Goal: Task Accomplishment & Management: Use online tool/utility

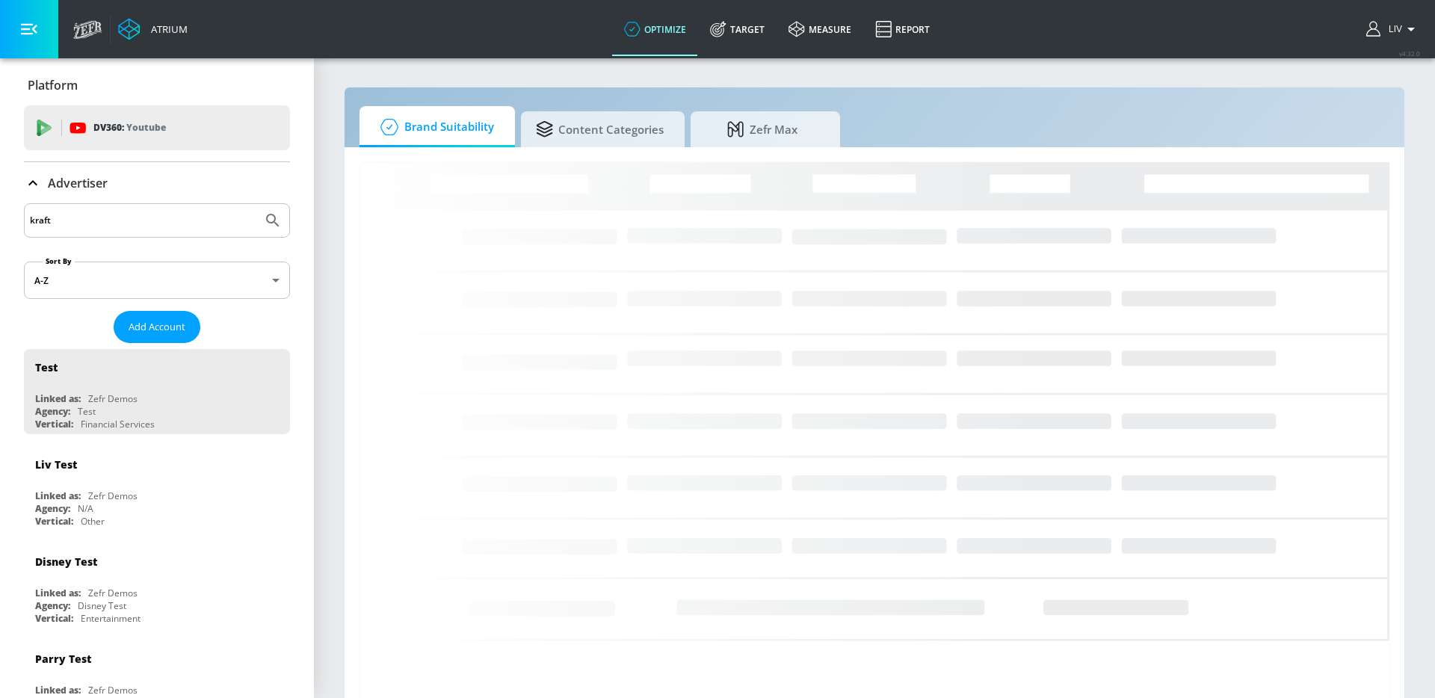
type input "kraft"
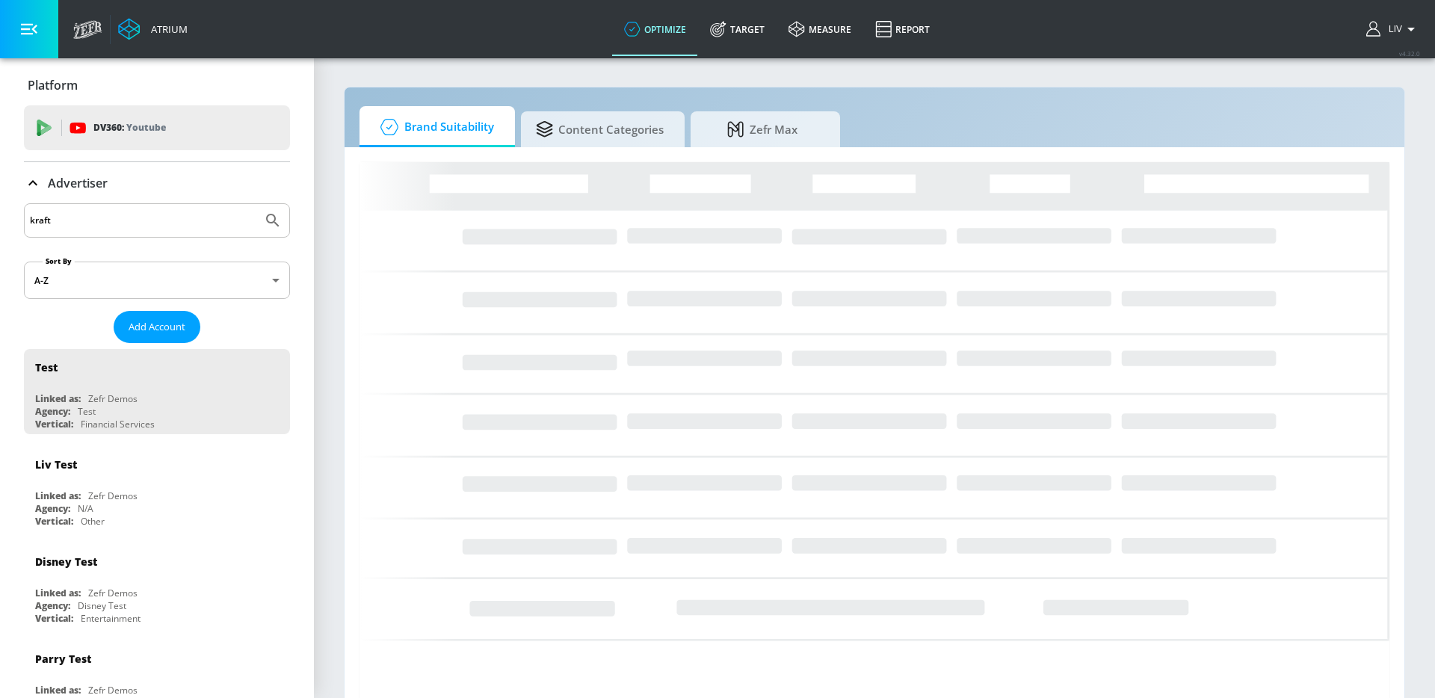
click at [256, 204] on button "Submit Search" at bounding box center [272, 220] width 33 height 33
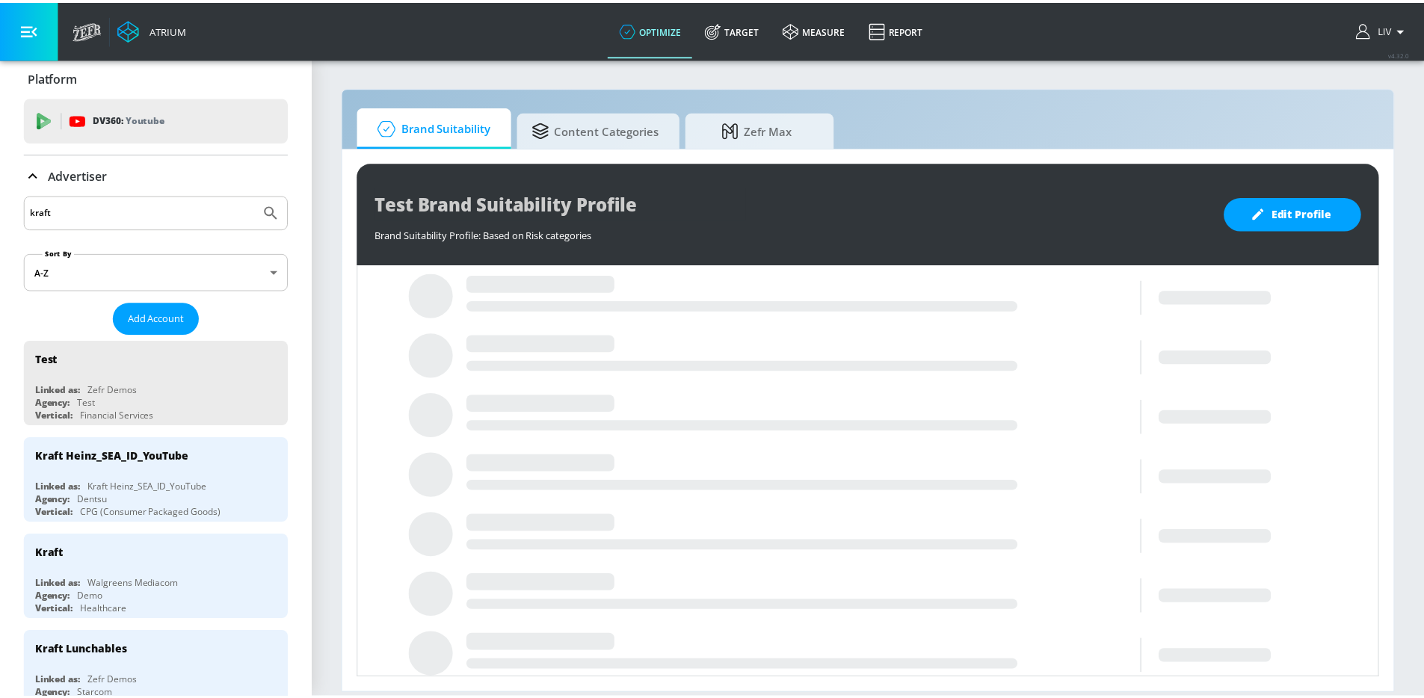
scroll to position [20, 0]
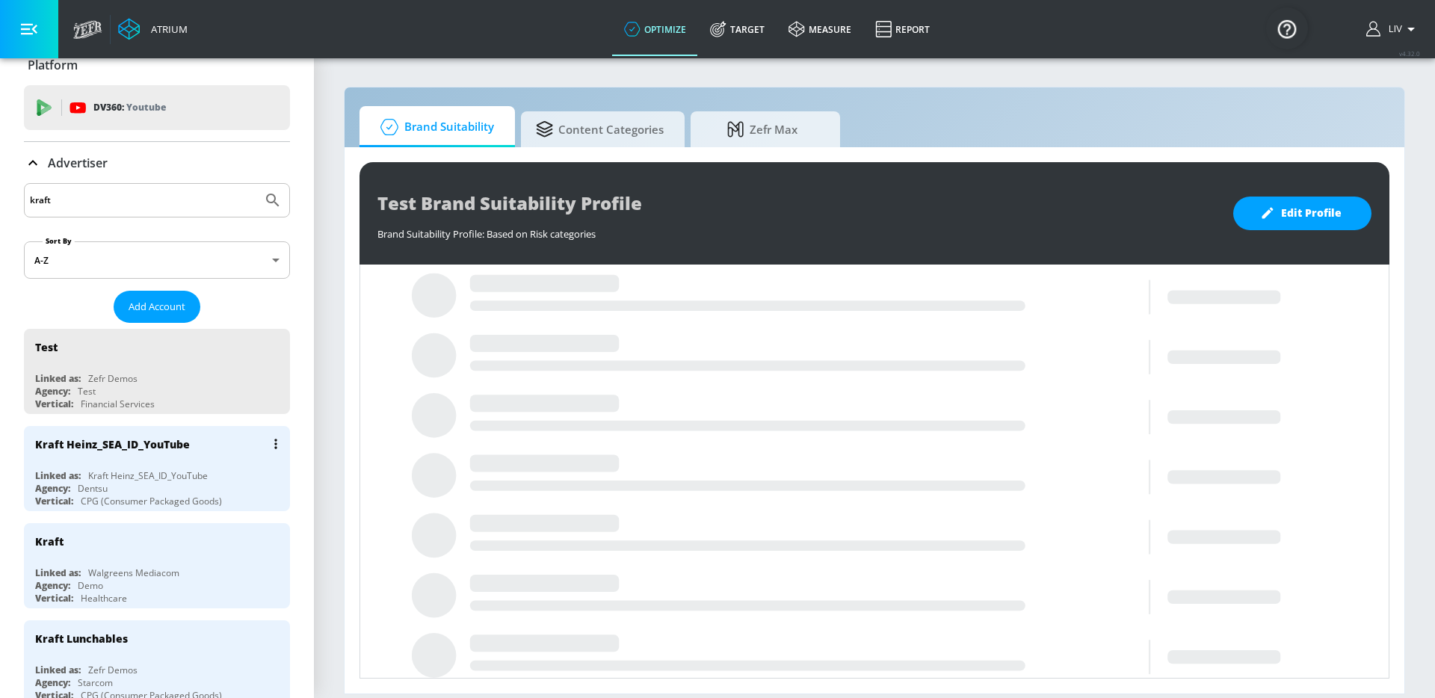
click at [218, 432] on div "Kraft Heinz_SEA_ID_YouTube" at bounding box center [160, 444] width 251 height 36
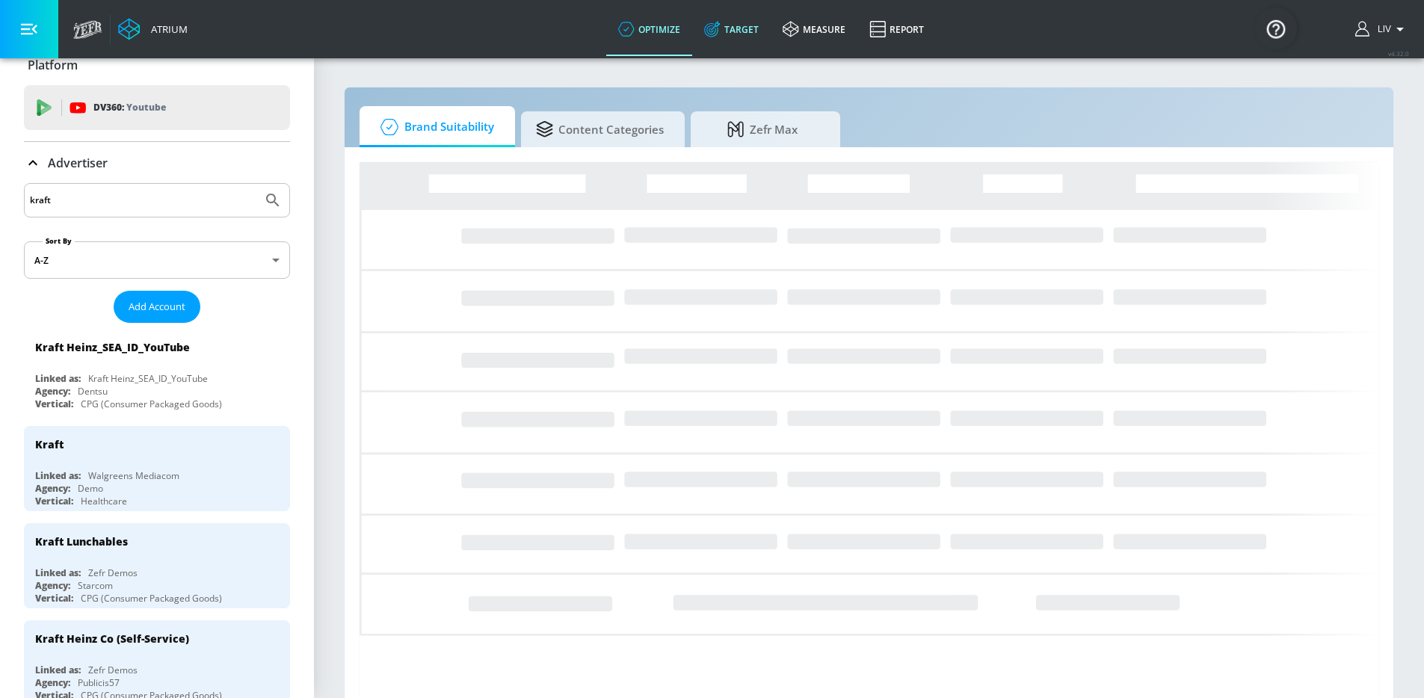
click at [712, 34] on icon at bounding box center [712, 29] width 16 height 16
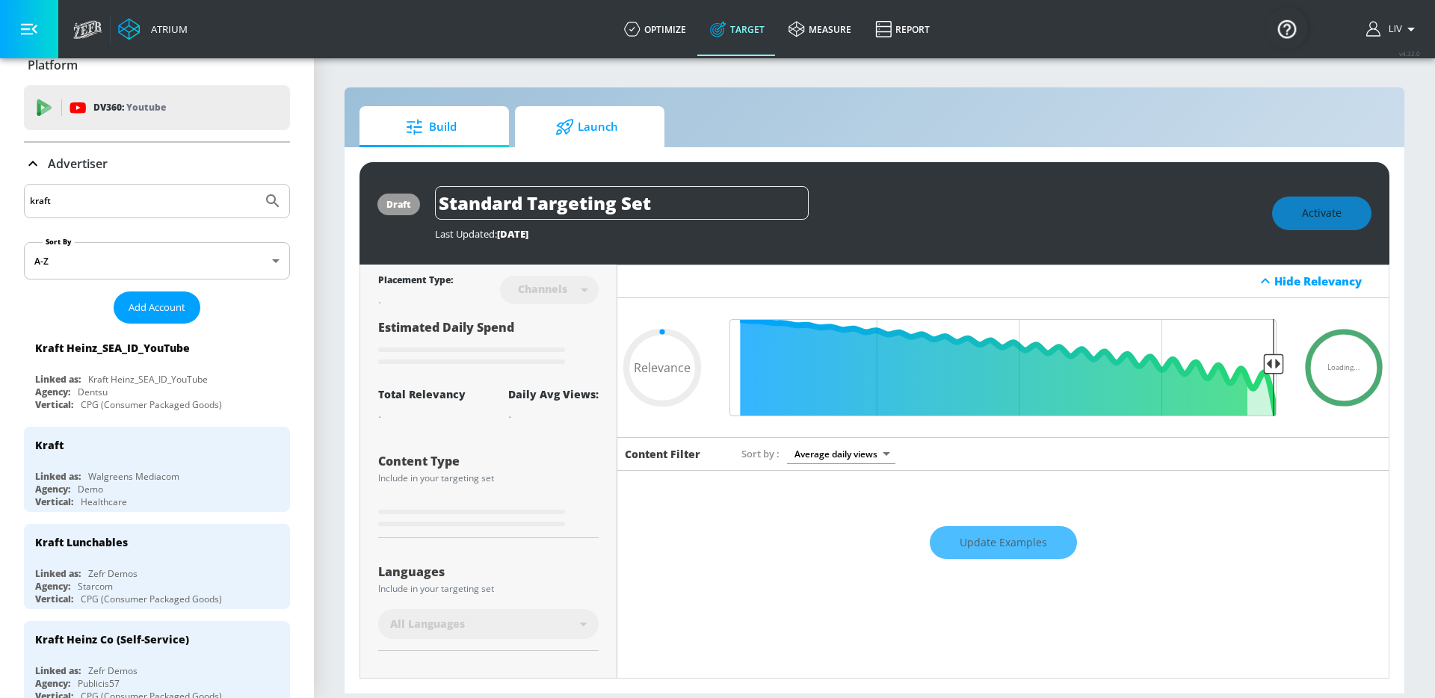
type input "0.05"
click at [621, 133] on span "Launch" at bounding box center [587, 127] width 114 height 36
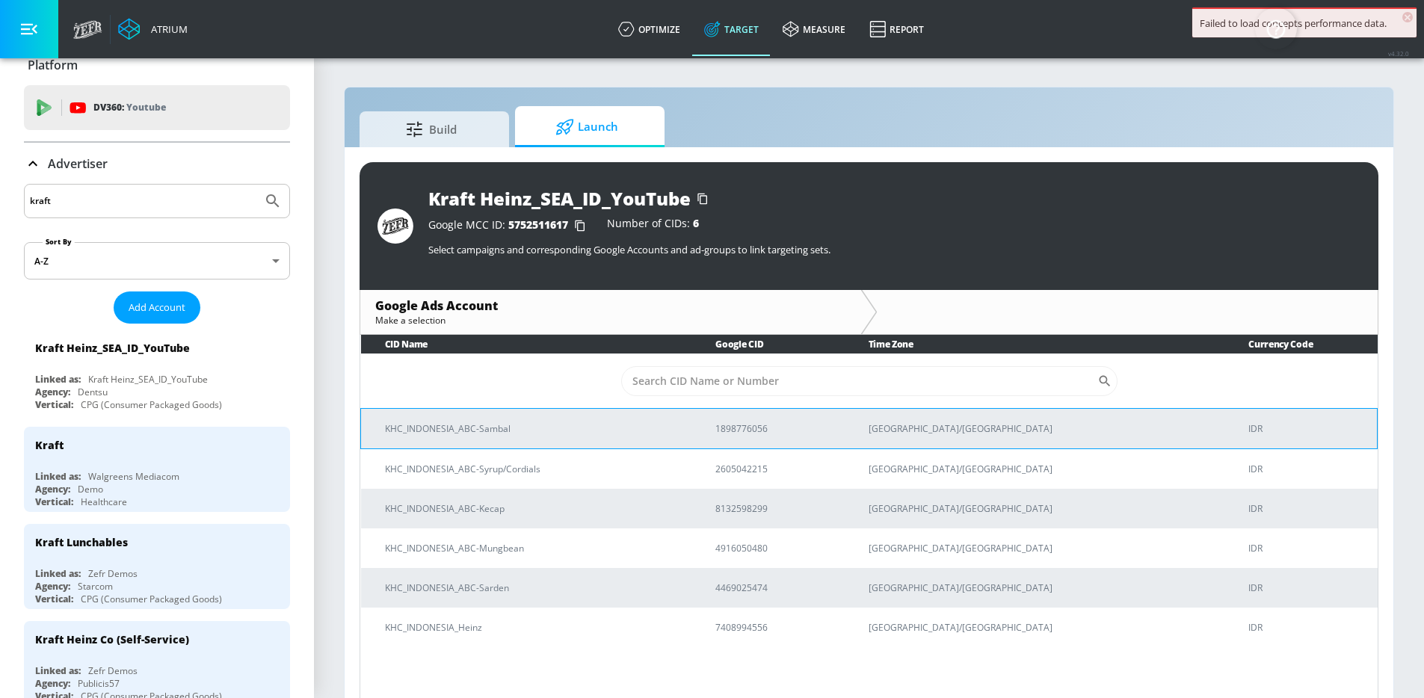
click at [692, 416] on td "KHC_INDONESIA_ABC-Sambal" at bounding box center [526, 428] width 331 height 40
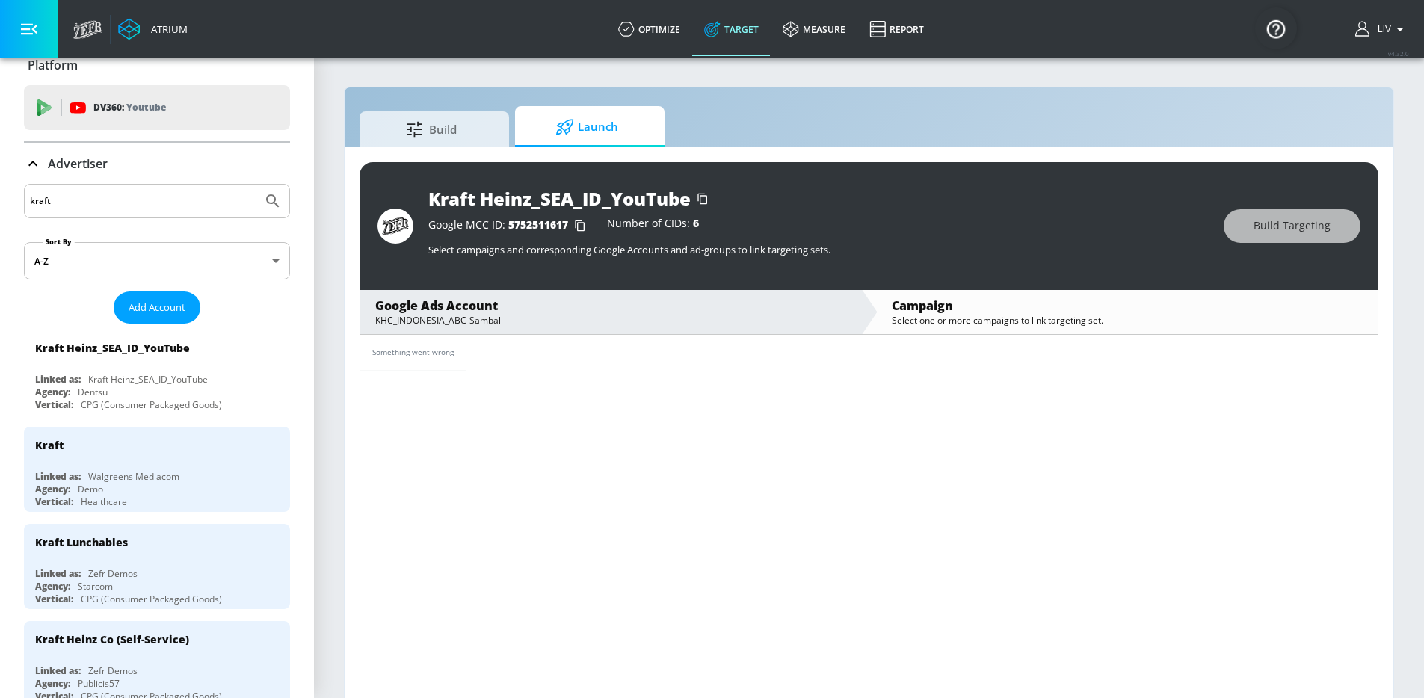
click at [782, 329] on div "Google Ads Account KHC_INDONESIA_ABC-Sambal" at bounding box center [610, 312] width 501 height 44
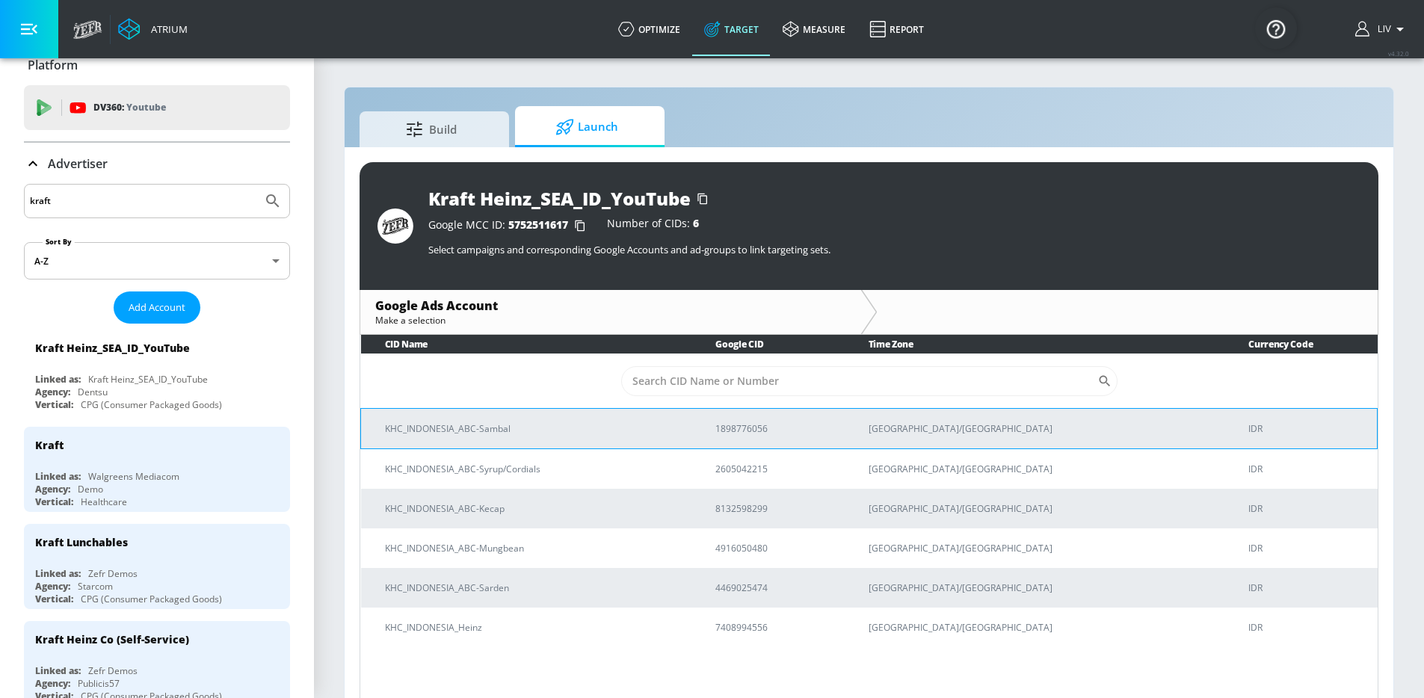
click at [679, 430] on p "KHC_INDONESIA_ABC-Sambal" at bounding box center [532, 429] width 294 height 16
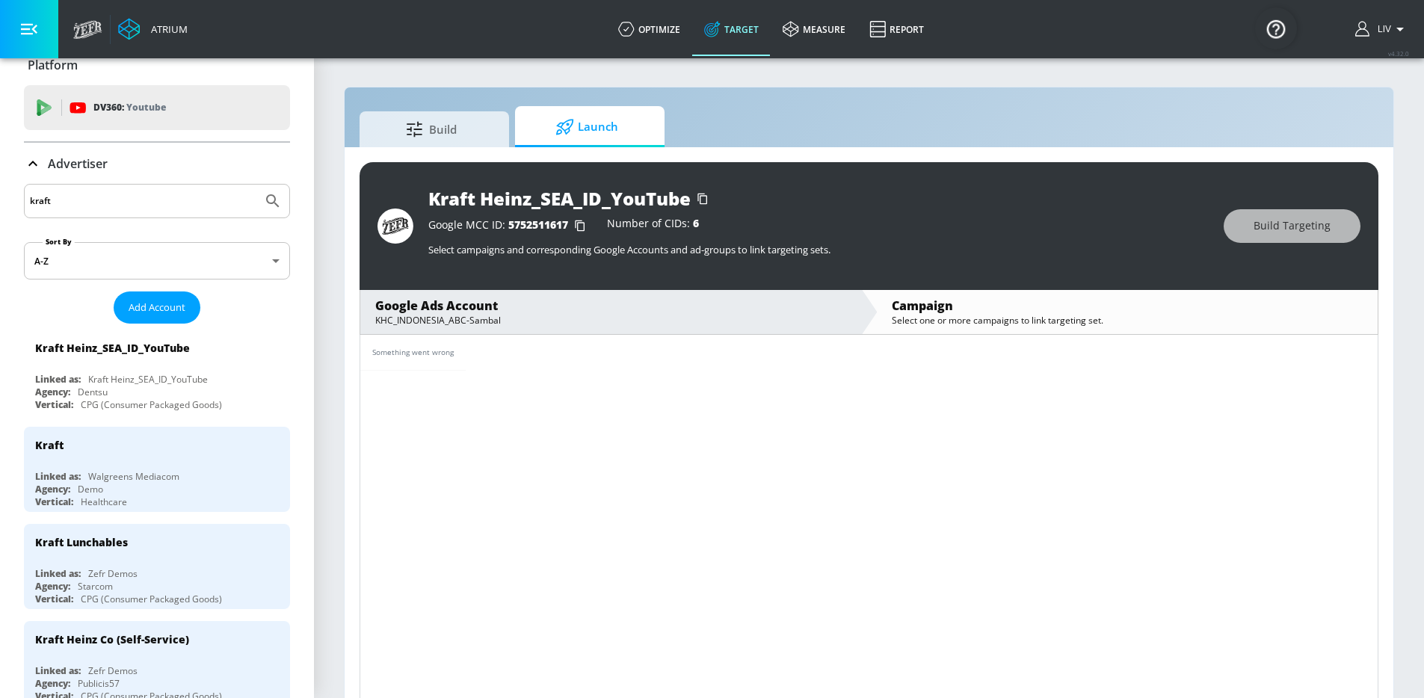
click at [626, 312] on div "Google Ads Account" at bounding box center [610, 305] width 471 height 16
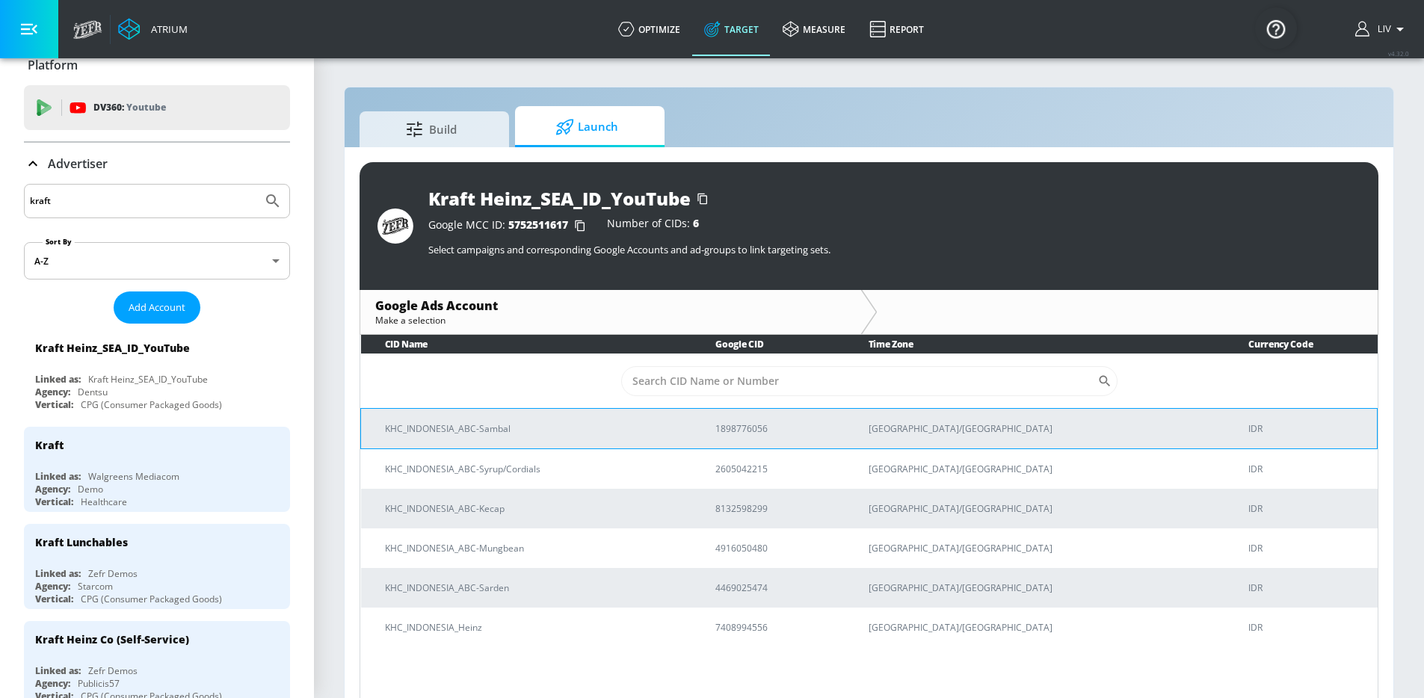
click at [679, 433] on p "KHC_INDONESIA_ABC-Sambal" at bounding box center [532, 429] width 294 height 16
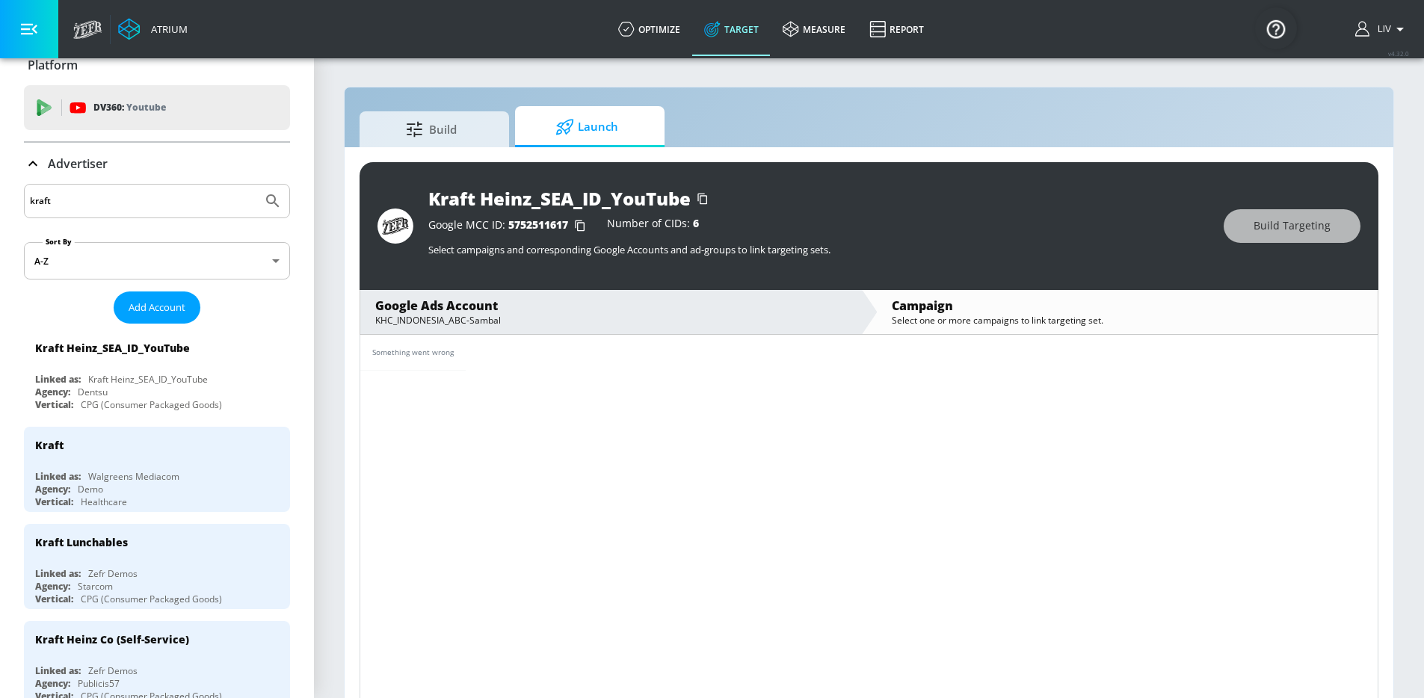
click at [943, 309] on div "Campaign" at bounding box center [1127, 305] width 471 height 16
click at [762, 312] on div "Google Ads Account" at bounding box center [610, 305] width 471 height 16
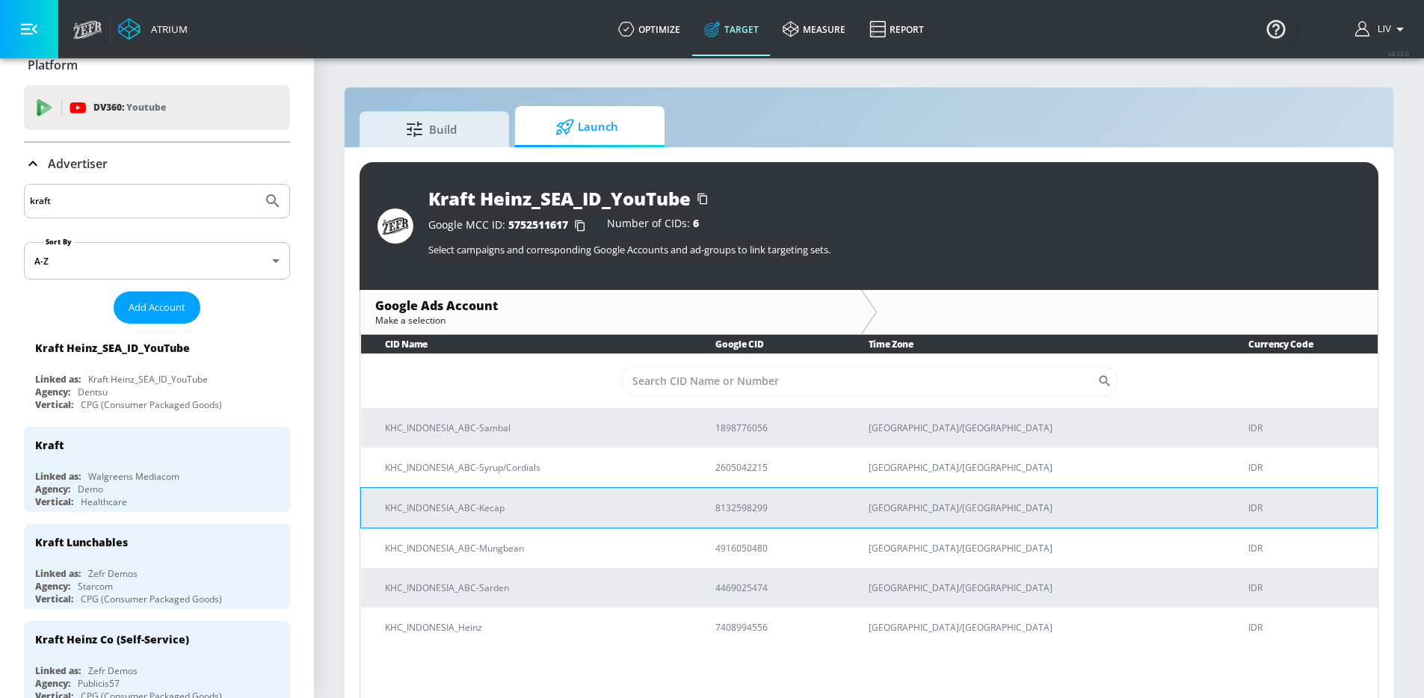
click at [639, 501] on p "KHC_INDONESIA_ABC-Kecap" at bounding box center [532, 508] width 294 height 16
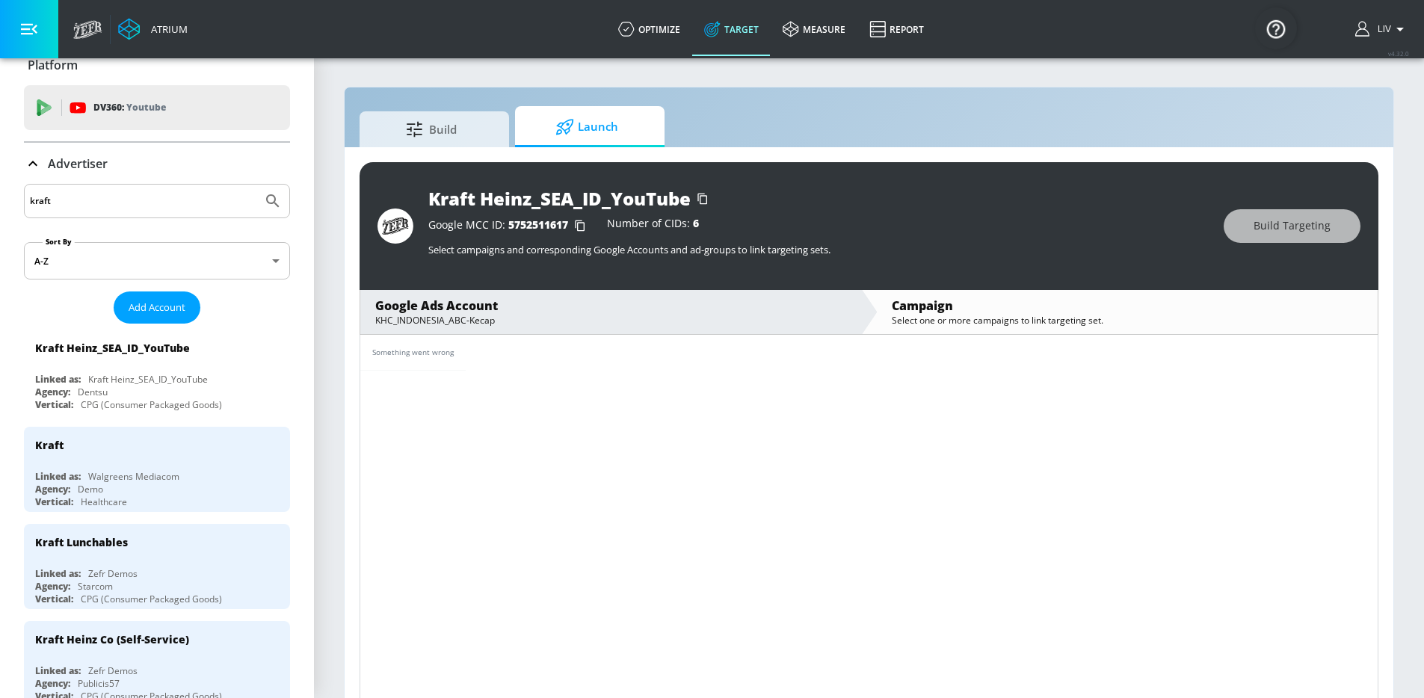
click at [717, 300] on div "Google Ads Account" at bounding box center [610, 305] width 471 height 16
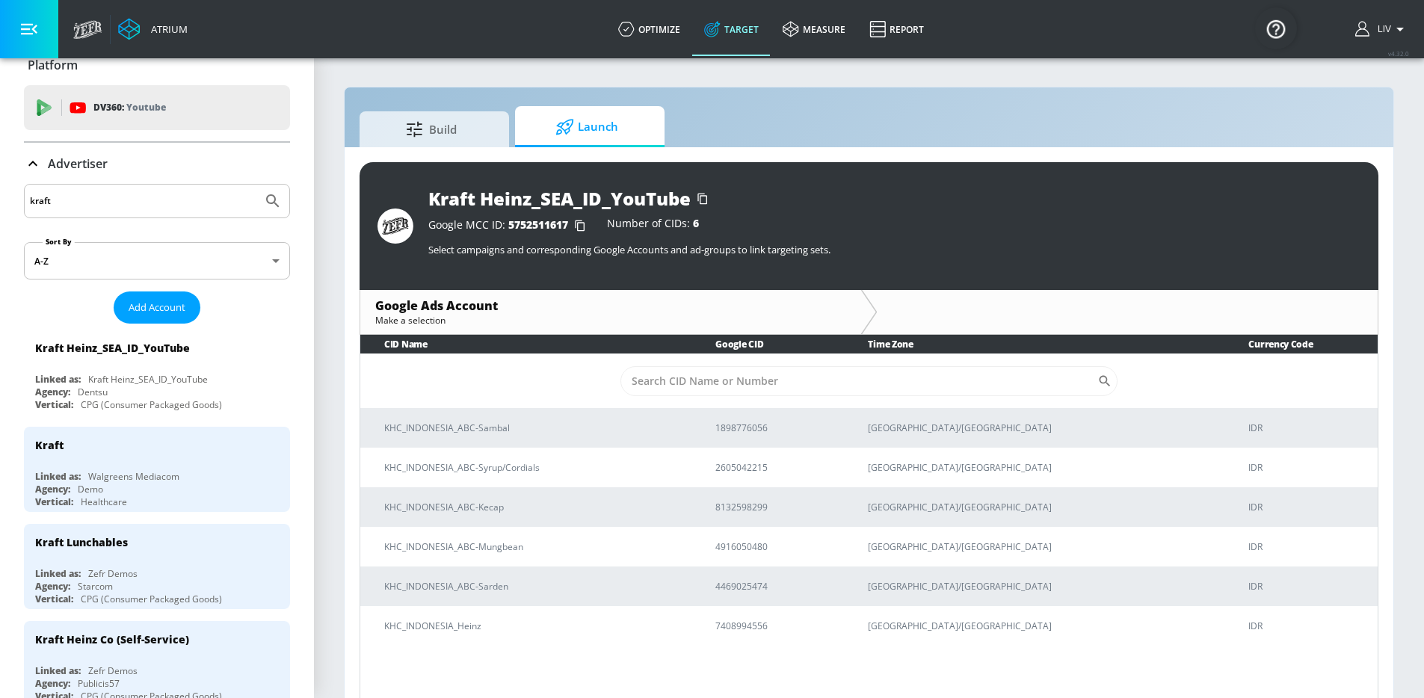
click at [1273, 119] on div "Build Launch" at bounding box center [869, 126] width 1019 height 41
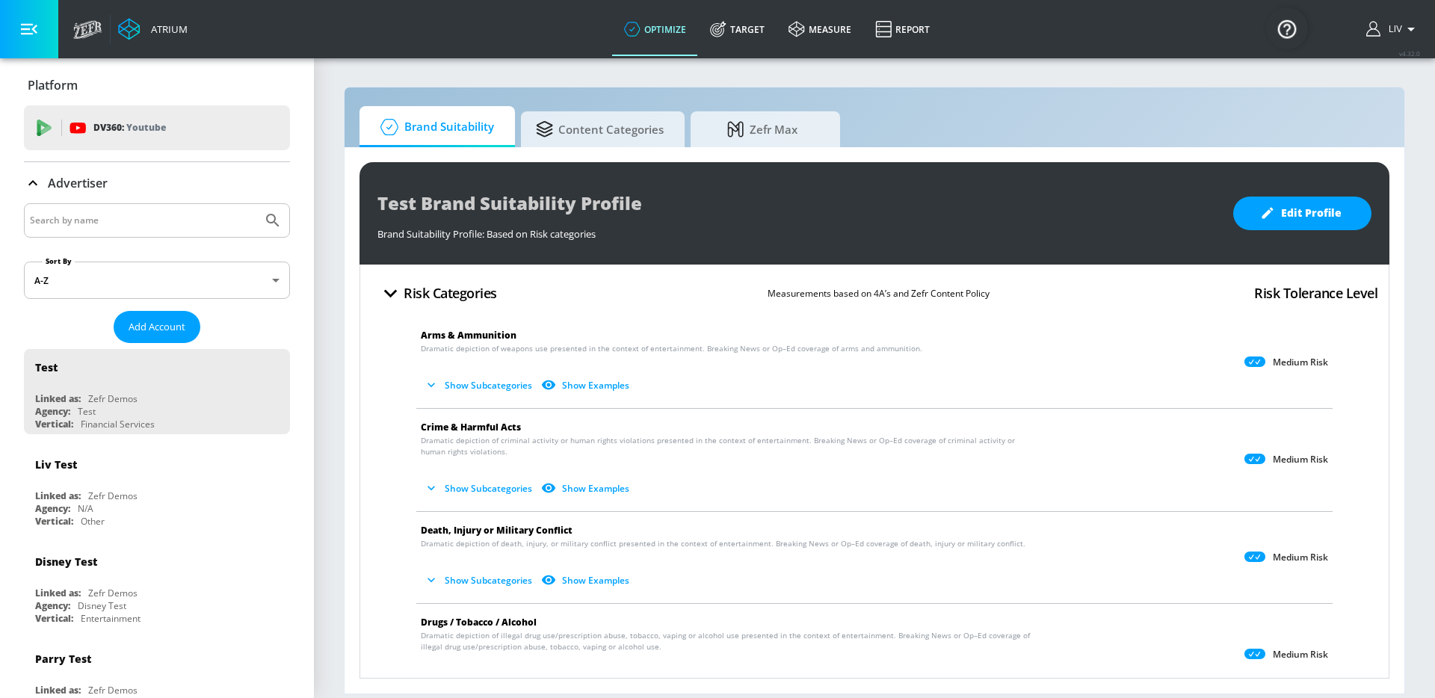
click at [181, 218] on input "Search by name" at bounding box center [143, 220] width 226 height 19
type input "kraft"
click at [256, 204] on button "Submit Search" at bounding box center [272, 220] width 33 height 33
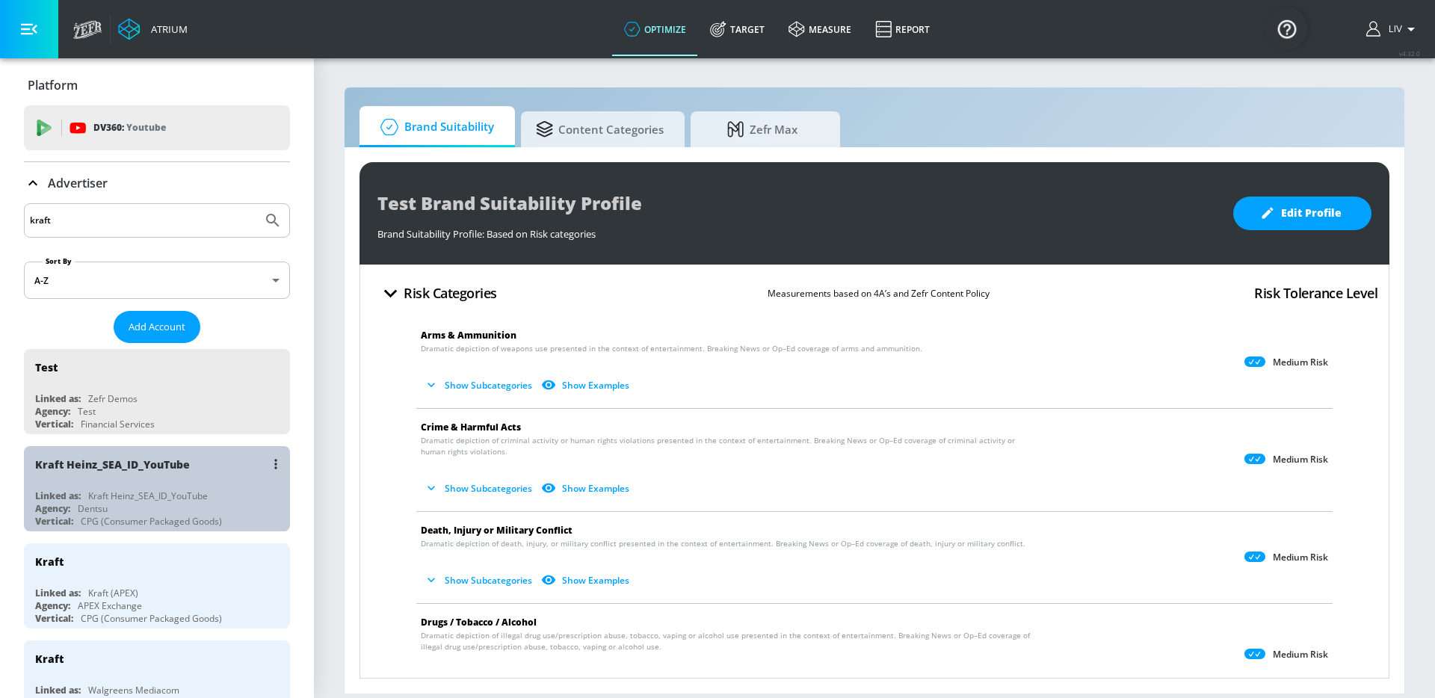
click at [232, 487] on div "Kraft Heinz_SEA_ID_YouTube Linked as: Kraft Heinz_SEA_ID_YouTube Agency: Dentsu…" at bounding box center [157, 488] width 266 height 85
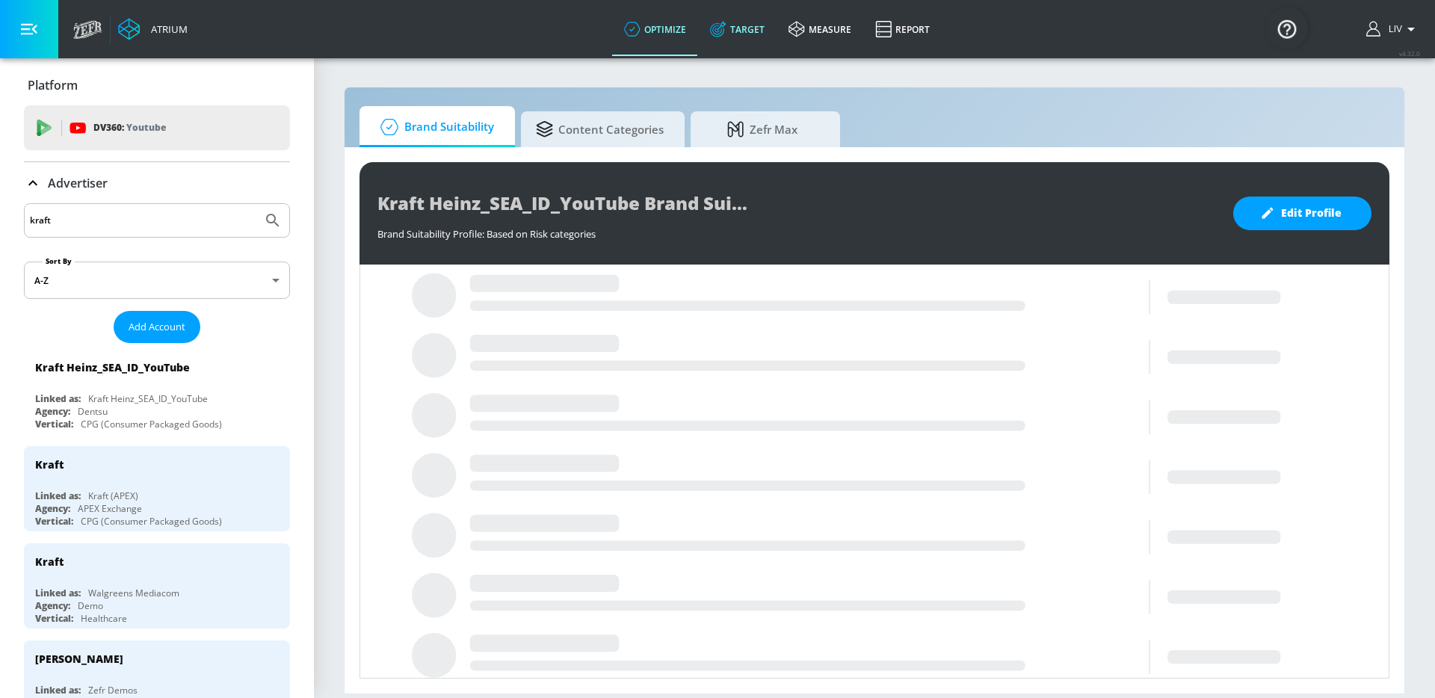
click at [747, 46] on link "Target" at bounding box center [737, 29] width 78 height 54
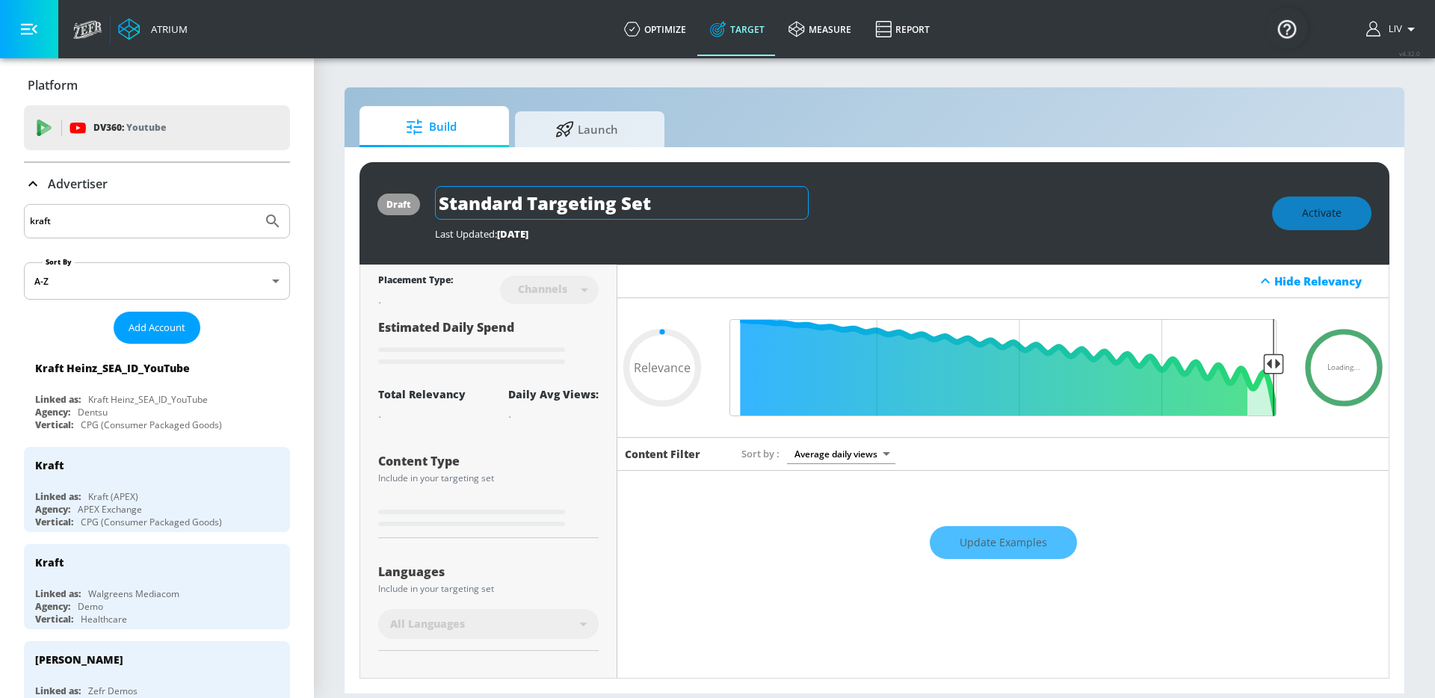
type input "0.05"
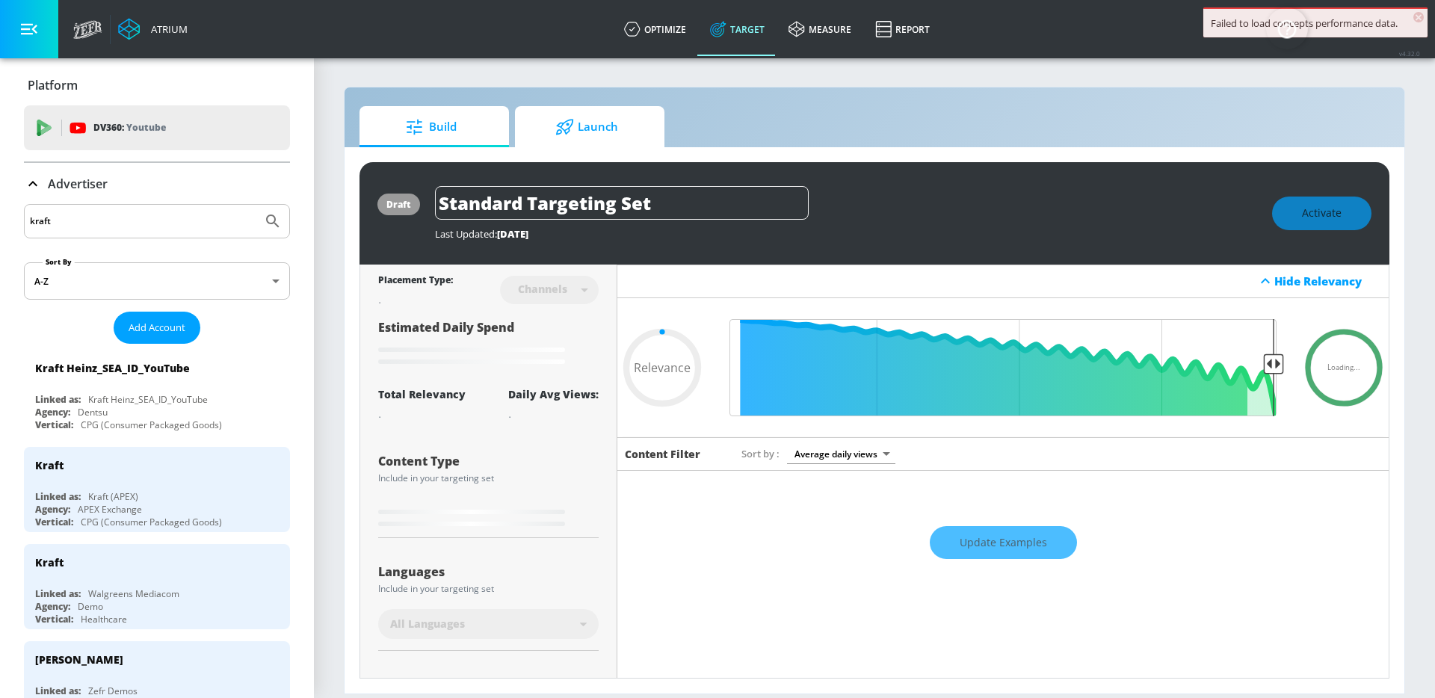
click at [587, 134] on span "Launch" at bounding box center [587, 127] width 114 height 36
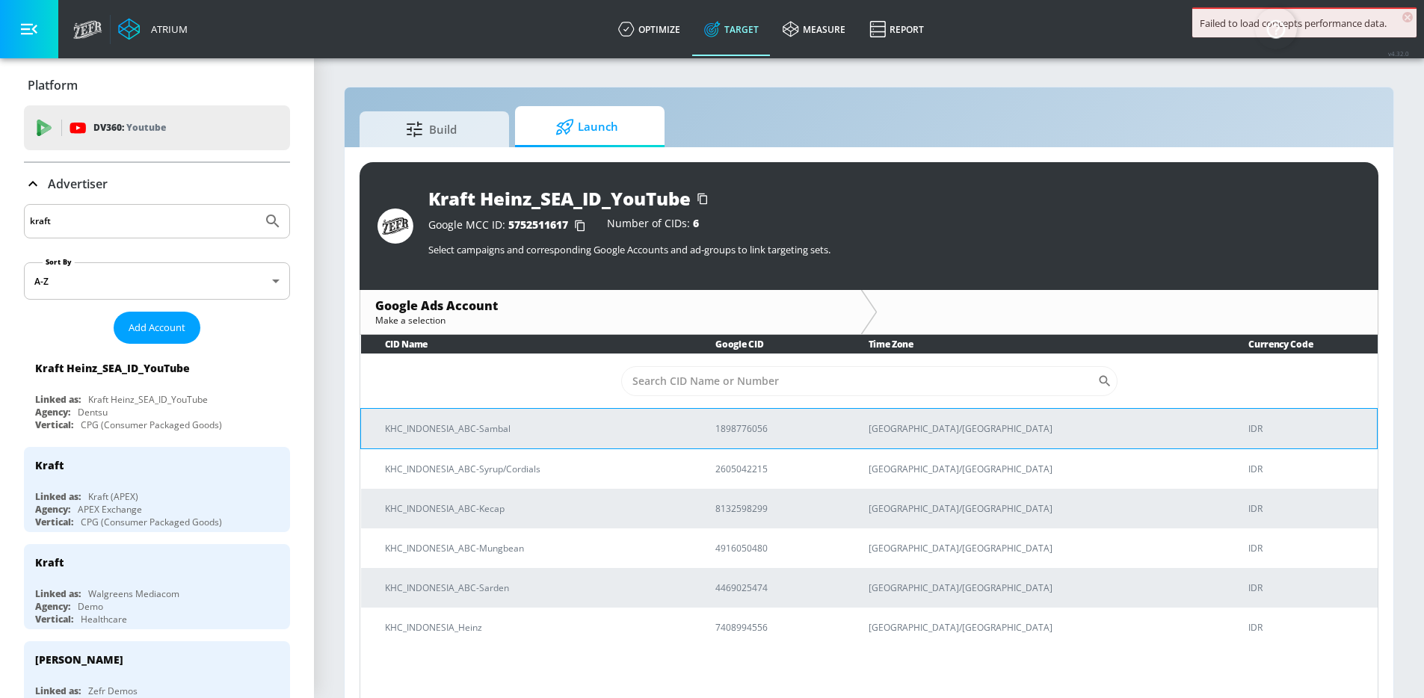
click at [585, 432] on p "KHC_INDONESIA_ABC-Sambal" at bounding box center [532, 429] width 294 height 16
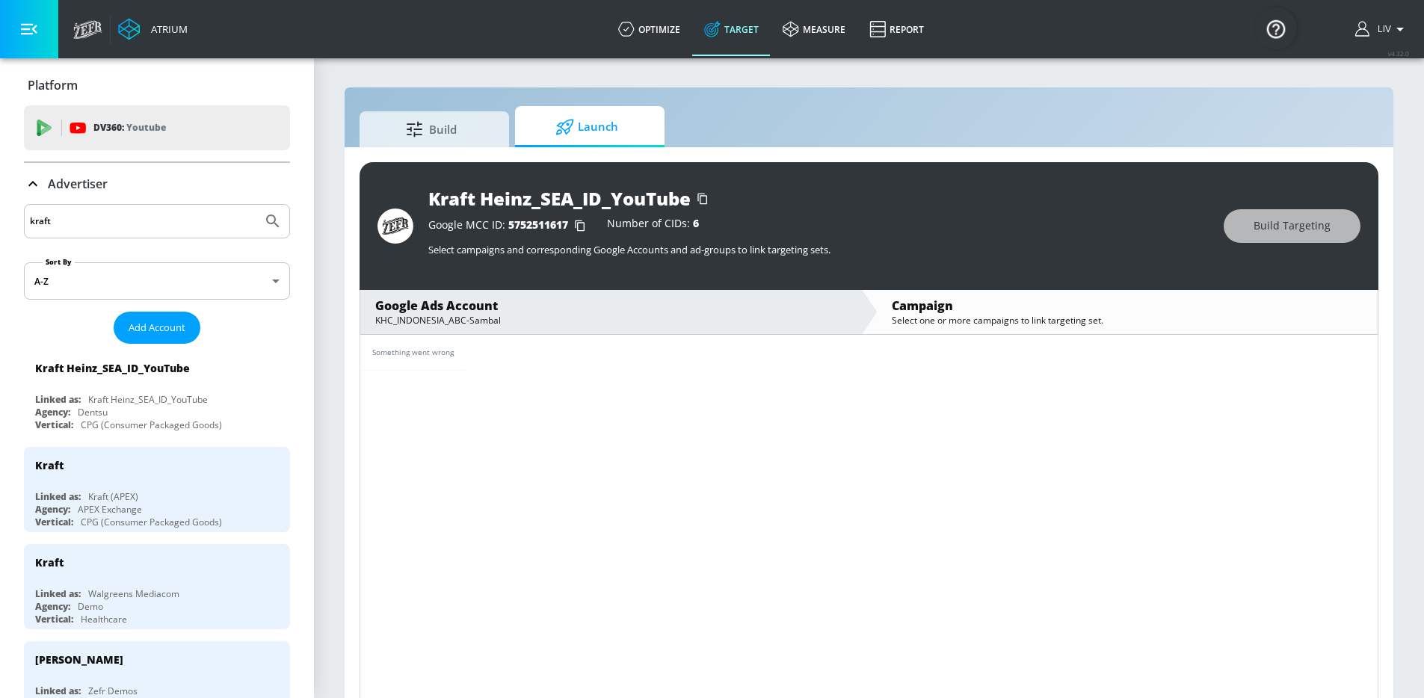
click at [705, 320] on div "KHC_INDONESIA_ABC-Sambal" at bounding box center [610, 320] width 471 height 13
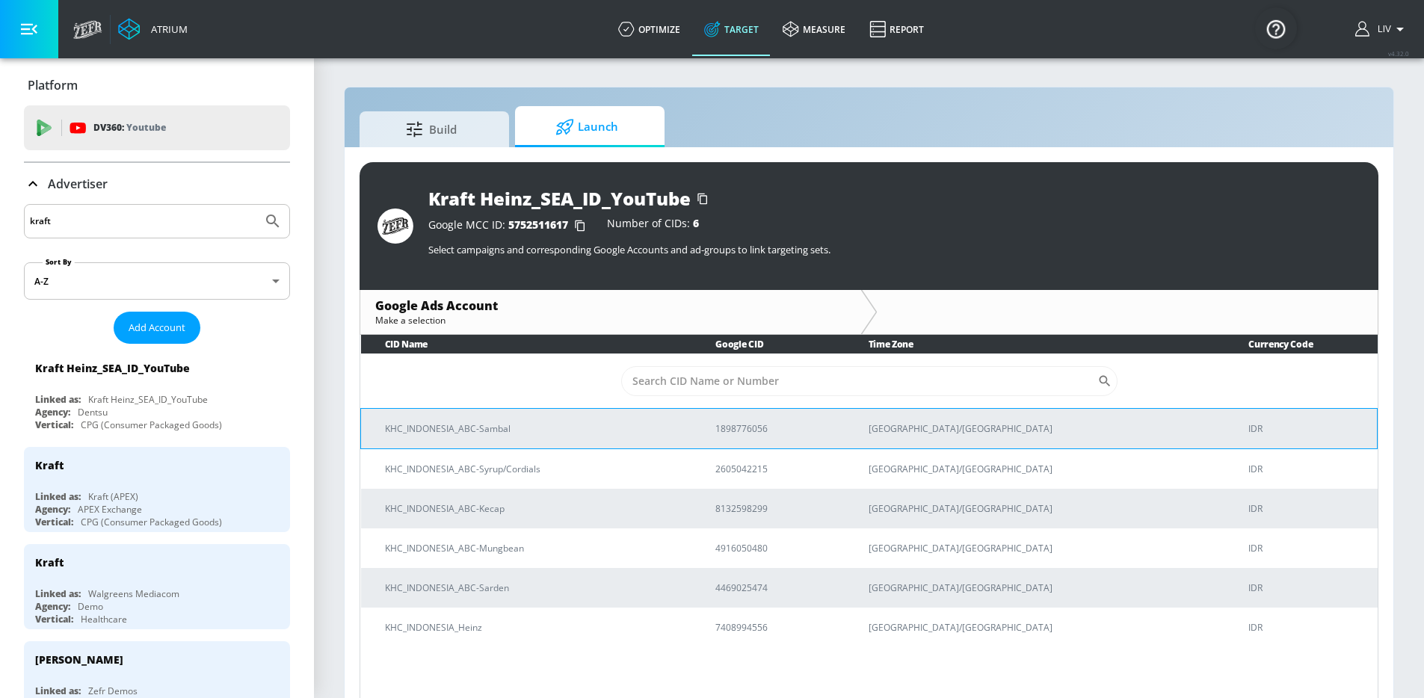
click at [594, 433] on p "KHC_INDONESIA_ABC-Sambal" at bounding box center [532, 429] width 294 height 16
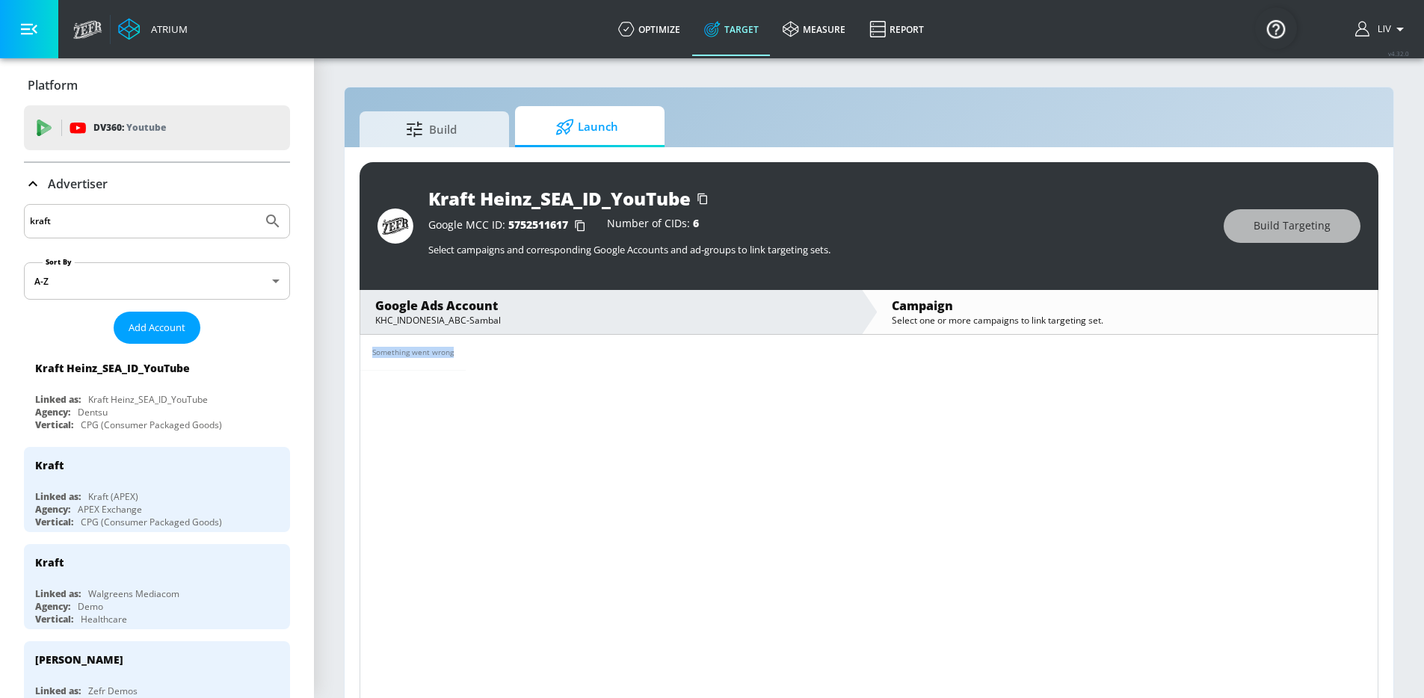
click at [726, 347] on div "Something went wrong" at bounding box center [868, 353] width 1017 height 36
click at [957, 318] on div "Select one or more campaigns to link targeting set." at bounding box center [1127, 320] width 471 height 13
click at [792, 315] on div "KHC_INDONESIA_ABC-Sambal" at bounding box center [610, 320] width 471 height 13
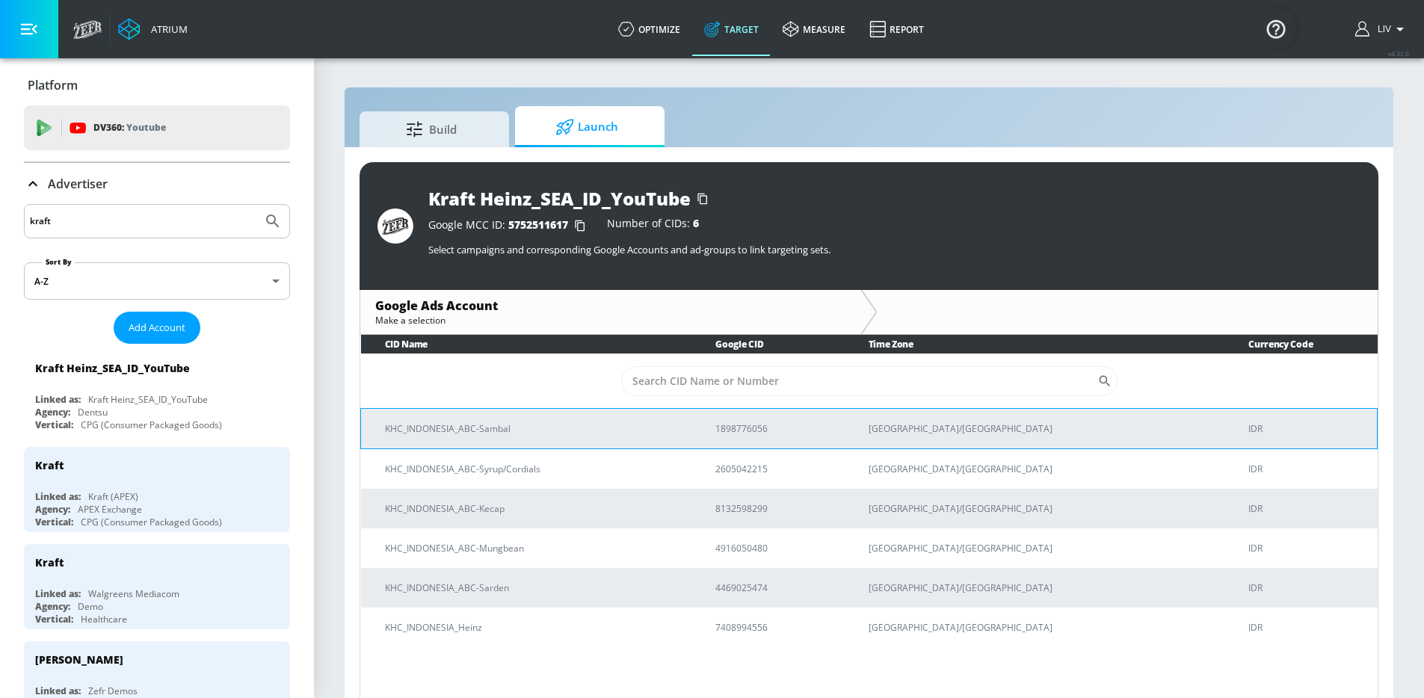
click at [613, 421] on p "KHC_INDONESIA_ABC-Sambal" at bounding box center [532, 429] width 294 height 16
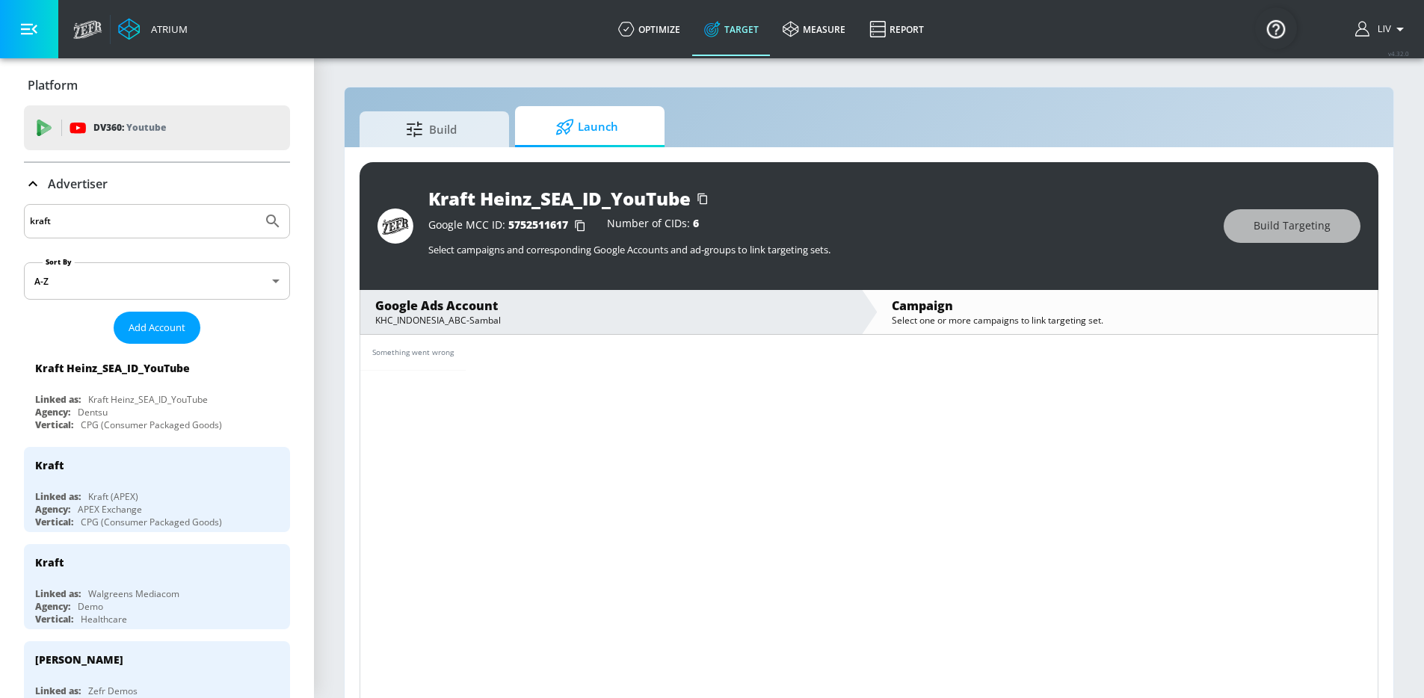
click at [602, 303] on div "Google Ads Account" at bounding box center [610, 305] width 471 height 16
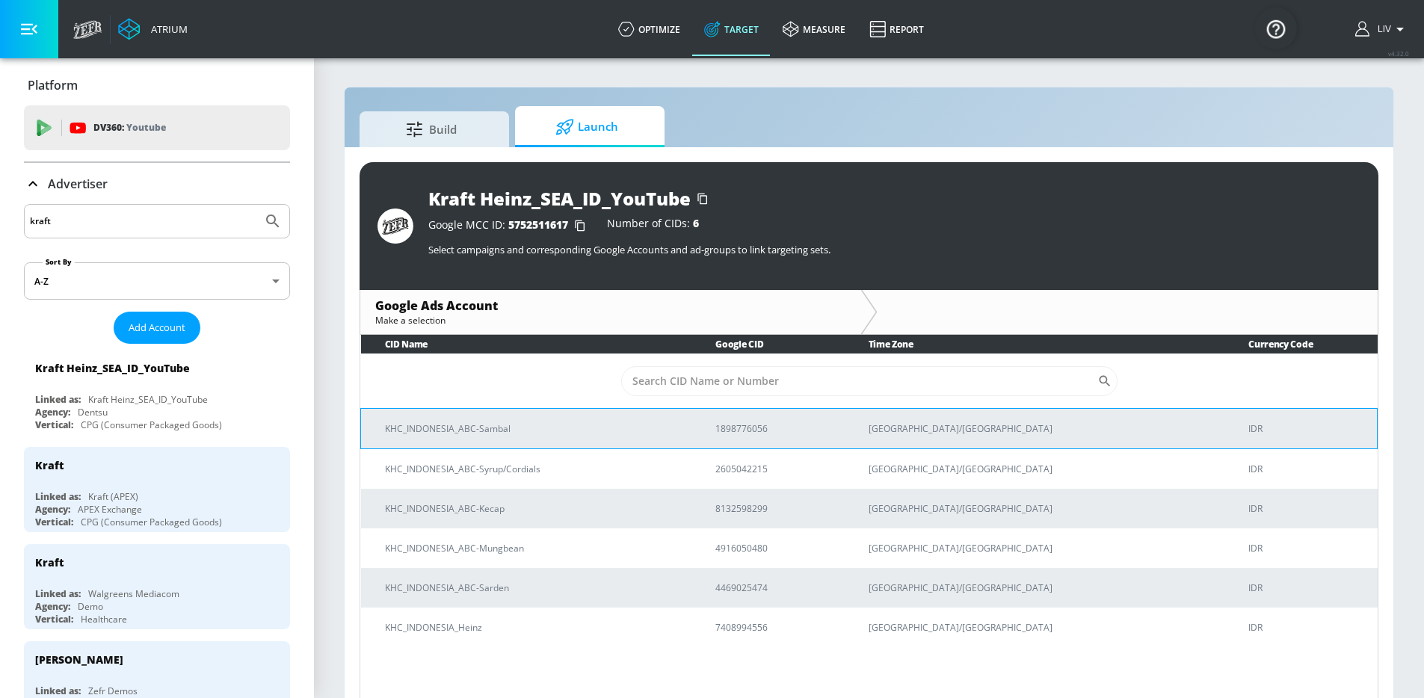
click at [572, 424] on p "KHC_INDONESIA_ABC-Sambal" at bounding box center [532, 429] width 294 height 16
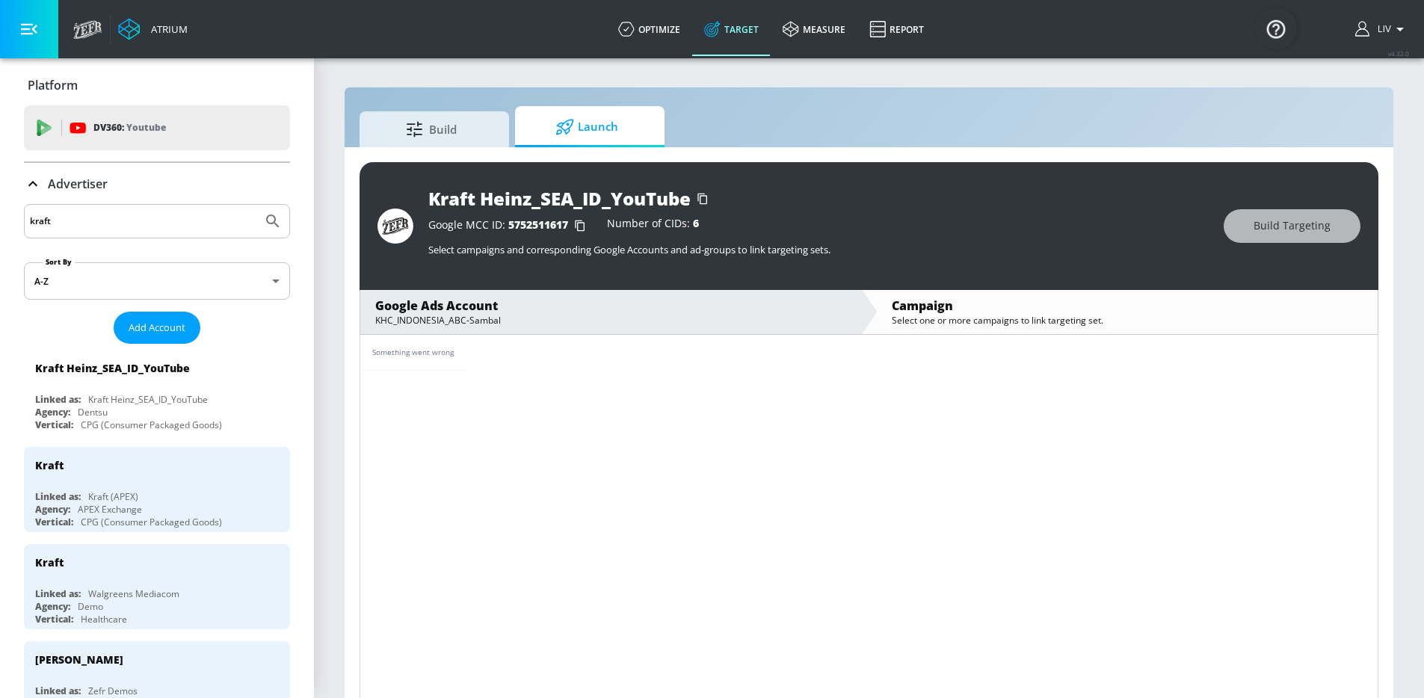
click at [556, 336] on div "Something went wrong" at bounding box center [868, 353] width 1017 height 36
click at [558, 314] on div "KHC_INDONESIA_ABC-Sambal" at bounding box center [610, 320] width 471 height 13
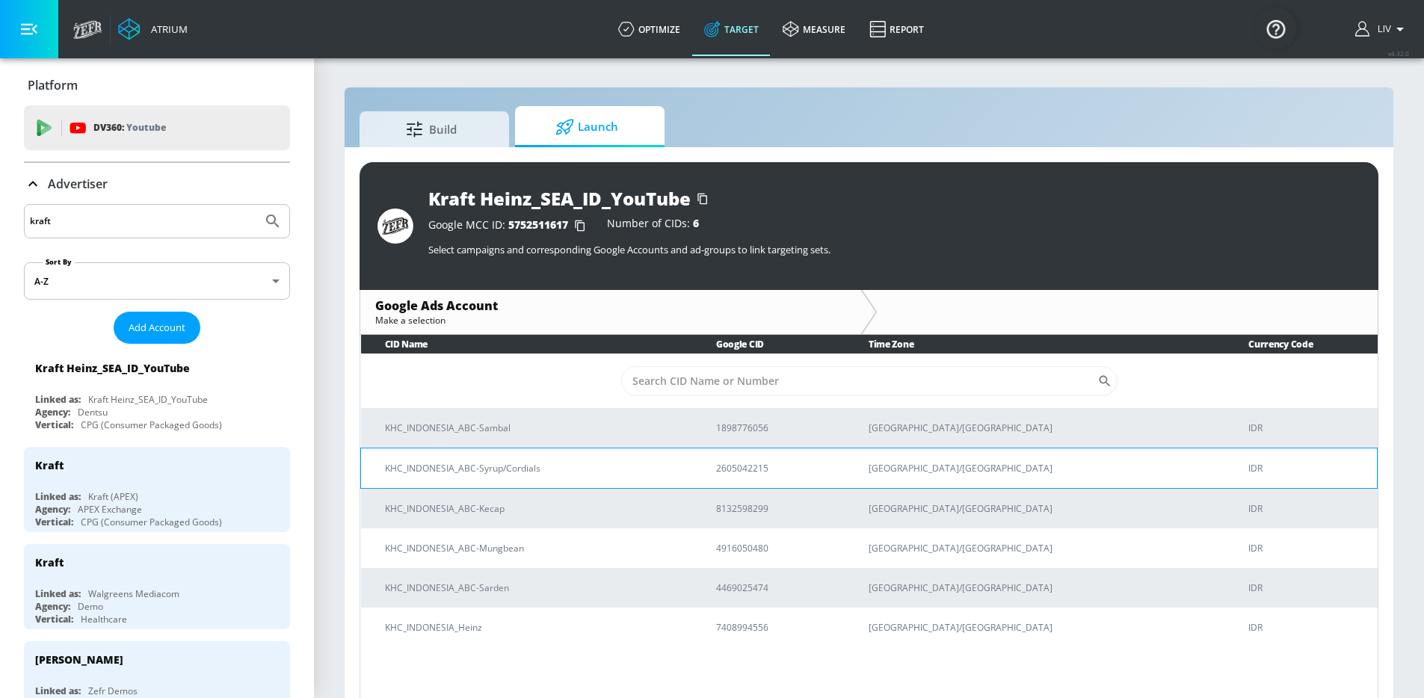
click at [587, 451] on td "KHC_INDONESIA_ABC-Syrup/Cordials" at bounding box center [526, 468] width 331 height 40
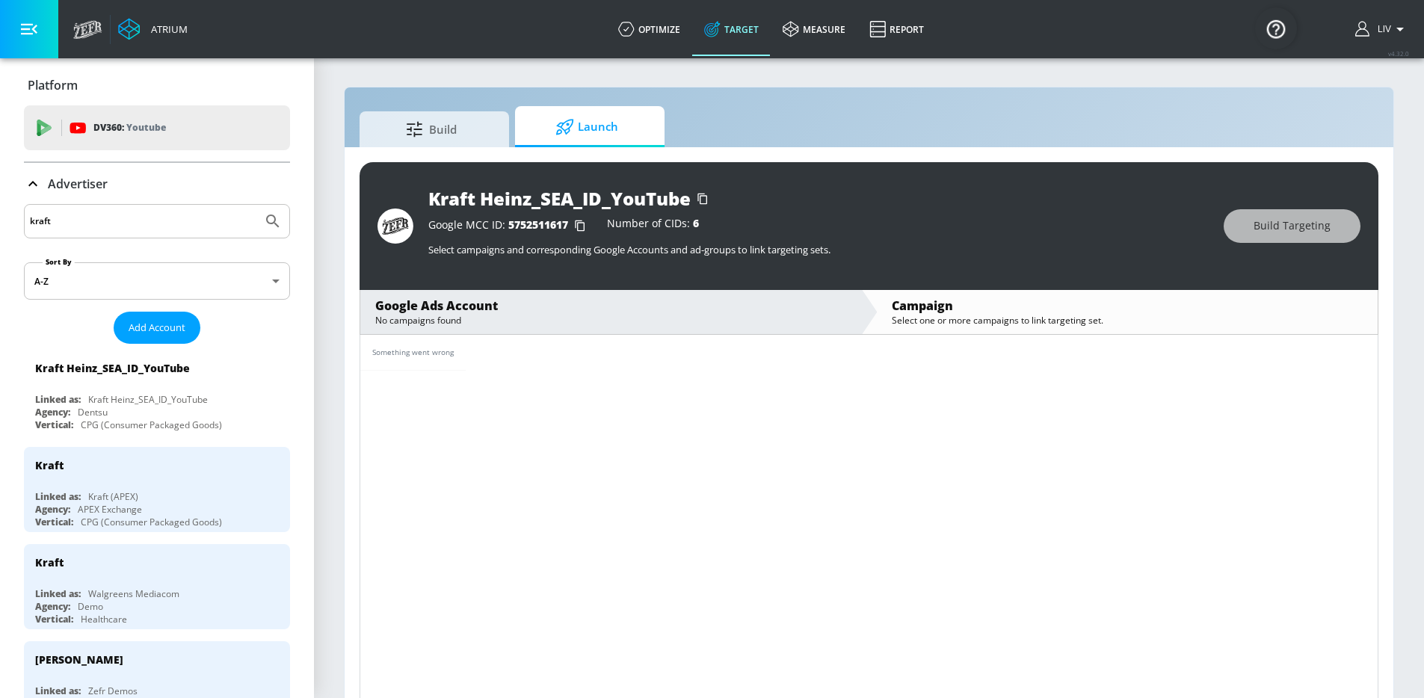
click at [542, 366] on div "Something went wrong" at bounding box center [868, 353] width 1017 height 36
click at [944, 303] on div "Campaign" at bounding box center [1127, 305] width 471 height 16
click at [806, 306] on div "Google Ads Account" at bounding box center [610, 305] width 471 height 16
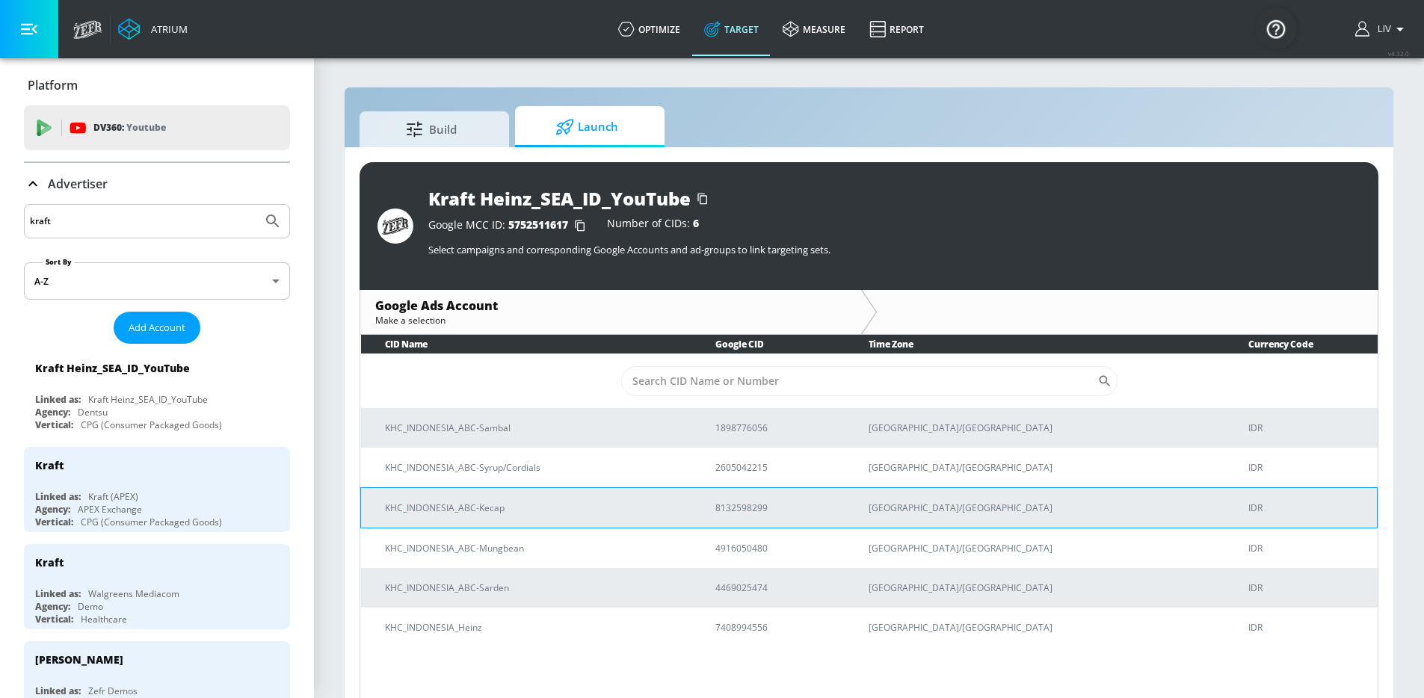
click at [593, 518] on td "KHC_INDONESIA_ABC-Kecap" at bounding box center [526, 507] width 331 height 40
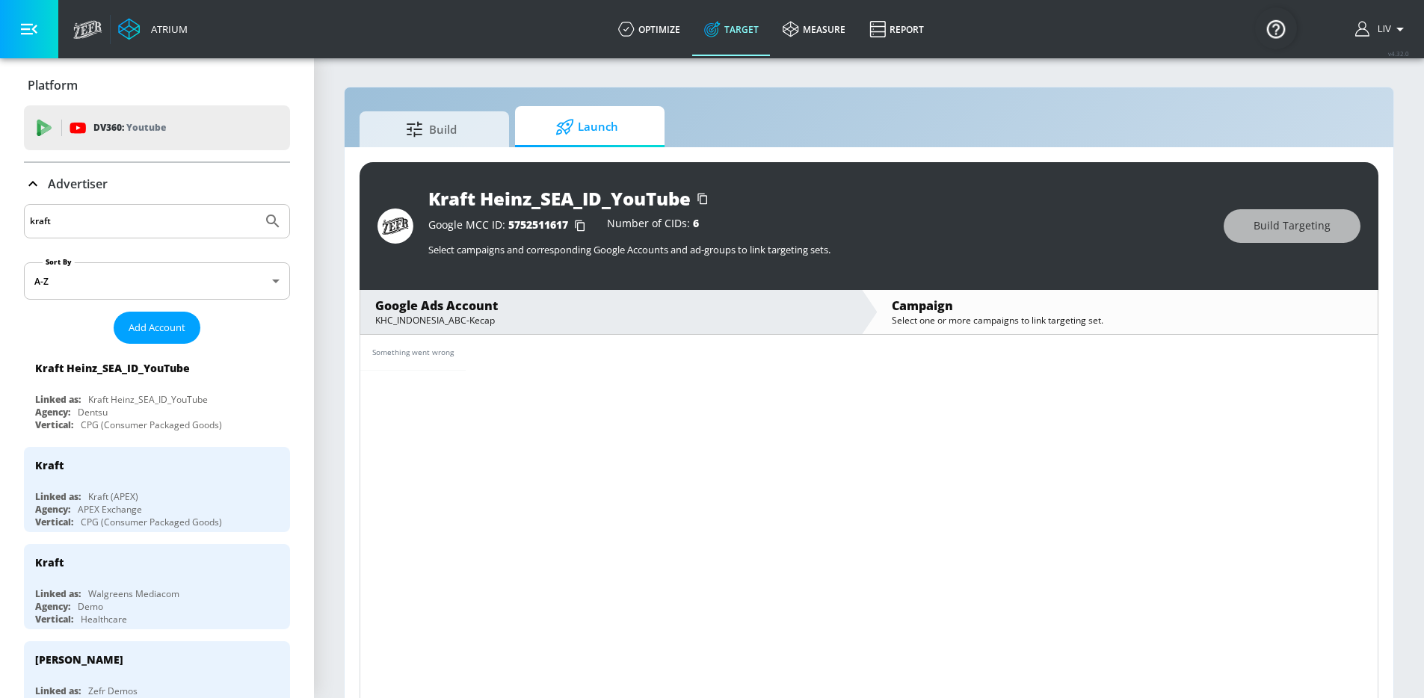
click at [1313, 67] on section "Build Launch Kraft Heinz_SEA_ID_YouTube Google MCC ID: 5752511617 Number of CID…" at bounding box center [869, 388] width 1110 height 663
click at [1383, 33] on span "Liv" at bounding box center [1381, 29] width 19 height 10
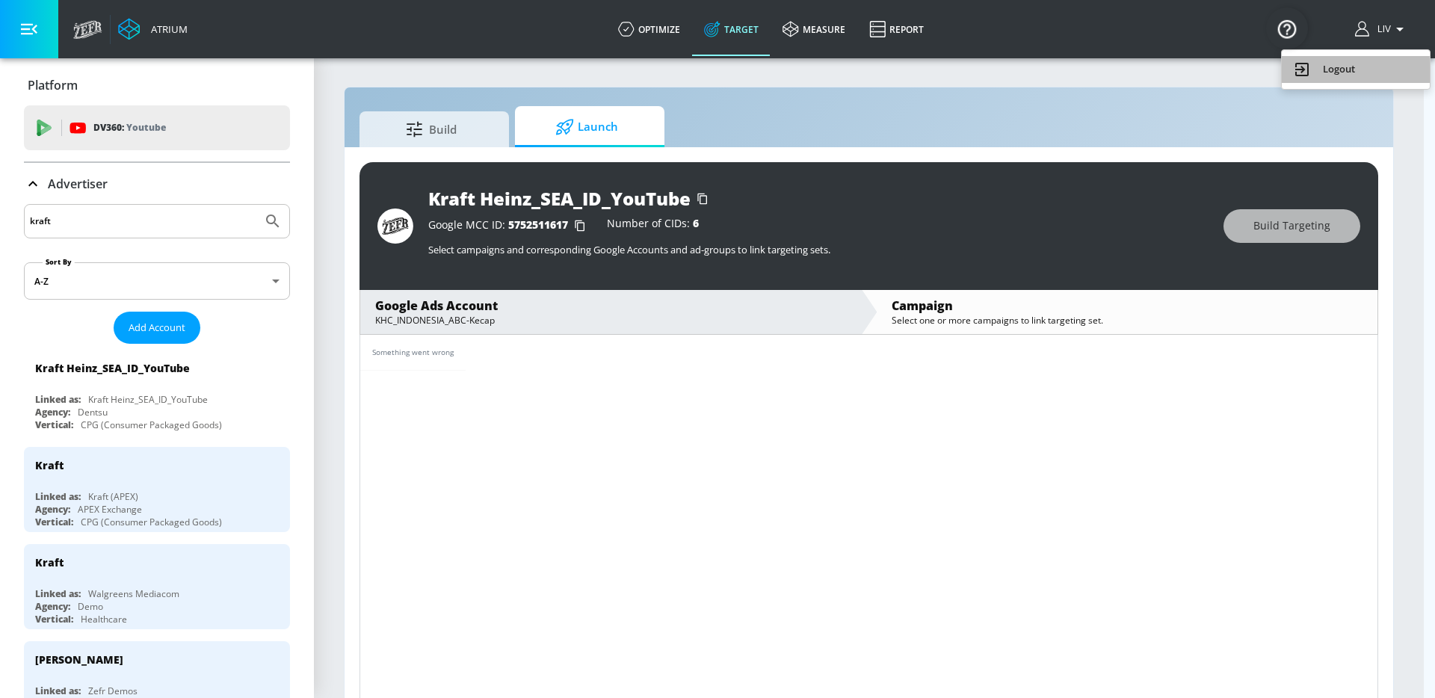
click at [1364, 82] on li "Logout" at bounding box center [1356, 69] width 148 height 27
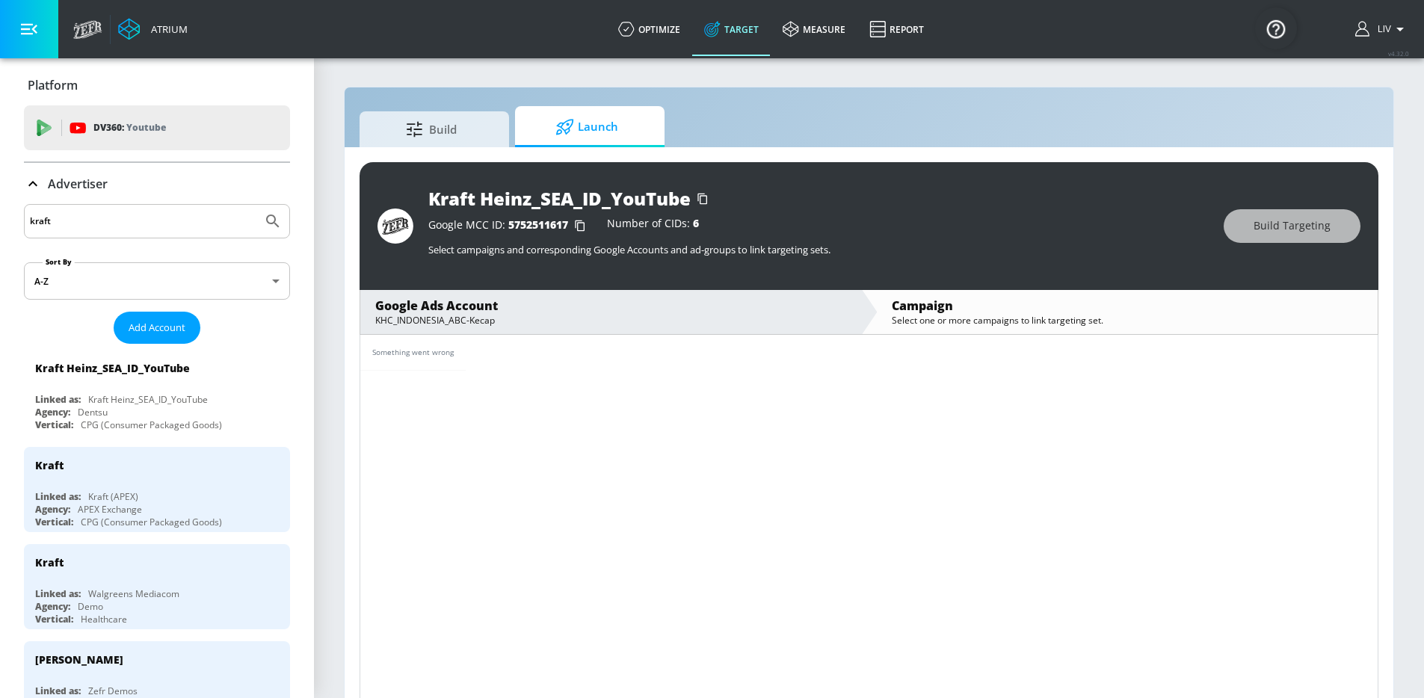
click at [1406, 34] on icon "button" at bounding box center [1400, 29] width 18 height 18
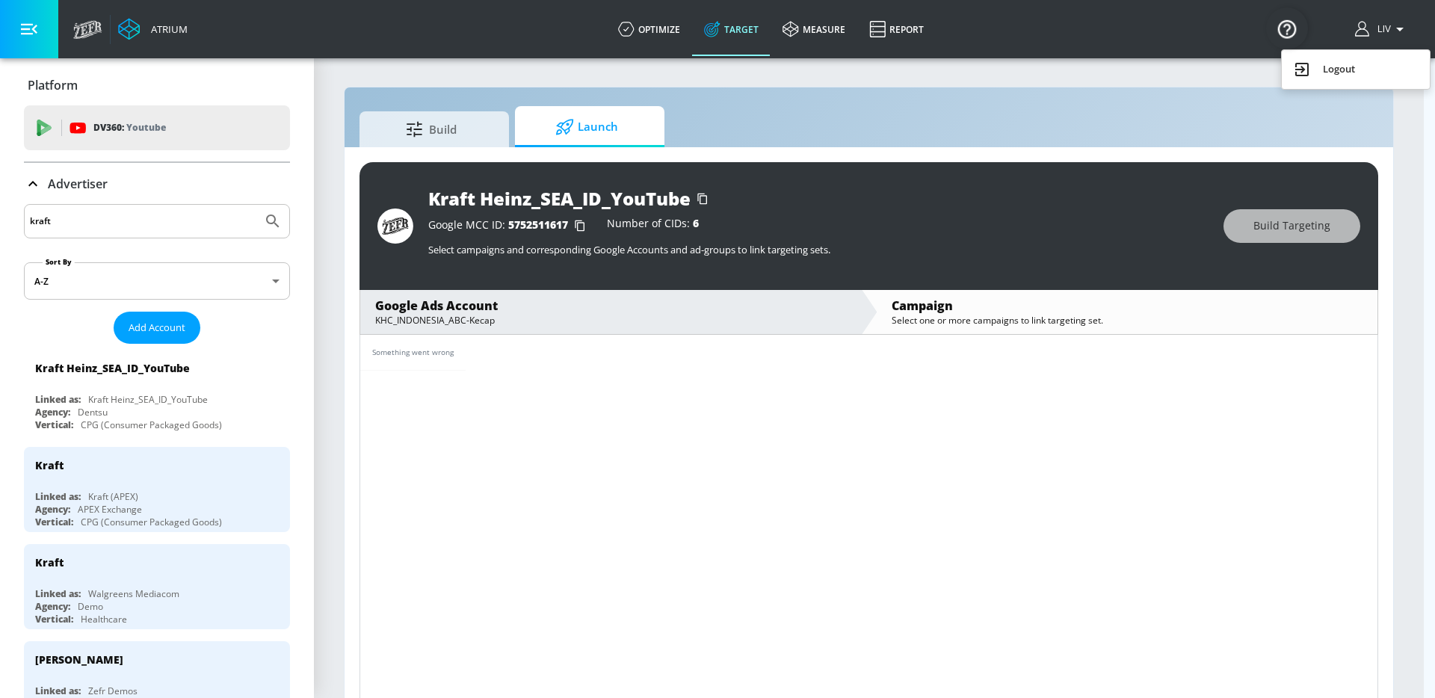
click at [1326, 73] on div "Logout" at bounding box center [1356, 70] width 126 height 18
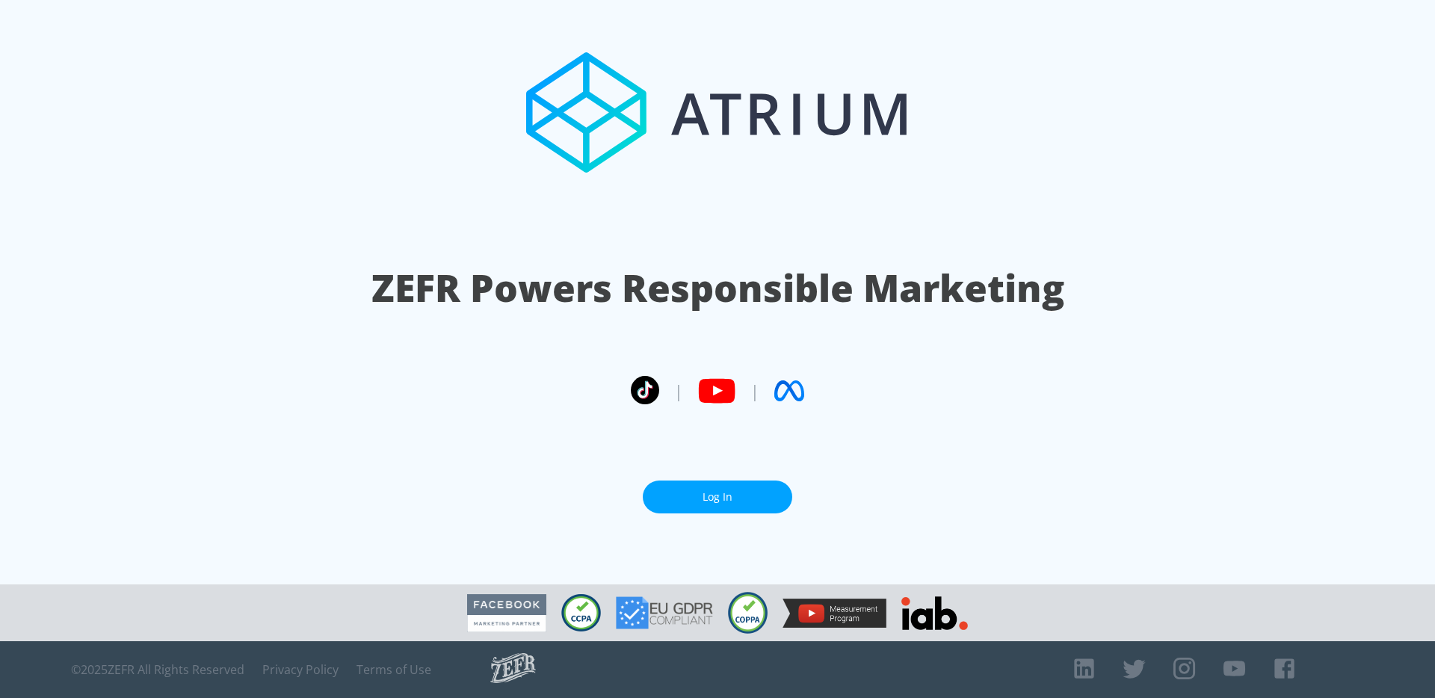
click at [712, 502] on link "Log In" at bounding box center [717, 498] width 149 height 34
click at [716, 486] on link "Log In" at bounding box center [717, 498] width 149 height 34
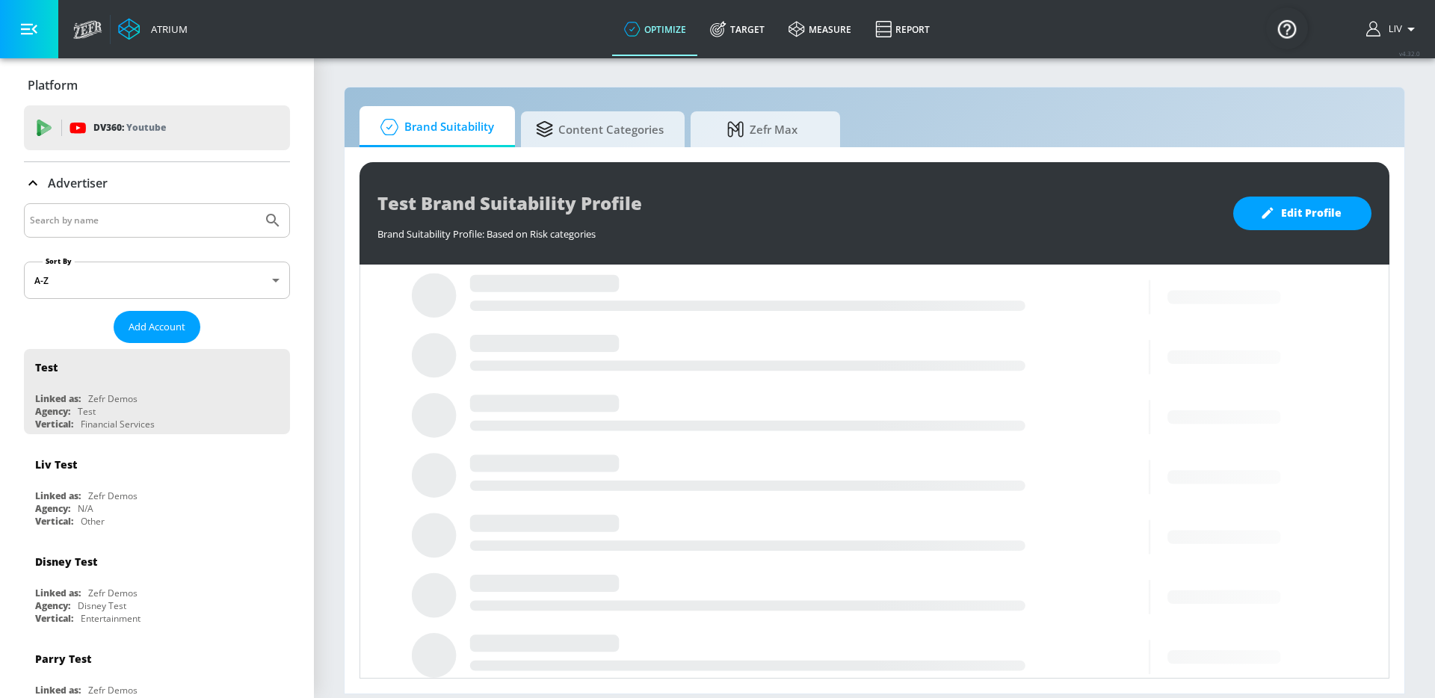
click at [190, 209] on div at bounding box center [157, 220] width 266 height 34
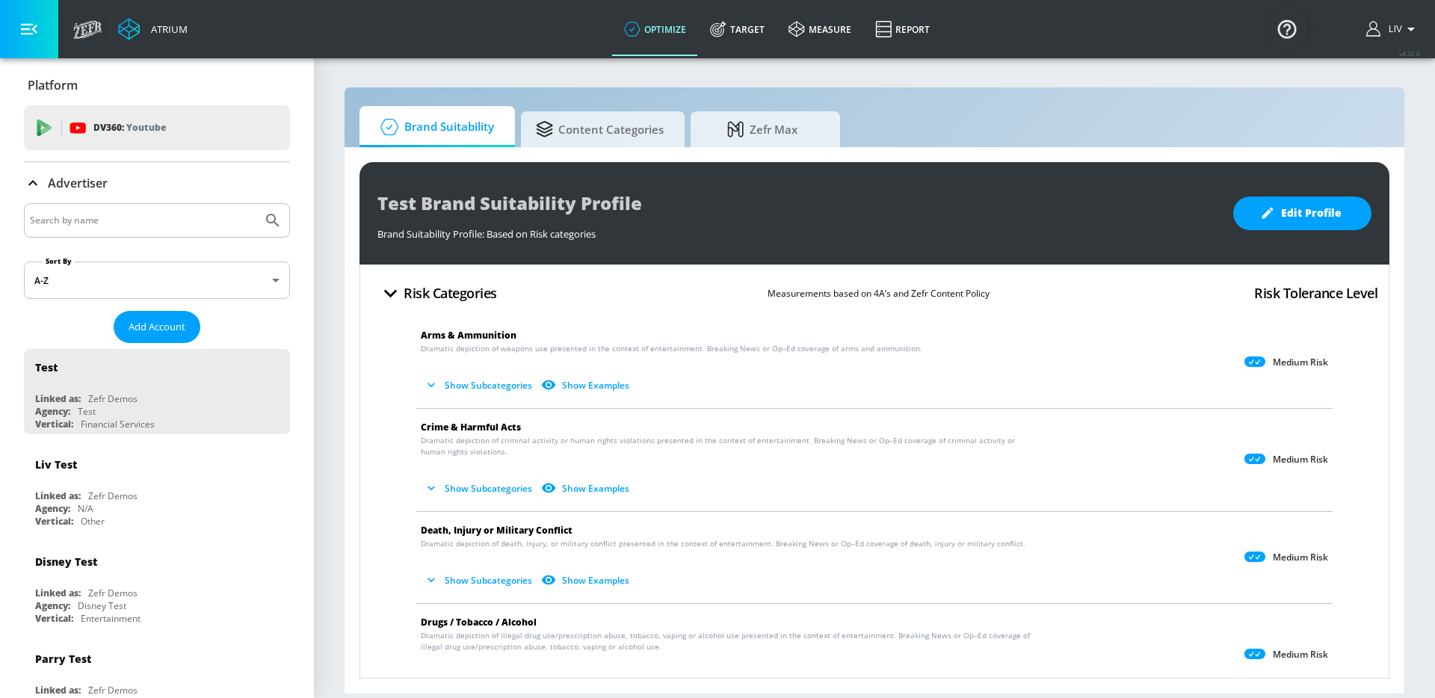
click at [191, 215] on input "Search by name" at bounding box center [143, 220] width 226 height 19
type input "kraft"
click at [256, 204] on button "Submit Search" at bounding box center [272, 220] width 33 height 33
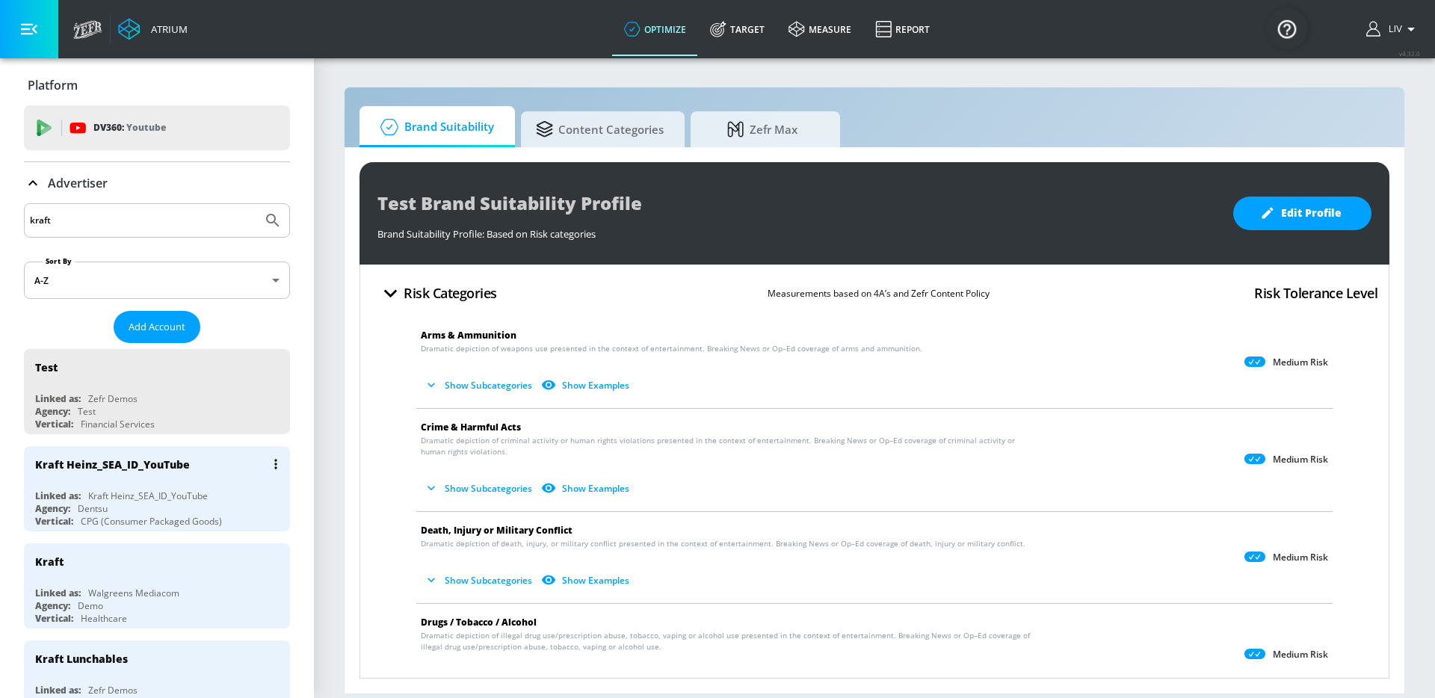
click at [167, 467] on div "Kraft Heinz_SEA_ID_YouTube" at bounding box center [112, 464] width 155 height 14
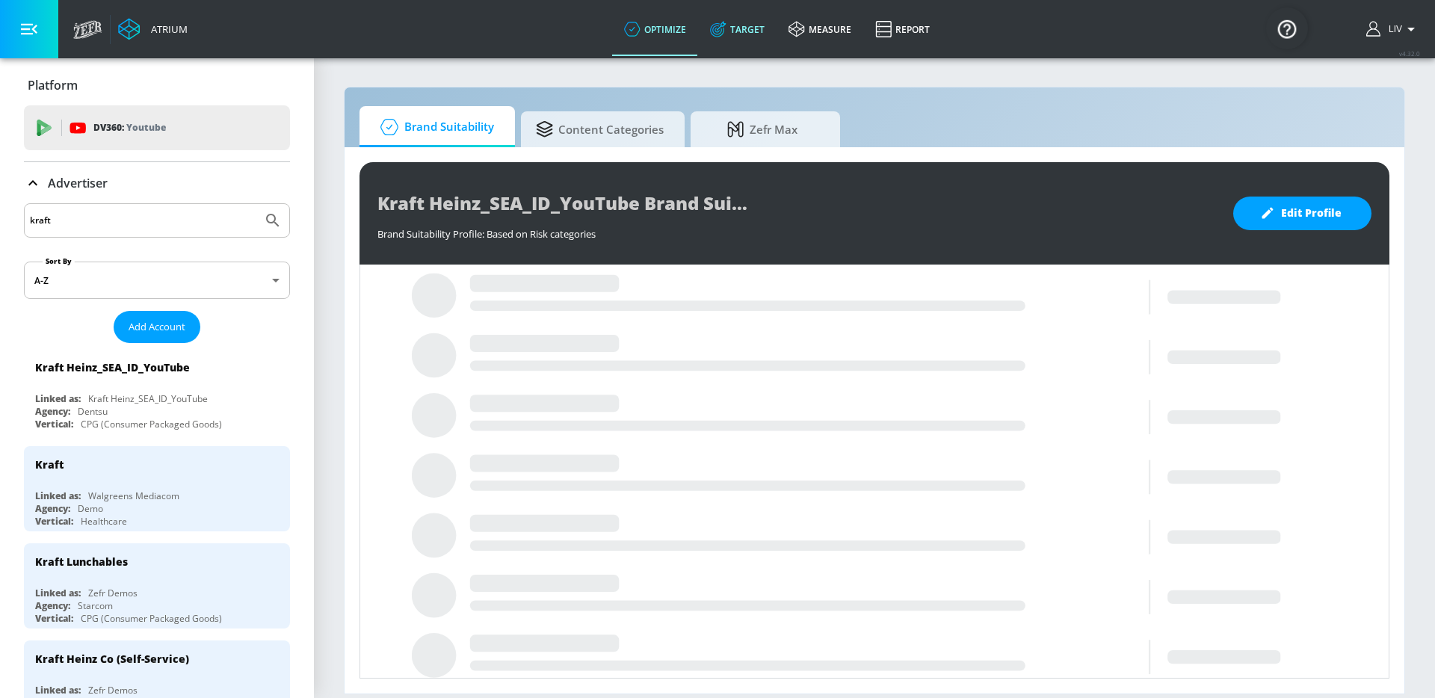
click at [718, 49] on link "Target" at bounding box center [737, 29] width 78 height 54
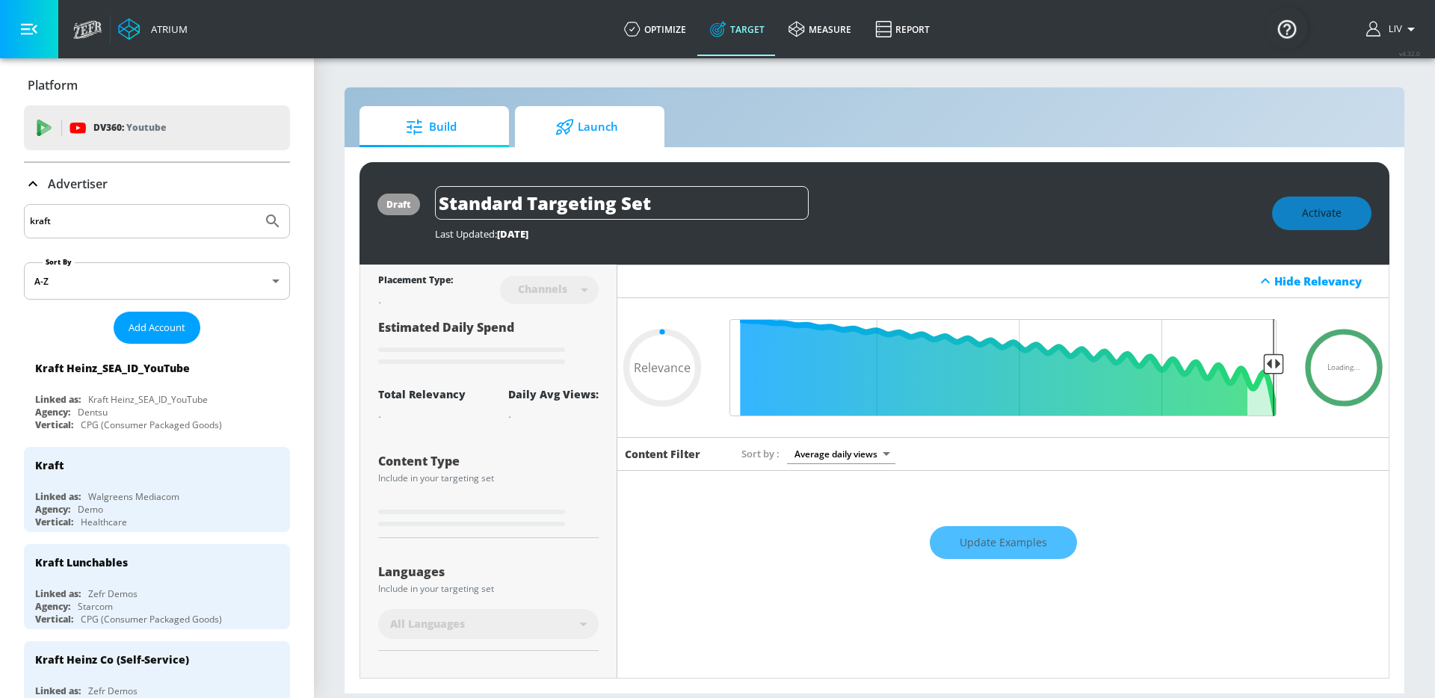
type input "0.05"
click at [590, 128] on span "Launch" at bounding box center [587, 127] width 114 height 36
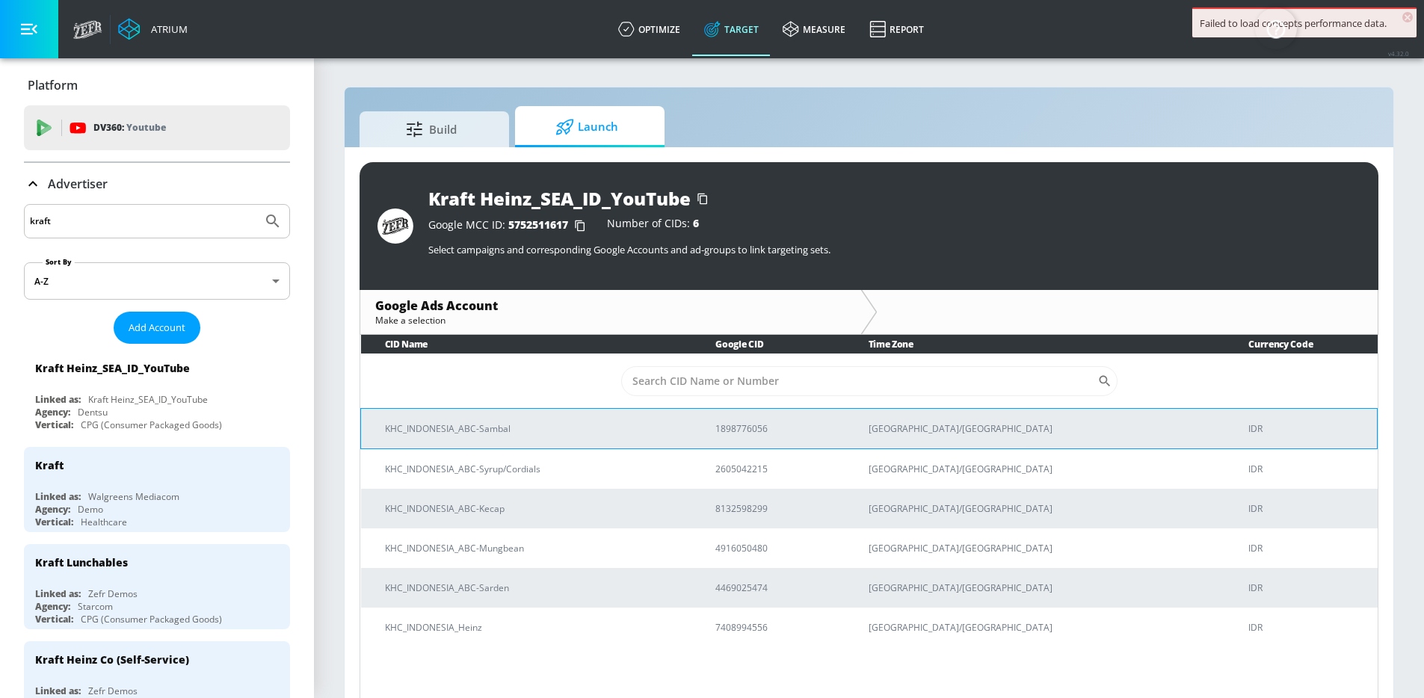
click at [612, 431] on p "KHC_INDONESIA_ABC-Sambal" at bounding box center [532, 429] width 294 height 16
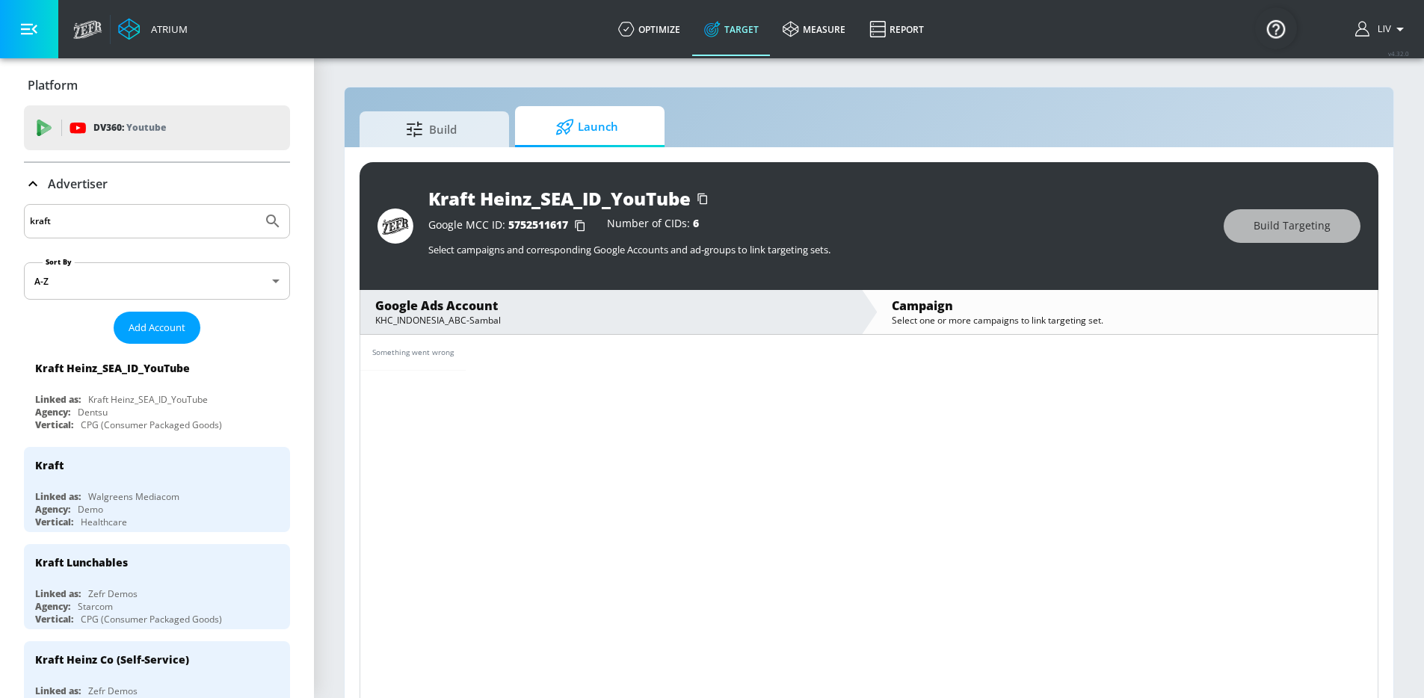
click at [690, 324] on div "KHC_INDONESIA_ABC-Sambal" at bounding box center [610, 320] width 471 height 13
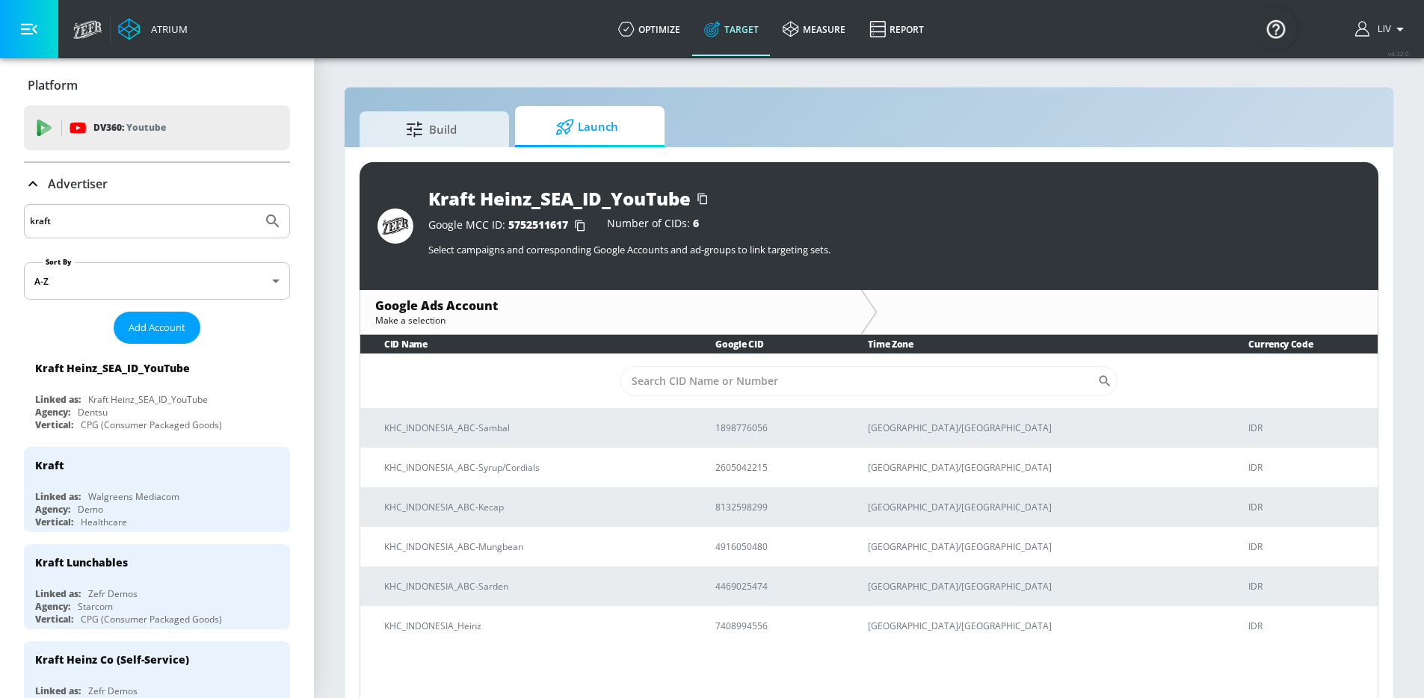
click at [546, 388] on td "​" at bounding box center [868, 381] width 1017 height 55
click at [1280, 383] on td "​" at bounding box center [868, 381] width 1017 height 55
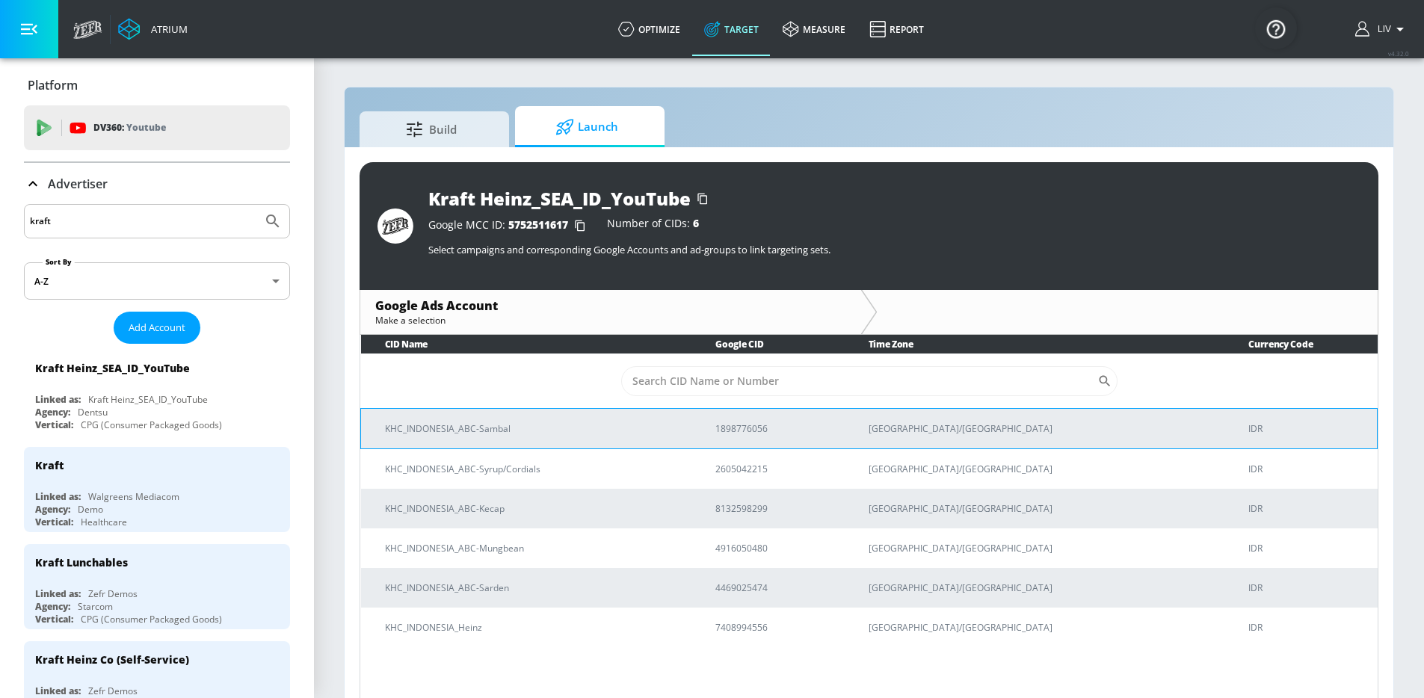
click at [636, 434] on p "KHC_INDONESIA_ABC-Sambal" at bounding box center [532, 429] width 294 height 16
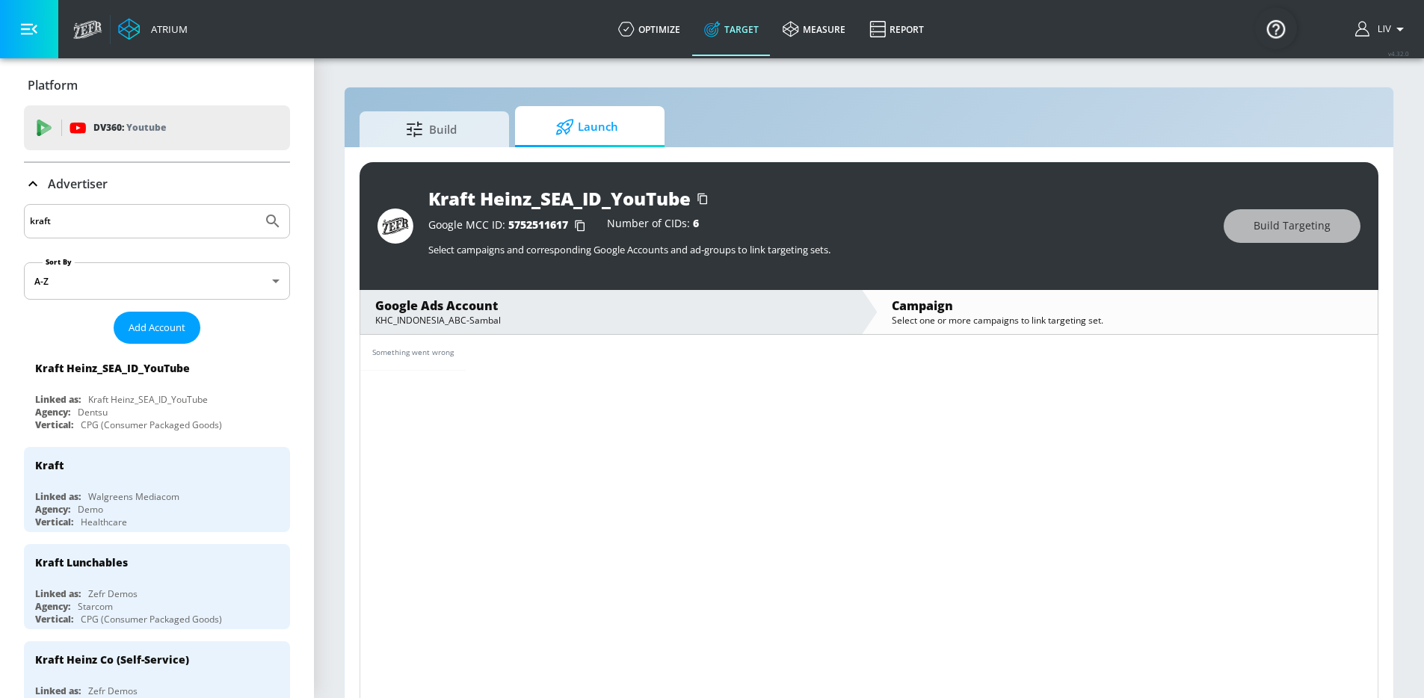
click at [574, 324] on div "KHC_INDONESIA_ABC-Sambal" at bounding box center [610, 320] width 471 height 13
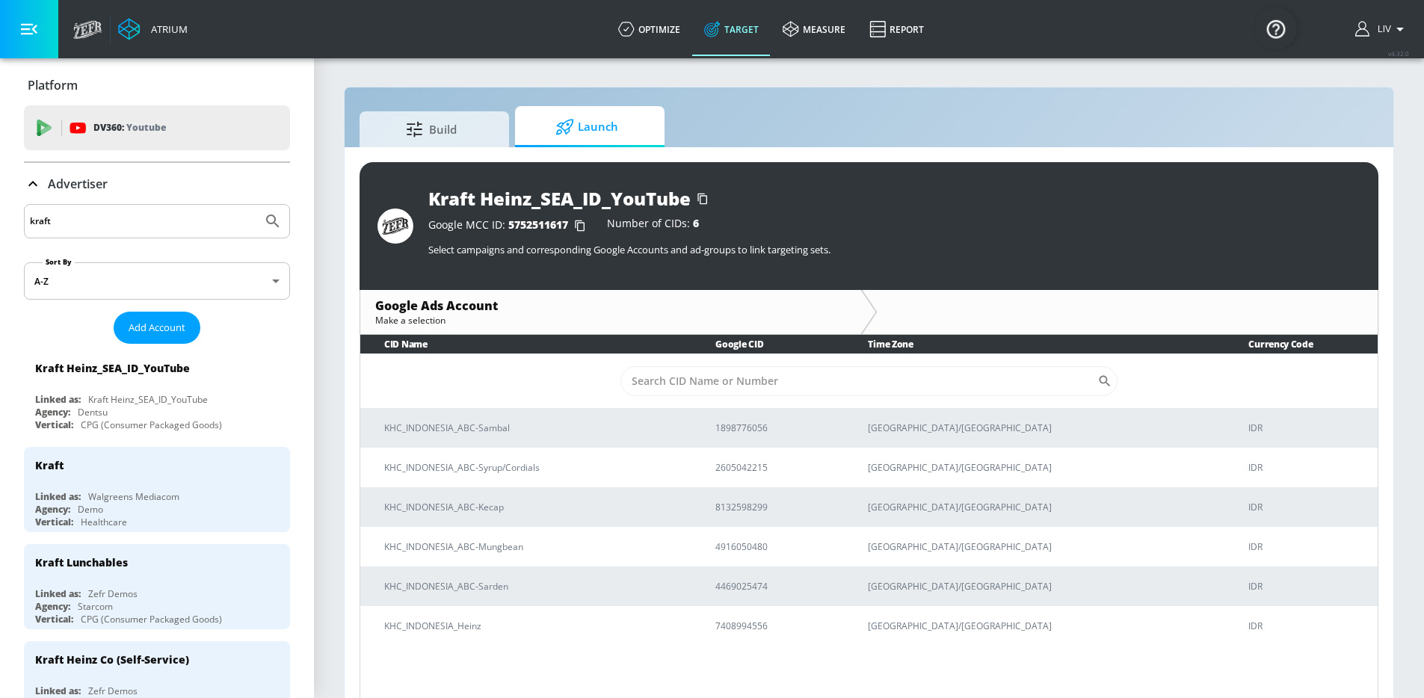
click at [588, 391] on td "​" at bounding box center [868, 381] width 1017 height 55
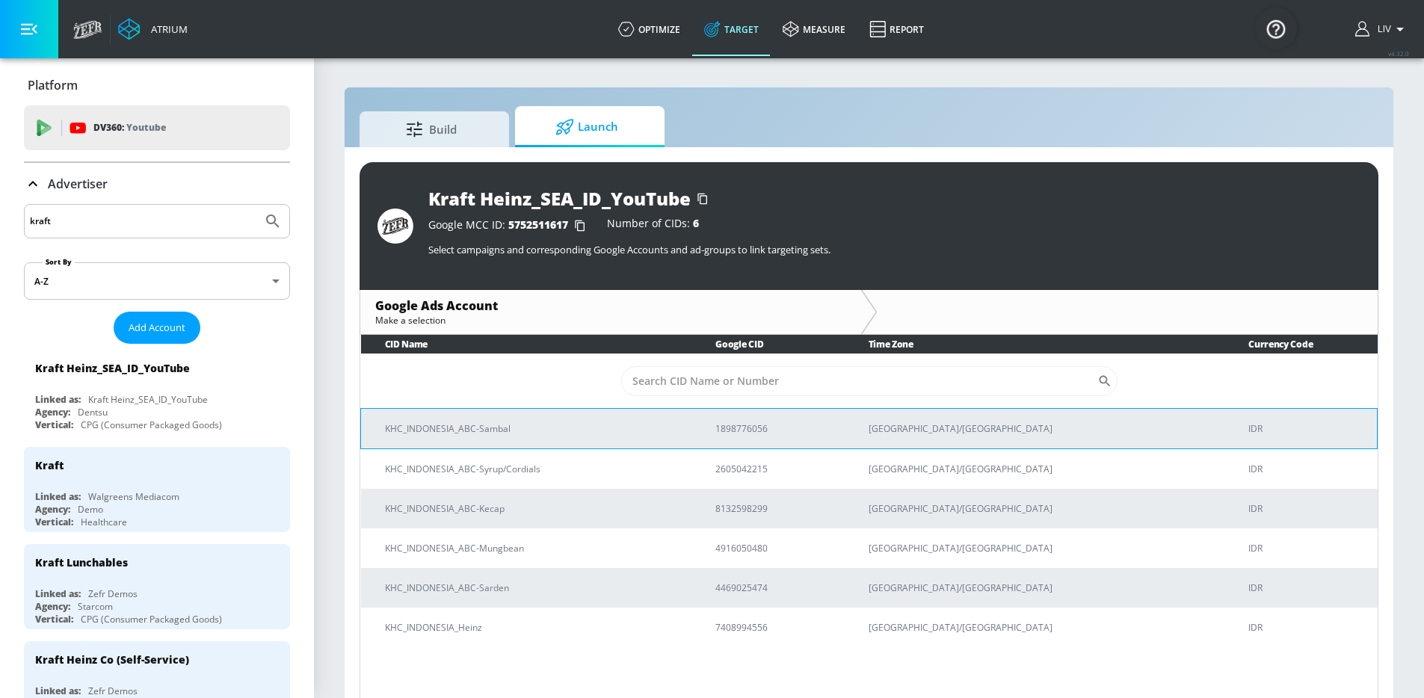
click at [605, 439] on td "KHC_INDONESIA_ABC-Sambal" at bounding box center [526, 428] width 331 height 40
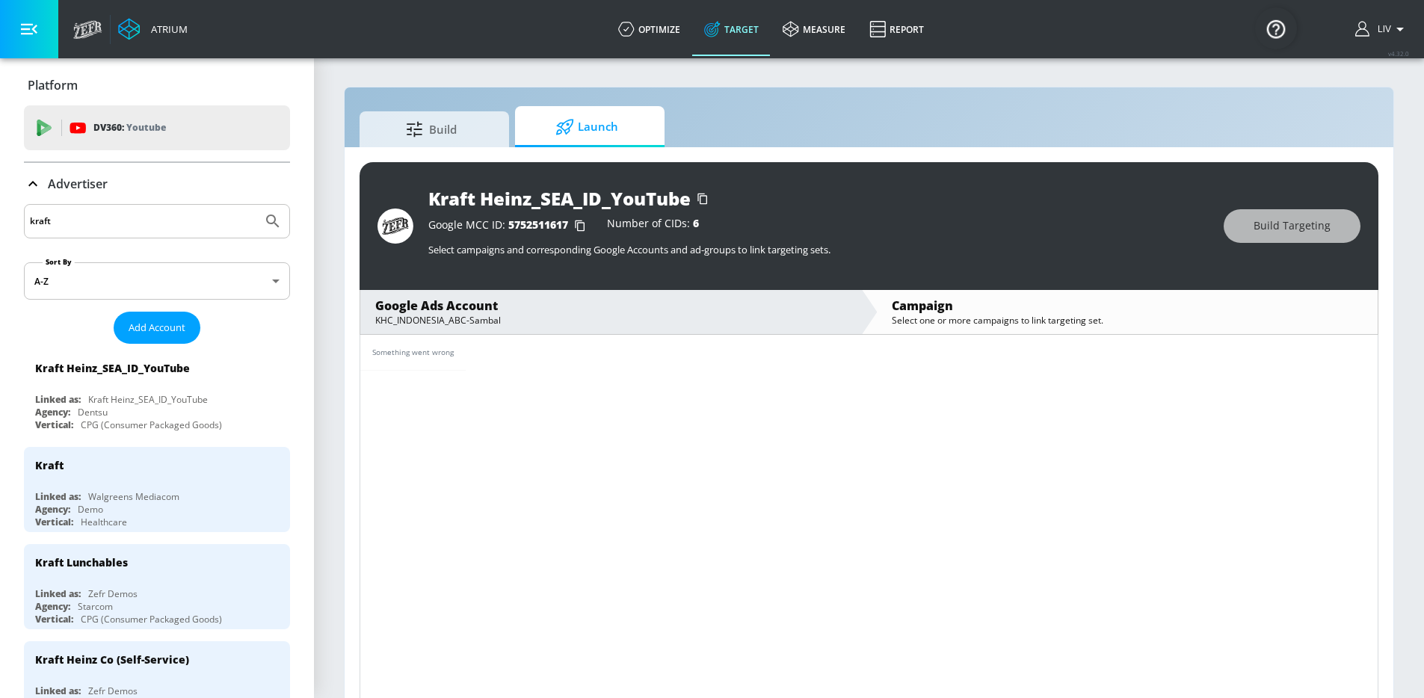
click at [1209, 87] on div "Build Launch Kraft Heinz_SEA_ID_YouTube Google MCC ID: 5752511617 Number of CID…" at bounding box center [869, 403] width 1050 height 633
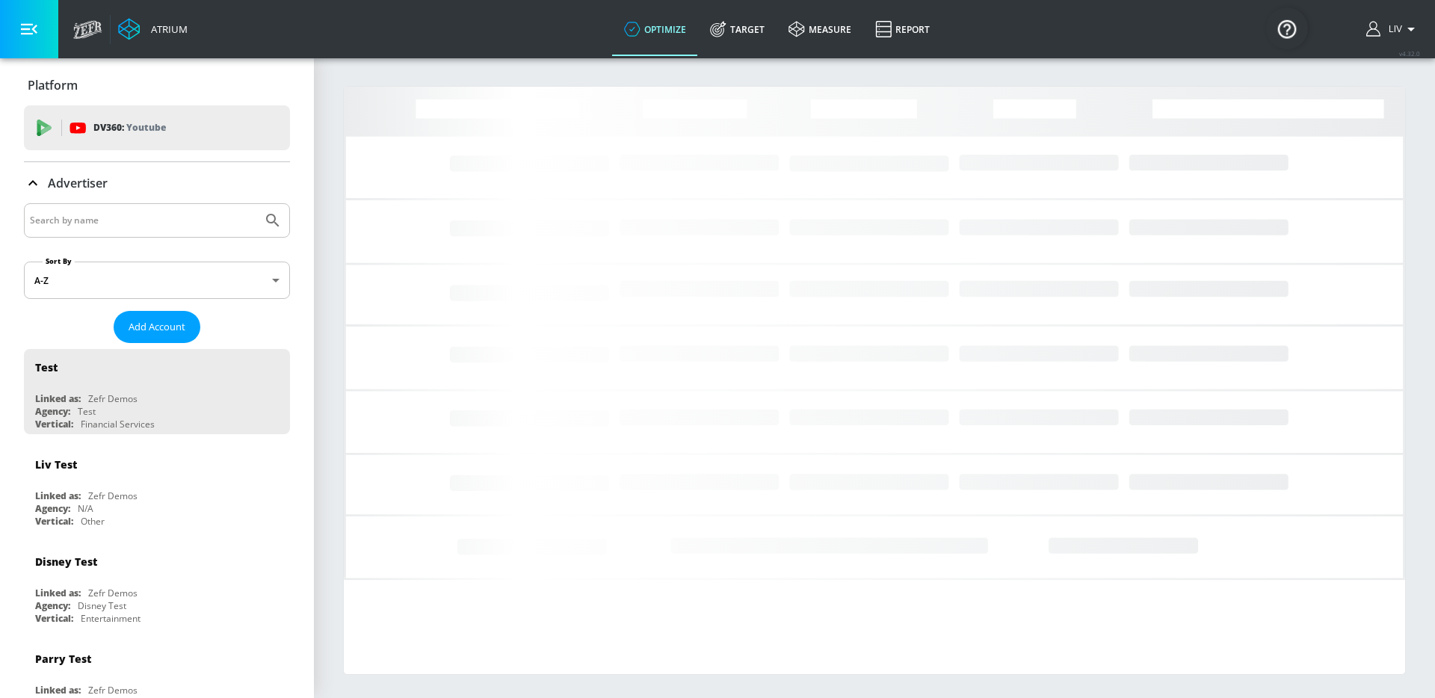
click at [184, 228] on input "Search by name" at bounding box center [143, 220] width 226 height 19
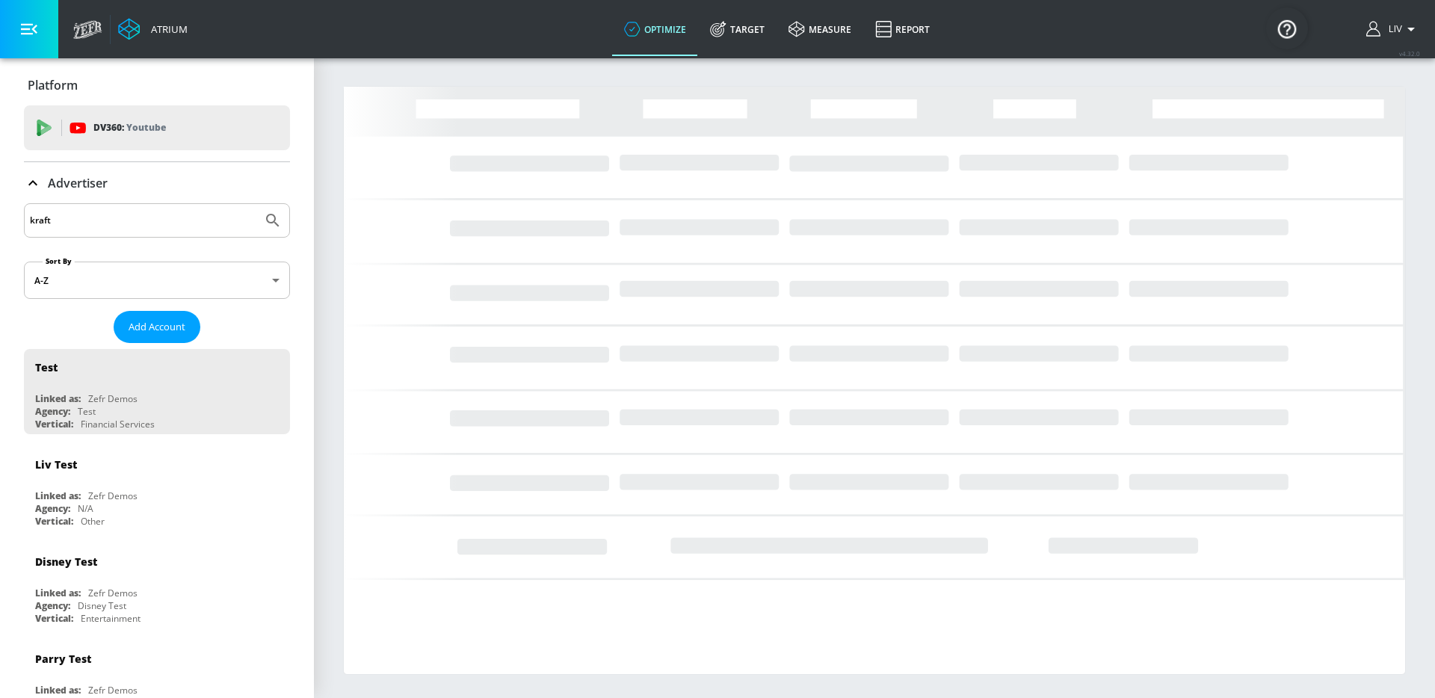
type input "kraft"
click at [256, 204] on button "Submit Search" at bounding box center [272, 220] width 33 height 33
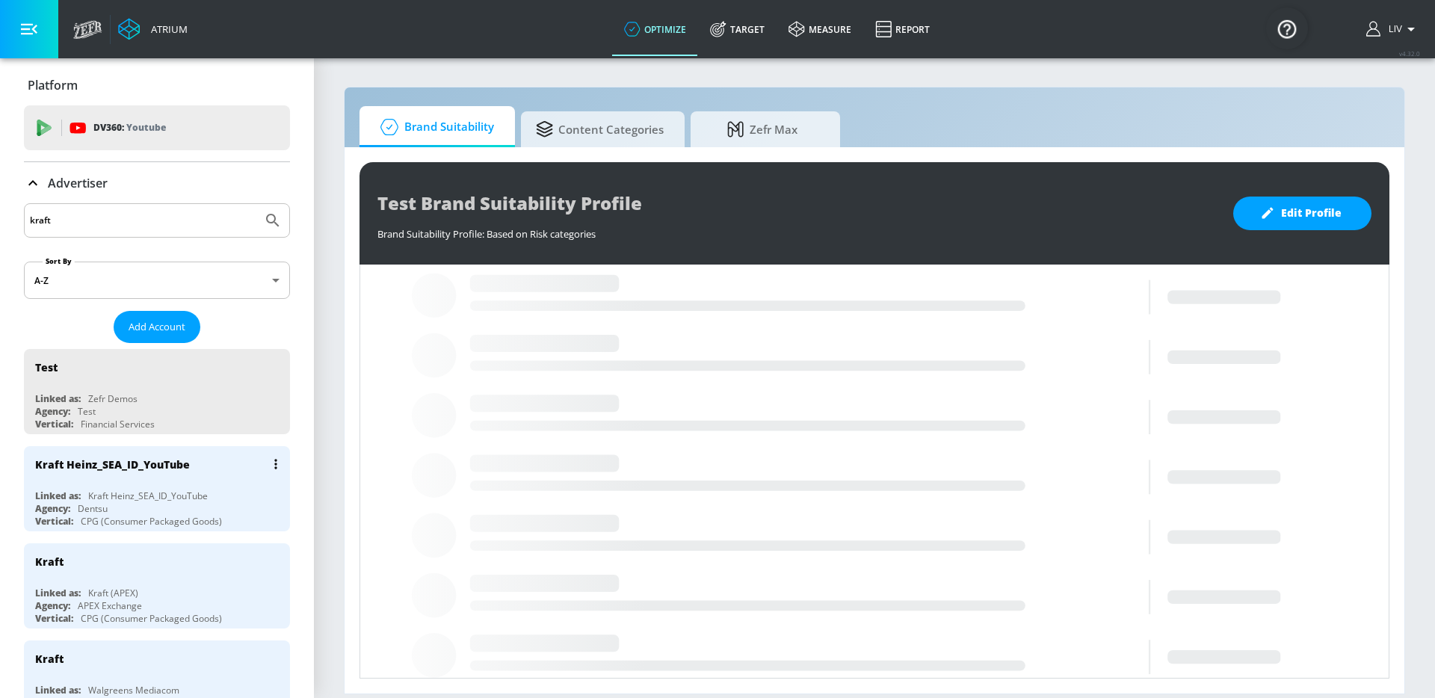
click at [157, 450] on div "Kraft Heinz_SEA_ID_YouTube" at bounding box center [160, 464] width 251 height 36
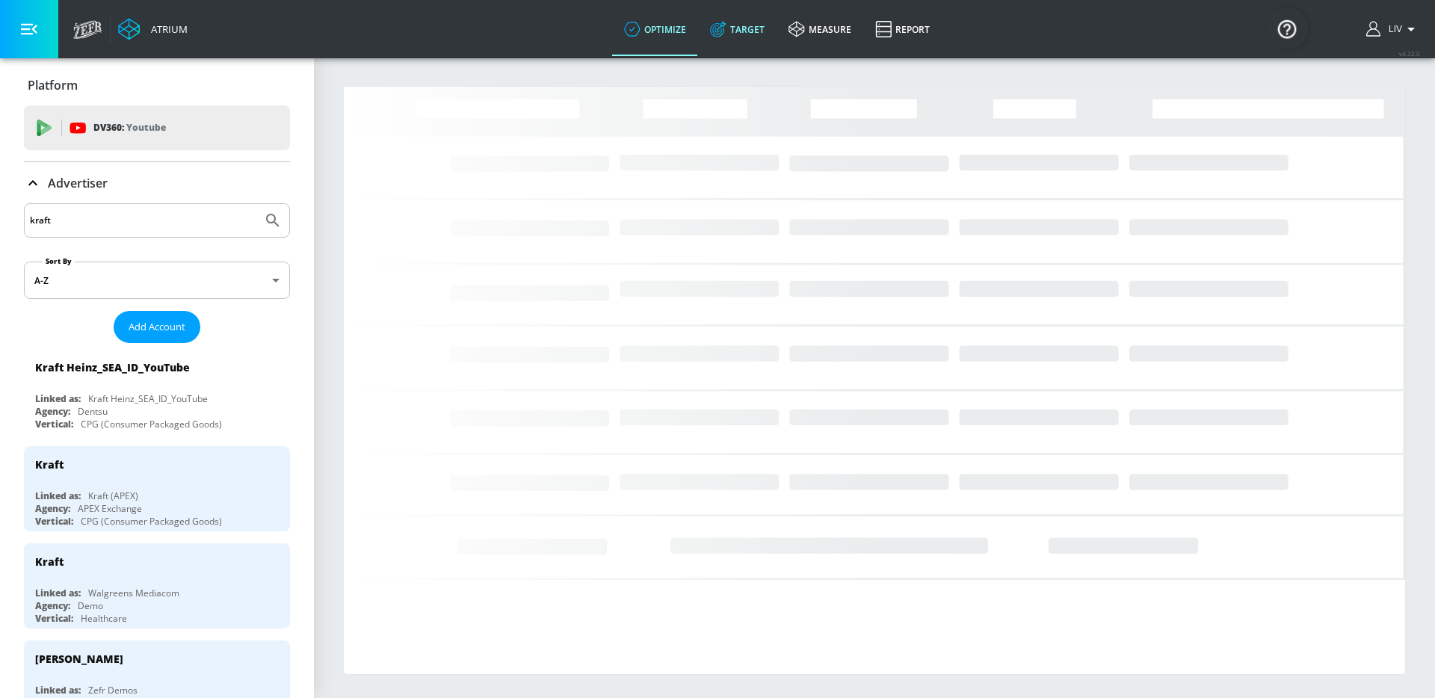
click at [723, 26] on icon at bounding box center [718, 29] width 16 height 16
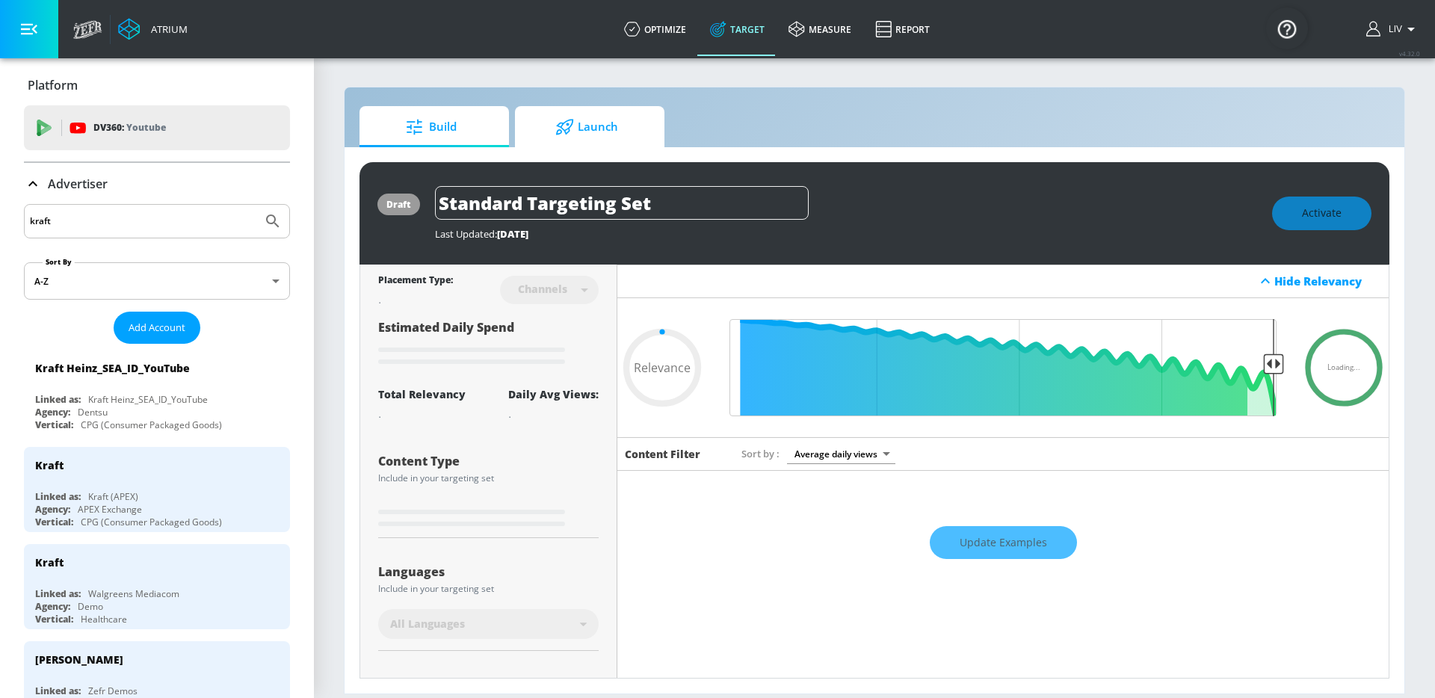
type input "0.05"
click at [606, 129] on span "Launch" at bounding box center [587, 127] width 114 height 36
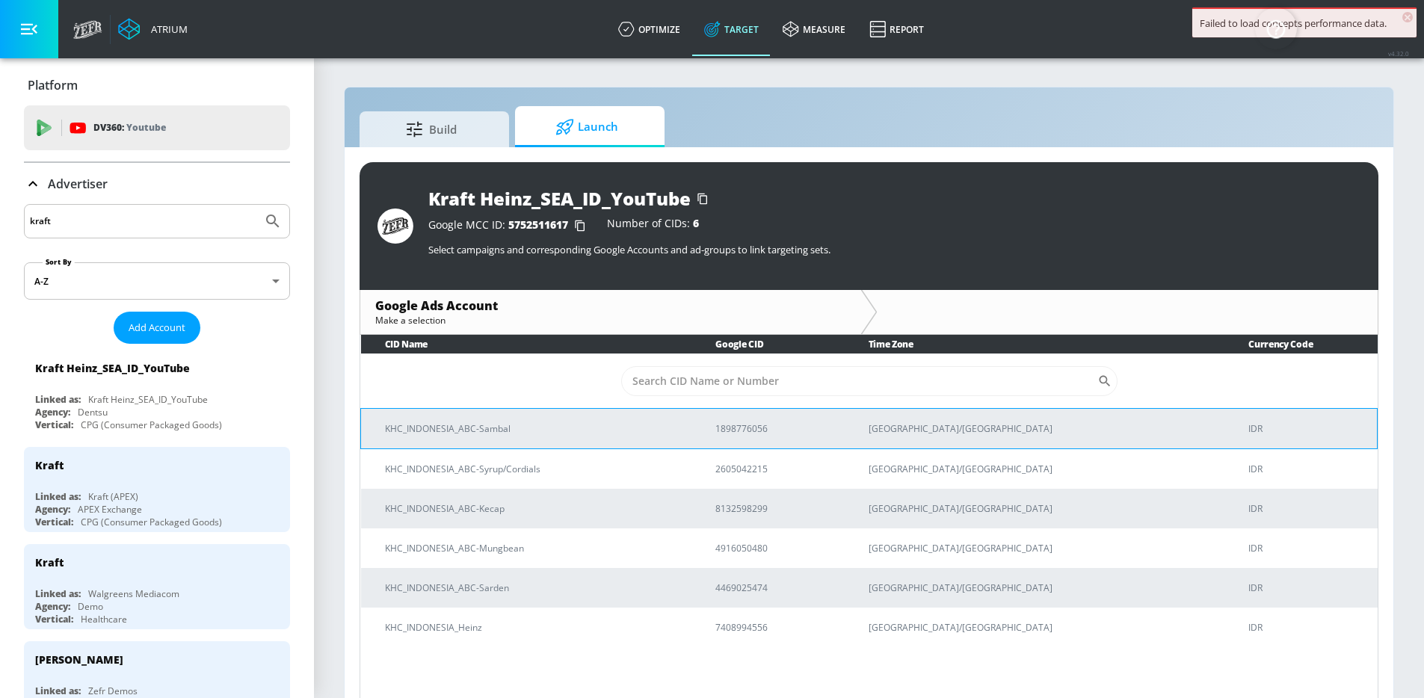
click at [658, 431] on p "KHC_INDONESIA_ABC-Sambal" at bounding box center [532, 429] width 294 height 16
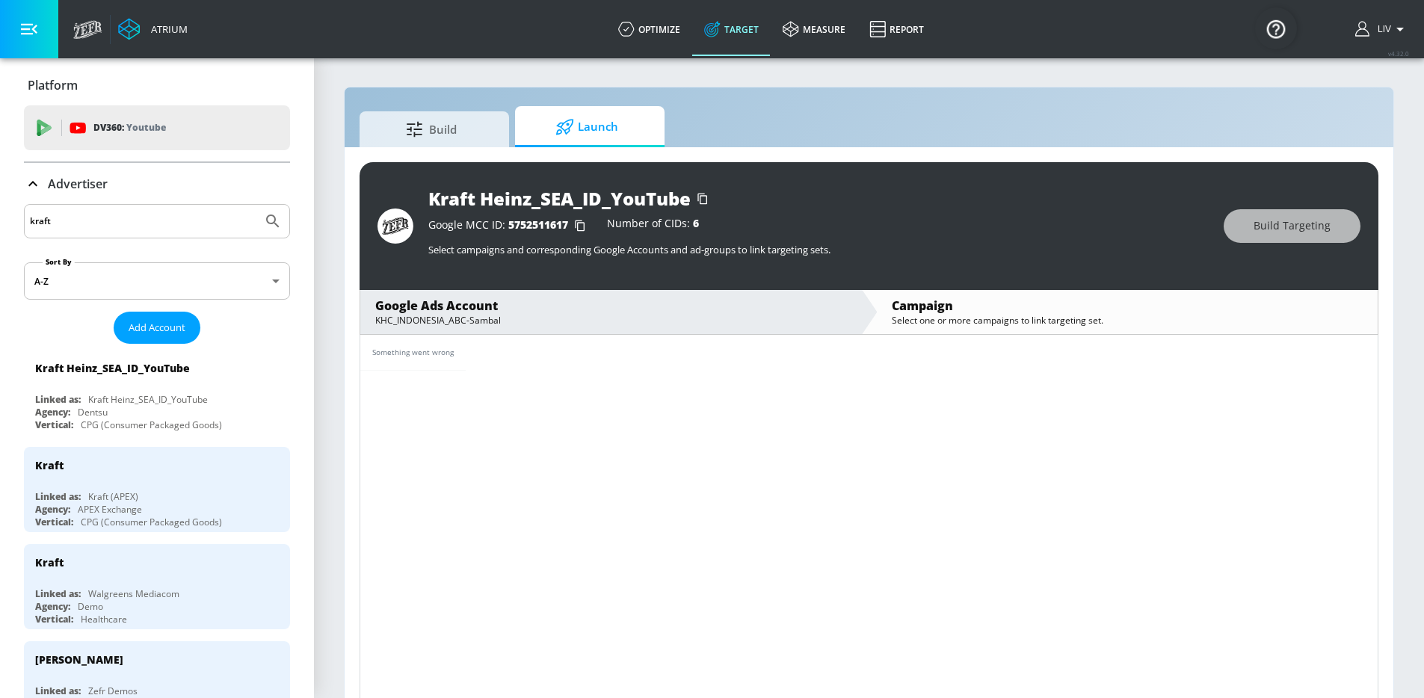
click at [626, 371] on div "Something went wrong" at bounding box center [869, 519] width 1019 height 369
click at [753, 308] on div "Google Ads Account" at bounding box center [610, 305] width 471 height 16
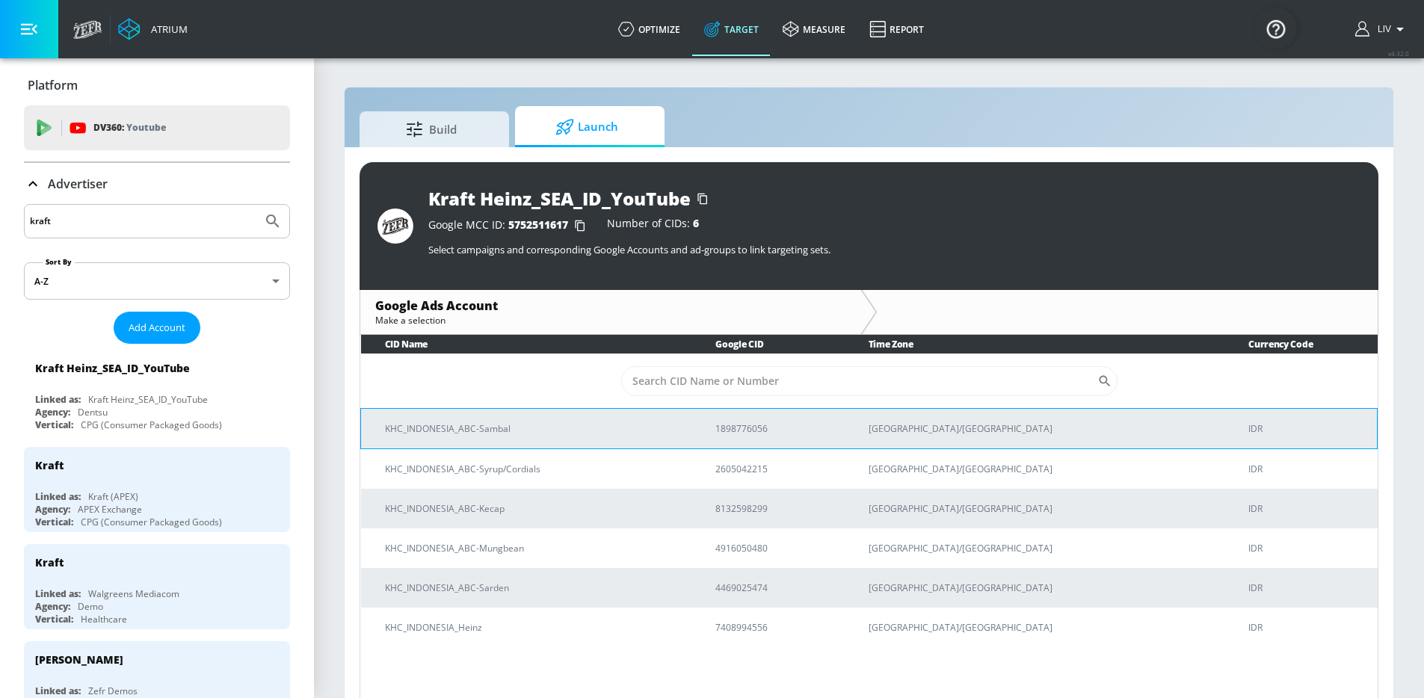
click at [692, 442] on td "KHC_INDONESIA_ABC-Sambal" at bounding box center [526, 428] width 331 height 40
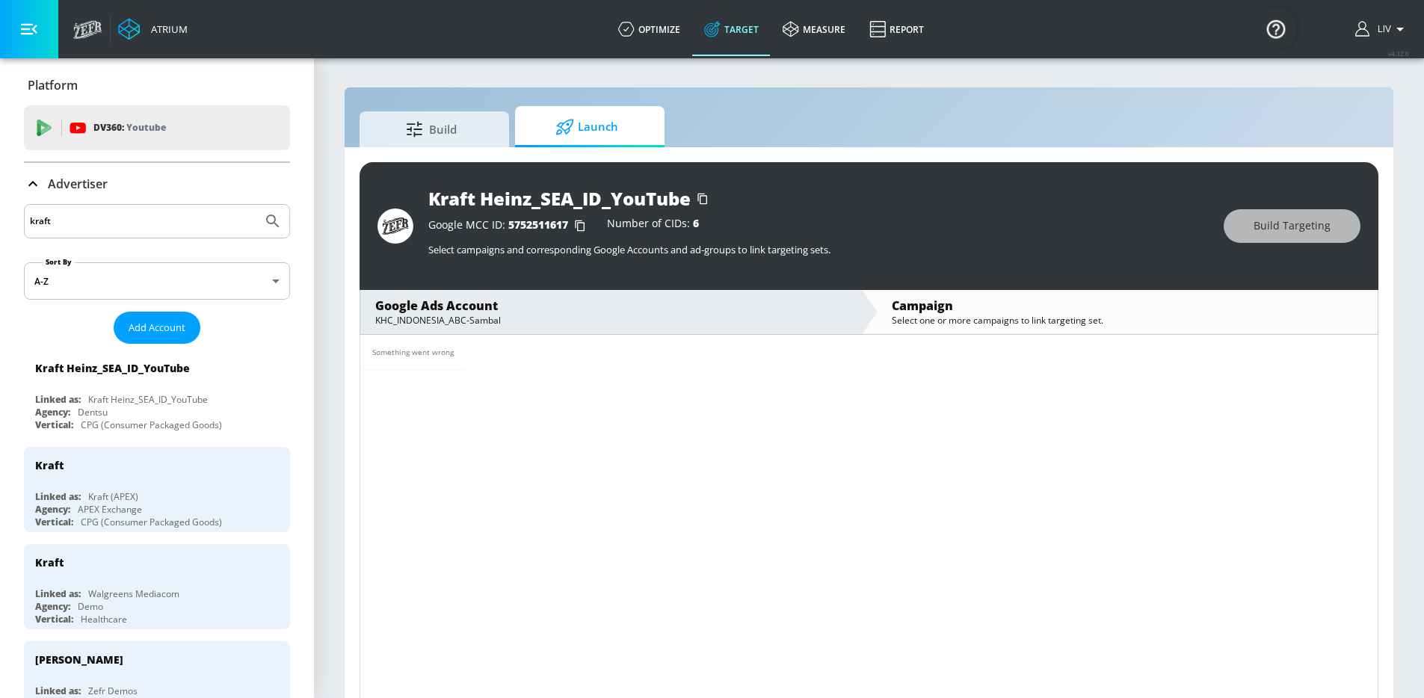
click at [648, 333] on div "Google Ads Account KHC_INDONESIA_ABC-Sambal" at bounding box center [610, 312] width 501 height 44
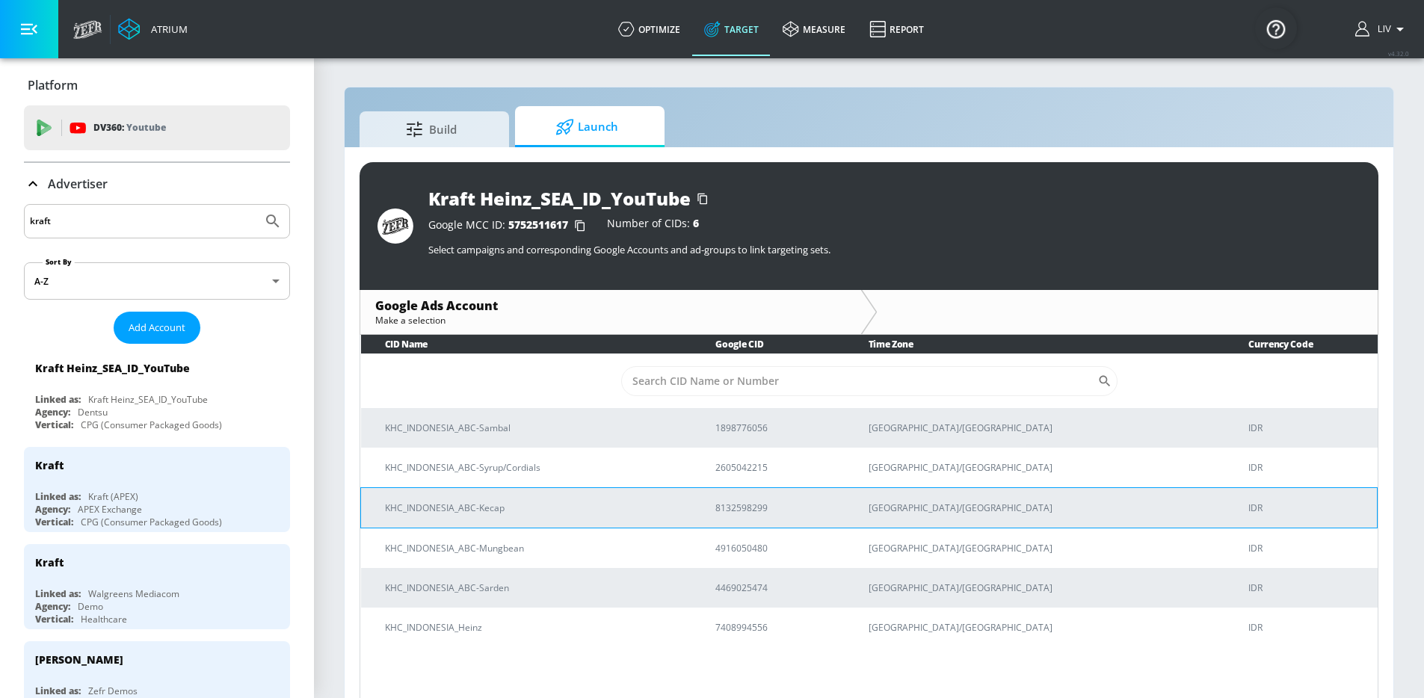
click at [632, 509] on p "KHC_INDONESIA_ABC-Kecap" at bounding box center [532, 508] width 294 height 16
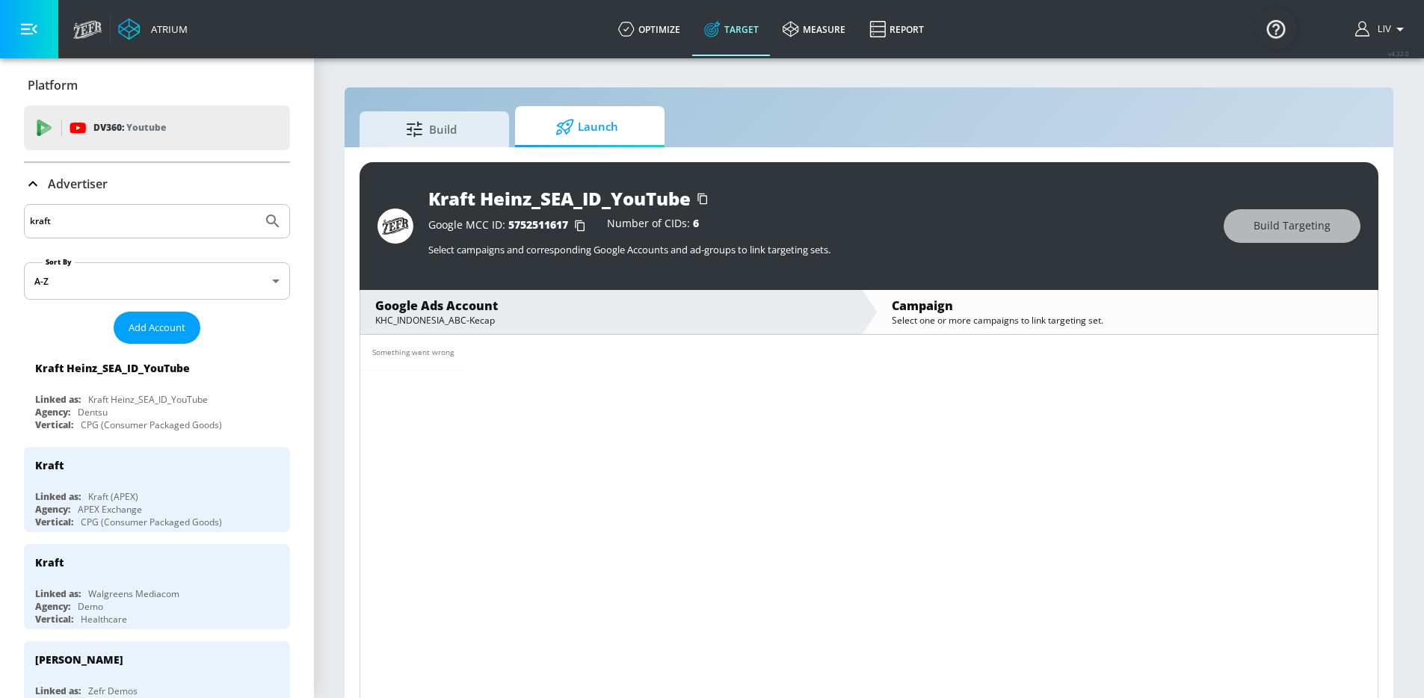
click at [809, 320] on div "KHC_INDONESIA_ABC-Kecap" at bounding box center [610, 320] width 471 height 13
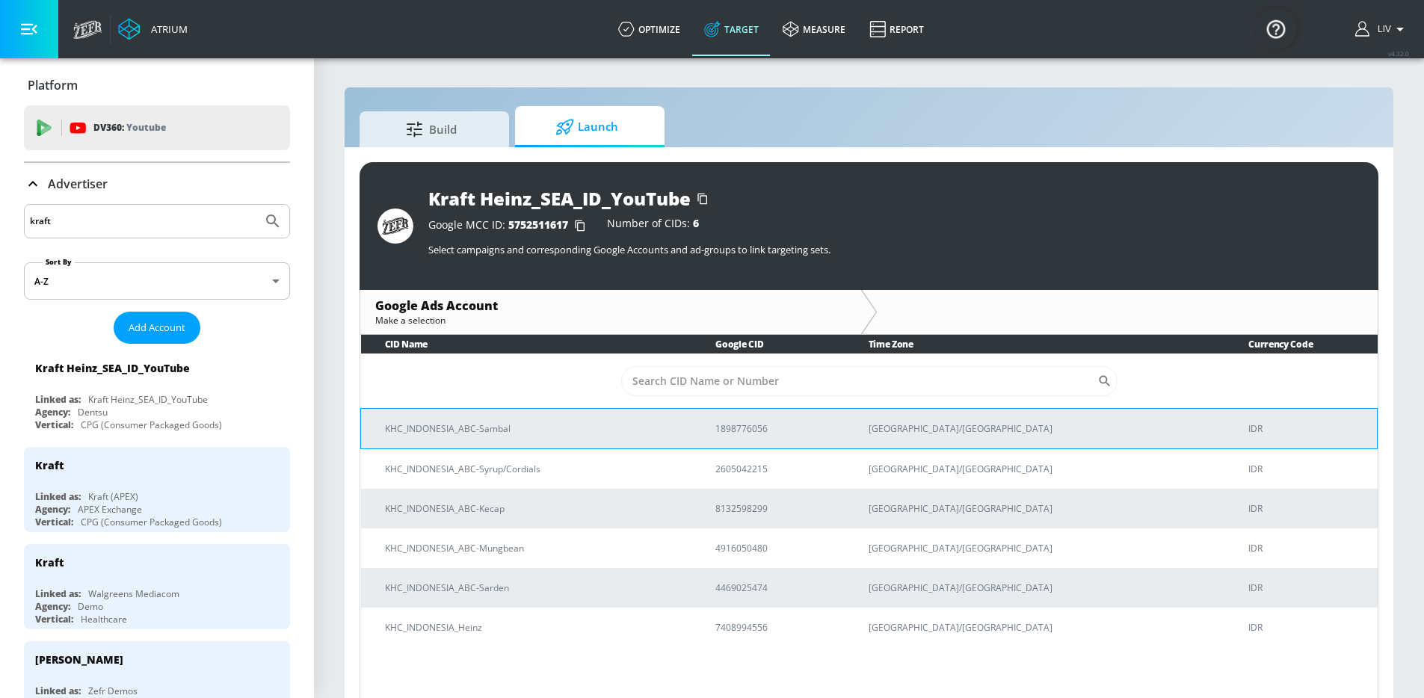
click at [679, 428] on p "KHC_INDONESIA_ABC-Sambal" at bounding box center [532, 429] width 294 height 16
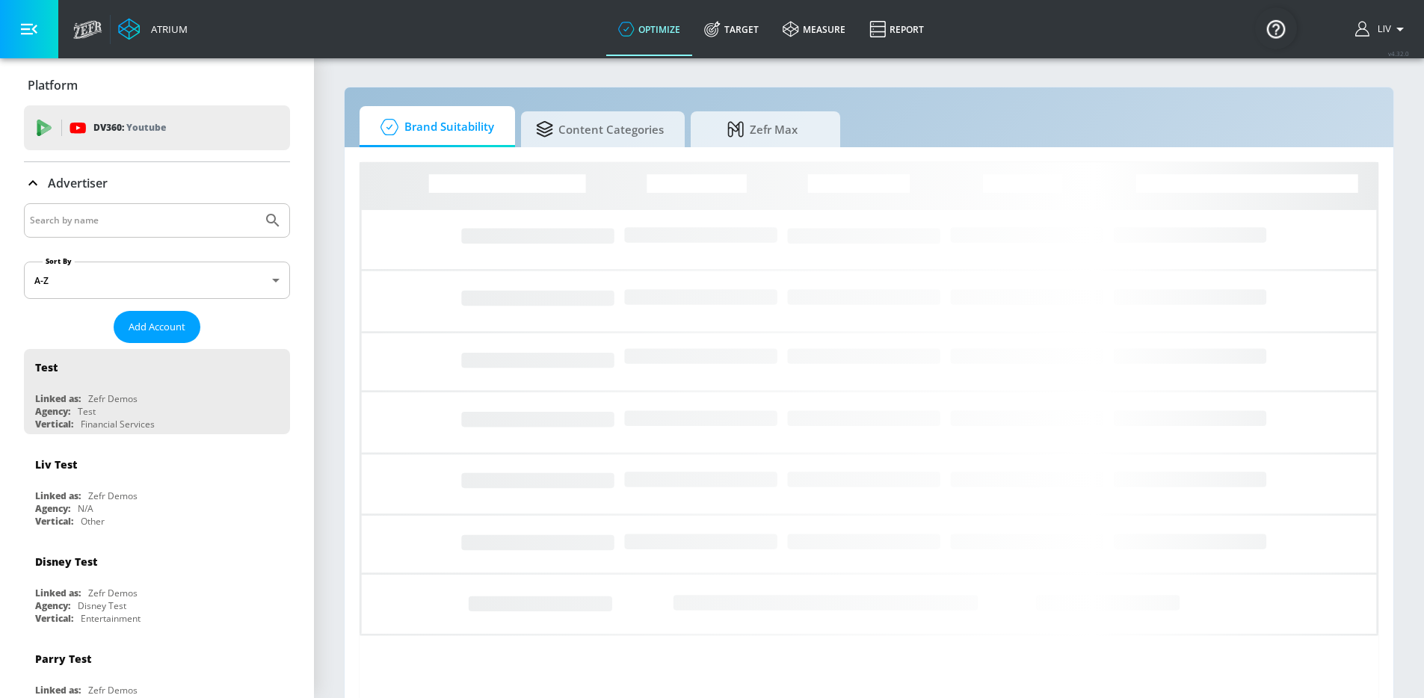
click at [201, 217] on input "Search by name" at bounding box center [143, 220] width 226 height 19
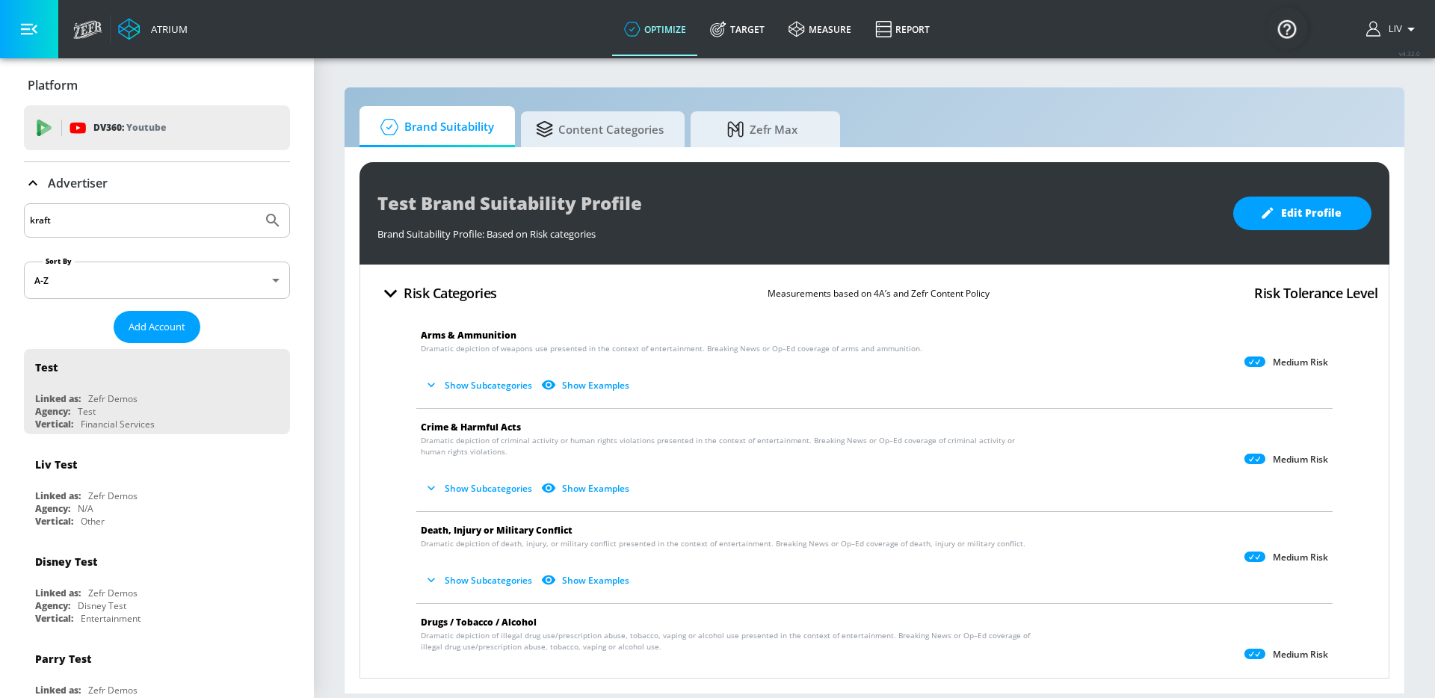
type input "kraft"
click at [256, 204] on button "Submit Search" at bounding box center [272, 220] width 33 height 33
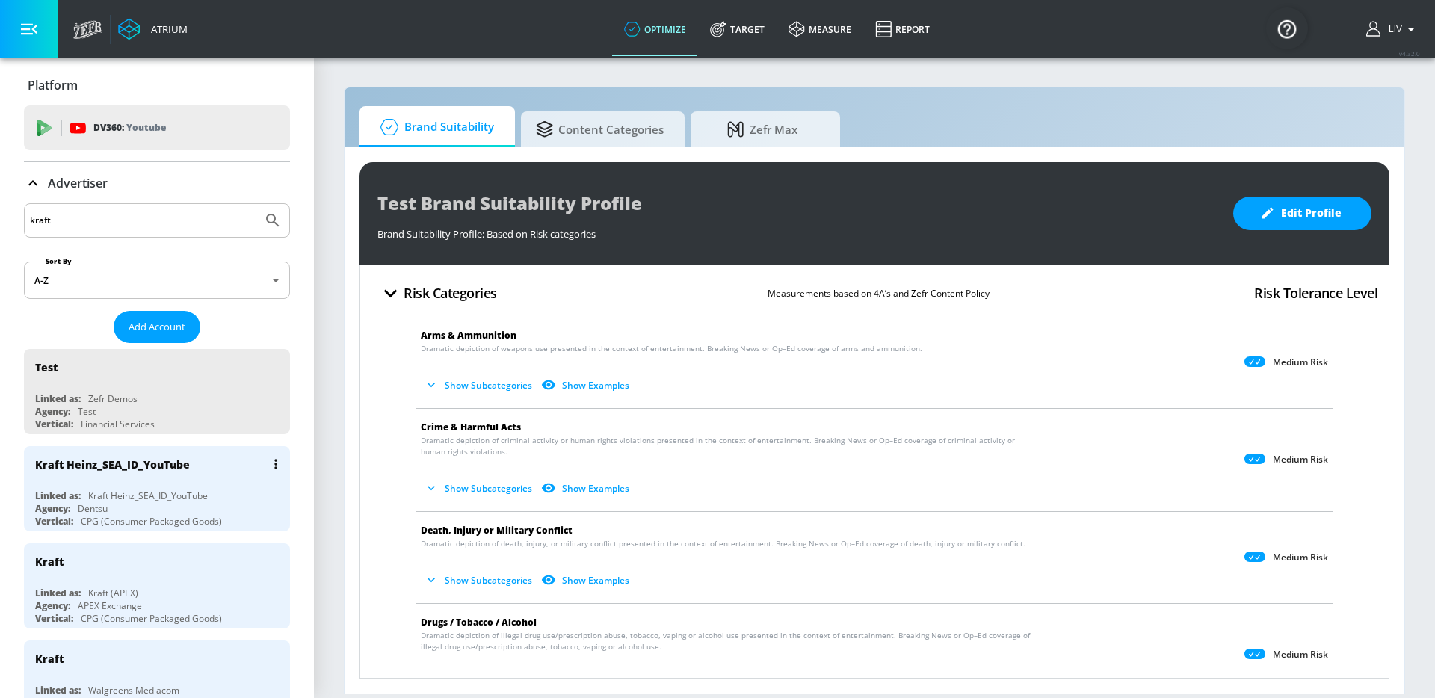
click at [229, 491] on div "Linked as: [PERSON_NAME]" at bounding box center [160, 496] width 251 height 13
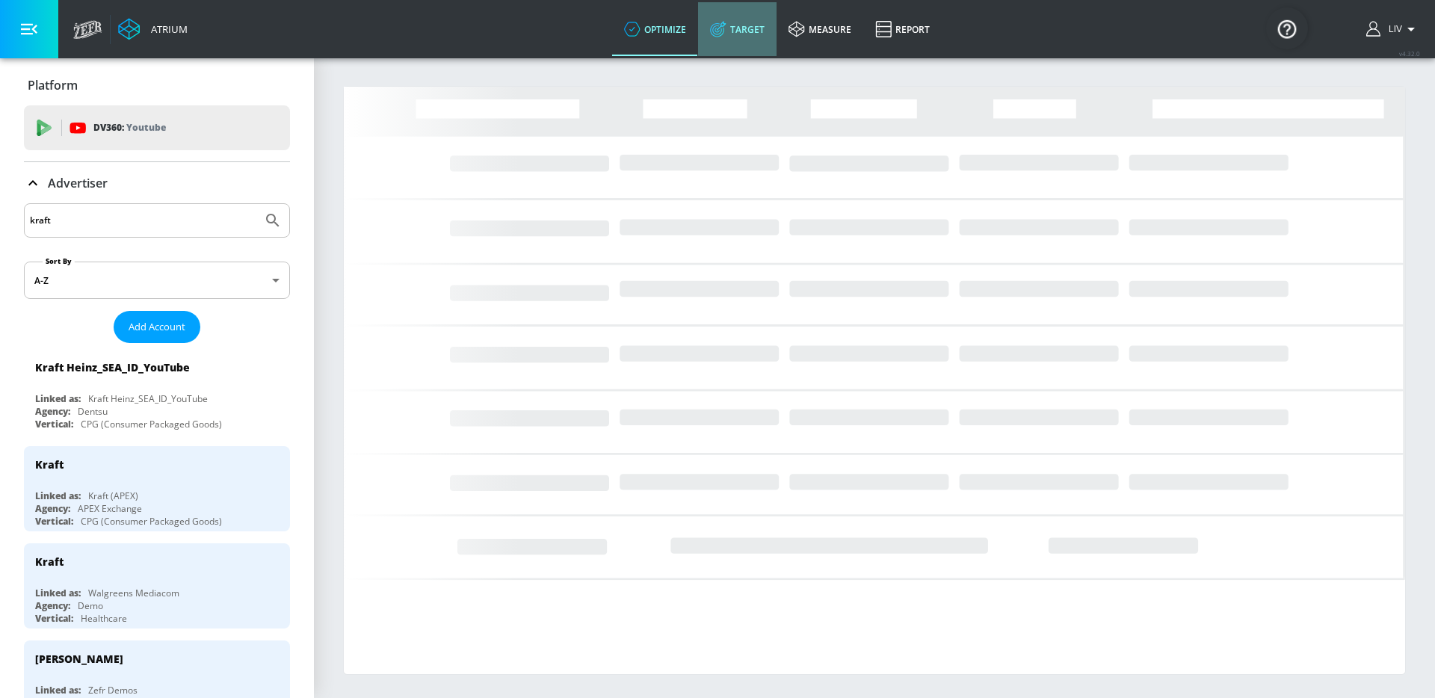
click at [716, 43] on link "Target" at bounding box center [737, 29] width 78 height 54
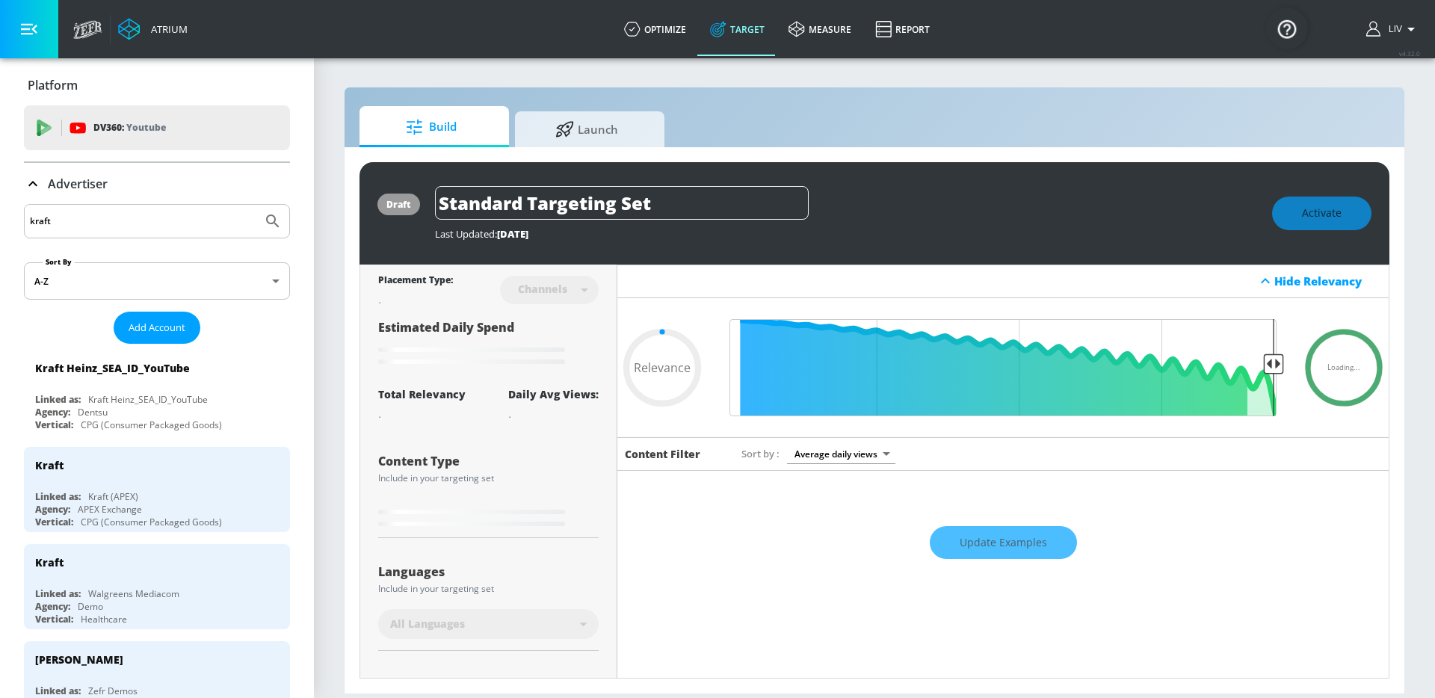
type input "0.05"
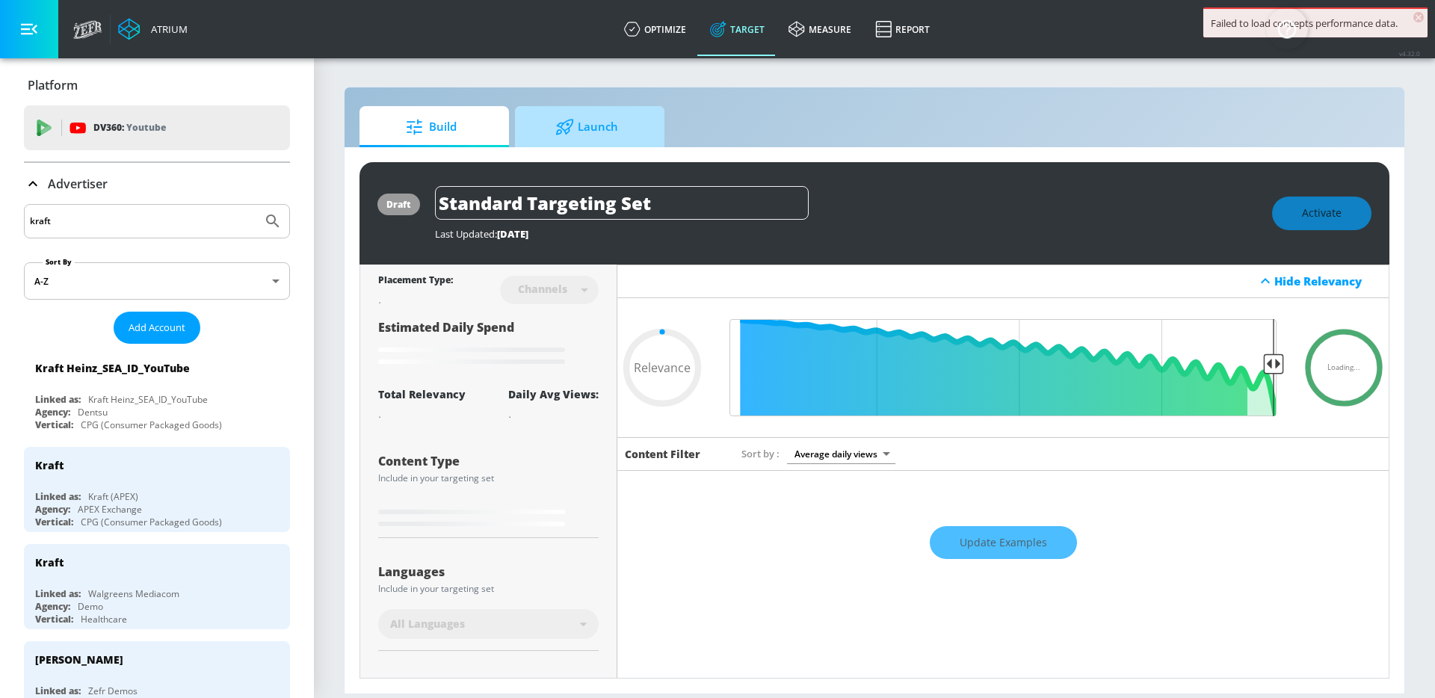
click at [626, 133] on span "Launch" at bounding box center [587, 127] width 114 height 36
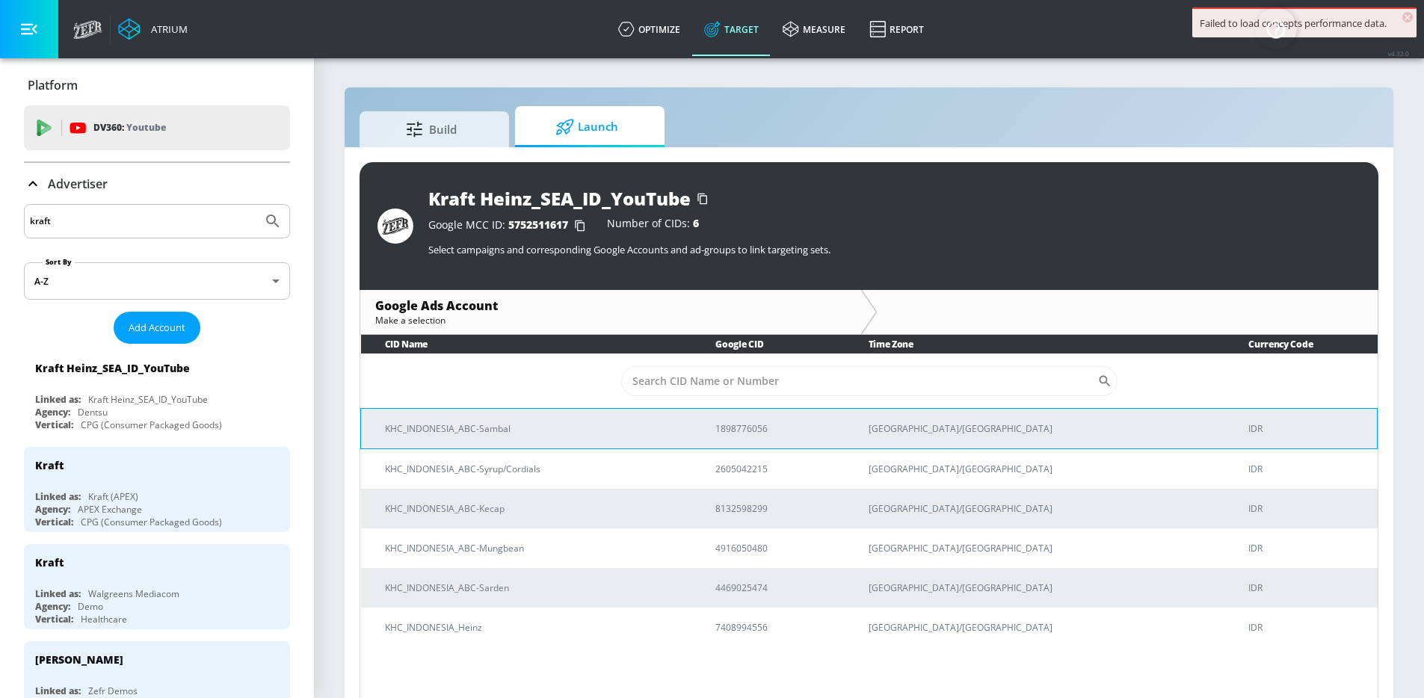
click at [659, 416] on td "KHC_INDONESIA_ABC-Sambal" at bounding box center [526, 428] width 331 height 40
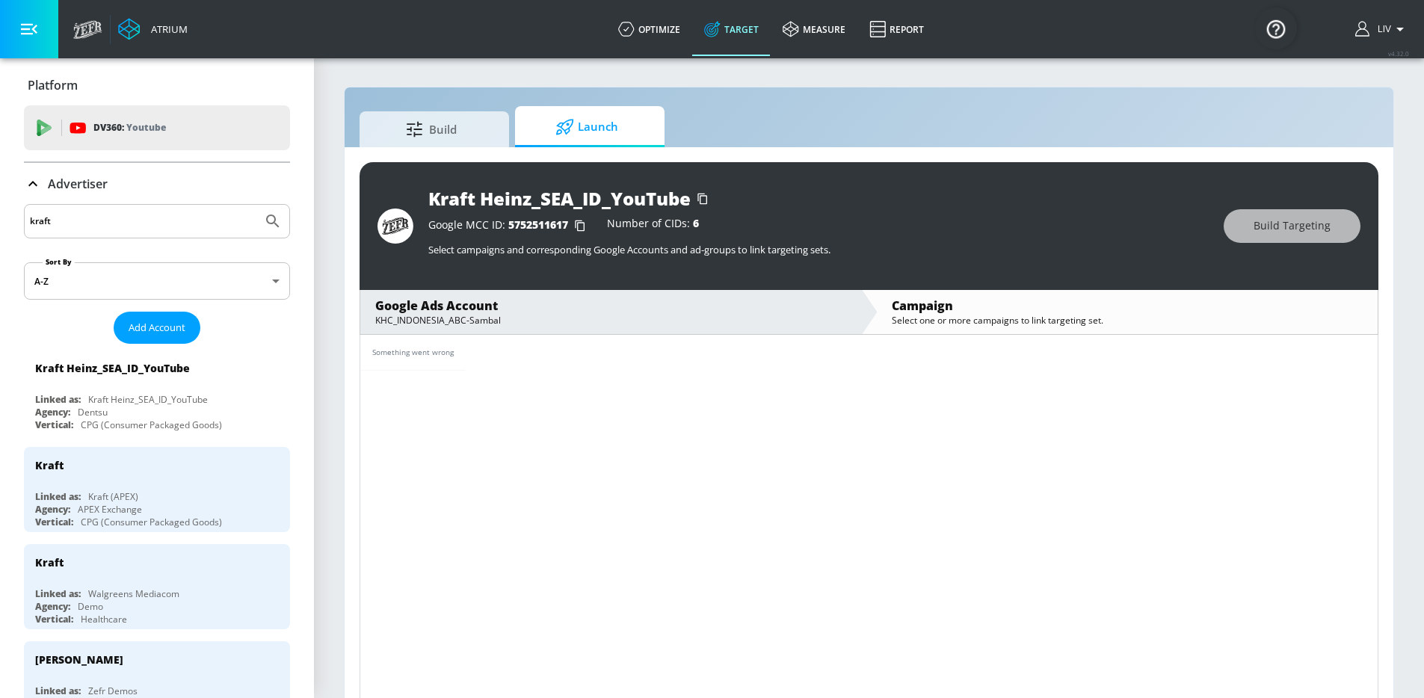
click at [899, 365] on div "Something went wrong" at bounding box center [868, 353] width 1017 height 36
click at [666, 374] on div "Something went wrong" at bounding box center [869, 519] width 1019 height 369
click at [681, 335] on div "Something went wrong" at bounding box center [868, 353] width 1017 height 36
click at [688, 321] on div "KHC_INDONESIA_ABC-Sambal" at bounding box center [610, 320] width 471 height 13
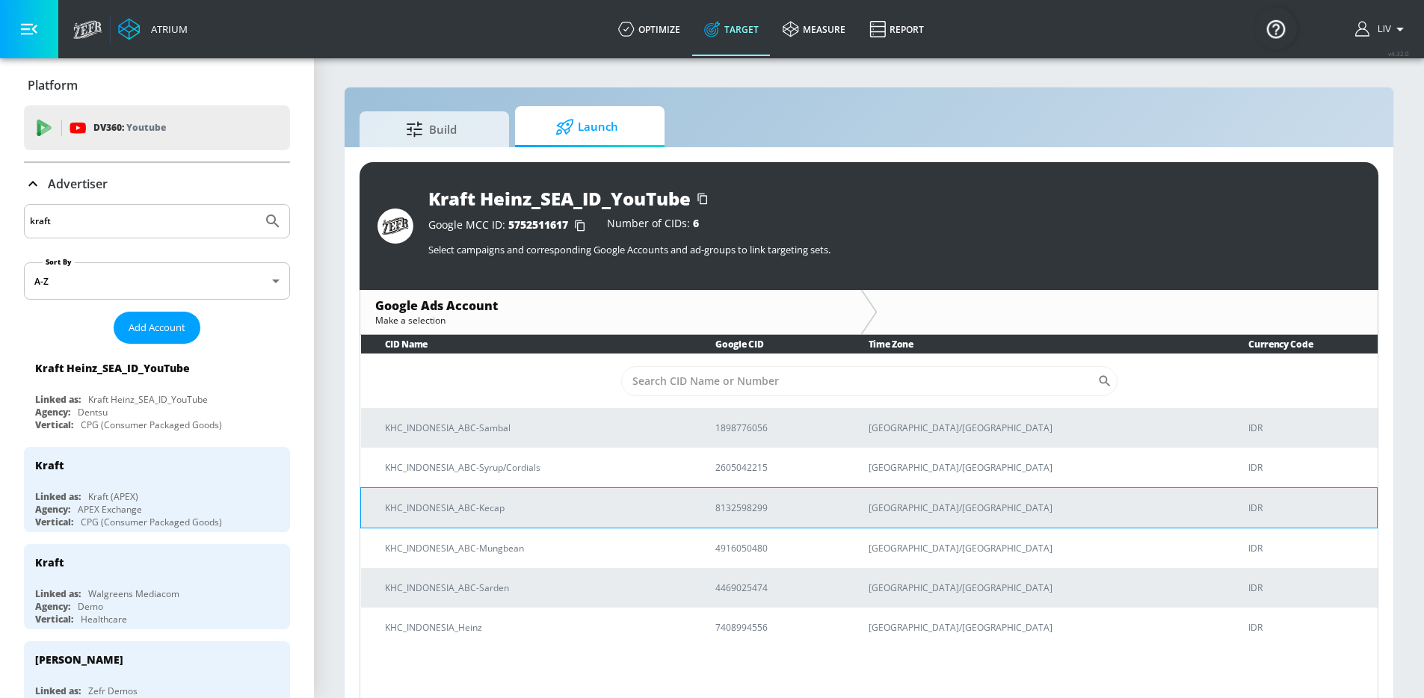
click at [597, 509] on p "KHC_INDONESIA_ABC-Kecap" at bounding box center [532, 508] width 294 height 16
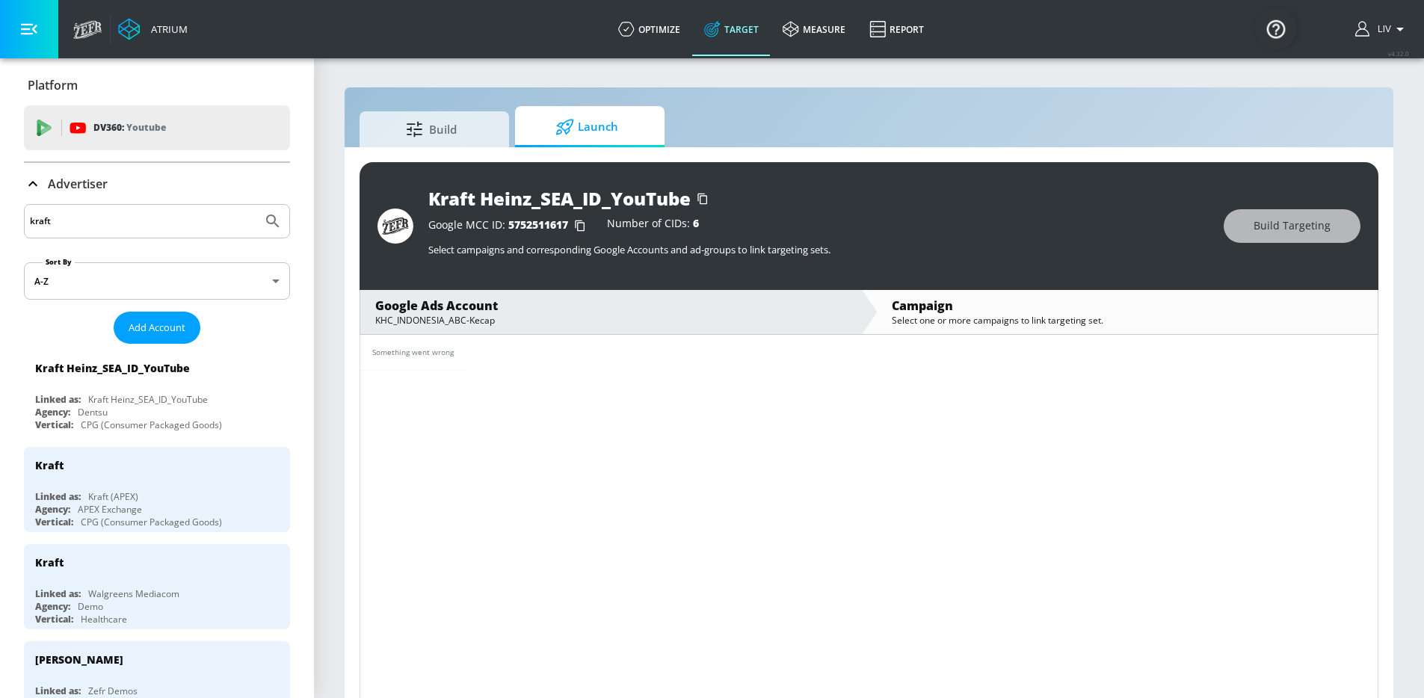
click at [586, 326] on div "KHC_INDONESIA_ABC-Kecap" at bounding box center [610, 320] width 471 height 13
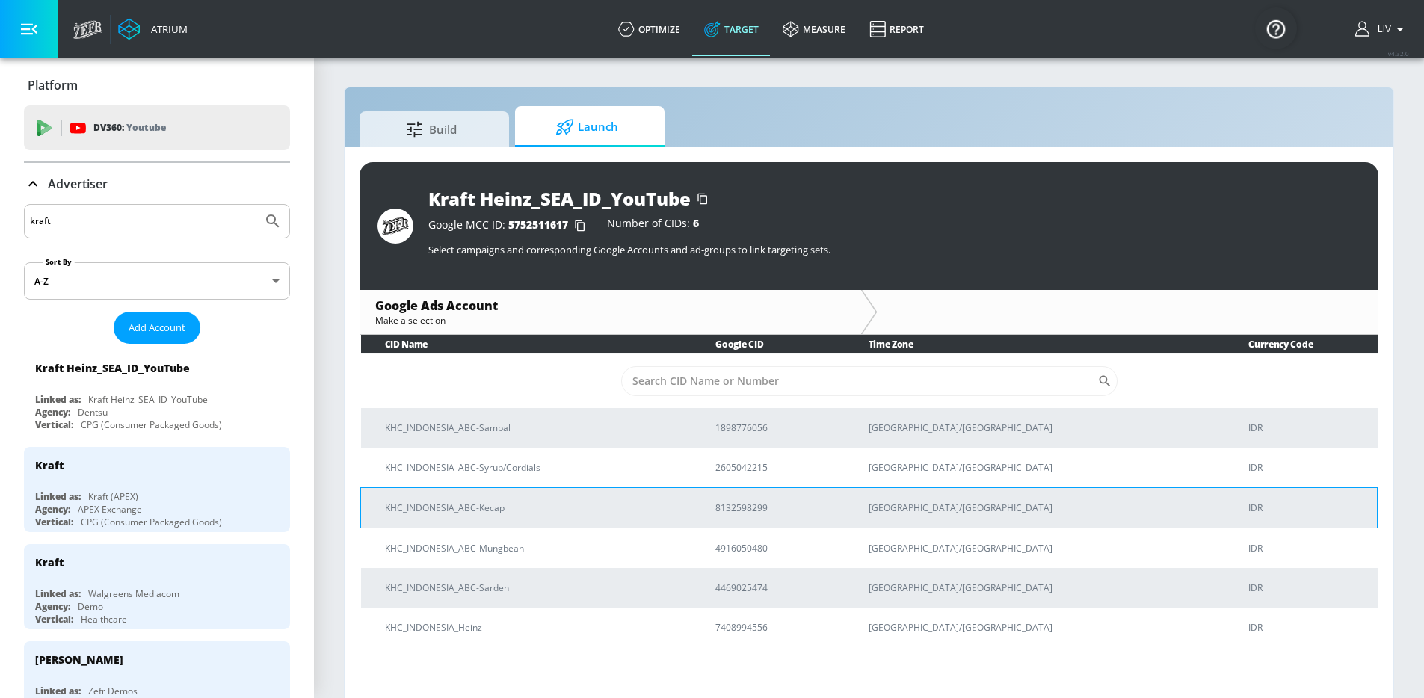
click at [621, 490] on td "KHC_INDONESIA_ABC-Kecap" at bounding box center [526, 507] width 331 height 40
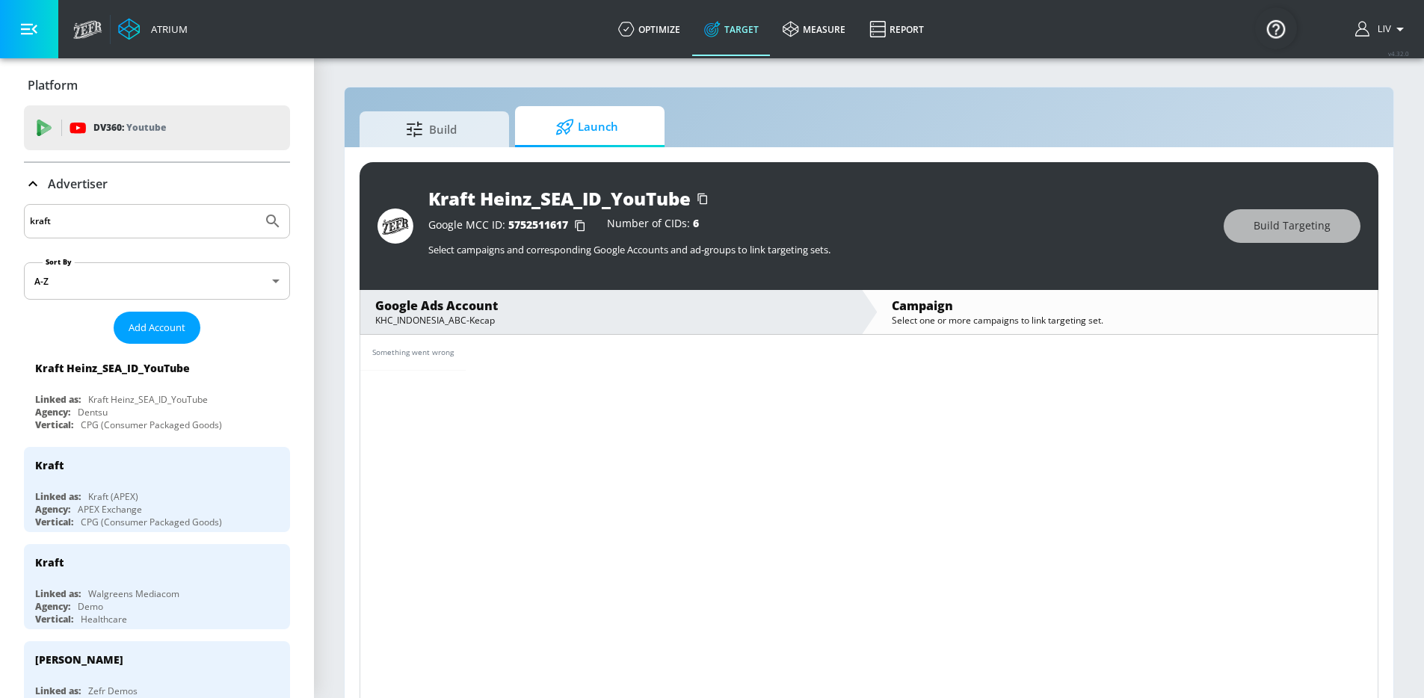
click at [715, 322] on div "KHC_INDONESIA_ABC-Kecap" at bounding box center [610, 320] width 471 height 13
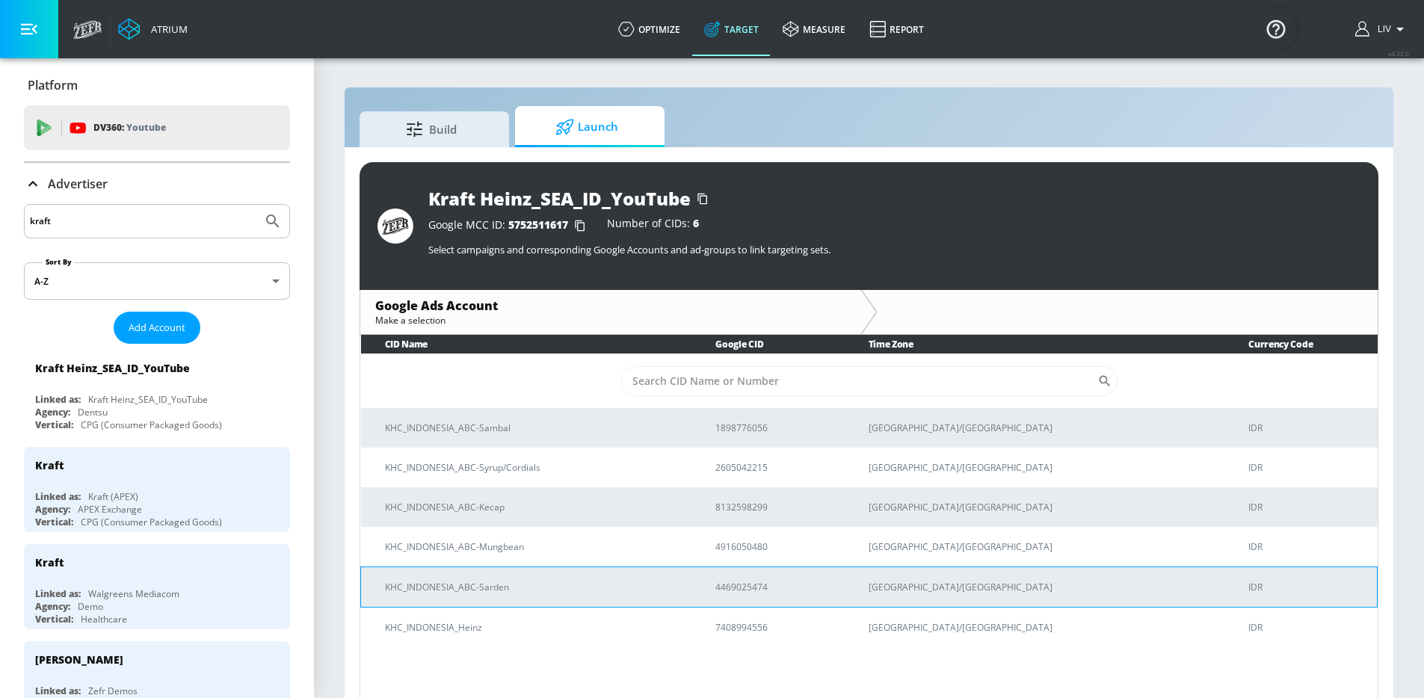
click at [679, 587] on p "KHC_INDONESIA_ABC-Sarden" at bounding box center [532, 587] width 294 height 16
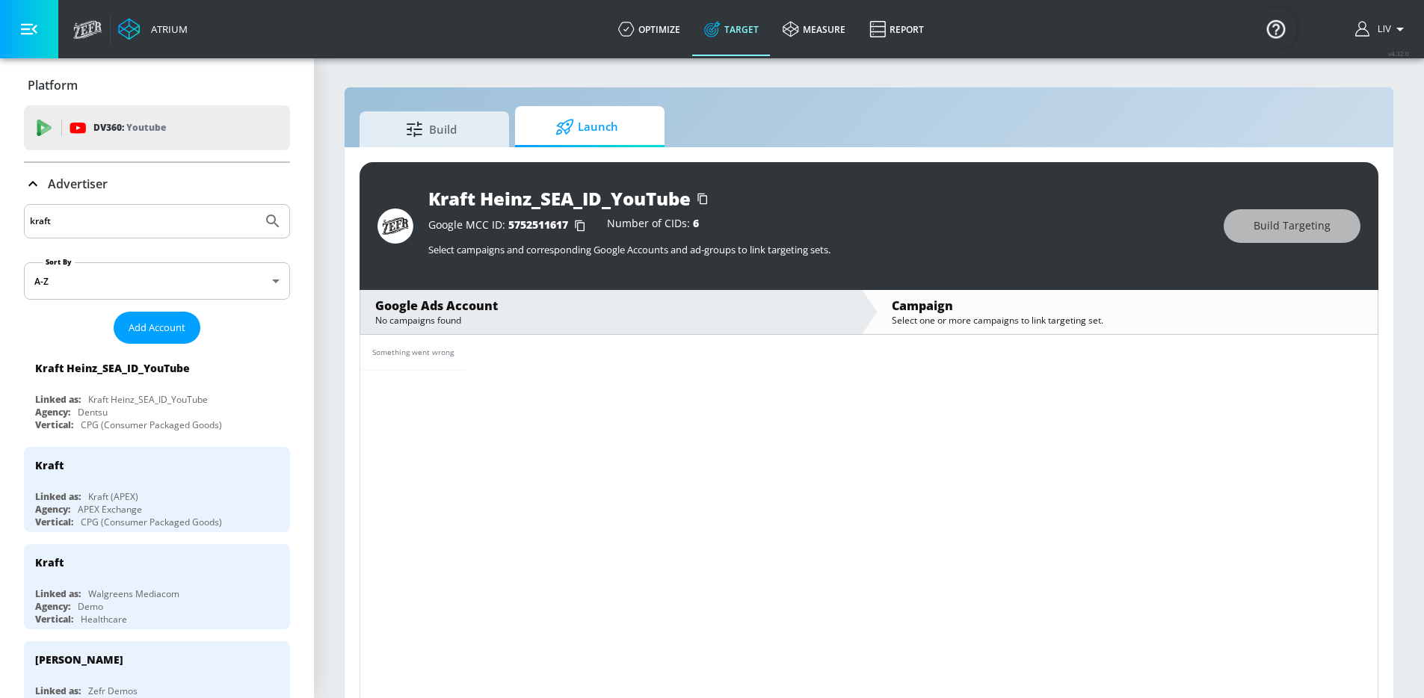
click at [672, 296] on div "Google Ads Account No campaigns found" at bounding box center [610, 312] width 501 height 44
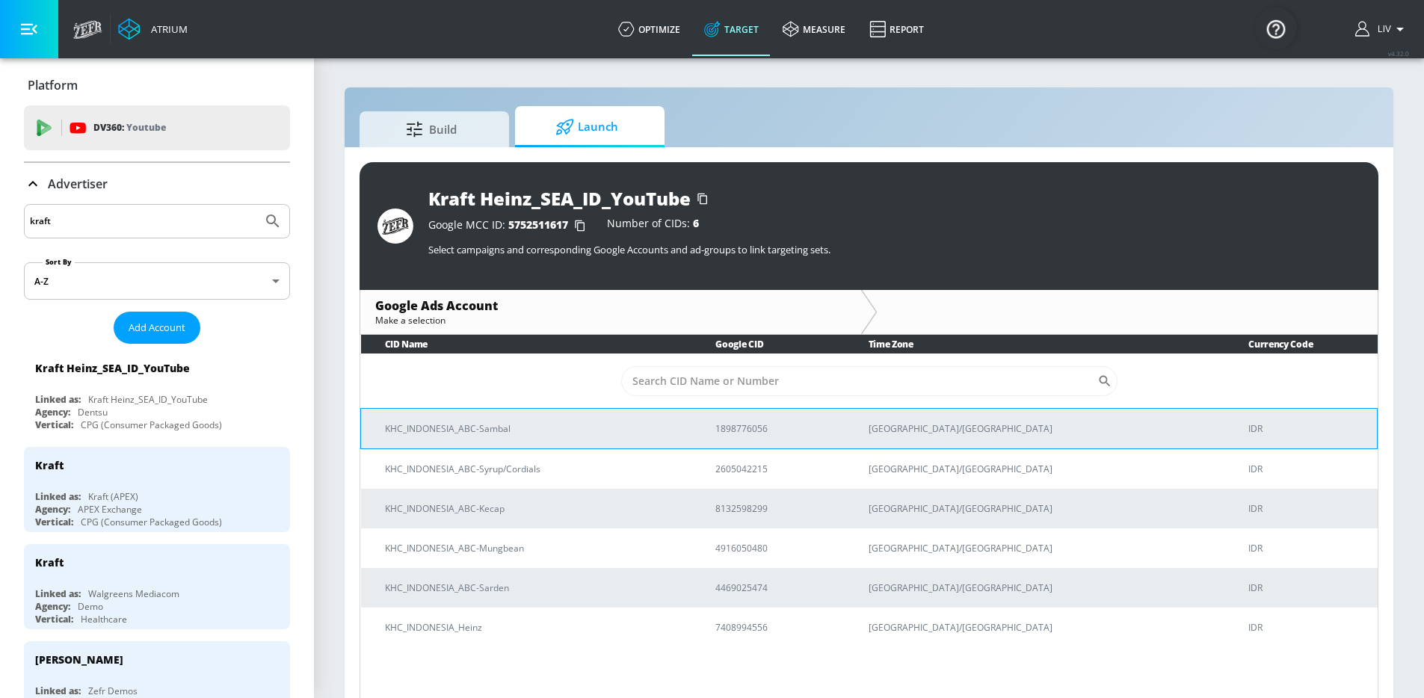
click at [620, 415] on td "KHC_INDONESIA_ABC-Sambal" at bounding box center [526, 428] width 331 height 40
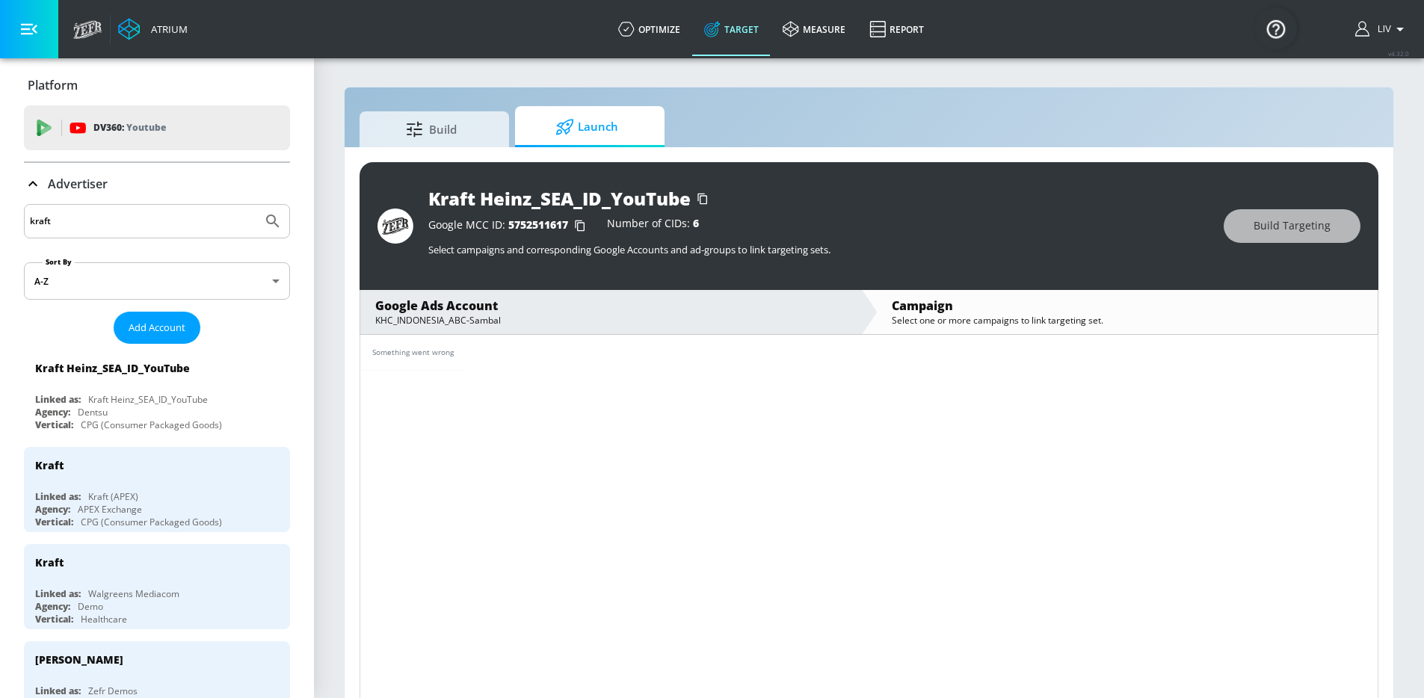
click at [614, 308] on div "Google Ads Account" at bounding box center [610, 305] width 471 height 16
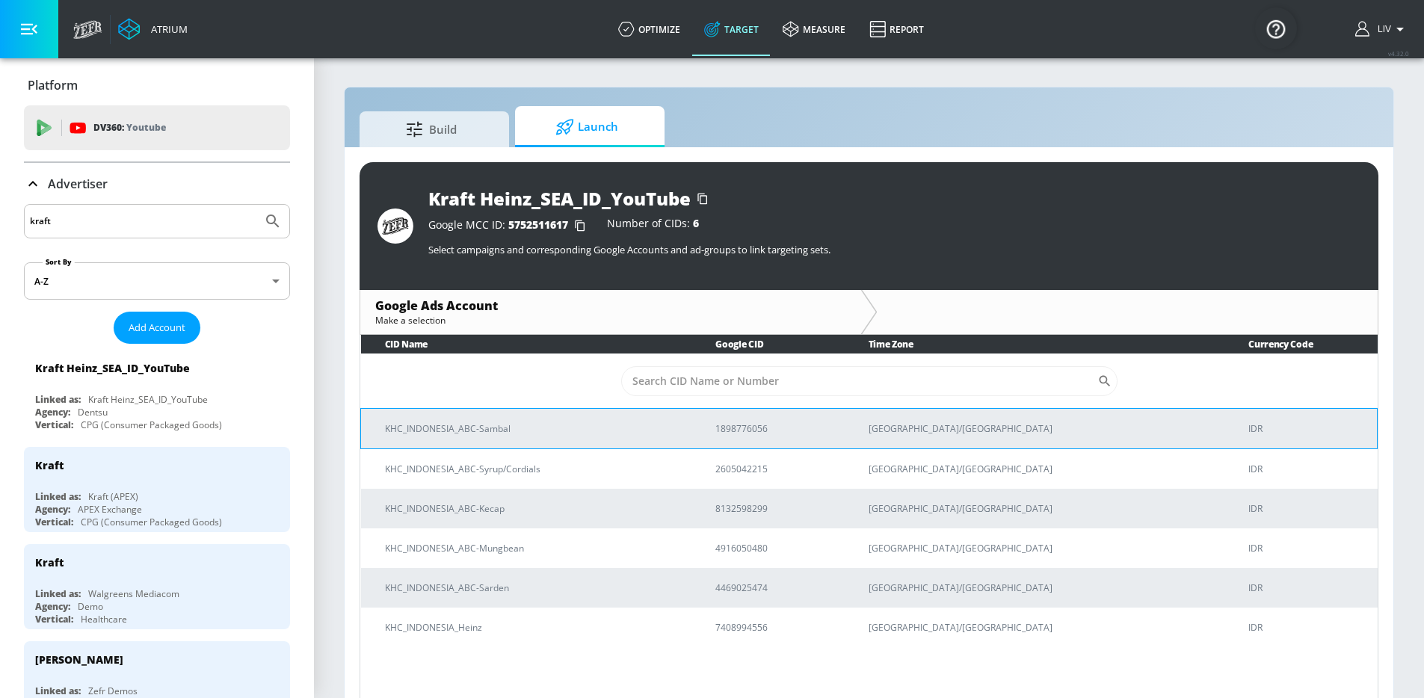
click at [638, 425] on p "KHC_INDONESIA_ABC-Sambal" at bounding box center [532, 429] width 294 height 16
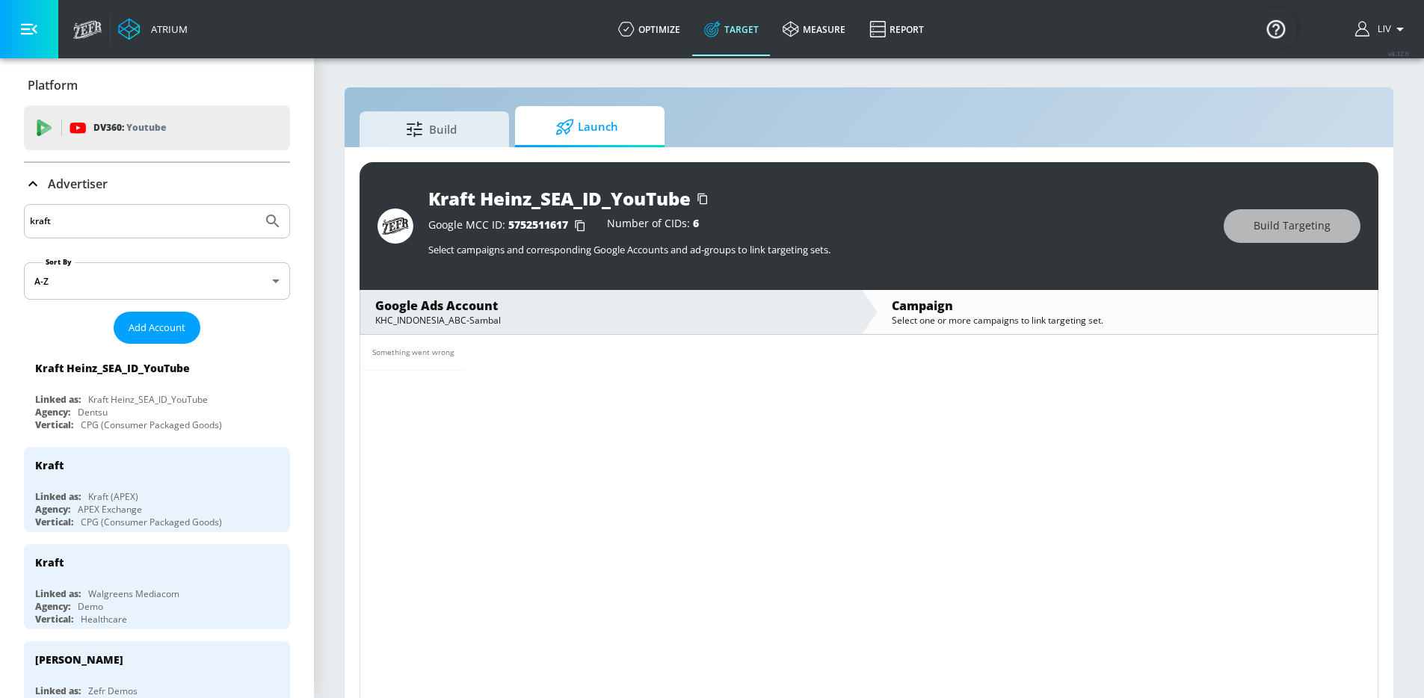
click at [706, 300] on div "Google Ads Account" at bounding box center [610, 305] width 471 height 16
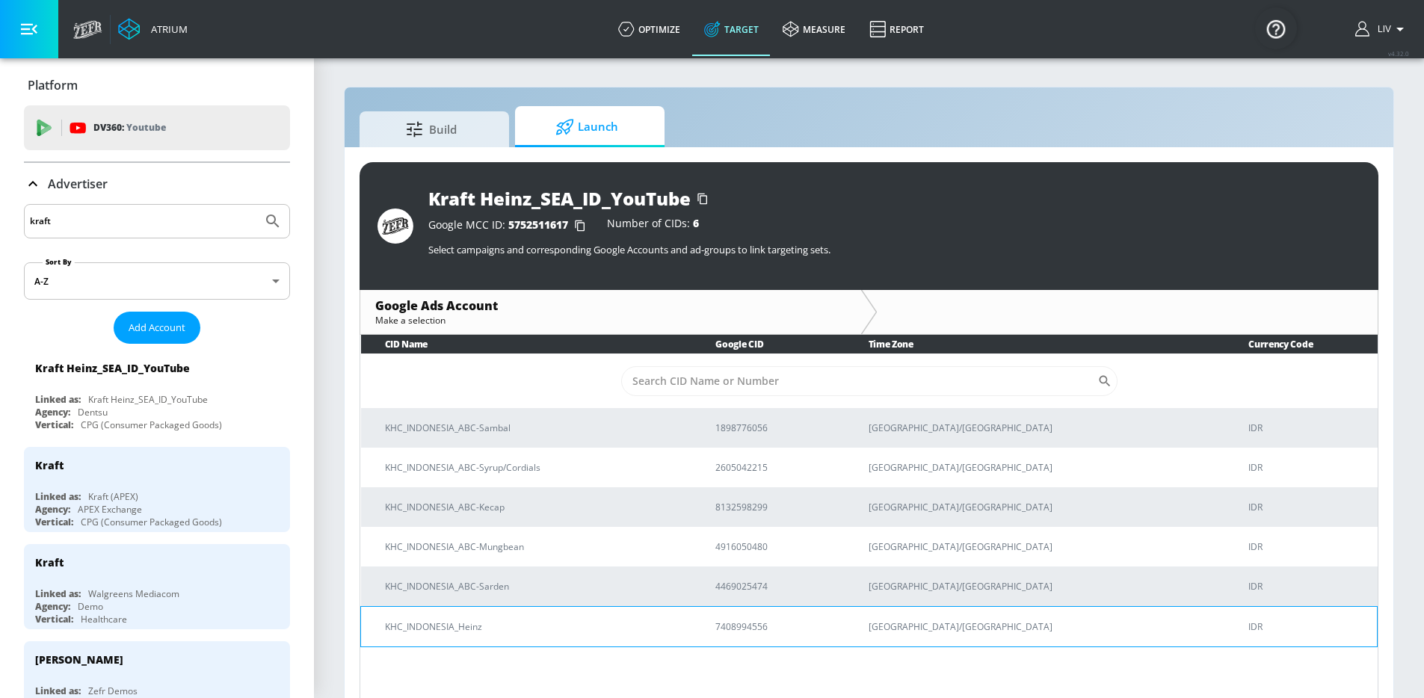
click at [573, 643] on td "KHC_INDONESIA_Heinz" at bounding box center [526, 626] width 331 height 40
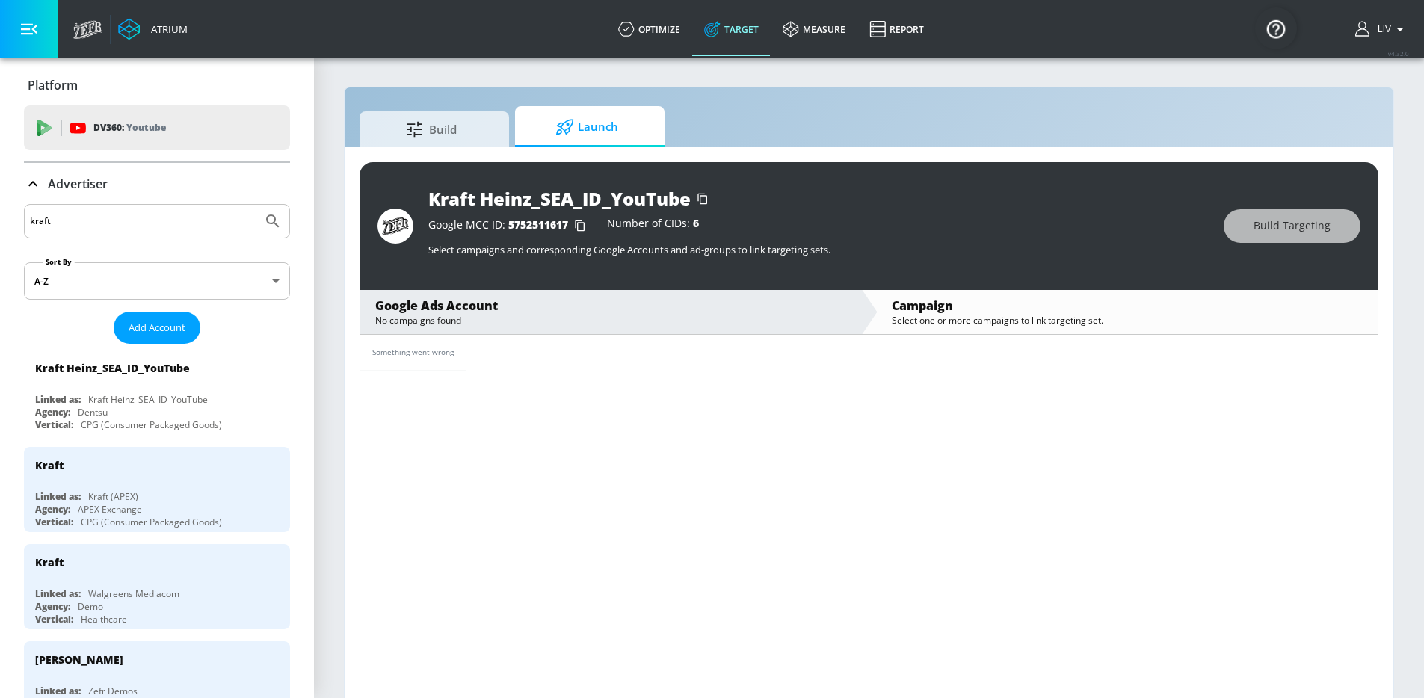
click at [614, 318] on div "No campaigns found" at bounding box center [610, 320] width 471 height 13
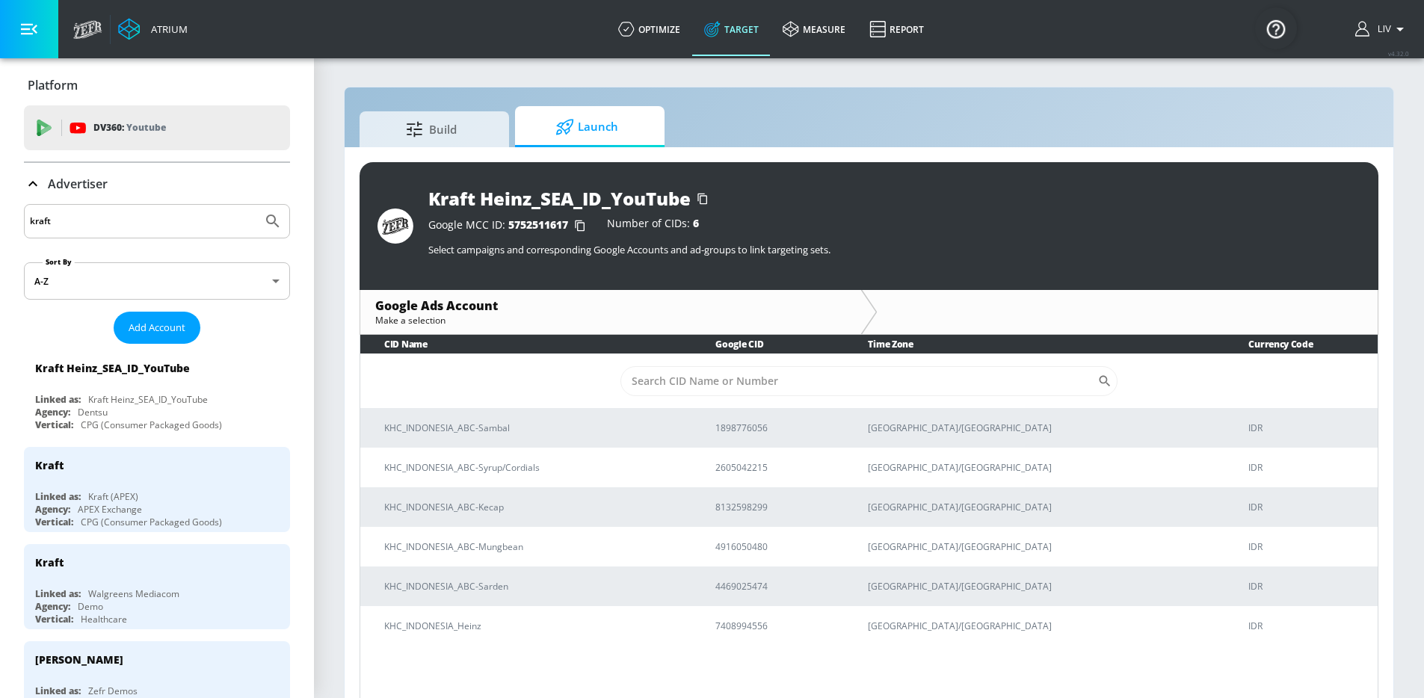
click at [614, 318] on div "Make a selection" at bounding box center [610, 320] width 471 height 13
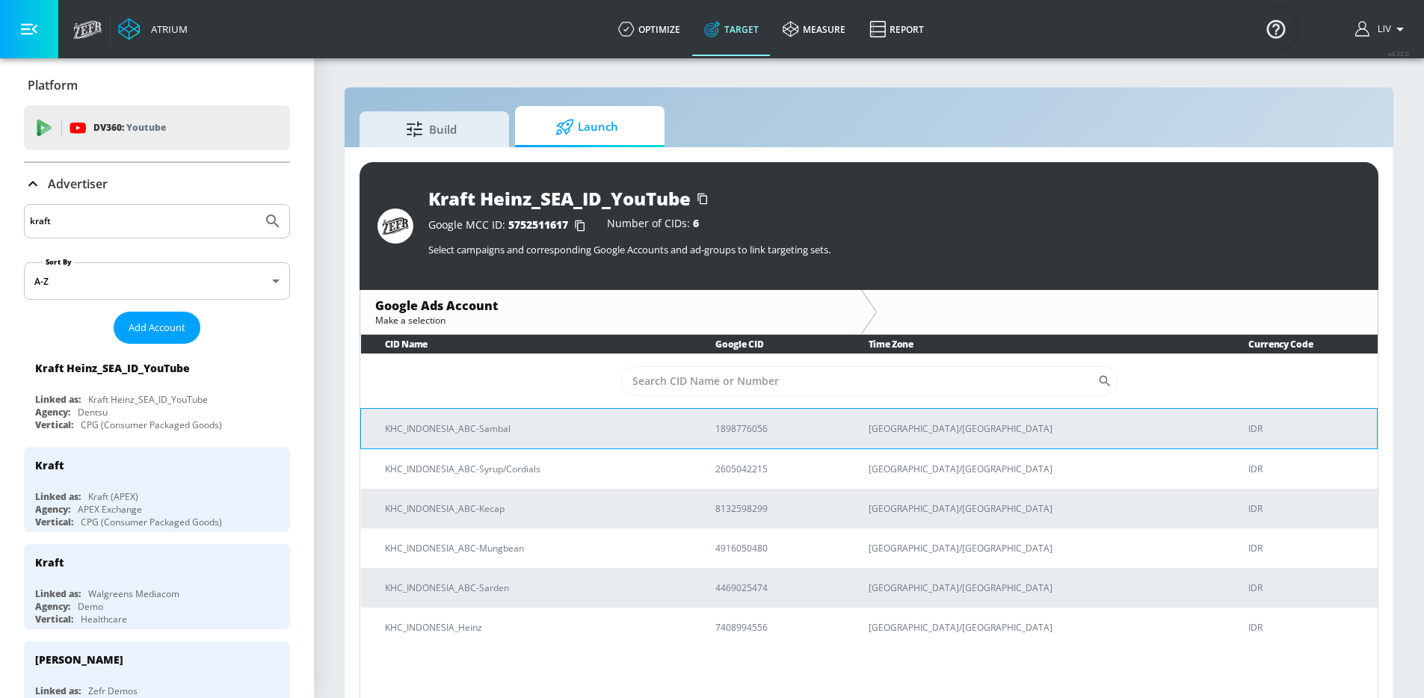
click at [587, 439] on td "KHC_INDONESIA_ABC-Sambal" at bounding box center [526, 428] width 331 height 40
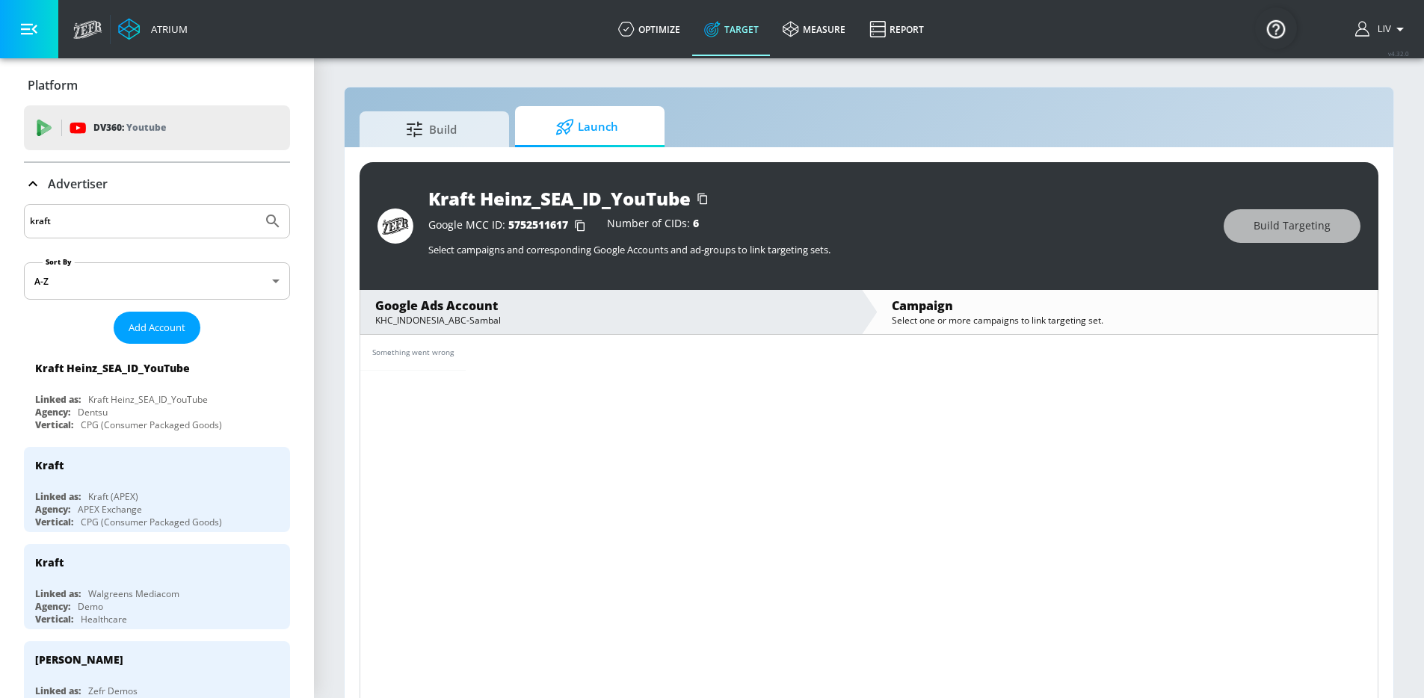
click at [565, 315] on div "KHC_INDONESIA_ABC-Sambal" at bounding box center [610, 320] width 471 height 13
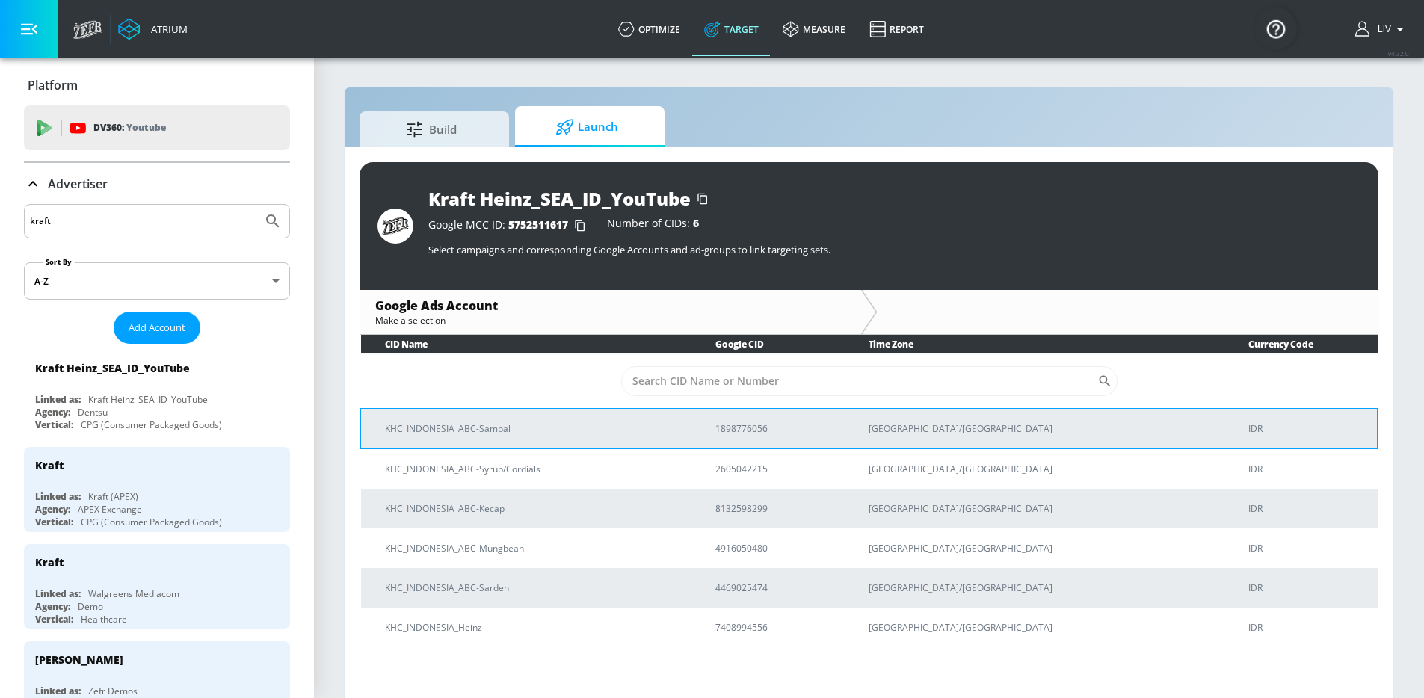
click at [581, 422] on p "KHC_INDONESIA_ABC-Sambal" at bounding box center [532, 429] width 294 height 16
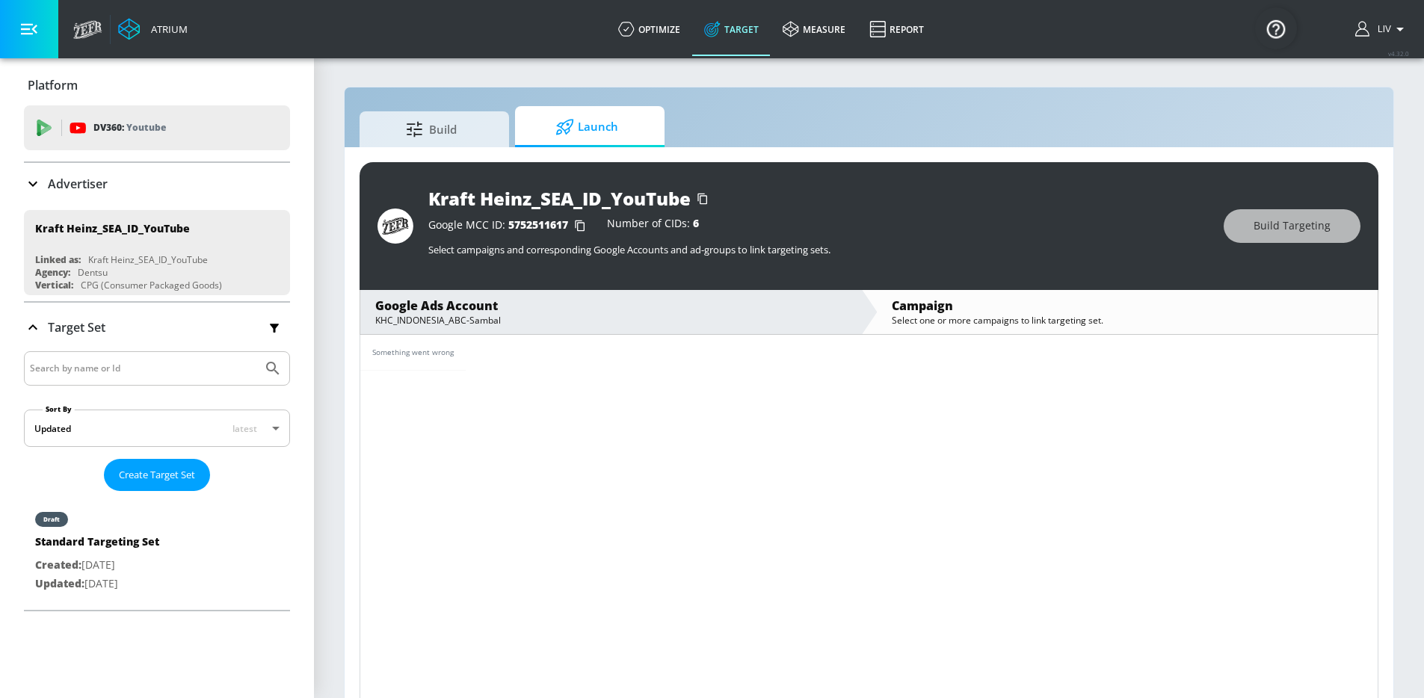
click at [141, 189] on div "Advertiser" at bounding box center [157, 184] width 266 height 18
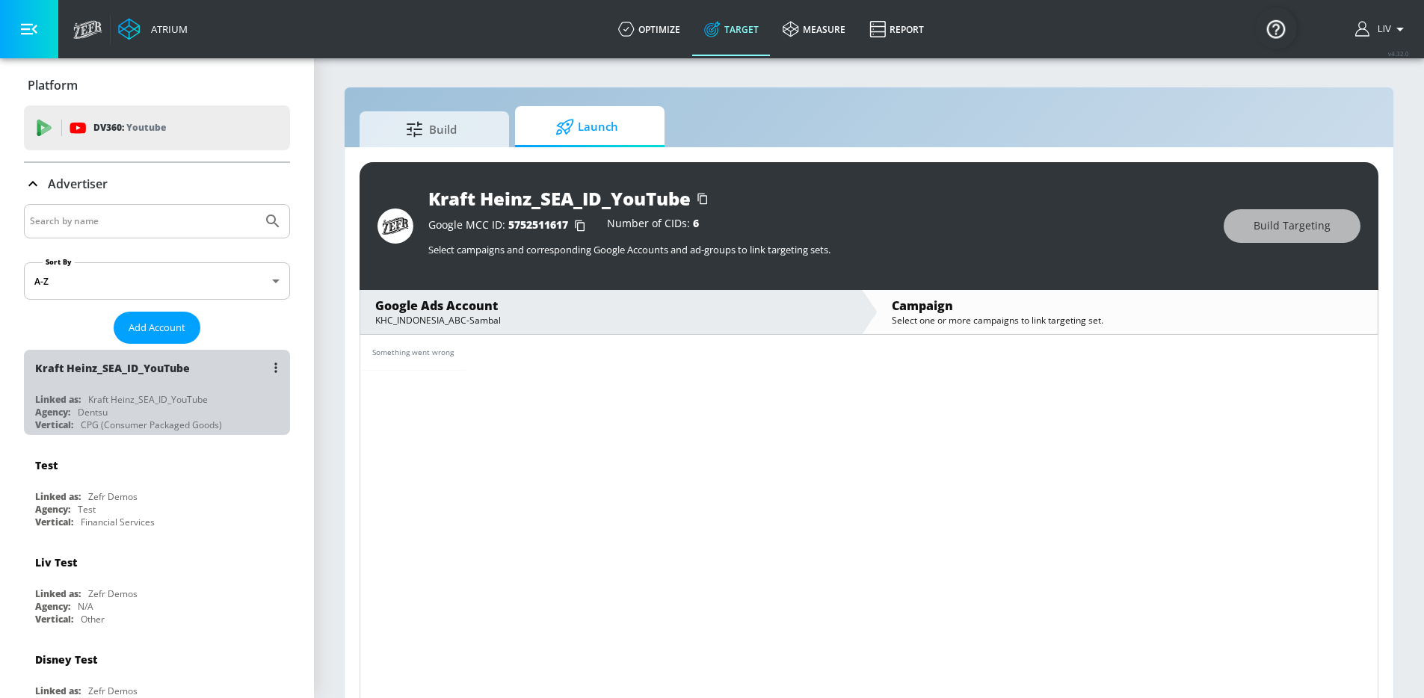
click at [170, 359] on div "Kraft Heinz_SEA_ID_YouTube" at bounding box center [160, 368] width 251 height 36
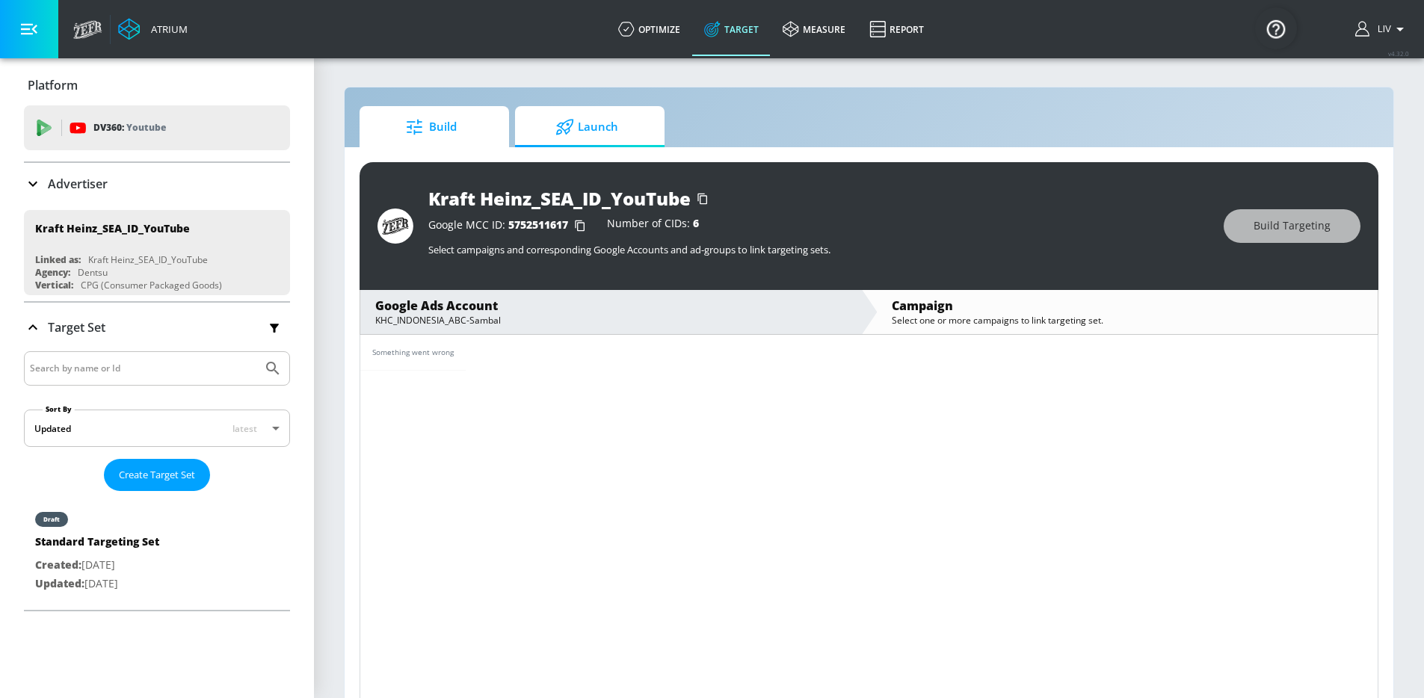
click at [498, 130] on link "Build" at bounding box center [434, 126] width 149 height 41
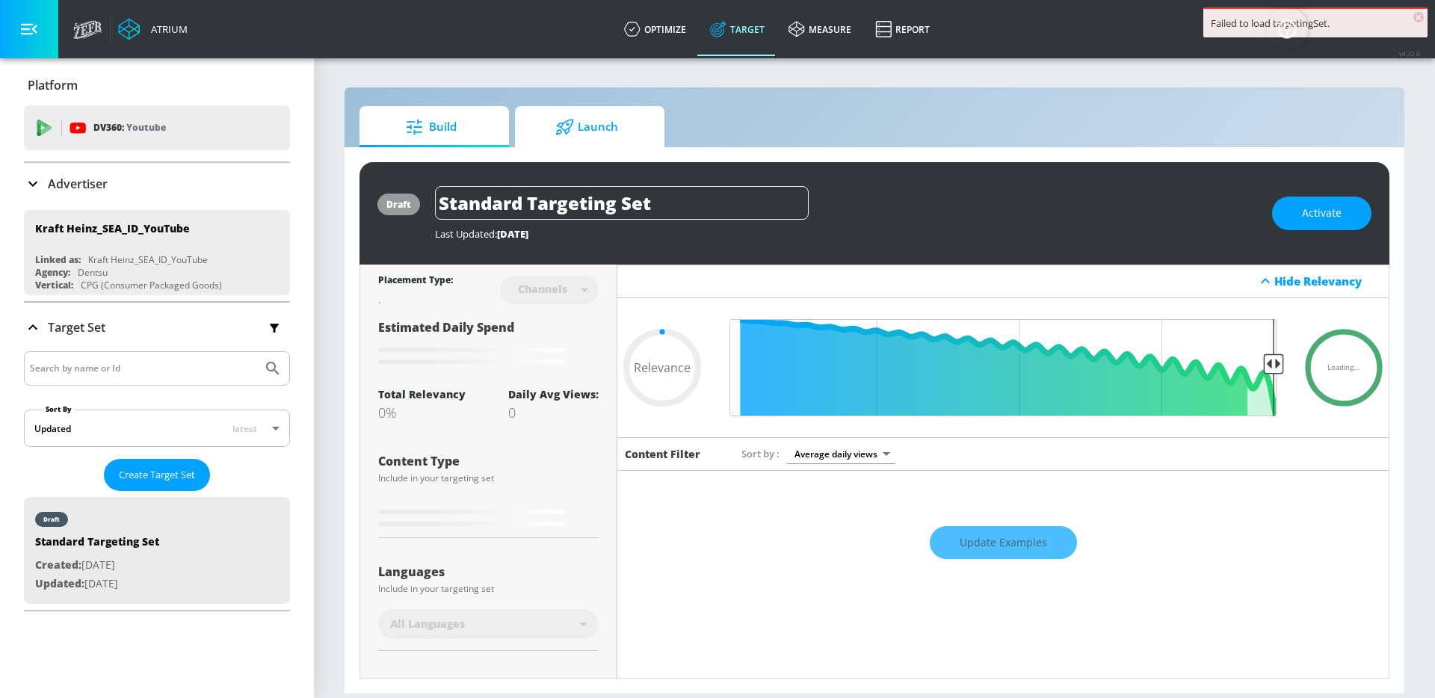
click at [605, 126] on span "Launch" at bounding box center [587, 127] width 114 height 36
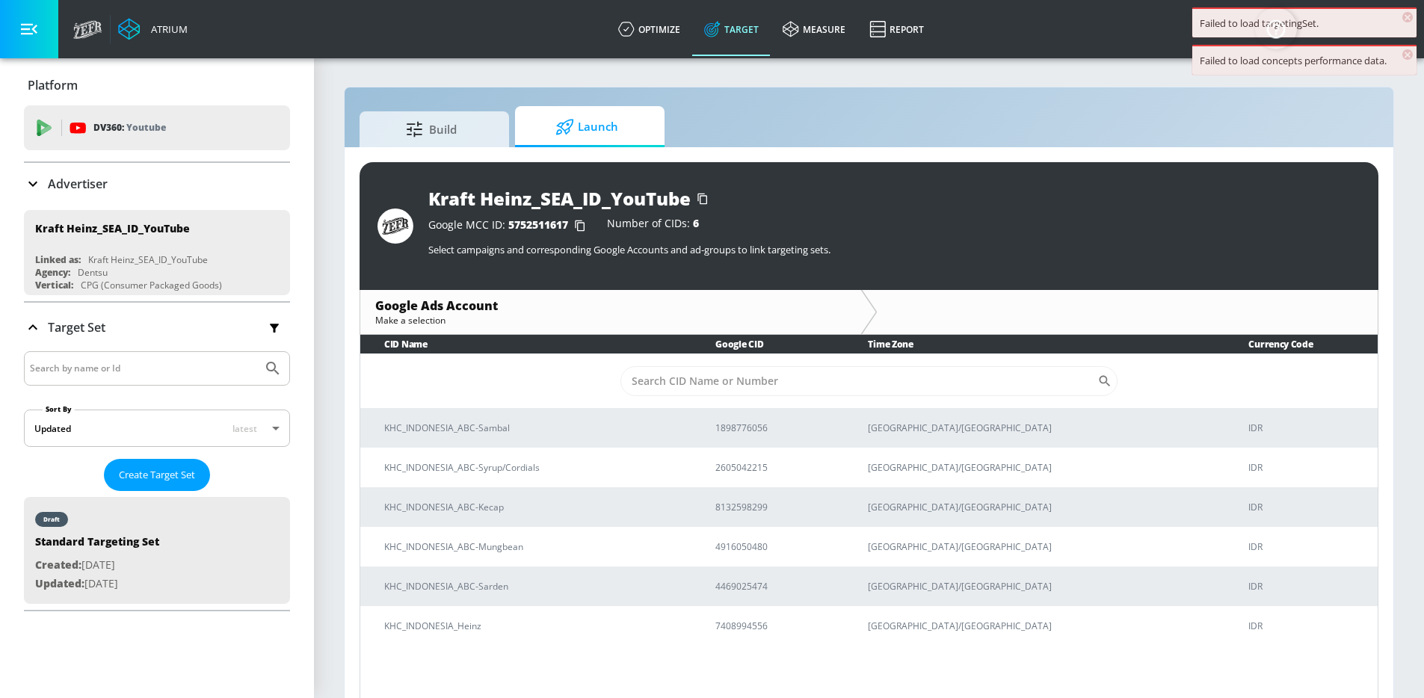
click at [608, 406] on td "​" at bounding box center [868, 381] width 1017 height 55
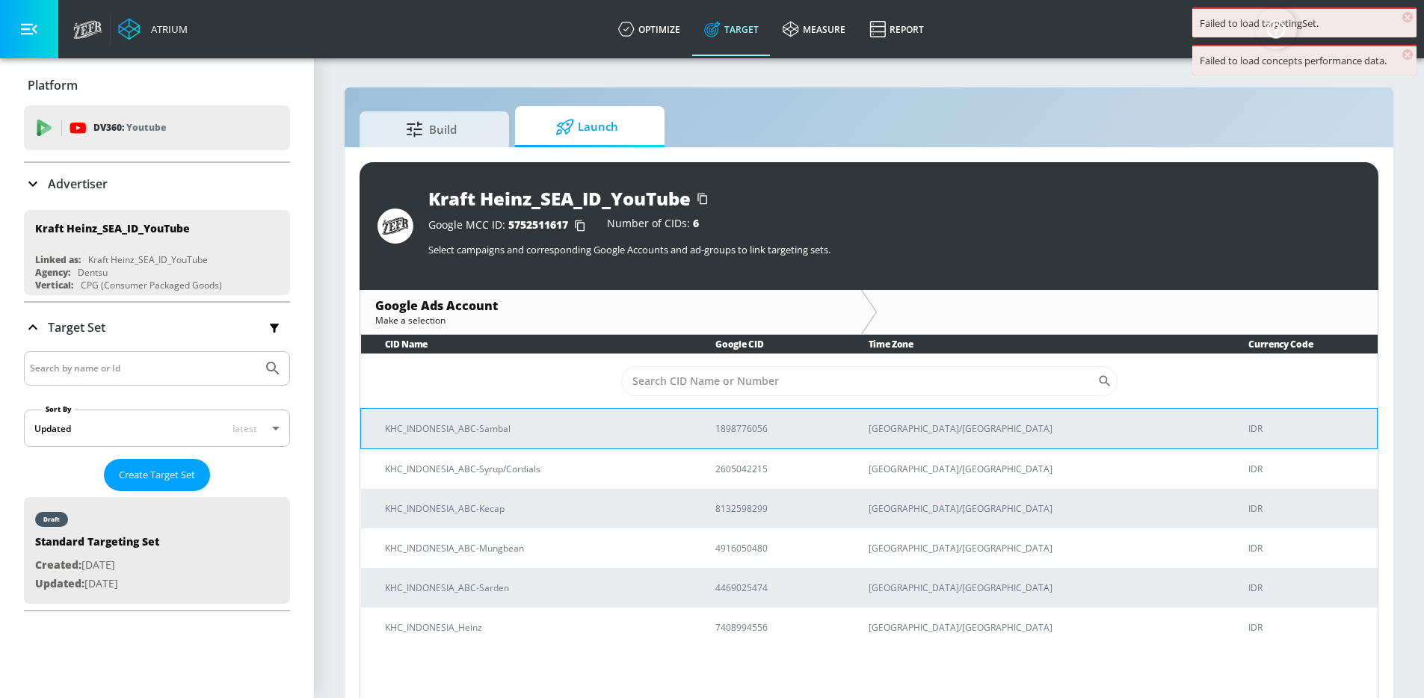
click at [608, 430] on p "KHC_INDONESIA_ABC-Sambal" at bounding box center [532, 429] width 294 height 16
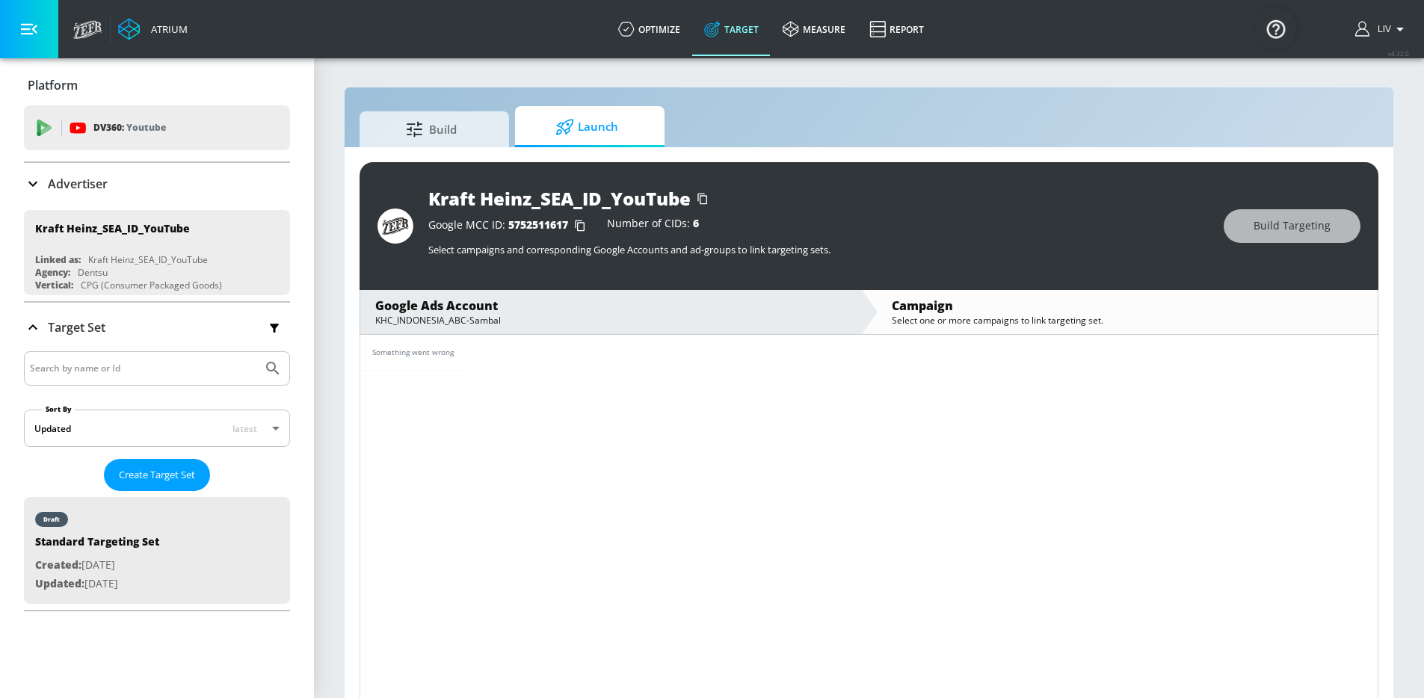
click at [615, 353] on div "Something went wrong" at bounding box center [868, 353] width 1017 height 36
click at [147, 172] on div "Advertiser" at bounding box center [157, 184] width 266 height 42
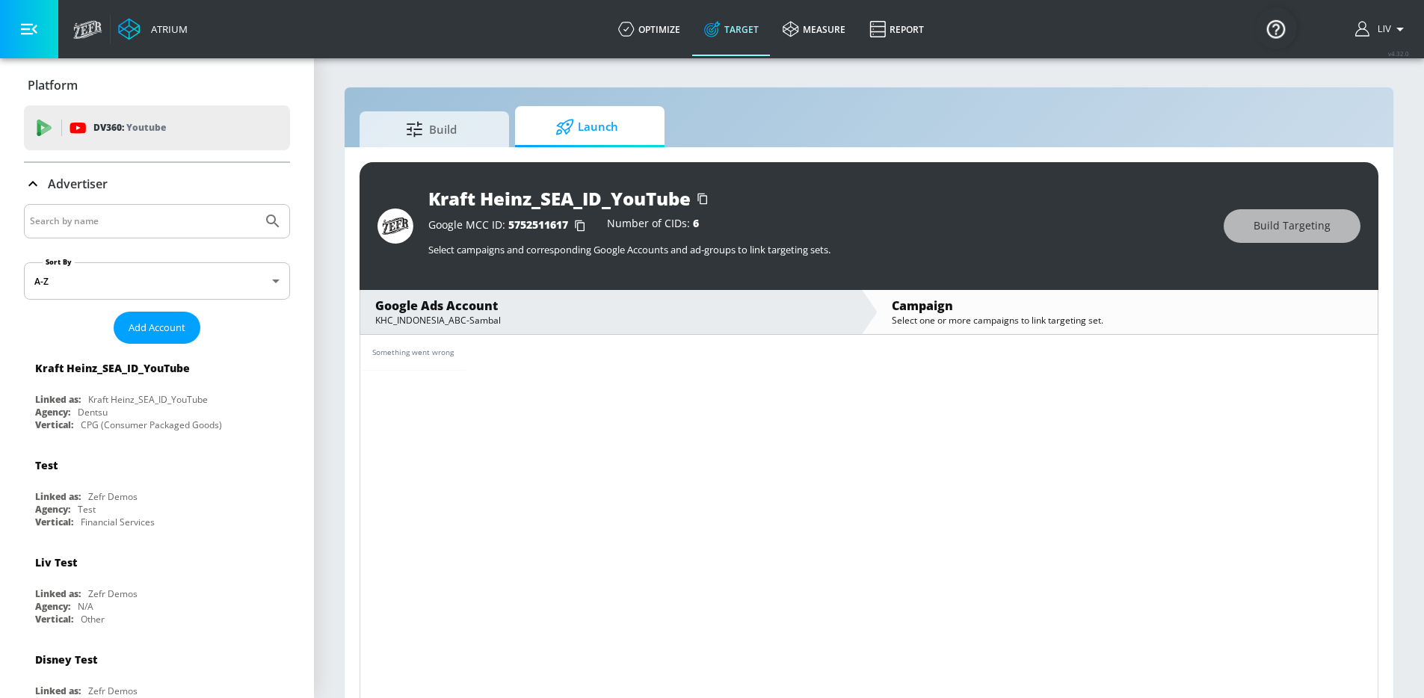
click at [200, 222] on input "Search by name" at bounding box center [143, 221] width 226 height 19
click at [256, 205] on button "Submit Search" at bounding box center [272, 221] width 33 height 33
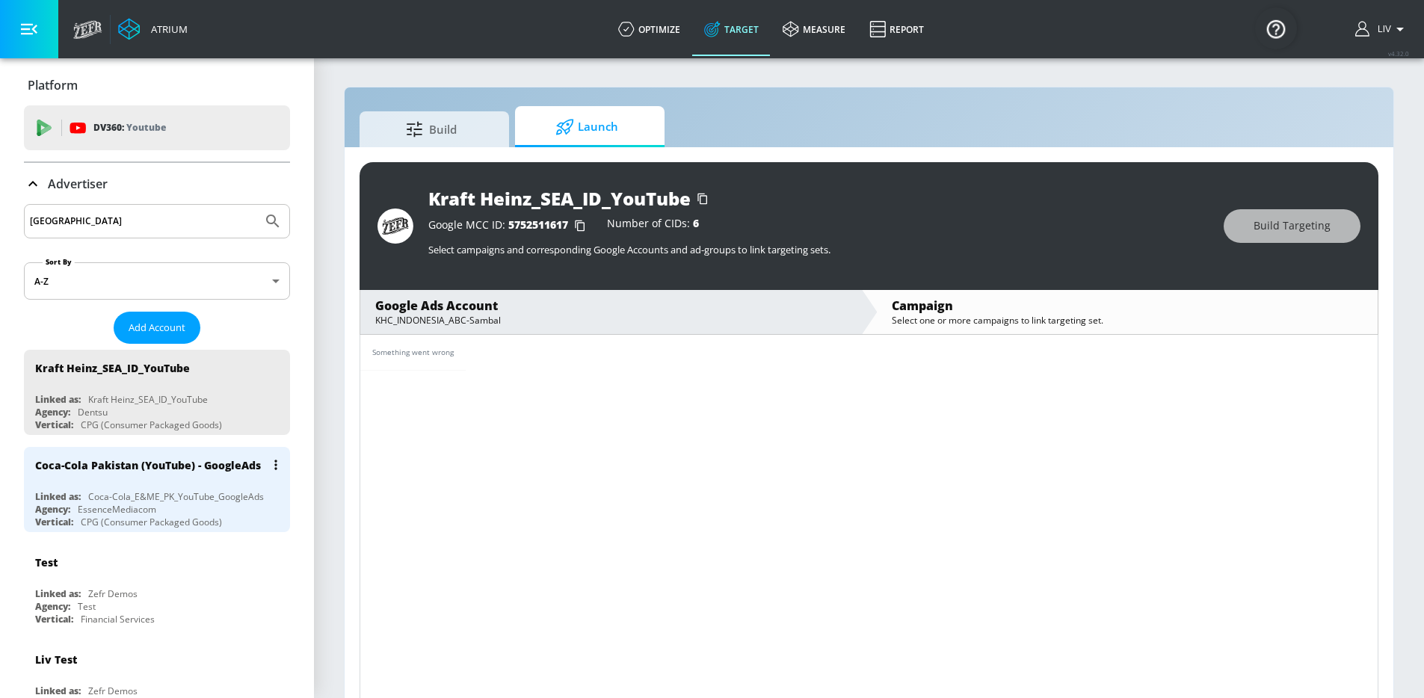
click at [166, 516] on div "Agency: EssenceMediacom" at bounding box center [160, 509] width 251 height 13
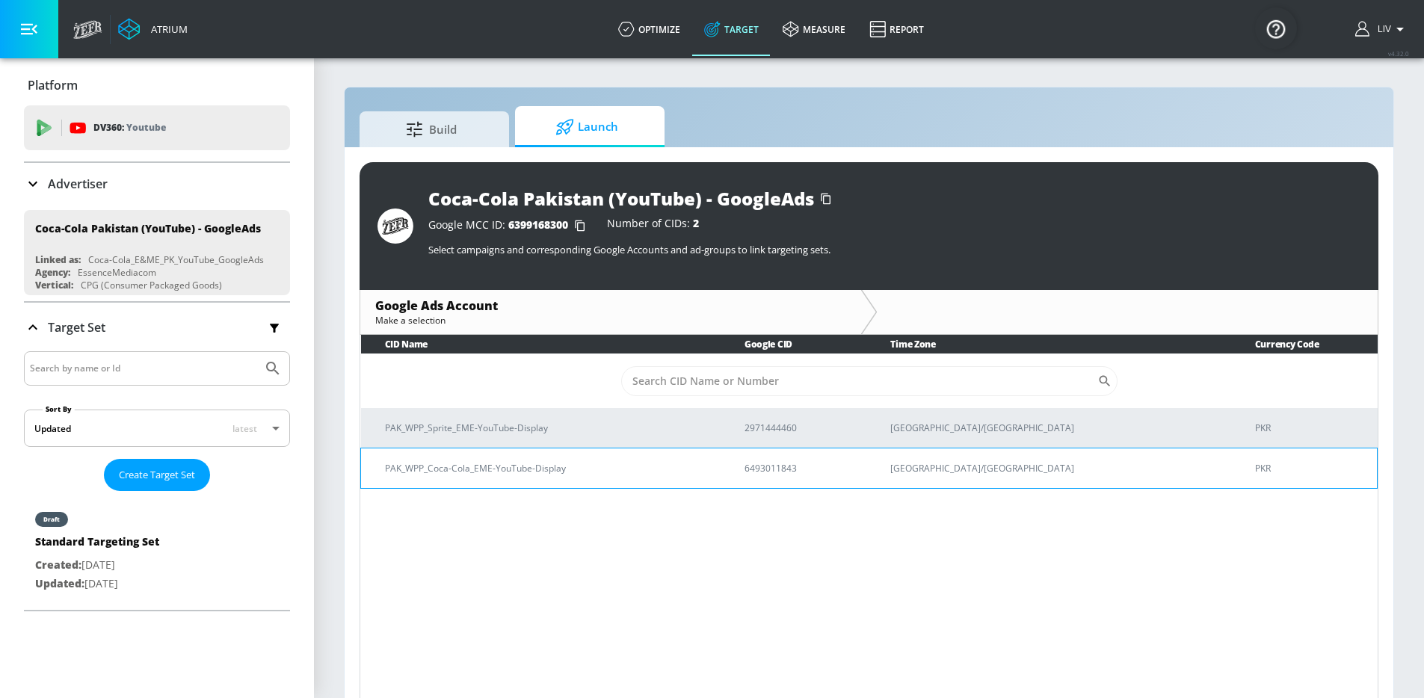
click at [672, 473] on p "PAK_WPP_Coca-Cola_EME-YouTube-Display" at bounding box center [547, 468] width 324 height 16
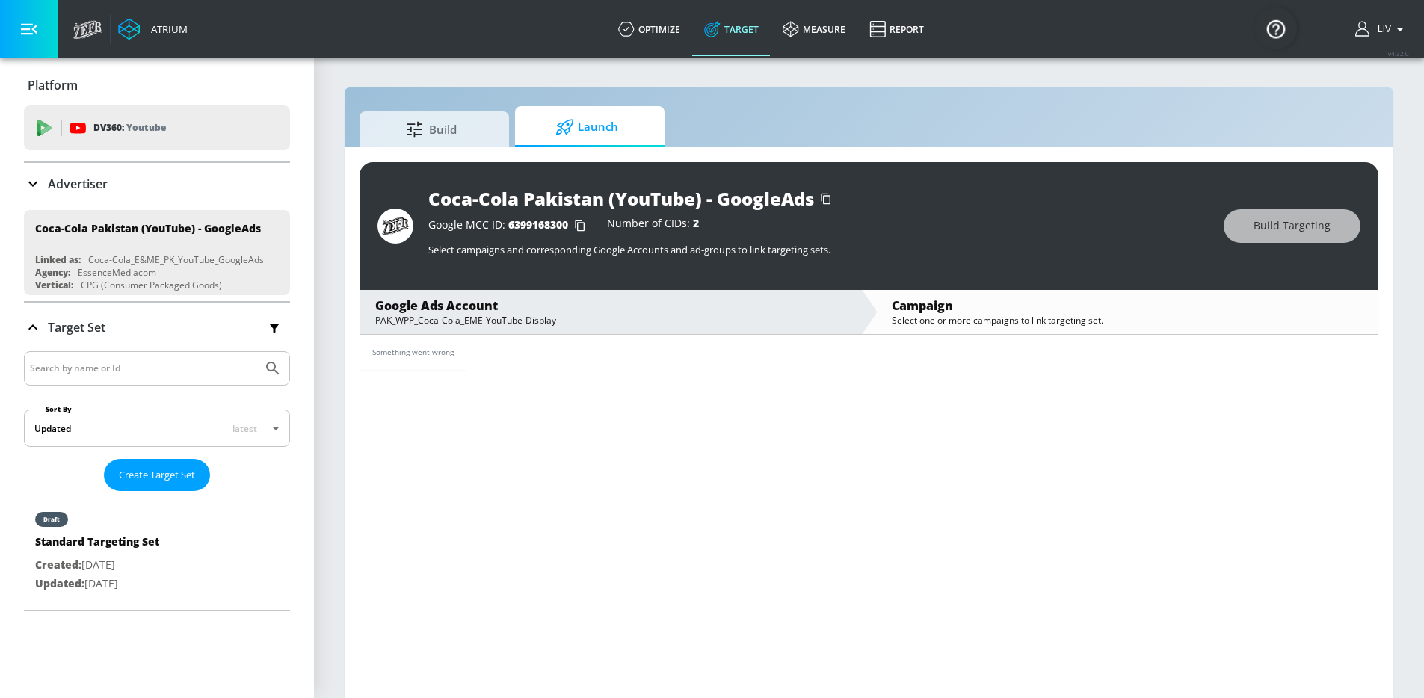
click at [693, 319] on div "PAK_WPP_Coca-Cola_EME-YouTube-Display" at bounding box center [610, 320] width 471 height 13
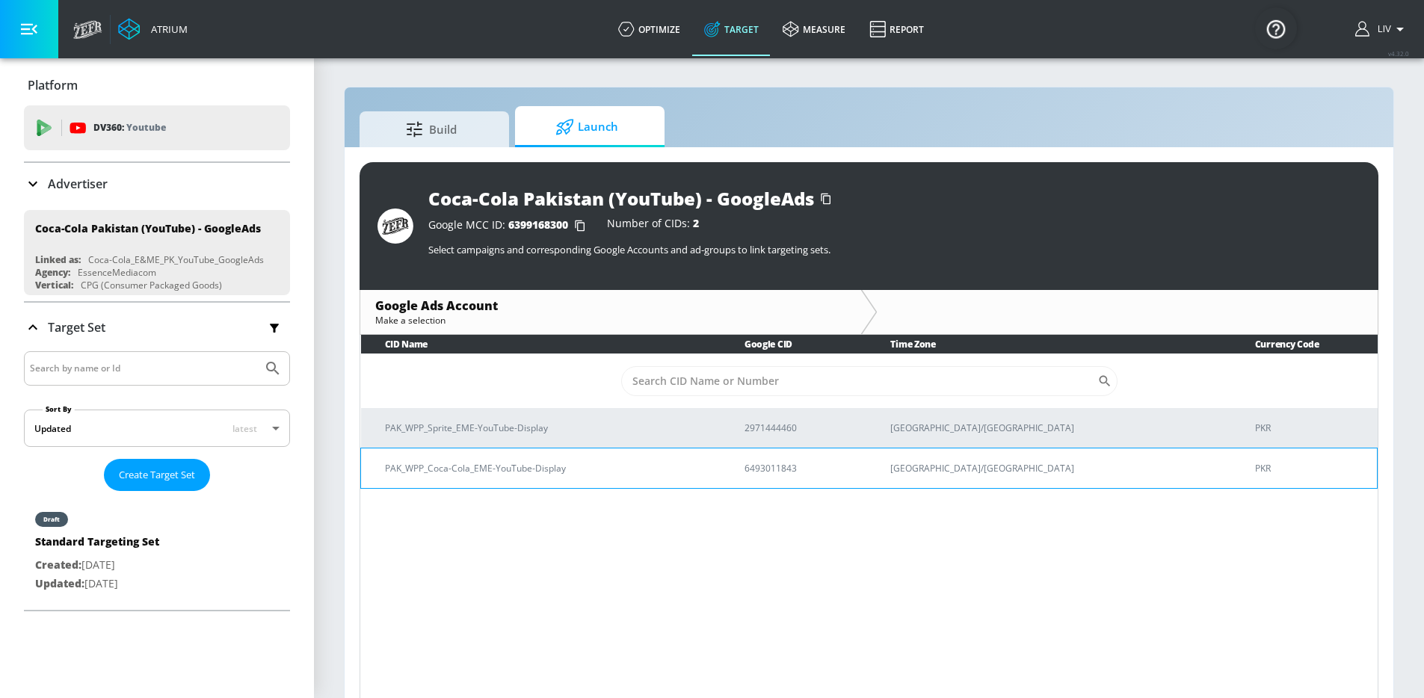
click at [697, 462] on p "PAK_WPP_Coca-Cola_EME-YouTube-Display" at bounding box center [547, 468] width 324 height 16
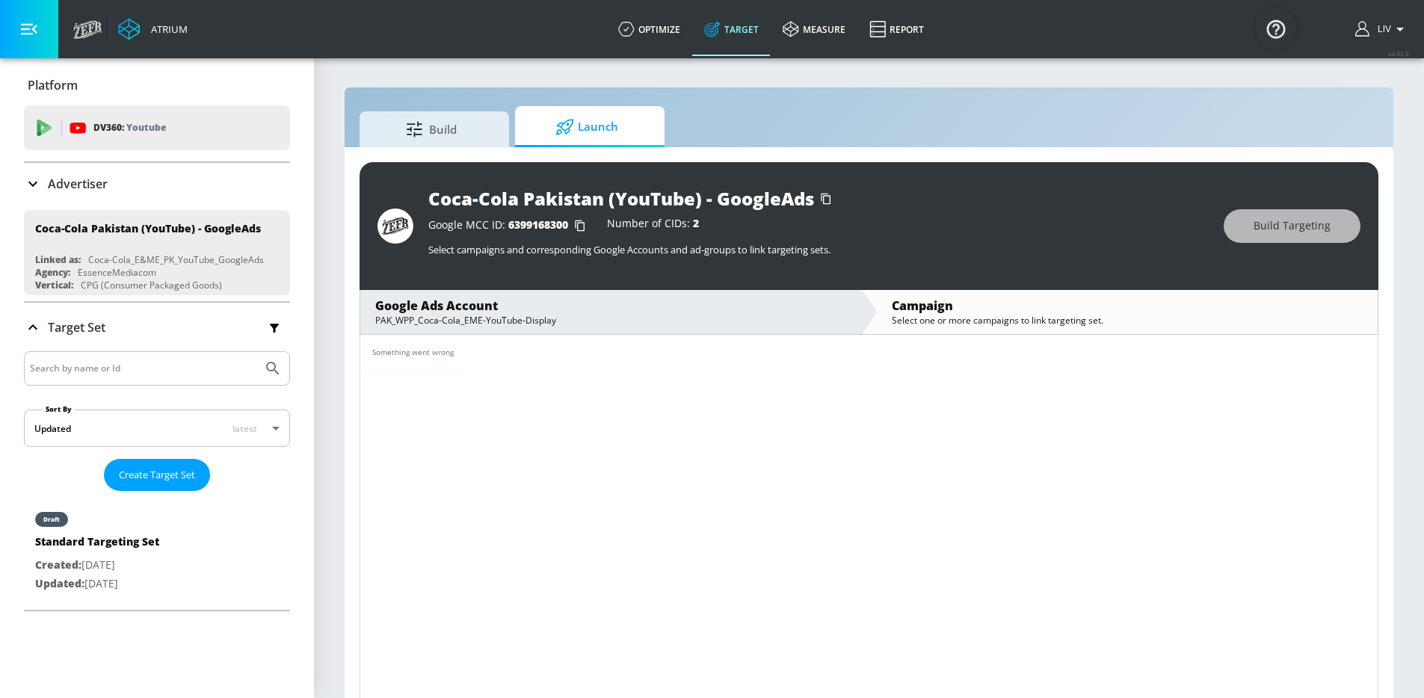
click at [686, 336] on div "Something went wrong" at bounding box center [868, 353] width 1017 height 36
click at [689, 324] on div "PAK_WPP_Coca-Cola_EME-YouTube-Display" at bounding box center [610, 320] width 471 height 13
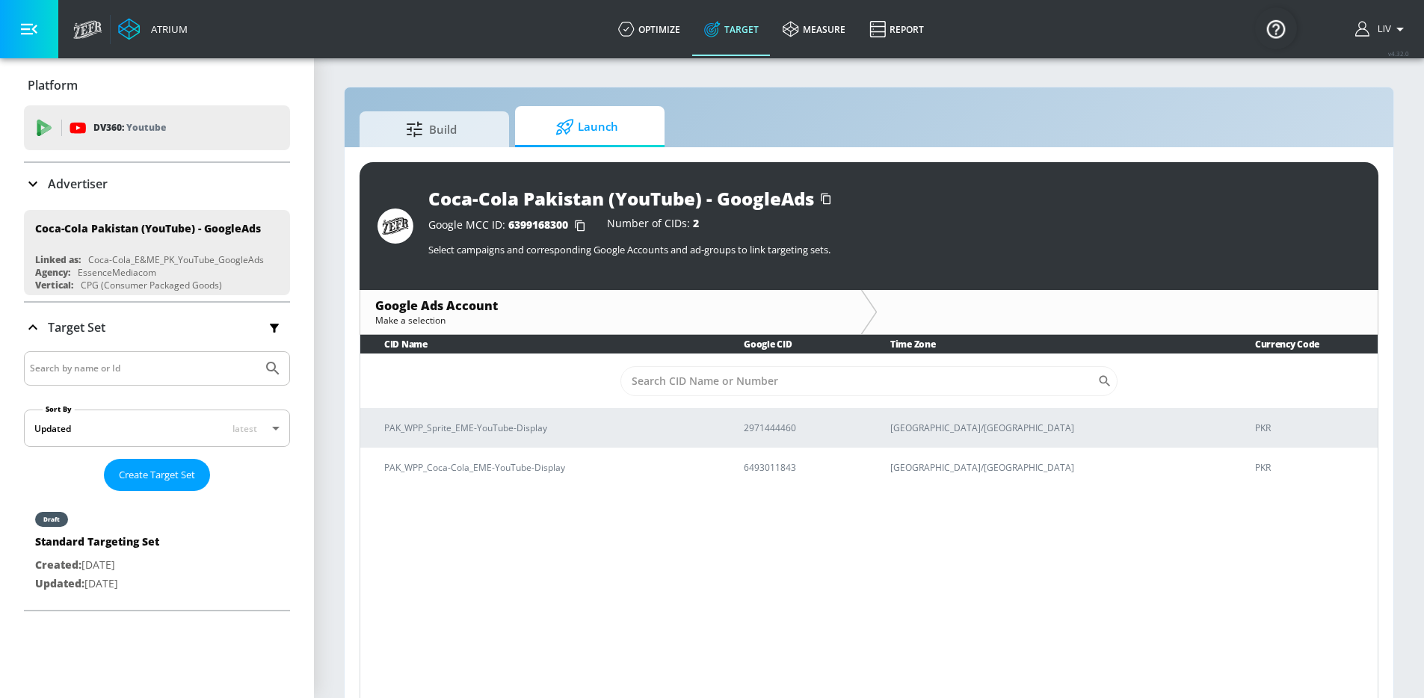
click at [182, 184] on div "Advertiser" at bounding box center [157, 184] width 266 height 18
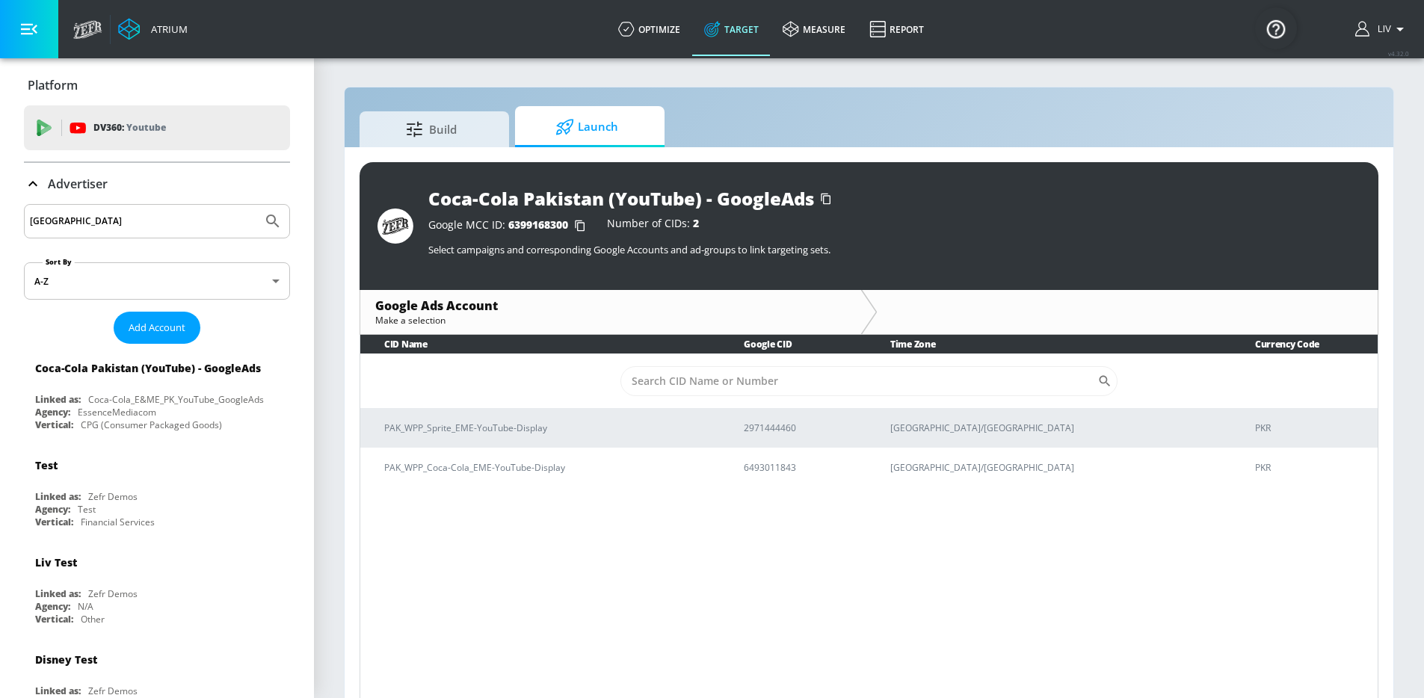
click at [202, 212] on input "pakistan" at bounding box center [143, 221] width 226 height 19
type input "general mills"
click at [256, 205] on button "Submit Search" at bounding box center [272, 221] width 33 height 33
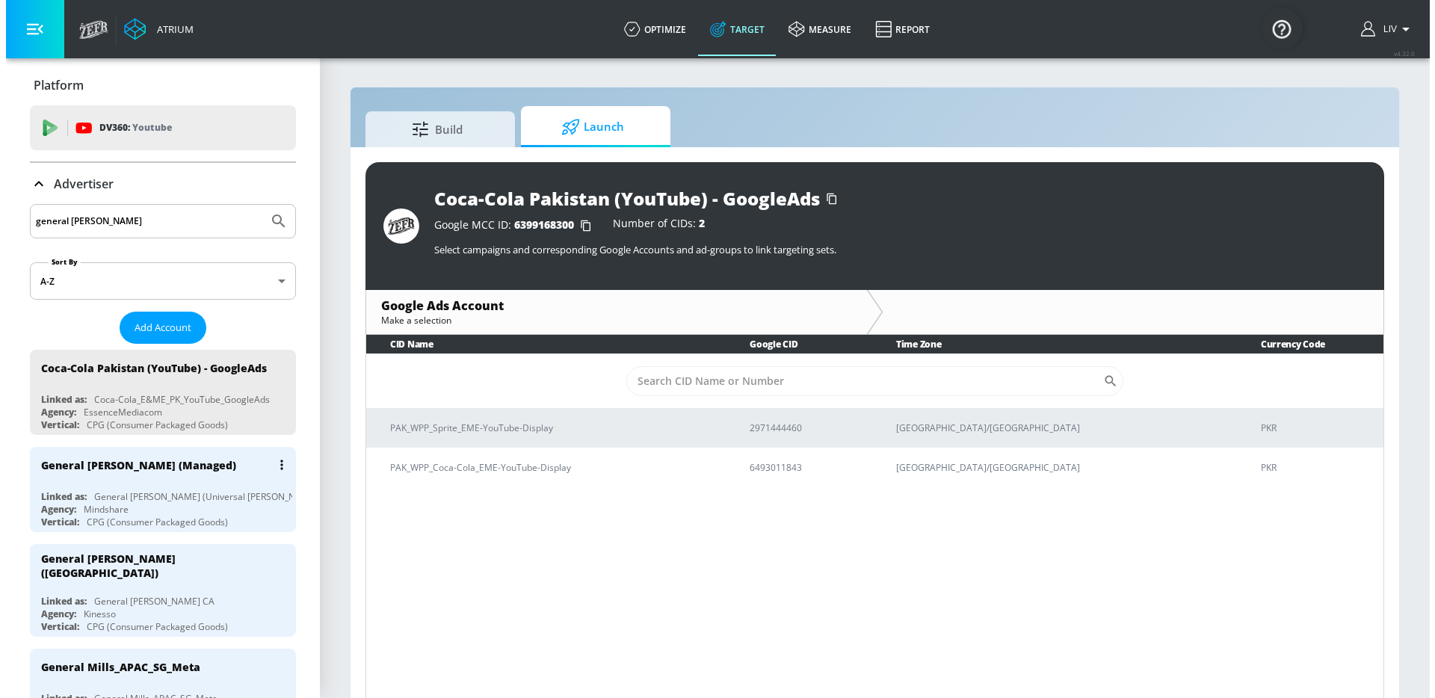
scroll to position [434, 0]
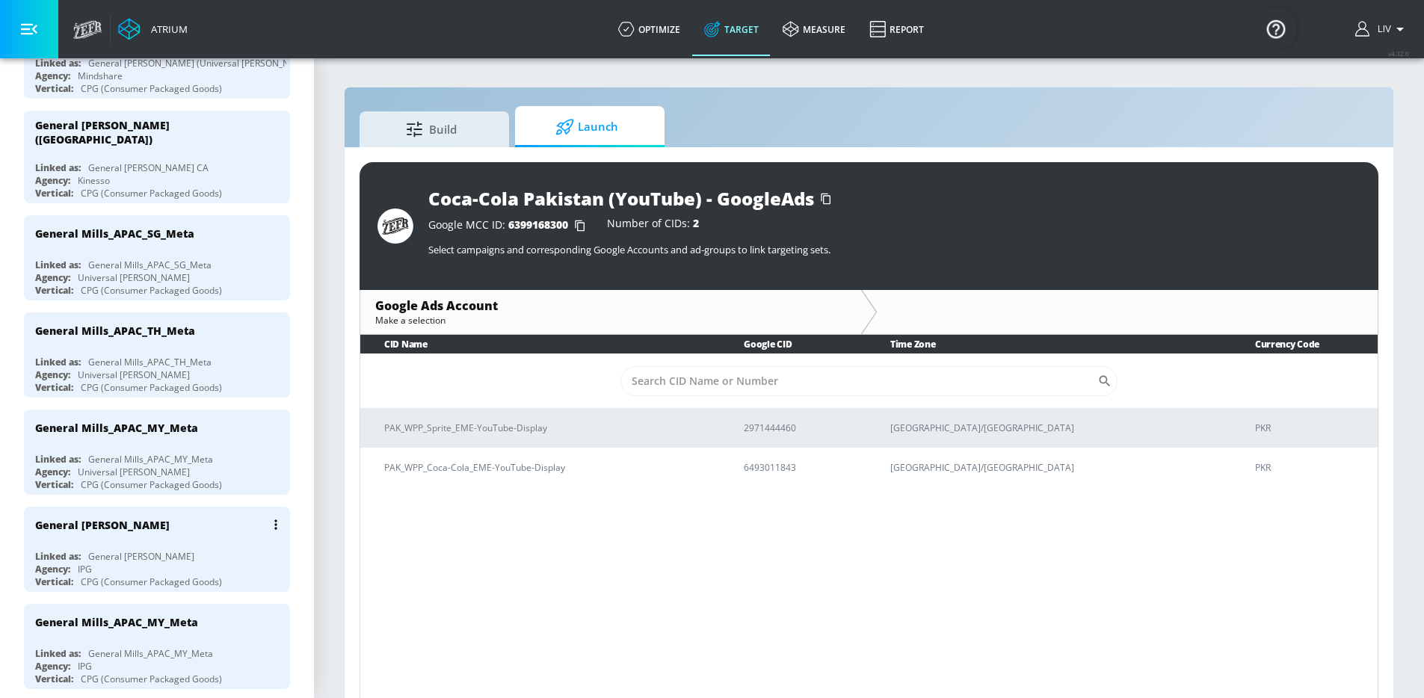
click at [170, 526] on div "General Mills_APAC_SGTHMY_YouTube" at bounding box center [102, 525] width 135 height 14
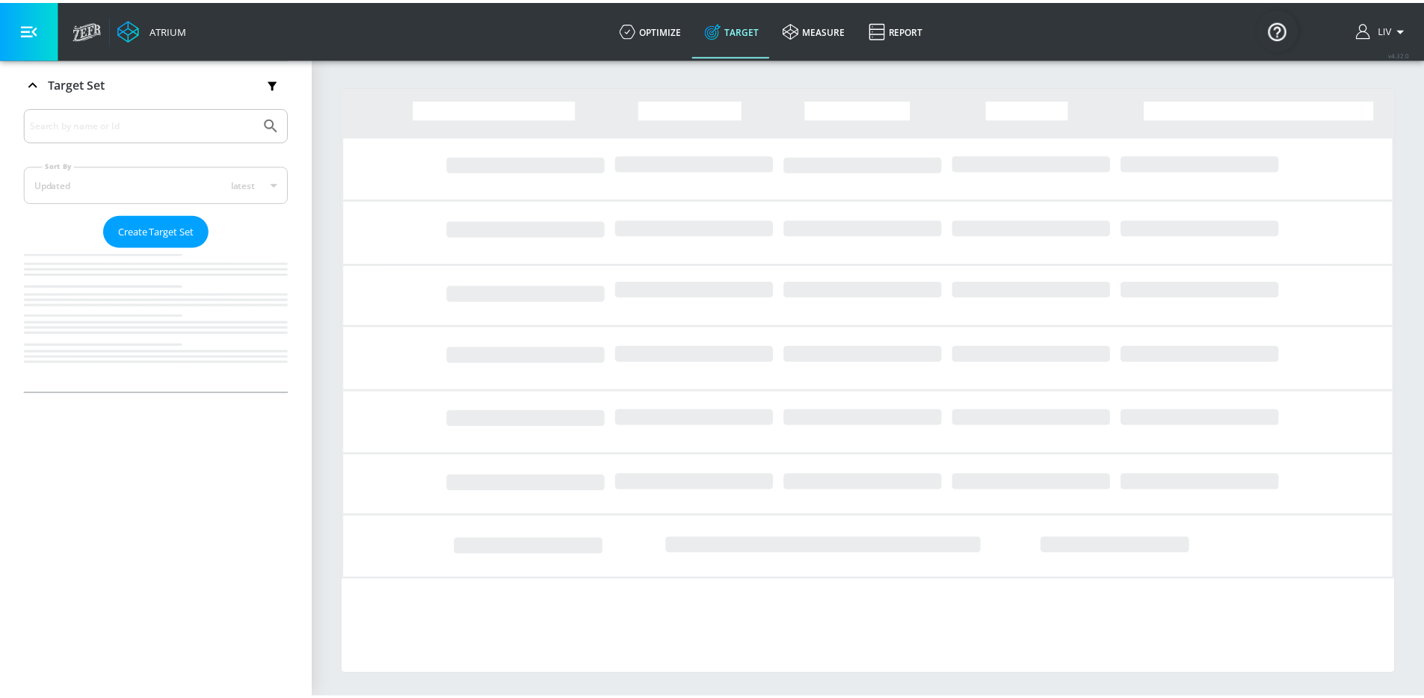
scroll to position [244, 0]
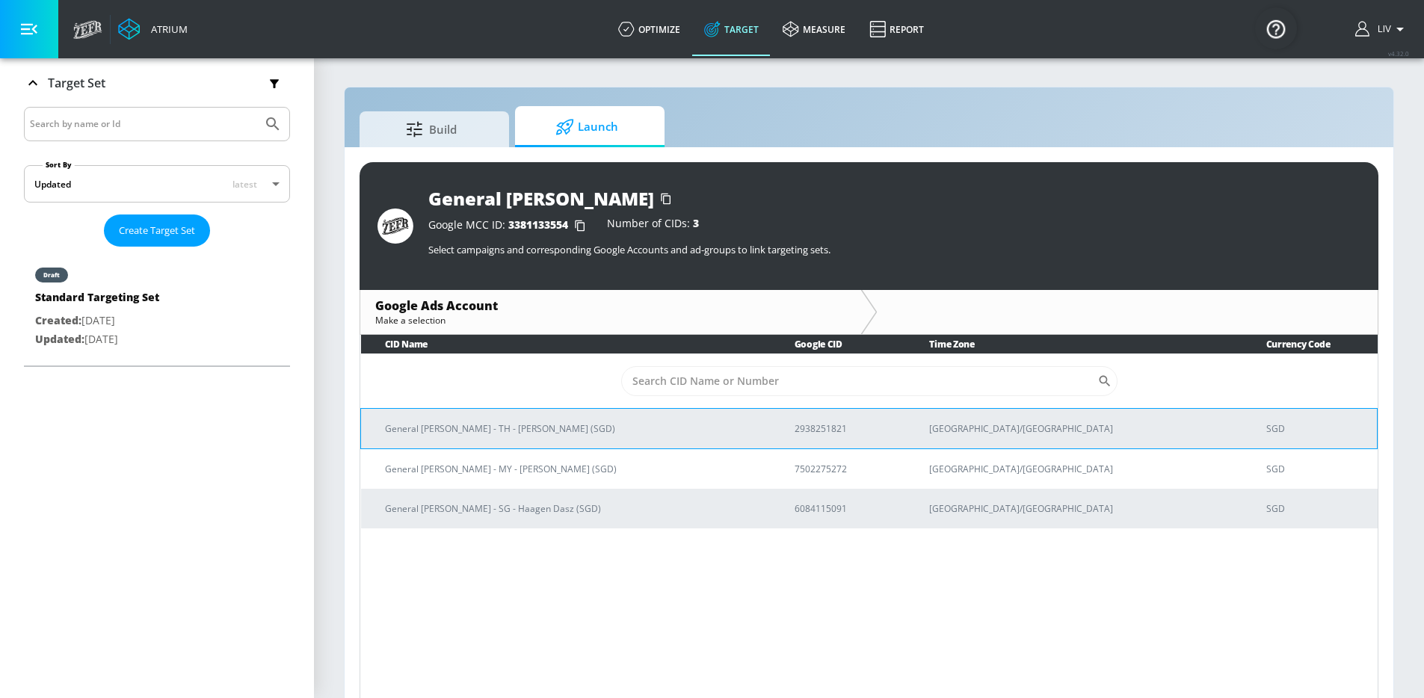
click at [608, 442] on td "General Mills - TH - Haagen Dasz (SGD)" at bounding box center [566, 428] width 410 height 40
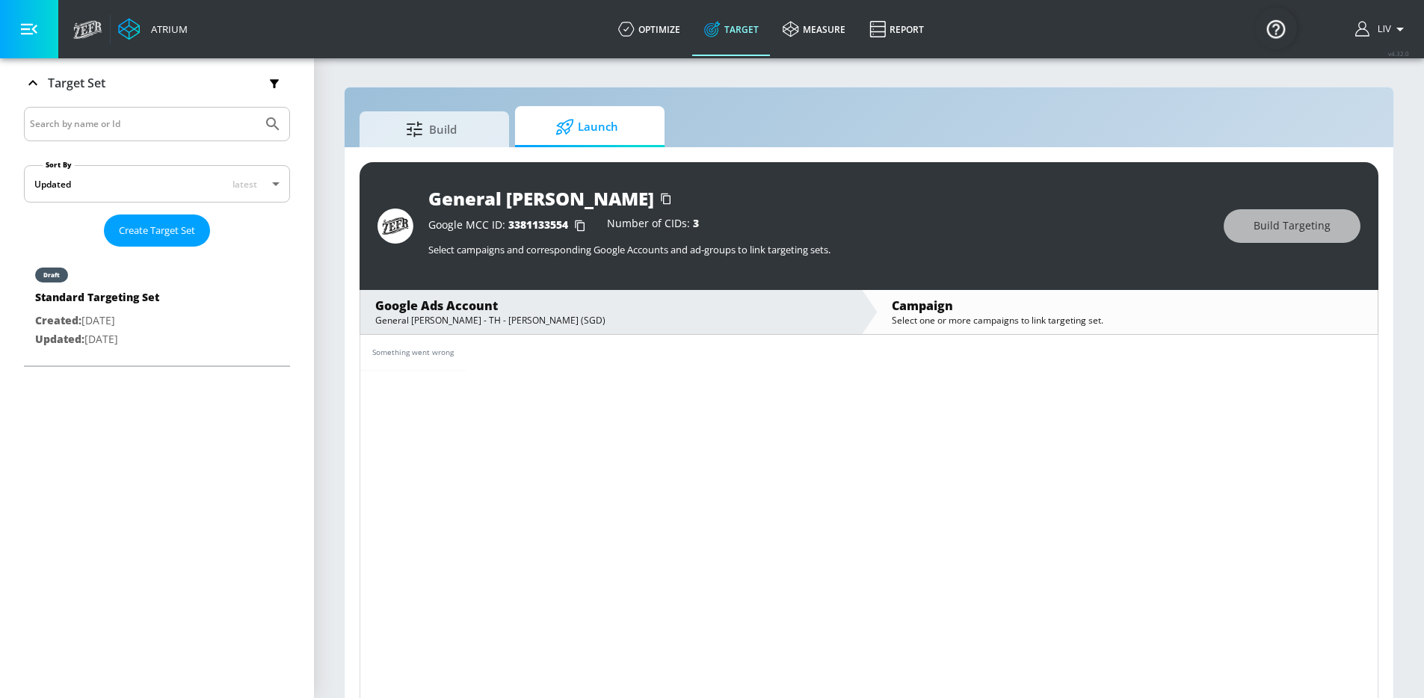
click at [703, 353] on div "Something went wrong" at bounding box center [868, 353] width 1017 height 36
click at [709, 309] on div "Google Ads Account" at bounding box center [610, 305] width 471 height 16
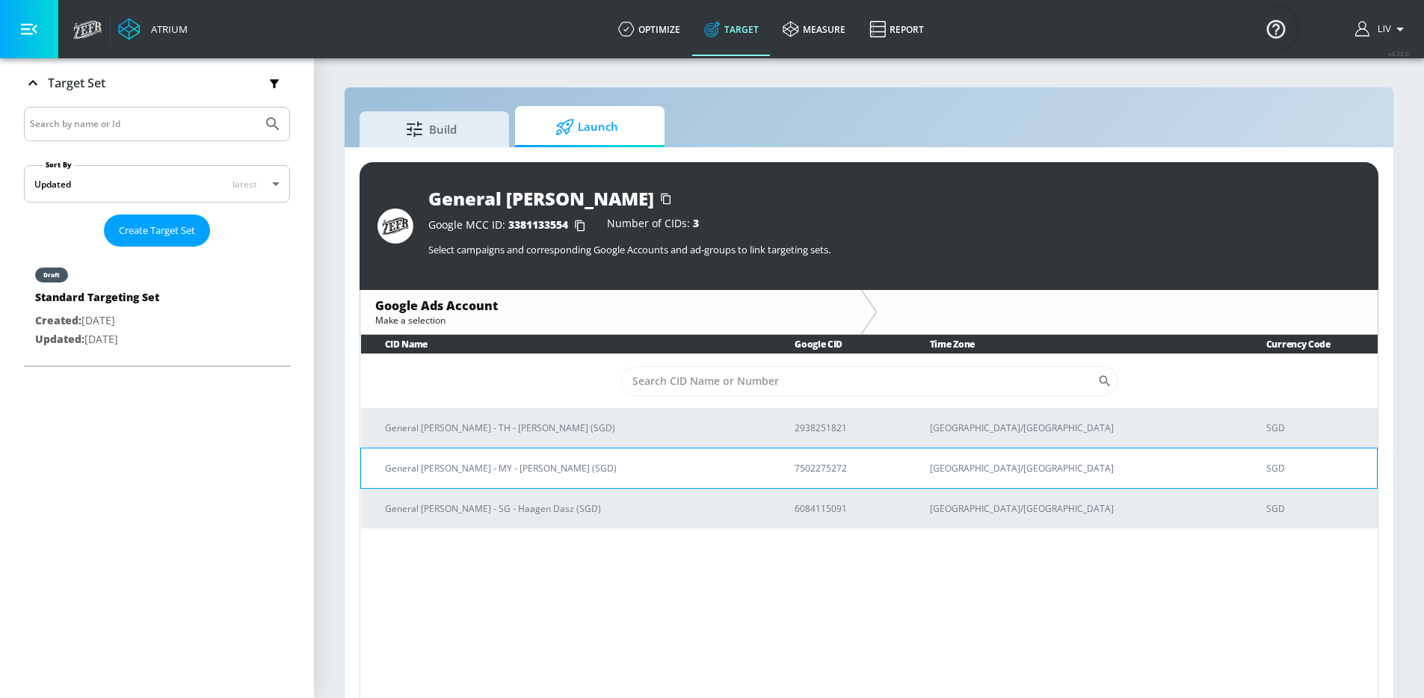
click at [651, 468] on p "General Mills - MY - Haagen Dasz (SGD)" at bounding box center [572, 468] width 374 height 16
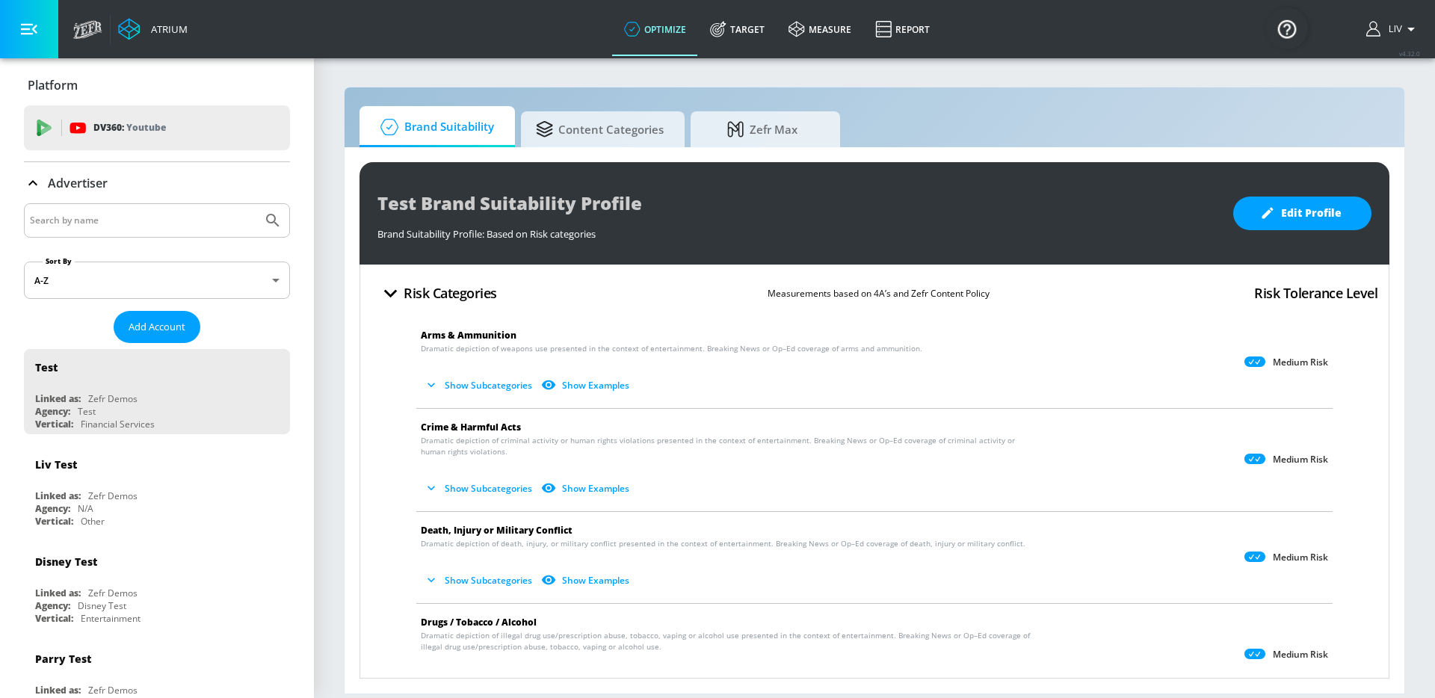
click at [156, 220] on input "Search by name" at bounding box center [143, 220] width 226 height 19
type input "kraft"
click at [256, 204] on button "Submit Search" at bounding box center [272, 220] width 33 height 33
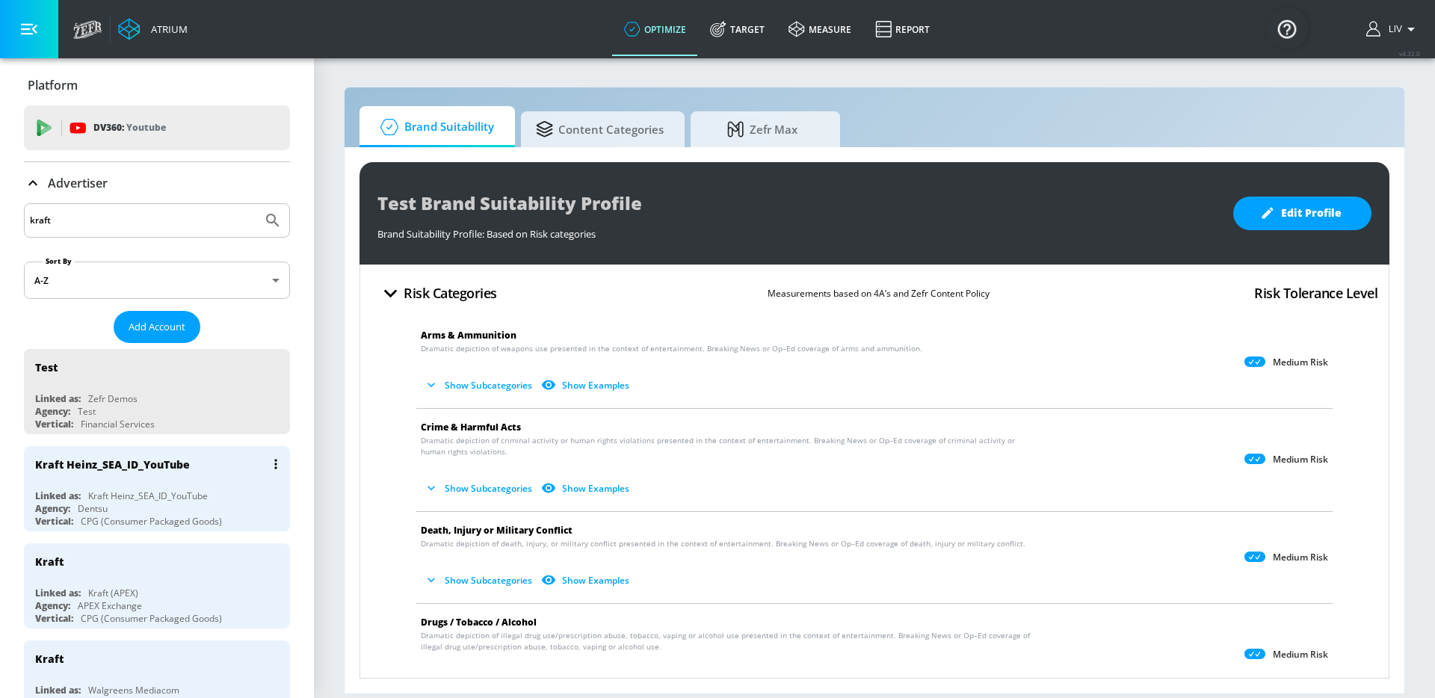
click at [199, 460] on div "Kraft Heinz_SEA_ID_YouTube" at bounding box center [160, 464] width 251 height 36
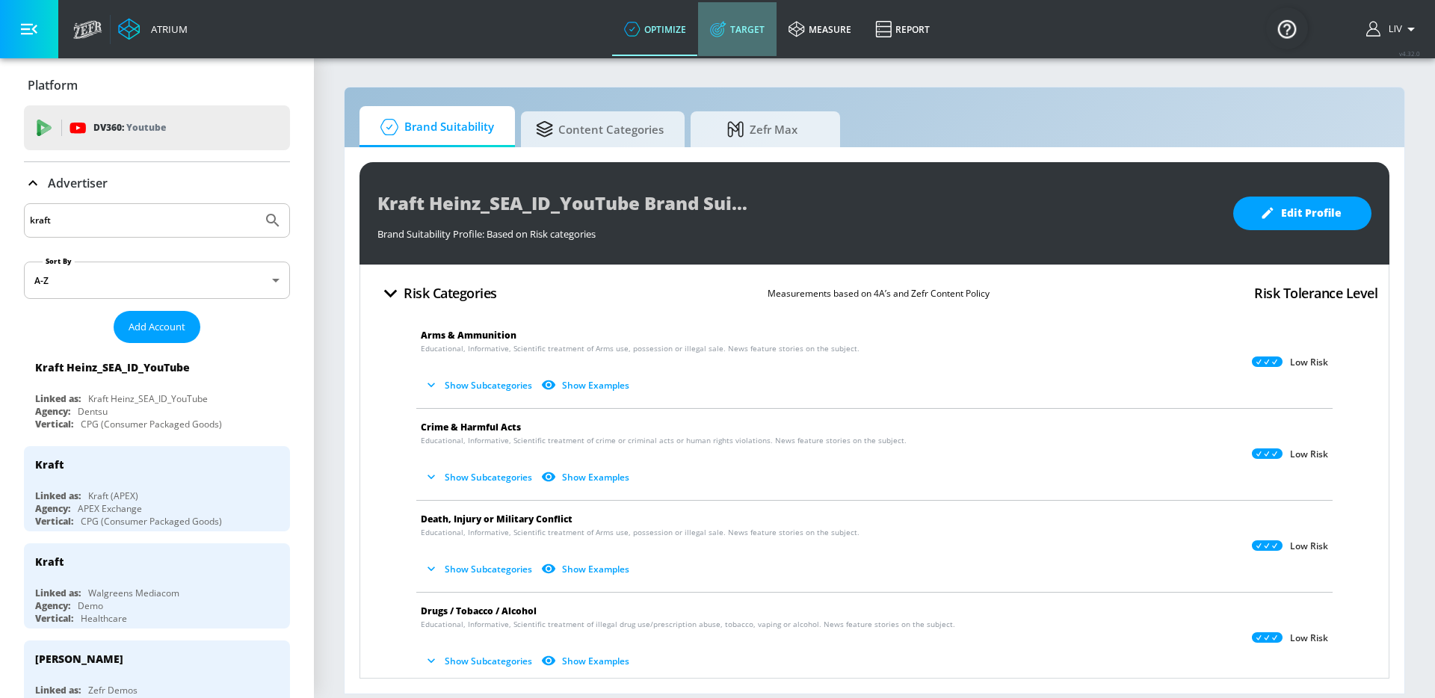
click at [724, 35] on icon at bounding box center [718, 29] width 16 height 16
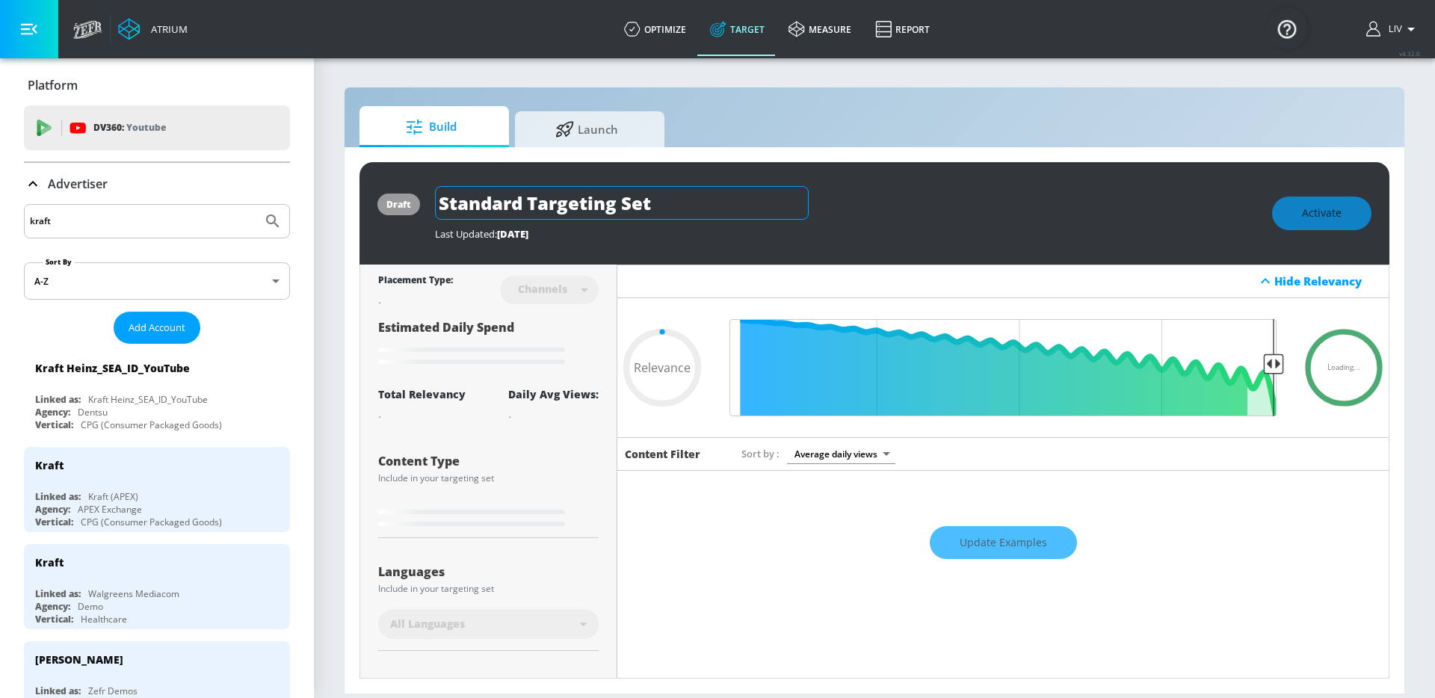
type input "0.05"
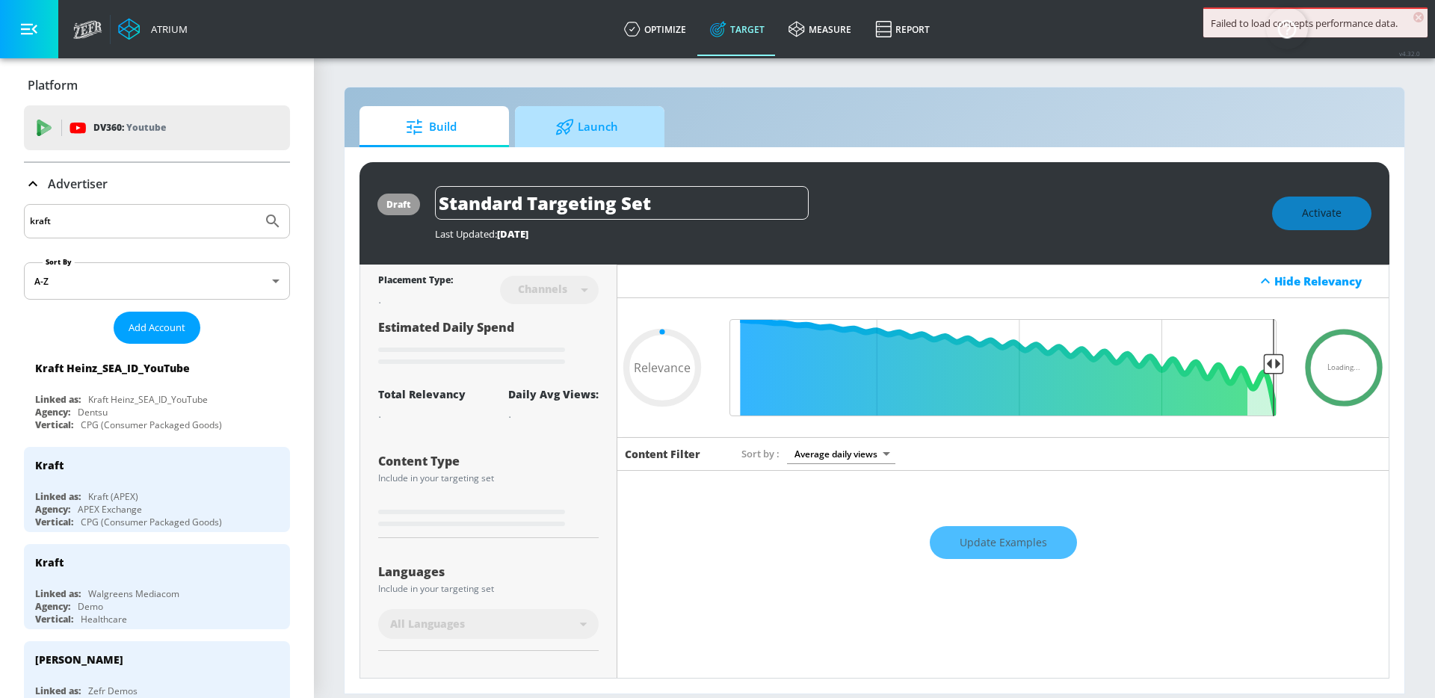
click at [597, 146] on link "Launch" at bounding box center [589, 126] width 149 height 41
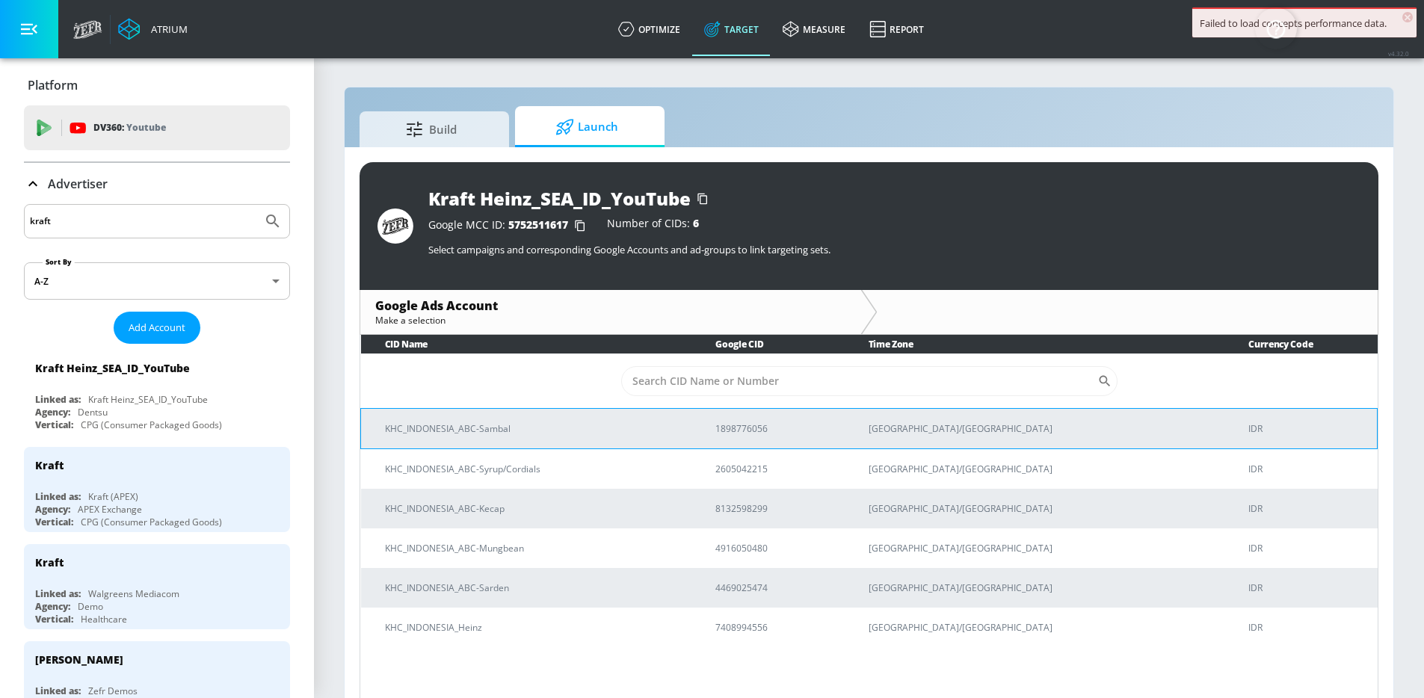
click at [652, 440] on td "KHC_INDONESIA_ABC-Sambal" at bounding box center [526, 428] width 331 height 40
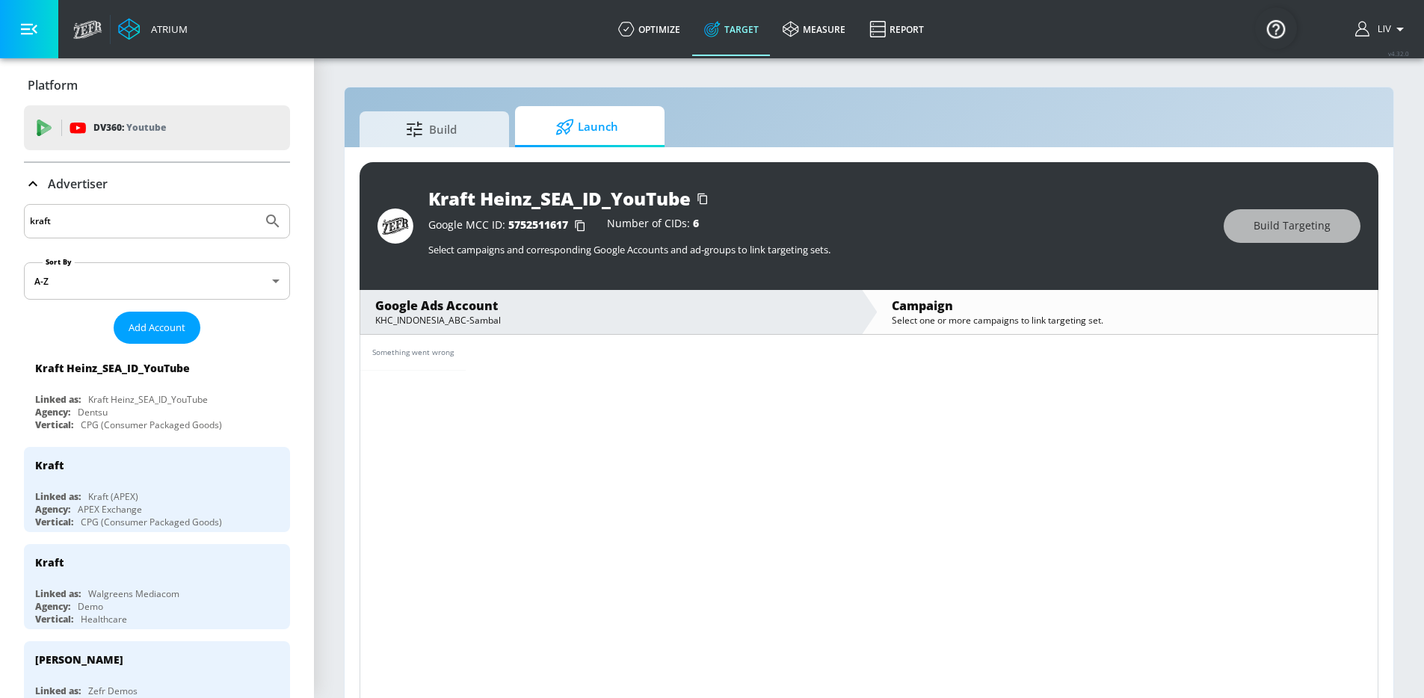
click at [226, 220] on input "kraft" at bounding box center [143, 221] width 226 height 19
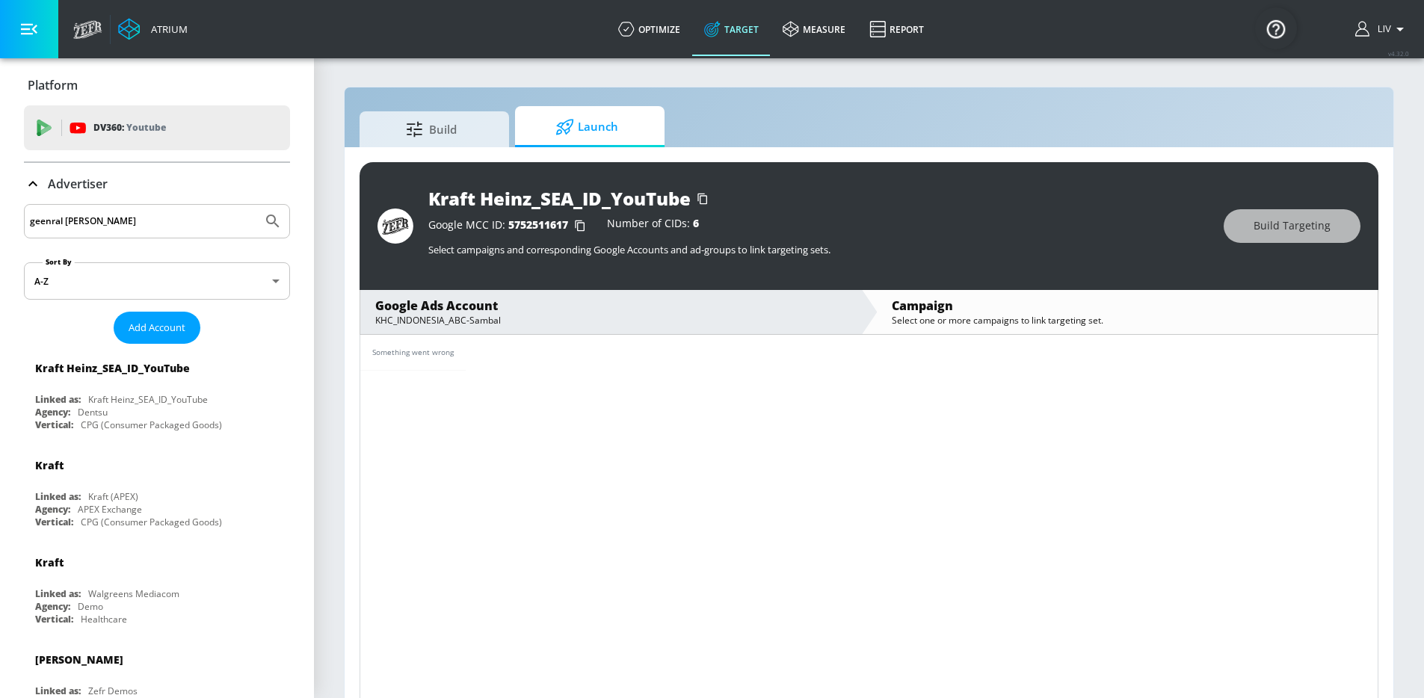
click at [256, 205] on button "Submit Search" at bounding box center [272, 221] width 33 height 33
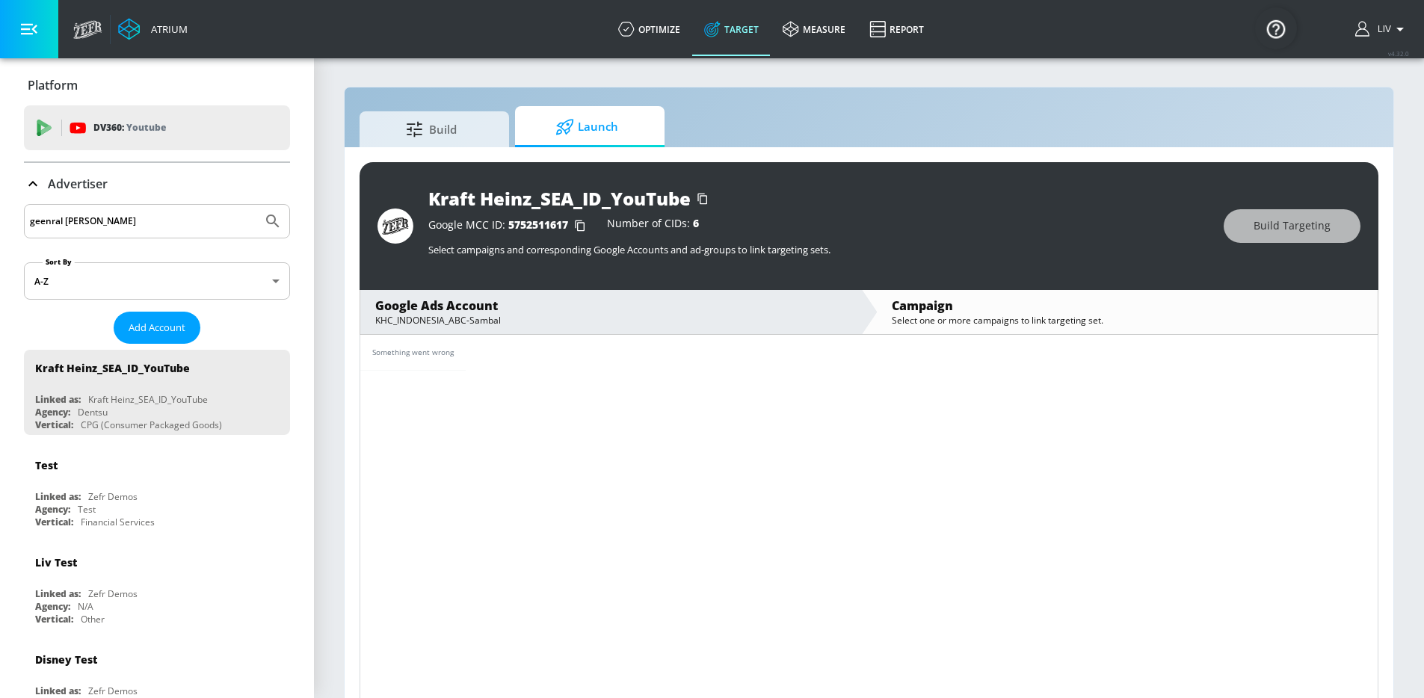
click at [63, 213] on input "geenral [PERSON_NAME]" at bounding box center [143, 221] width 226 height 19
click at [56, 220] on input "geenral [PERSON_NAME]" at bounding box center [143, 221] width 226 height 19
type input "g"
click at [256, 205] on button "Submit Search" at bounding box center [272, 221] width 33 height 33
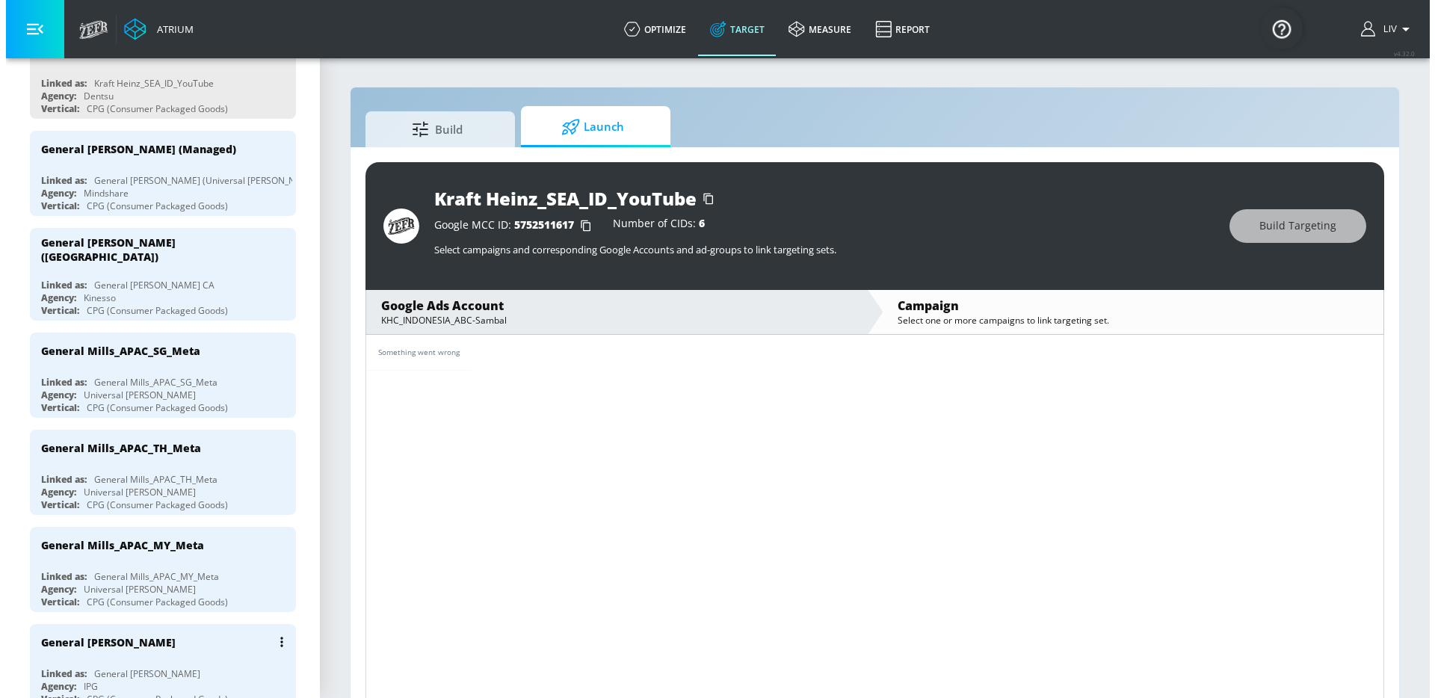
scroll to position [352, 0]
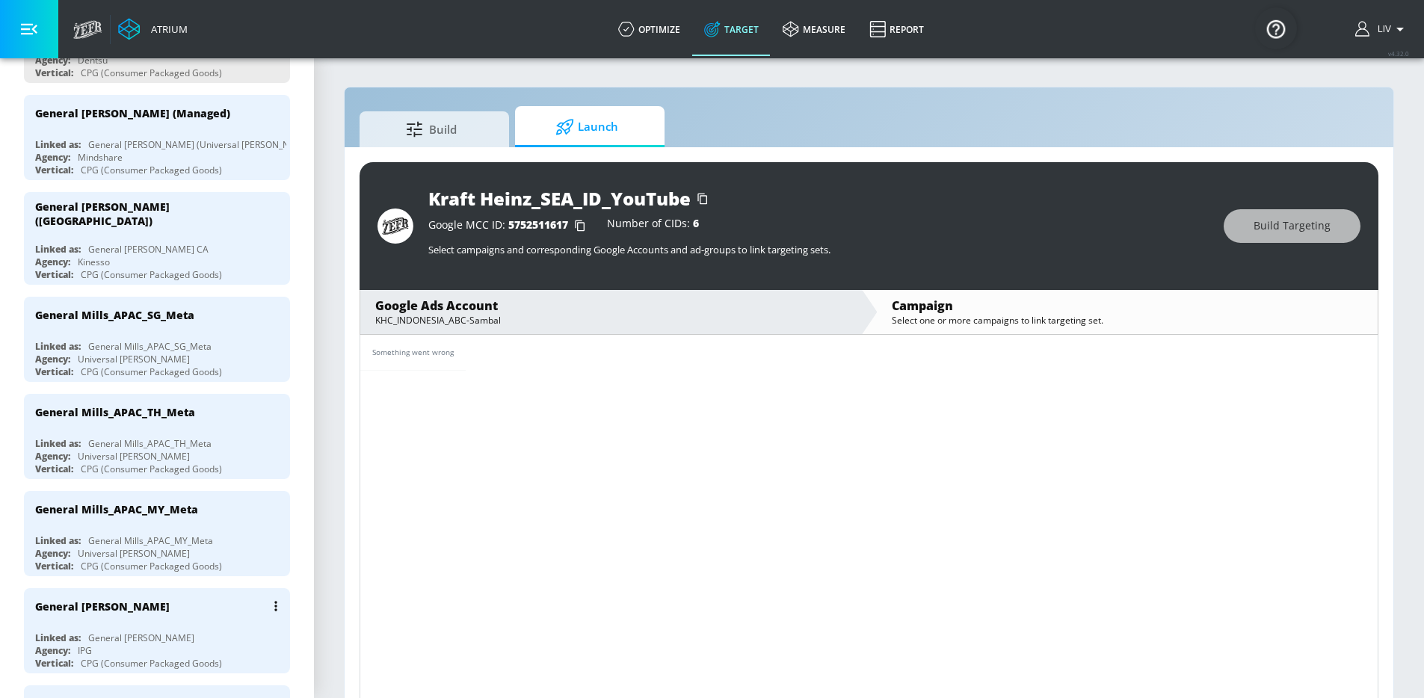
click at [235, 620] on div "General Mills_APAC_SGTHMY_YouTube Linked as: General Mills_APAC_SGTHMY_YouTube …" at bounding box center [157, 630] width 266 height 85
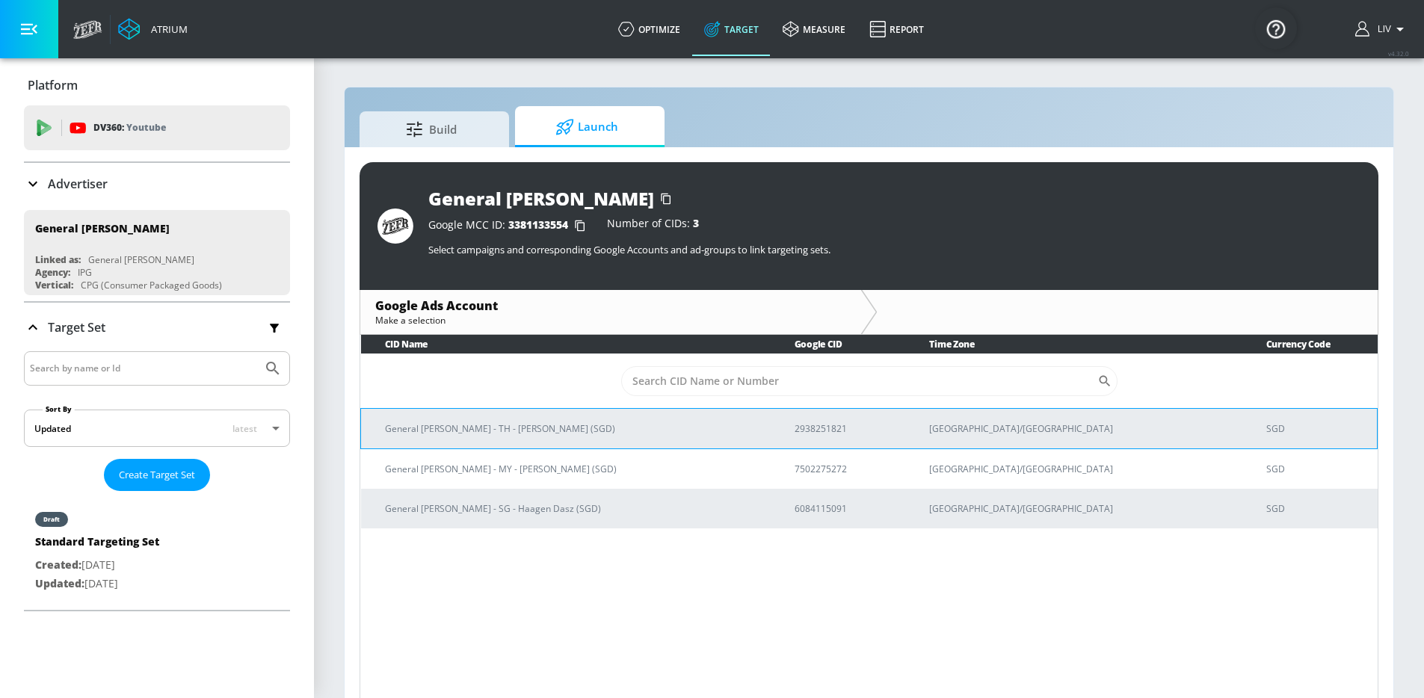
click at [549, 426] on p "General [PERSON_NAME] - TH - [PERSON_NAME] (SGD)" at bounding box center [572, 429] width 374 height 16
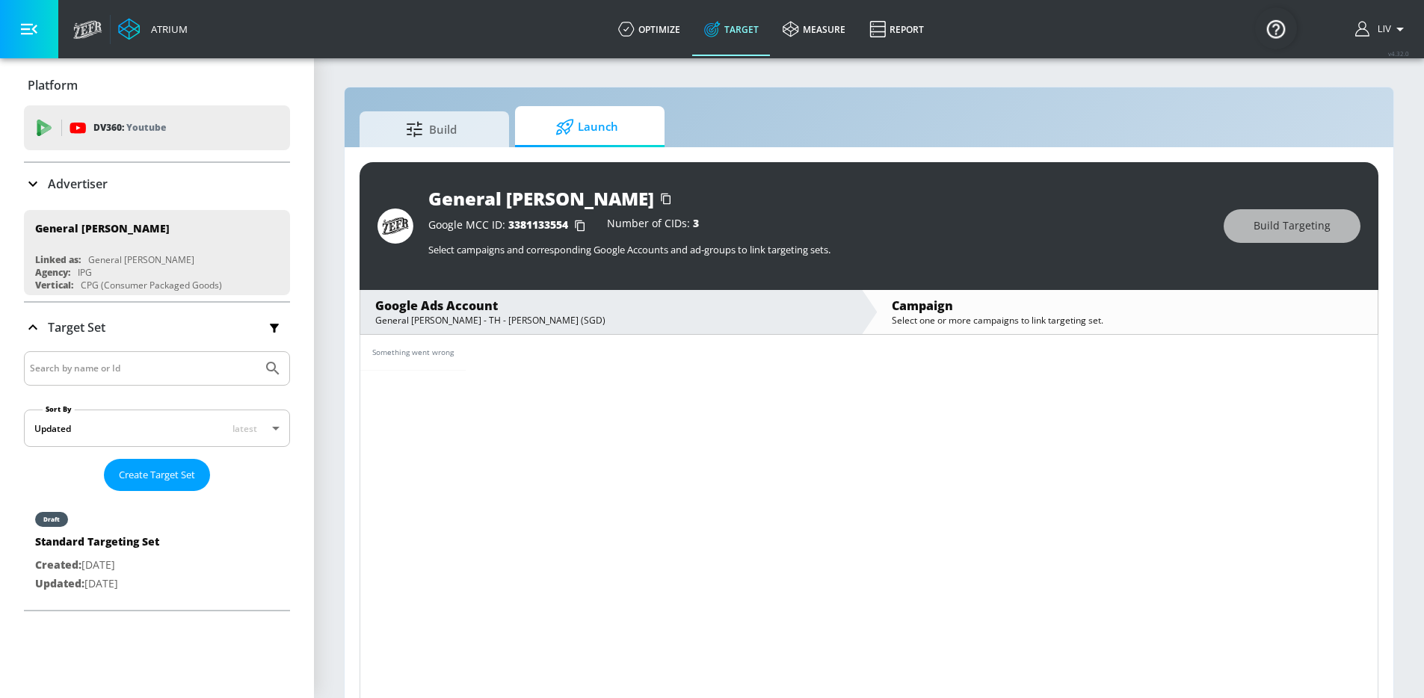
click at [664, 321] on div "General [PERSON_NAME] - TH - [PERSON_NAME] (SGD)" at bounding box center [610, 320] width 471 height 13
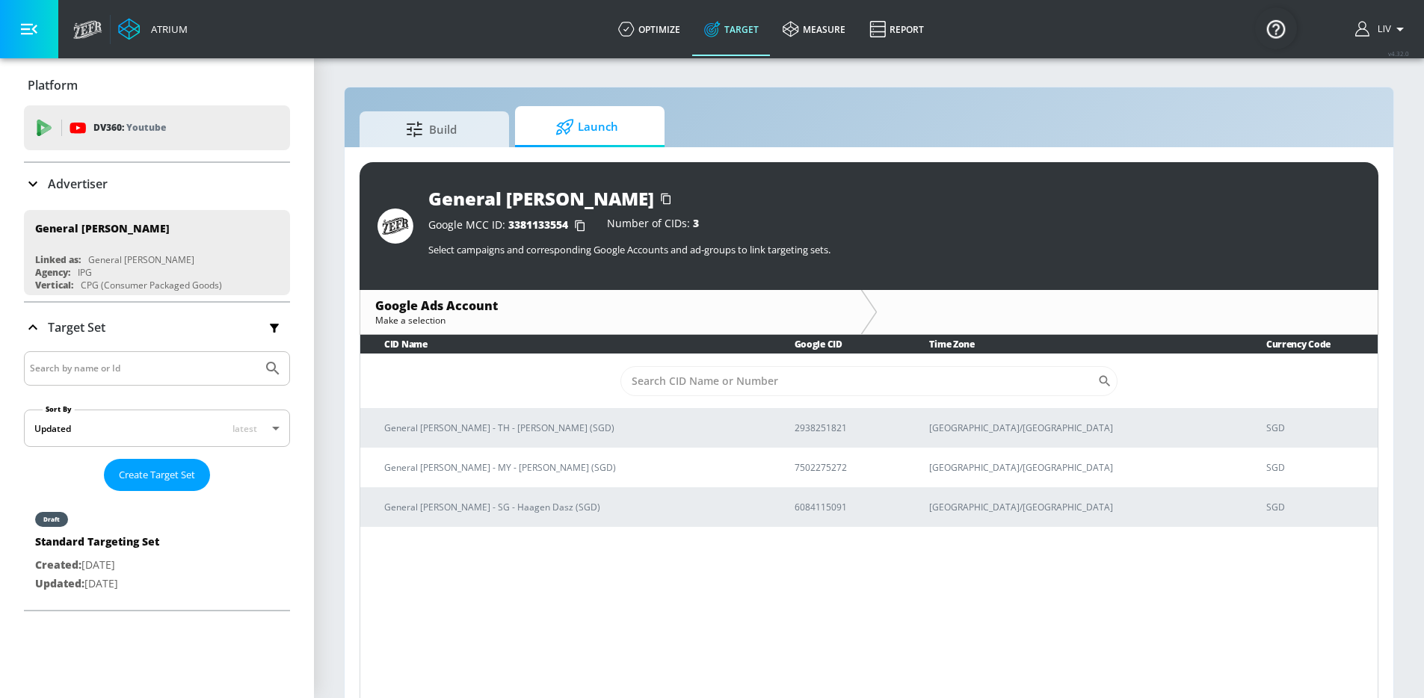
click at [172, 204] on ul "General Mills_APAC_SGTHMY_YouTube Linked as: General Mills_APAC_SGTHMY_YouTube …" at bounding box center [157, 252] width 266 height 97
click at [174, 196] on div "Advertiser" at bounding box center [157, 184] width 266 height 42
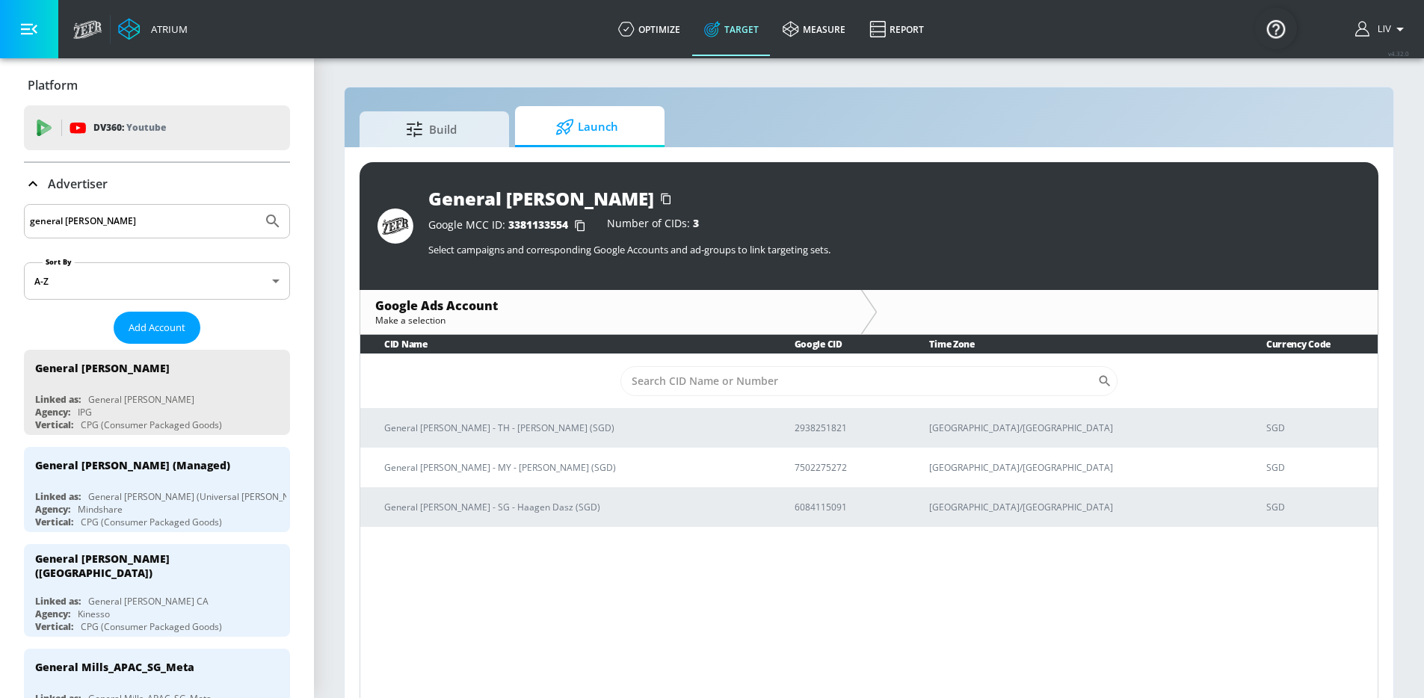
click at [177, 215] on input "general [PERSON_NAME]" at bounding box center [143, 221] width 226 height 19
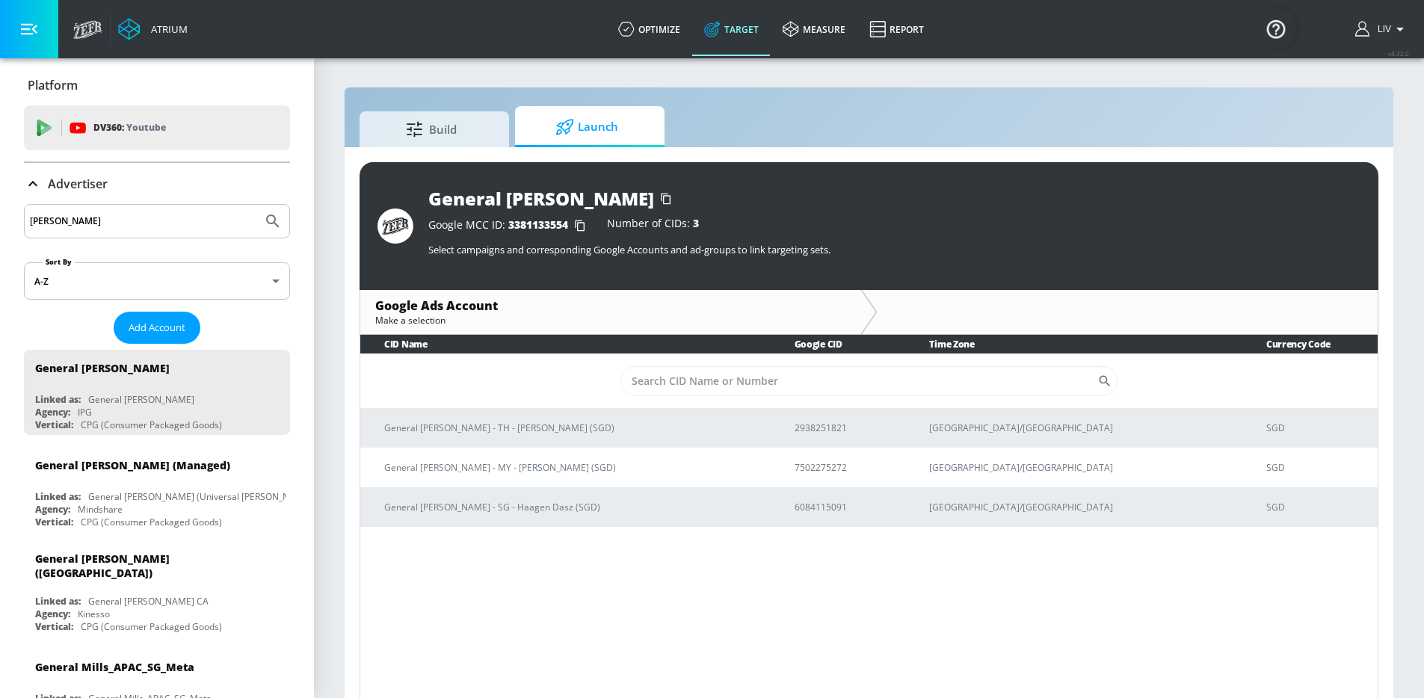
click at [256, 205] on button "Submit Search" at bounding box center [272, 221] width 33 height 33
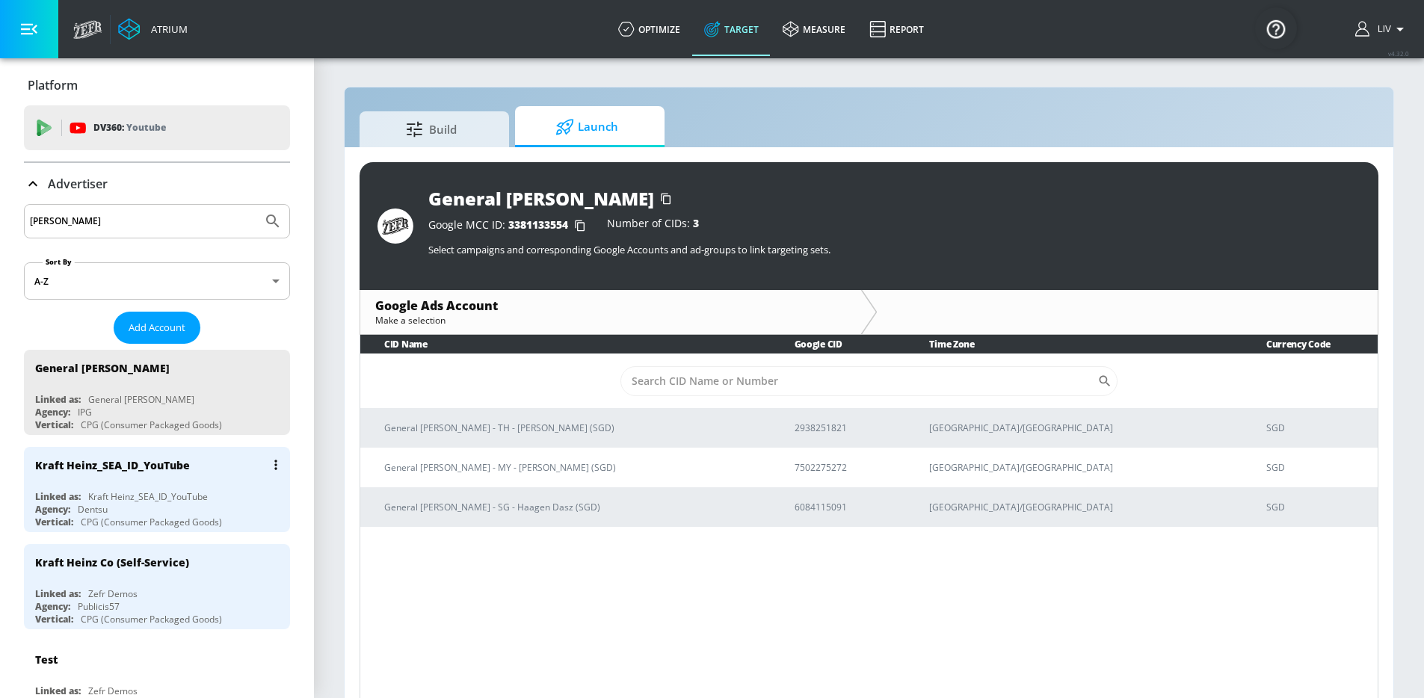
click at [191, 487] on div "Kraft Heinz_SEA_ID_YouTube Linked as: Kraft Heinz_SEA_ID_YouTube Agency: Dentsu…" at bounding box center [157, 489] width 266 height 85
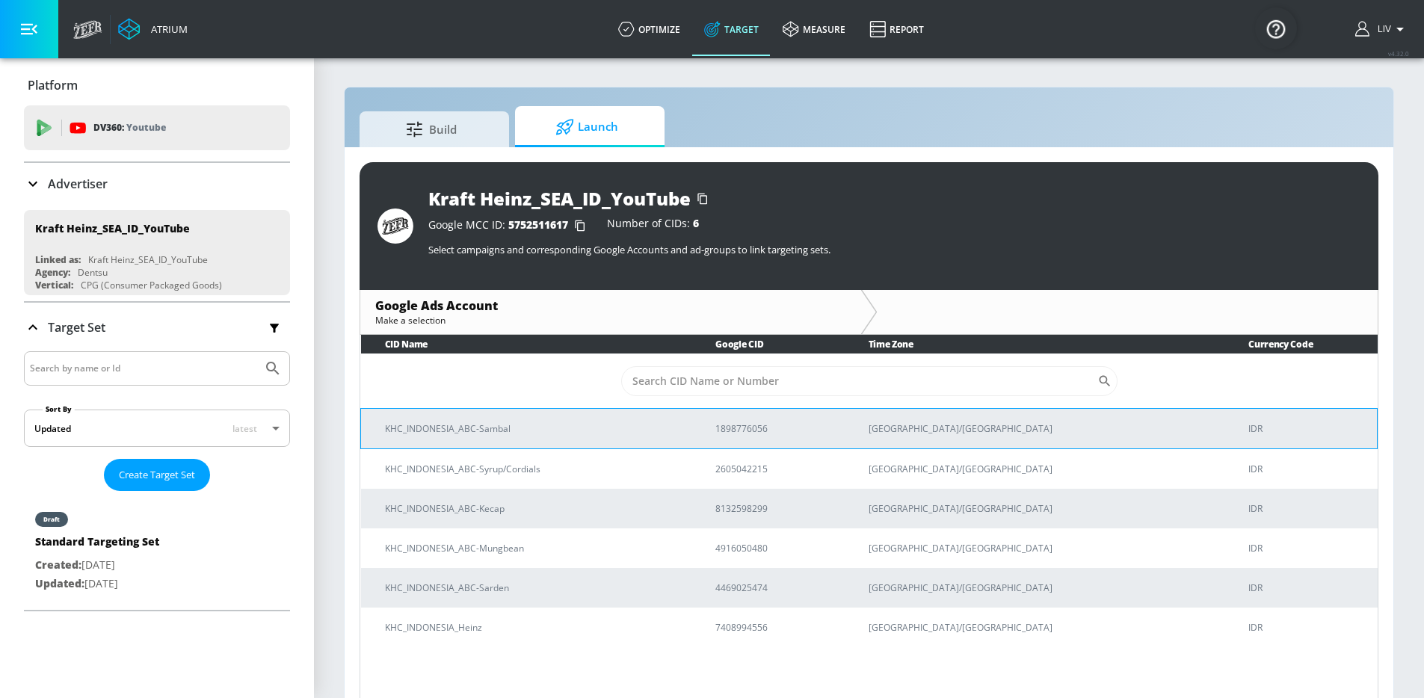
click at [614, 421] on p "KHC_INDONESIA_ABC-Sambal" at bounding box center [532, 429] width 294 height 16
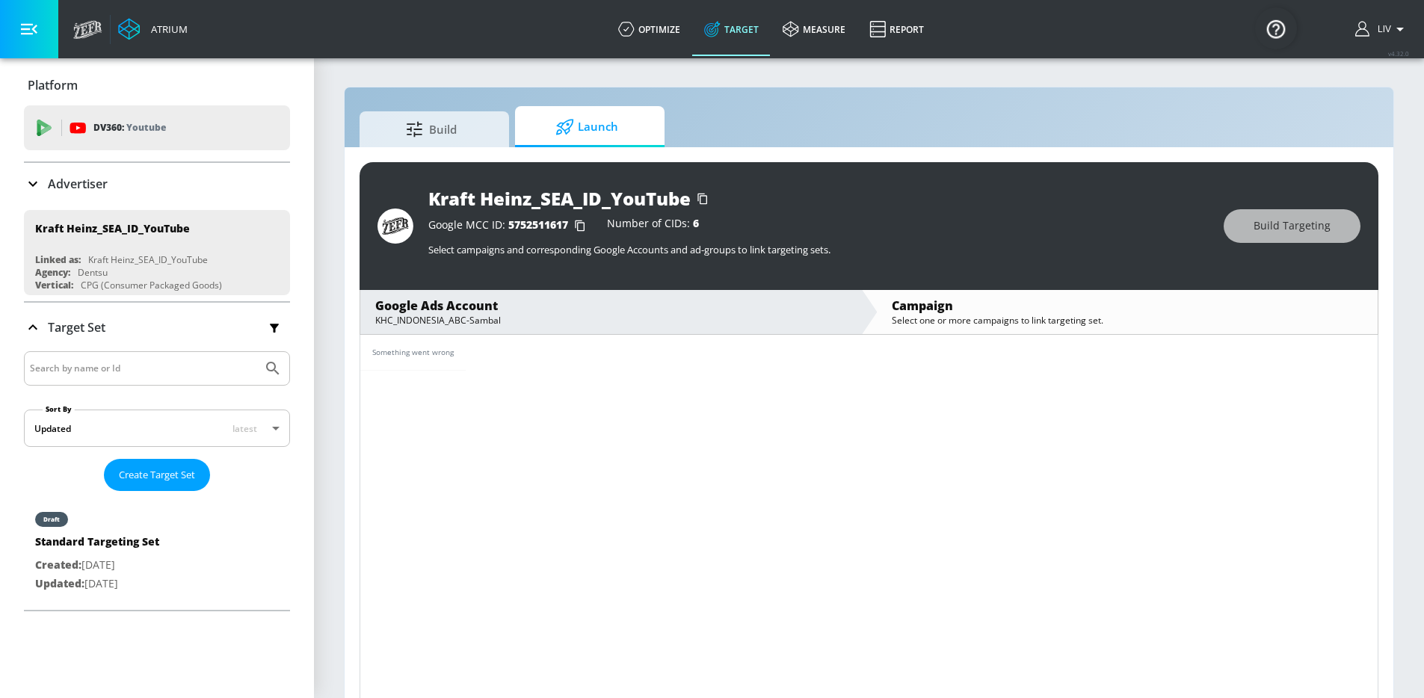
click at [590, 366] on div "Something went wrong" at bounding box center [868, 353] width 1017 height 36
click at [576, 315] on div "KHC_INDONESIA_ABC-Sambal" at bounding box center [610, 320] width 471 height 13
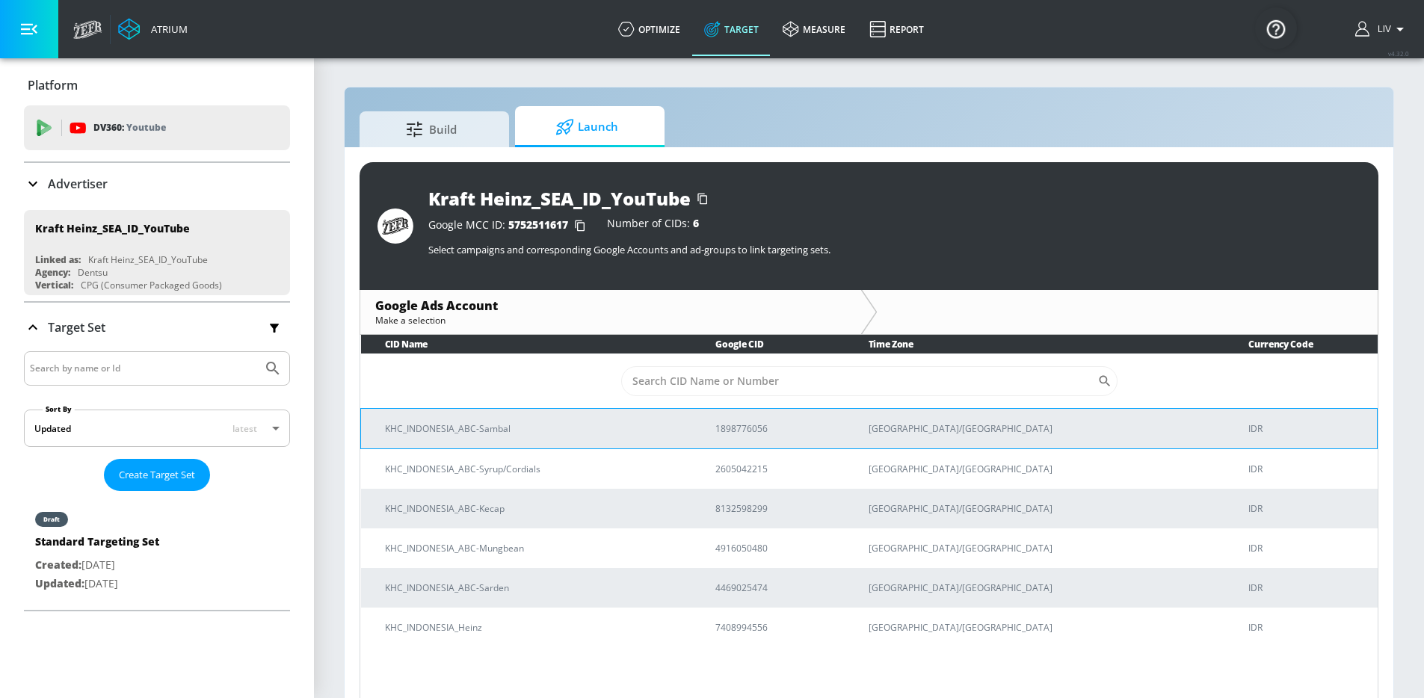
click at [599, 416] on td "KHC_INDONESIA_ABC-Sambal" at bounding box center [526, 428] width 331 height 40
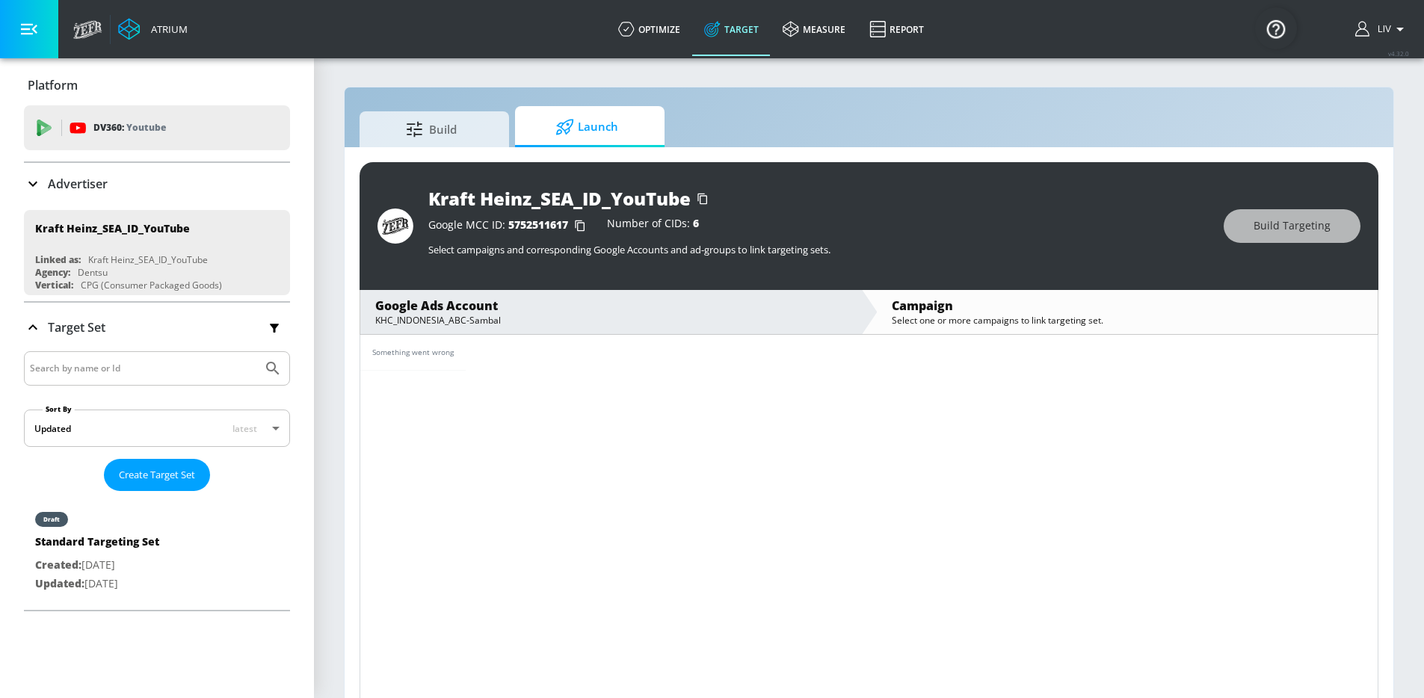
click at [120, 194] on div "Advertiser" at bounding box center [157, 184] width 266 height 42
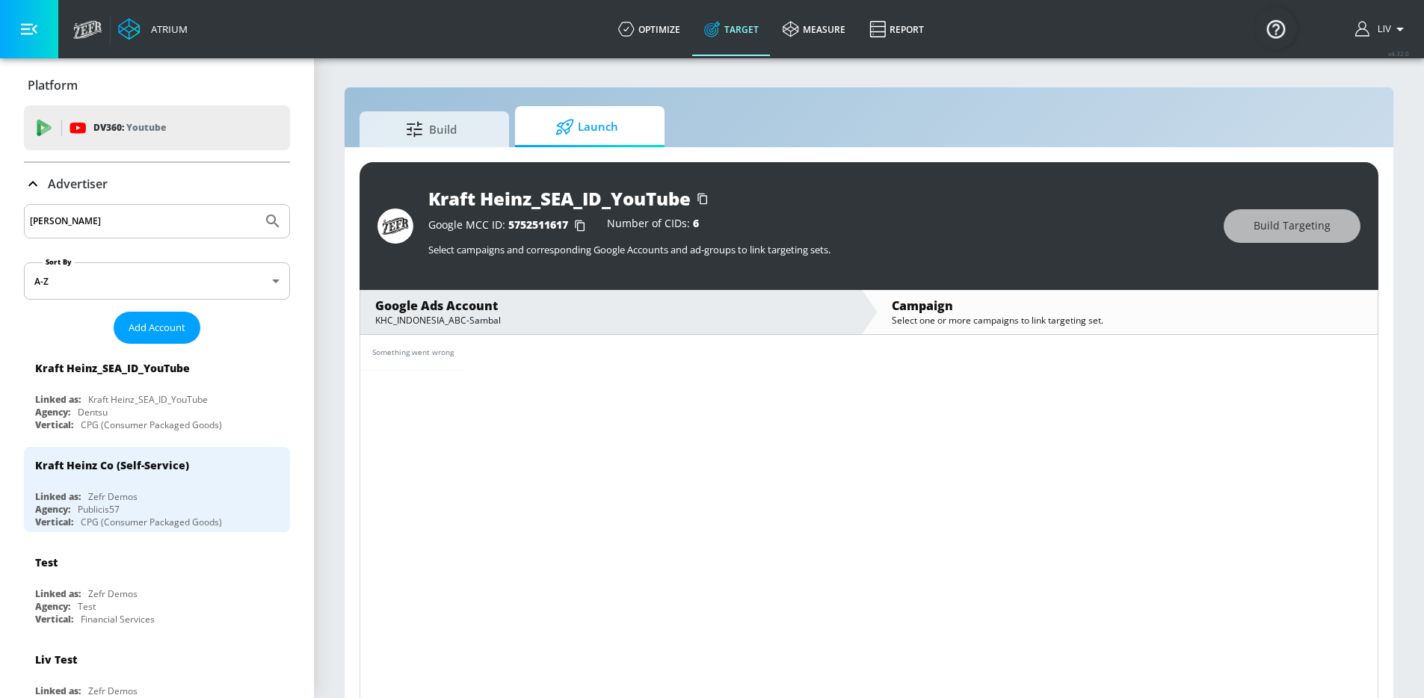
click at [114, 226] on input "kraft heinz" at bounding box center [143, 221] width 226 height 19
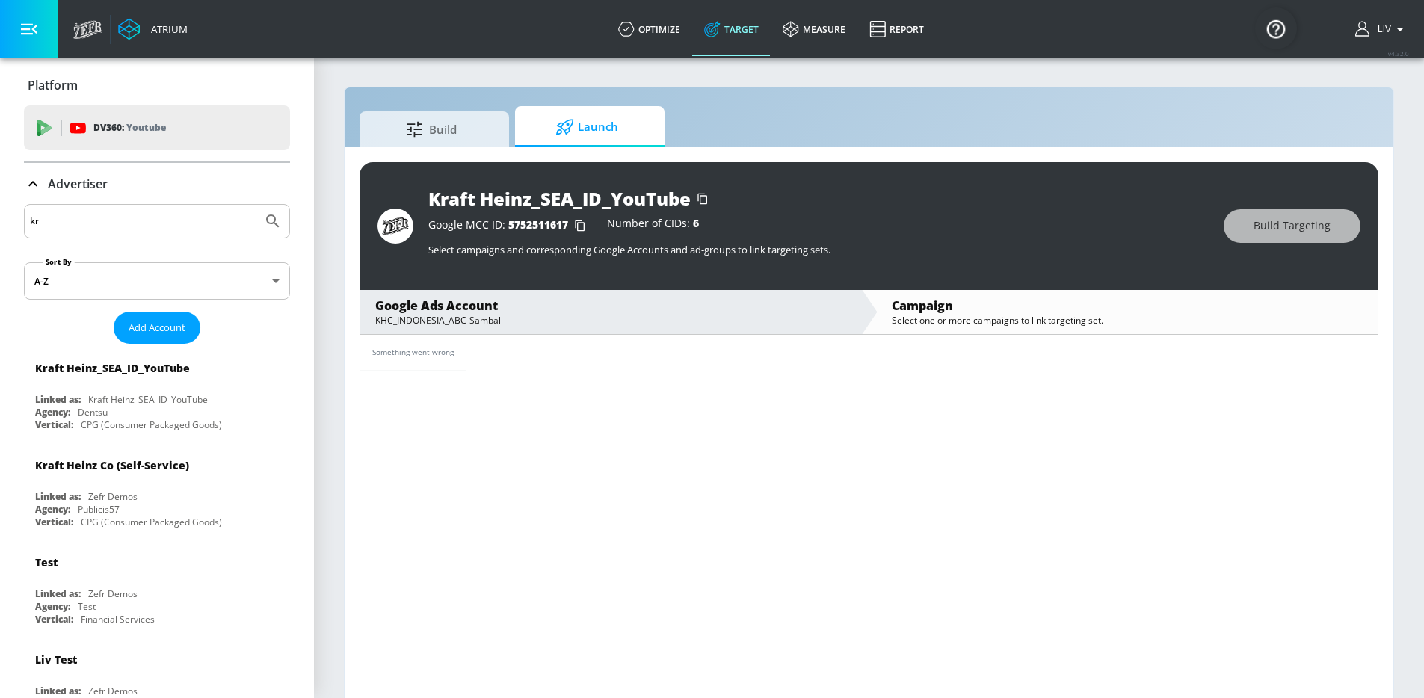
type input "k"
type input "general mills"
click at [256, 205] on button "Submit Search" at bounding box center [272, 221] width 33 height 33
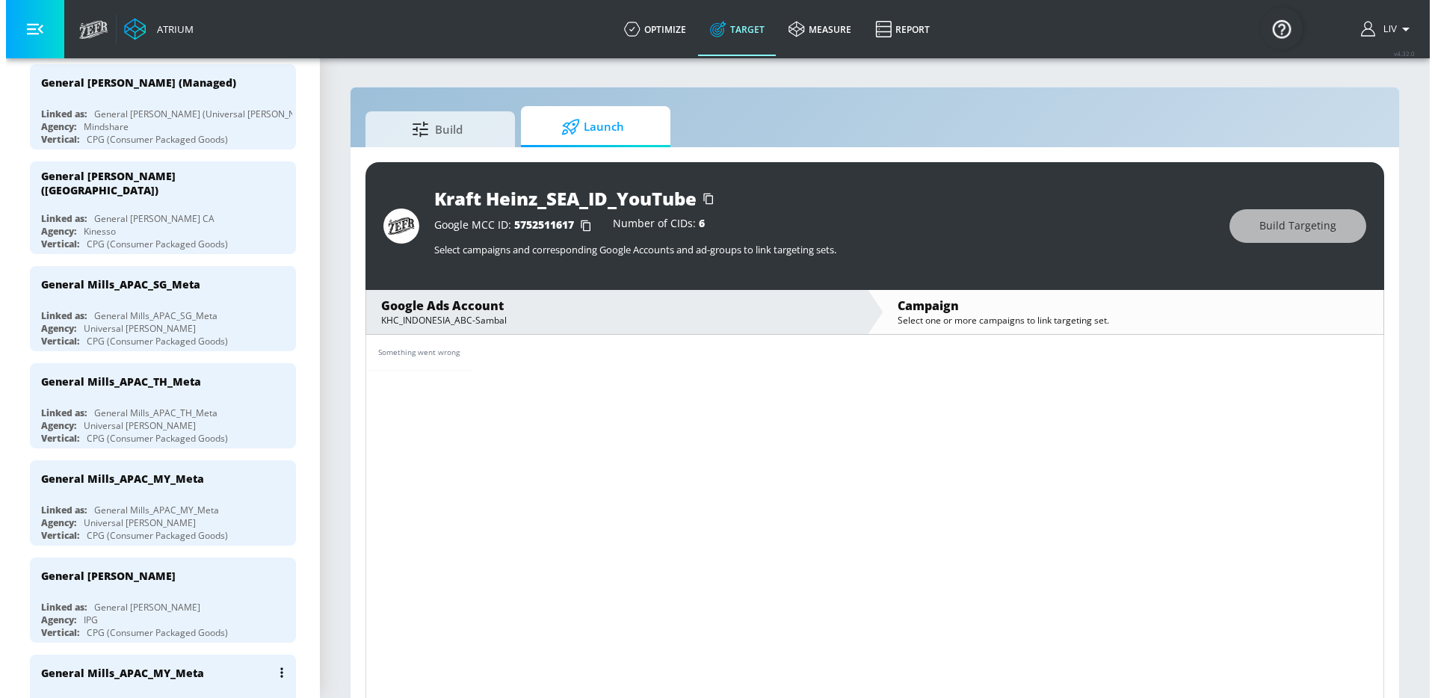
scroll to position [475, 0]
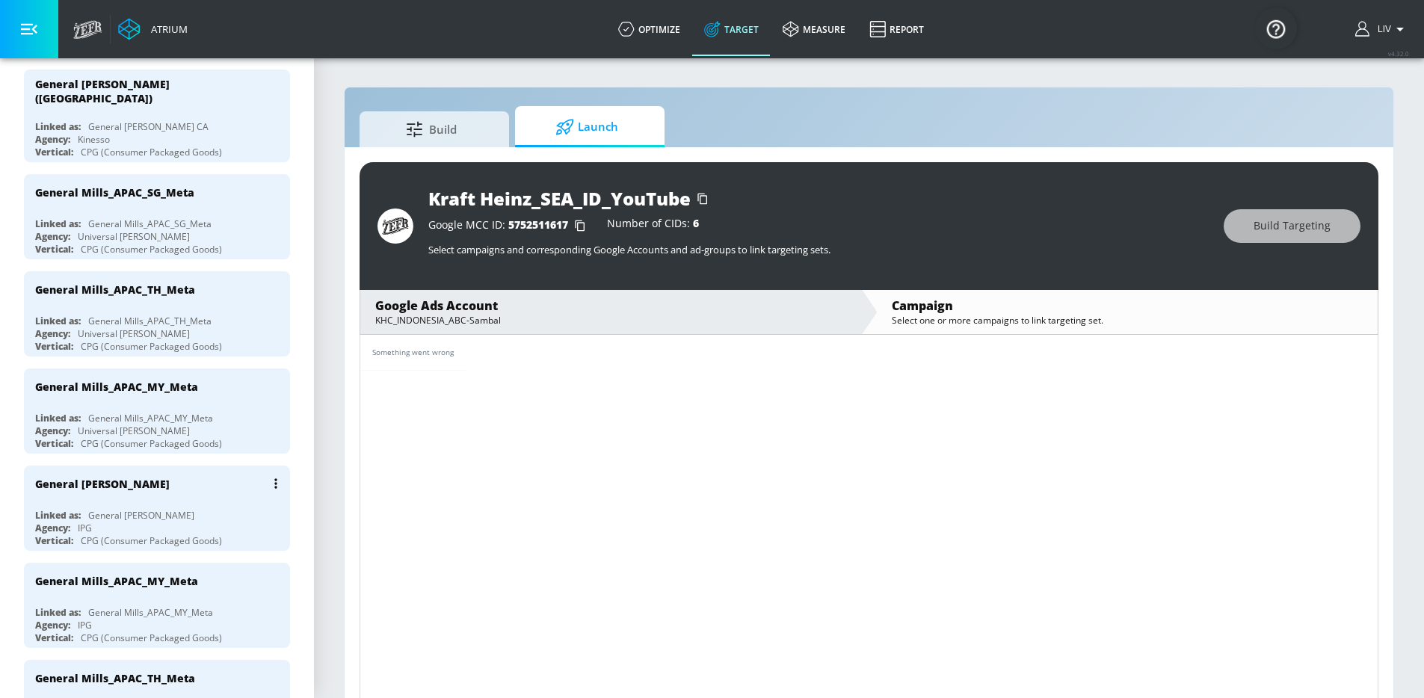
click at [197, 493] on div "General Mills_APAC_SGTHMY_YouTube" at bounding box center [160, 484] width 251 height 36
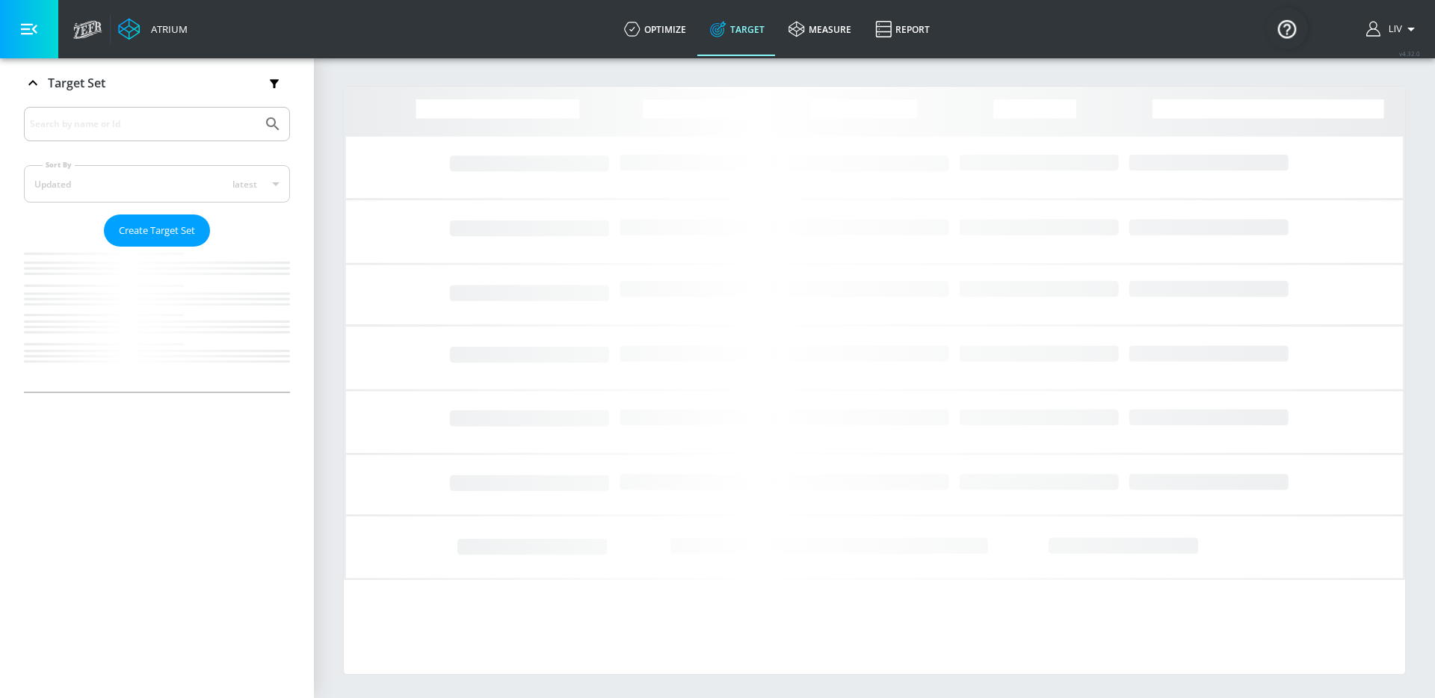
scroll to position [244, 0]
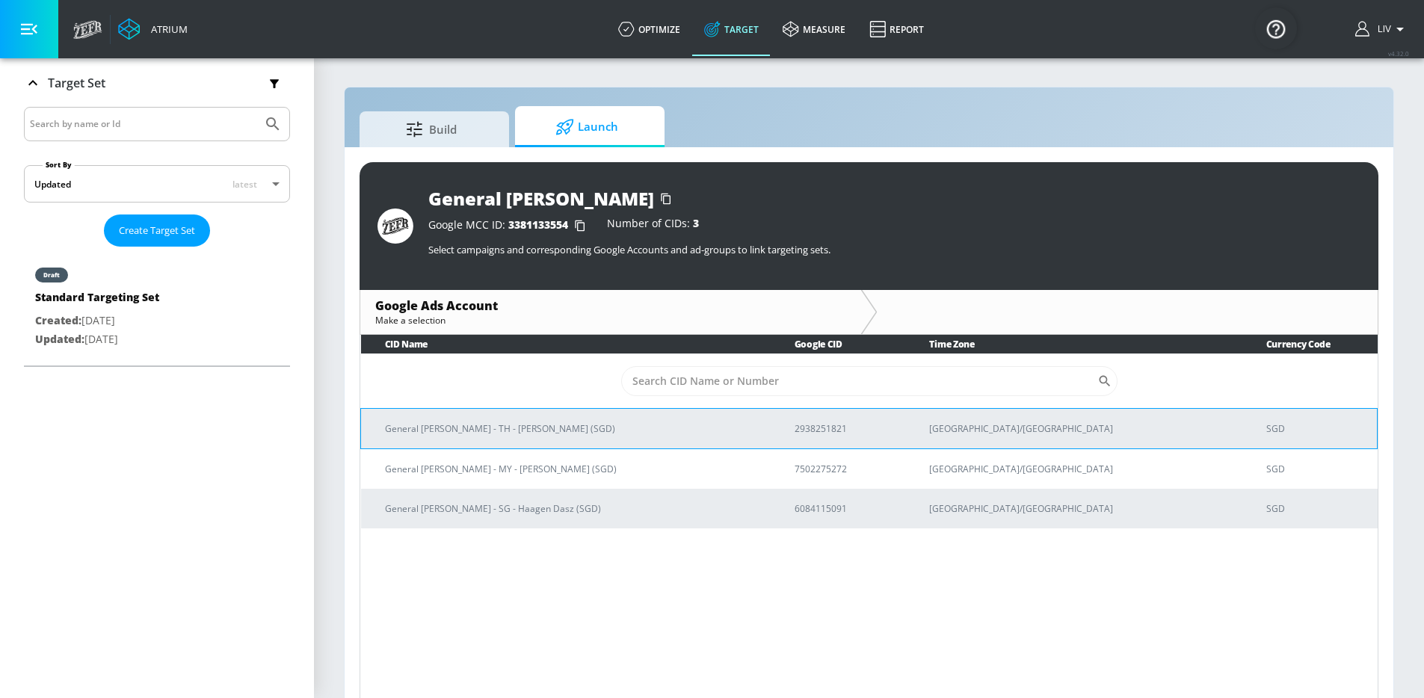
click at [656, 421] on p "General Mills - TH - Haagen Dasz (SGD)" at bounding box center [572, 429] width 374 height 16
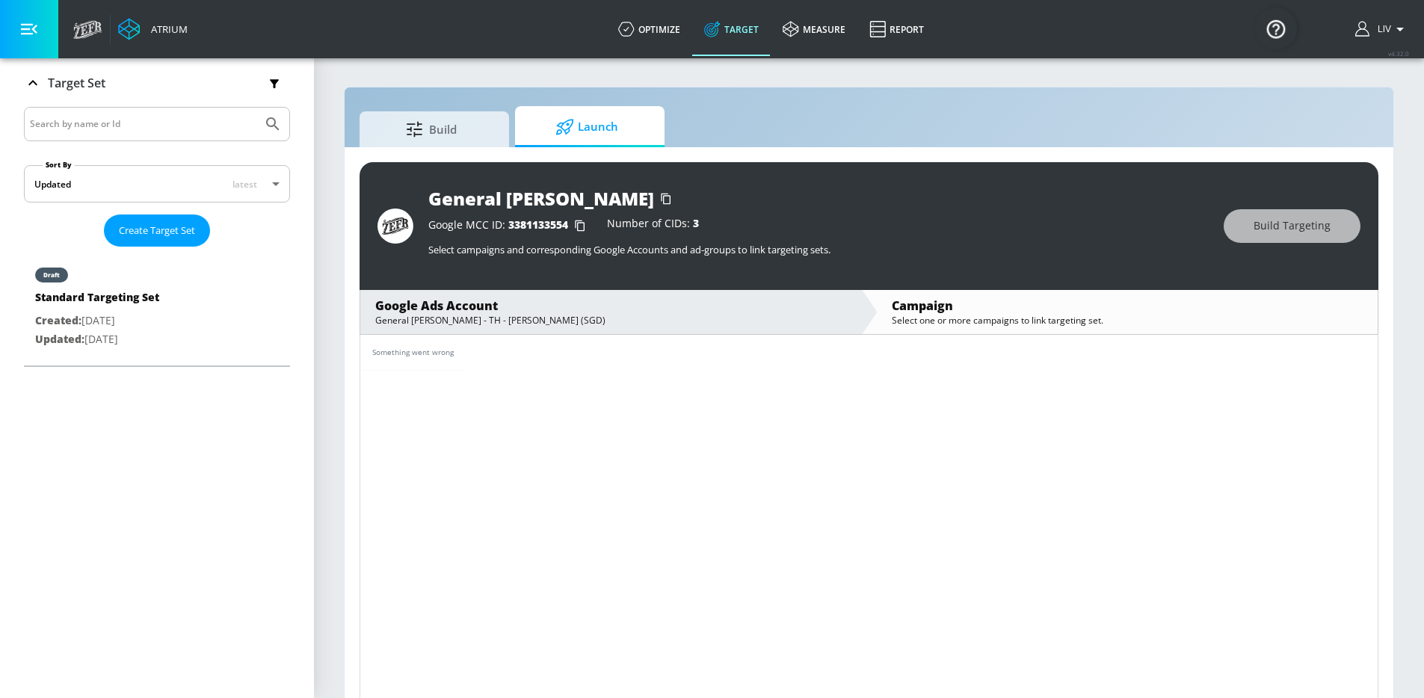
click at [544, 316] on div "General Mills - TH - Haagen Dasz (SGD)" at bounding box center [610, 320] width 471 height 13
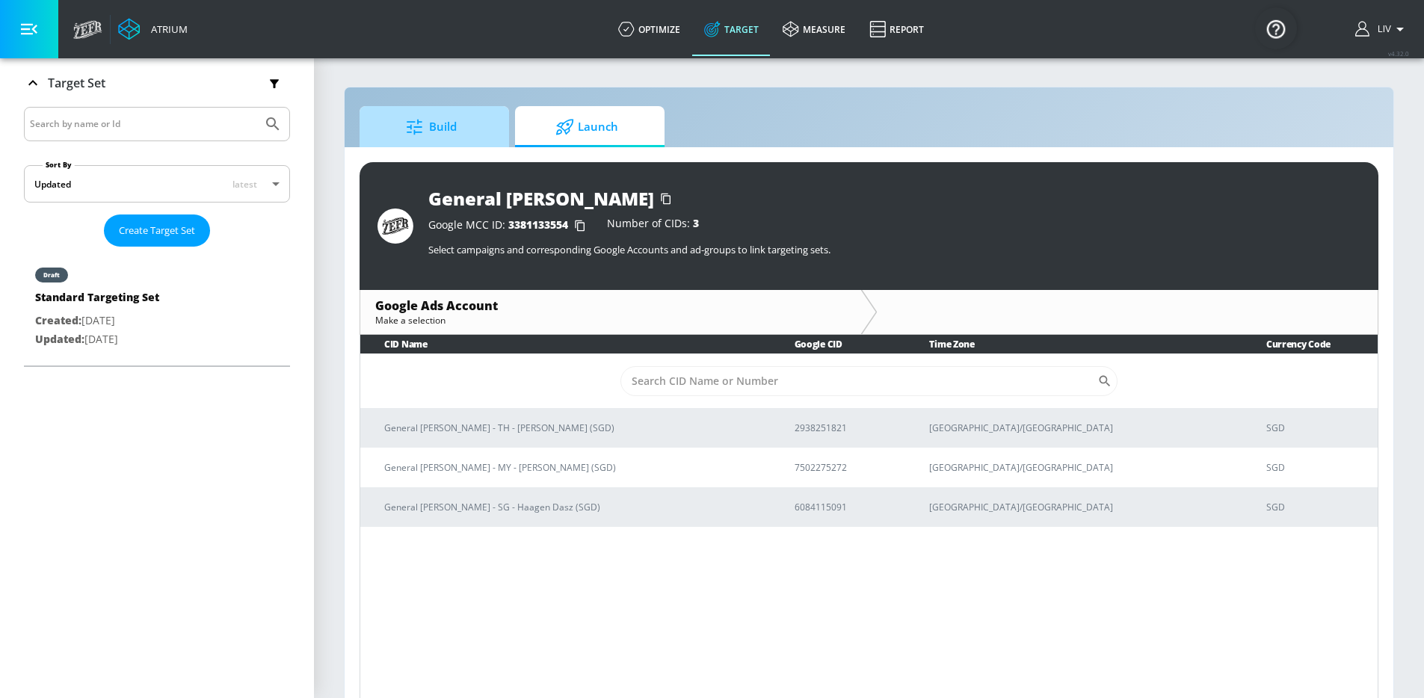
click at [485, 133] on span "Build" at bounding box center [431, 127] width 114 height 36
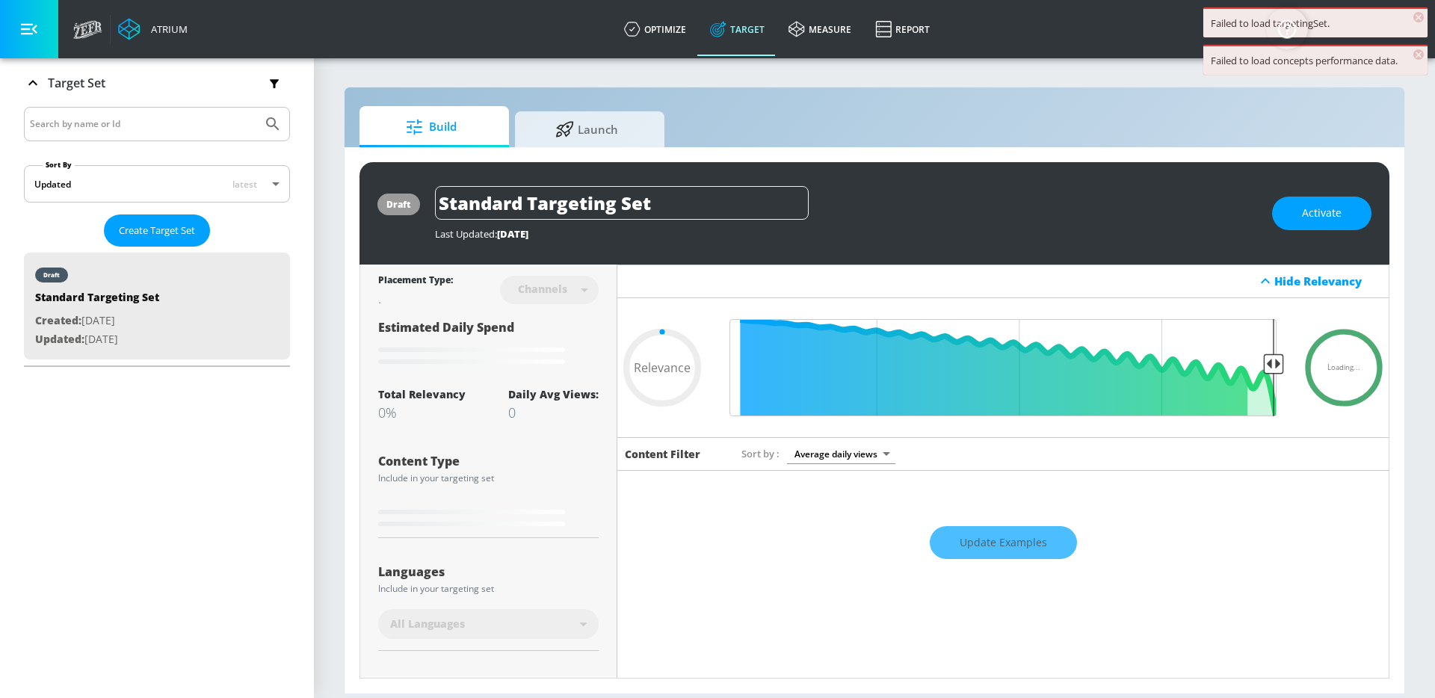
click at [171, 130] on input "Search by name or Id" at bounding box center [143, 123] width 226 height 19
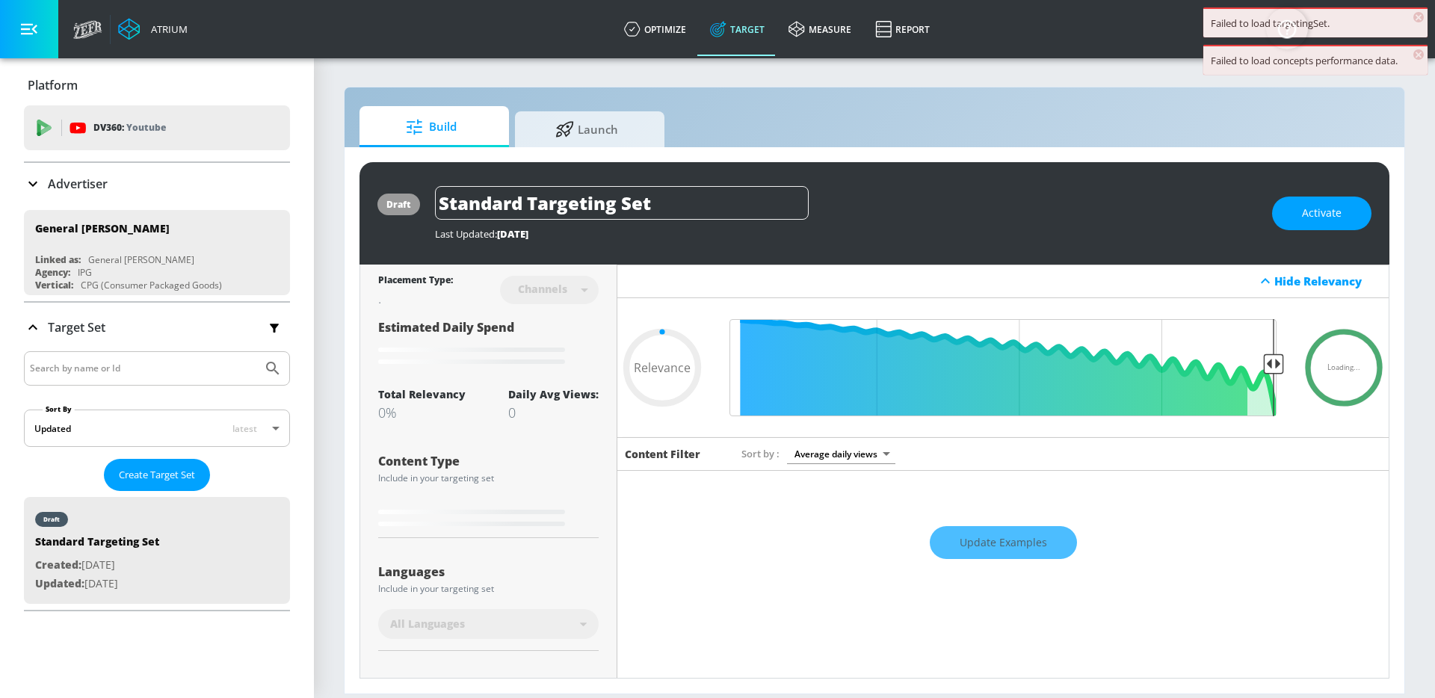
type input "0.6"
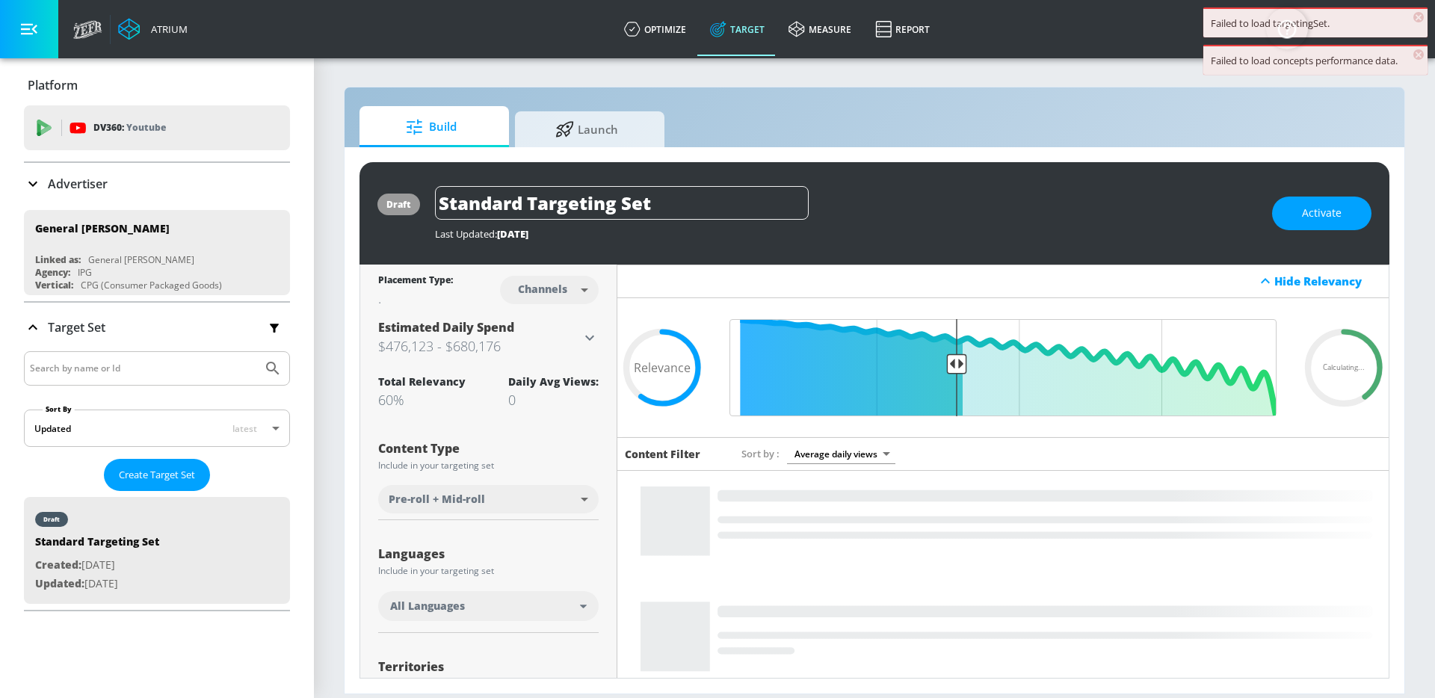
click at [147, 194] on div "Advertiser" at bounding box center [157, 184] width 266 height 42
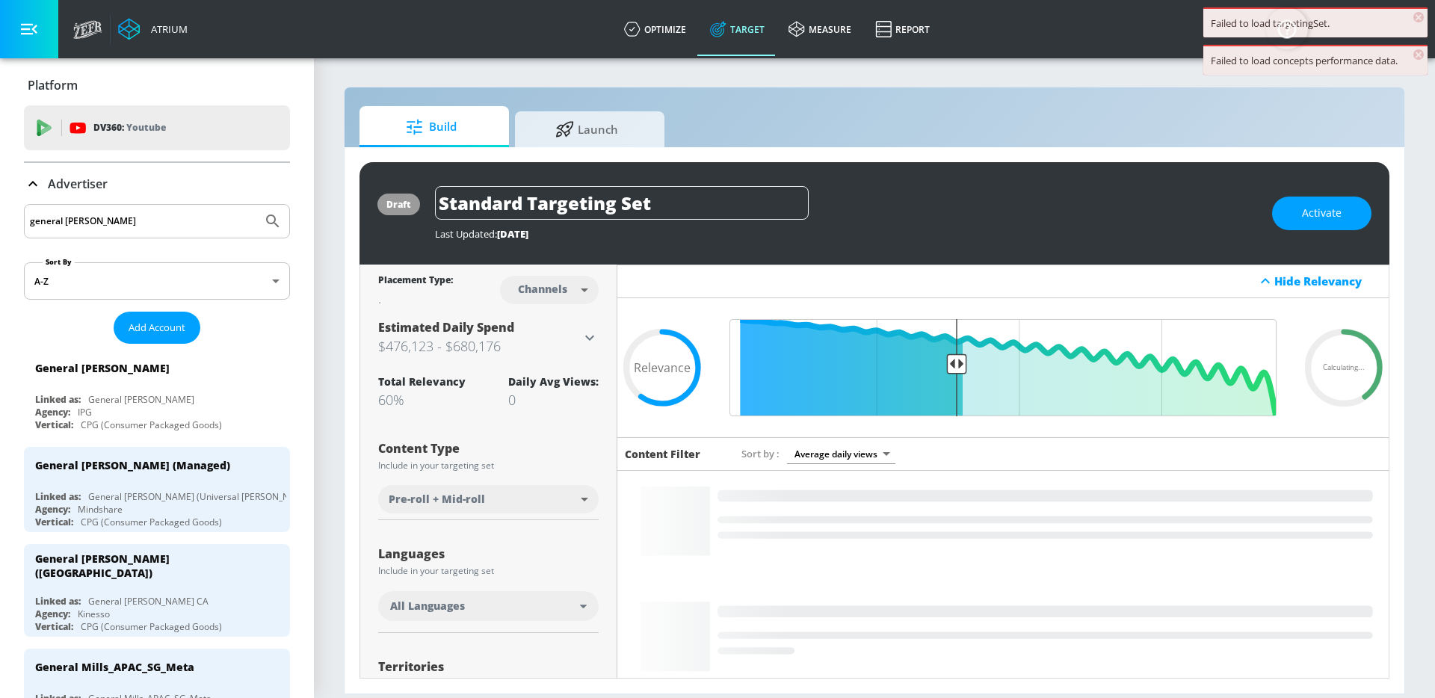
click at [145, 229] on input "general mills" at bounding box center [143, 221] width 226 height 19
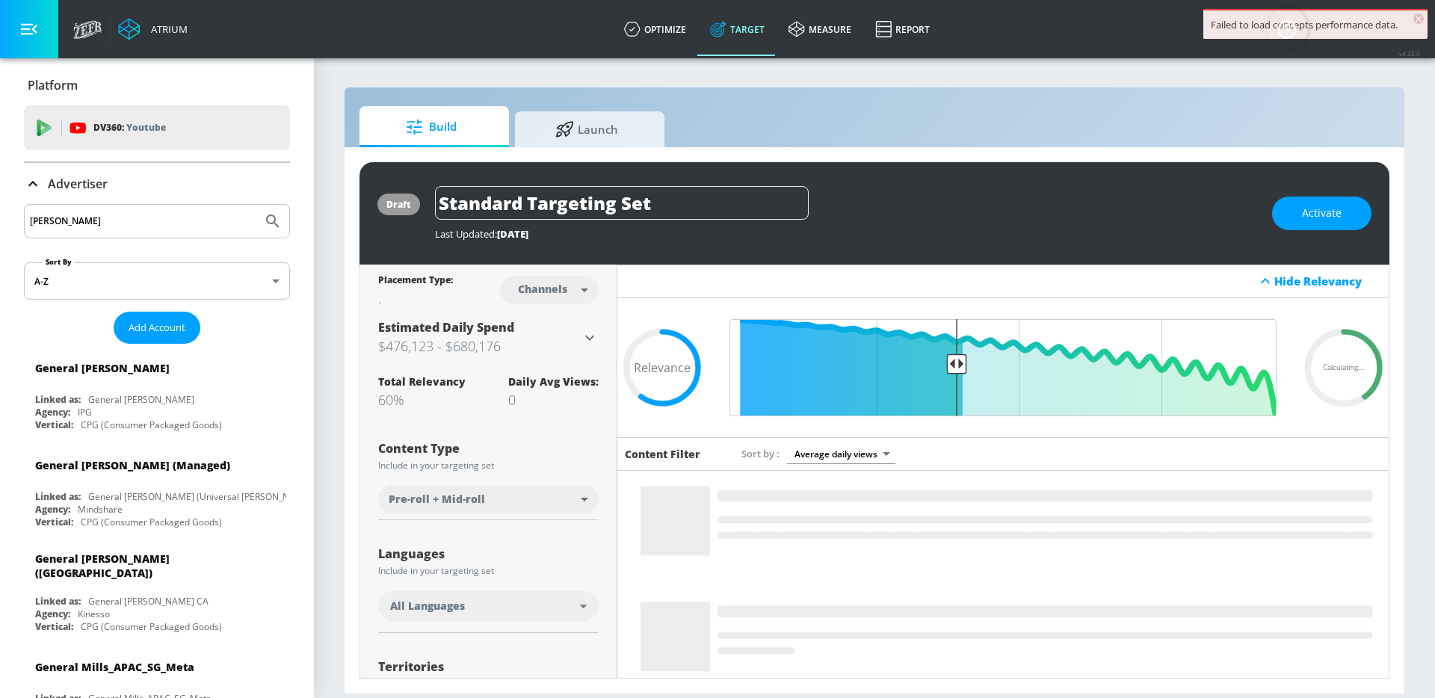
type input "kraft heinz"
click at [256, 205] on button "Submit Search" at bounding box center [272, 221] width 33 height 33
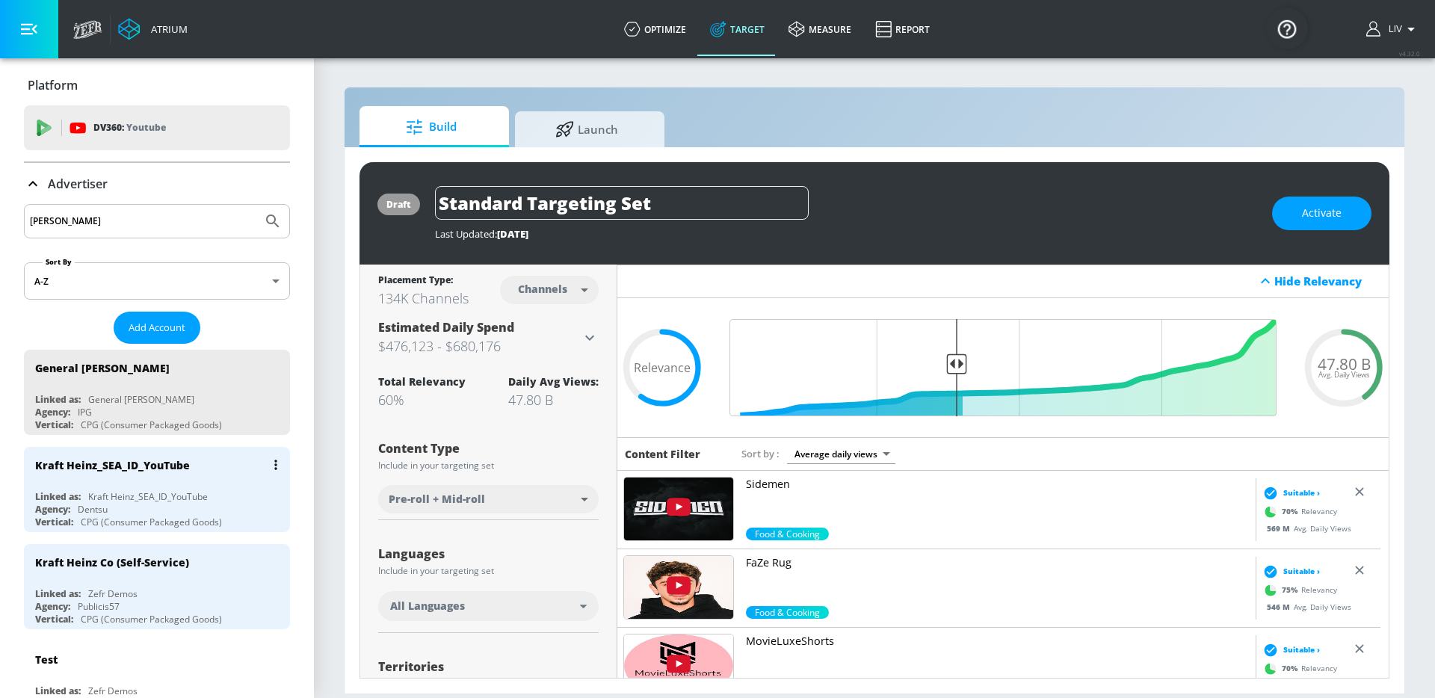
click at [139, 474] on div "Kraft Heinz_SEA_ID_YouTube" at bounding box center [160, 465] width 251 height 36
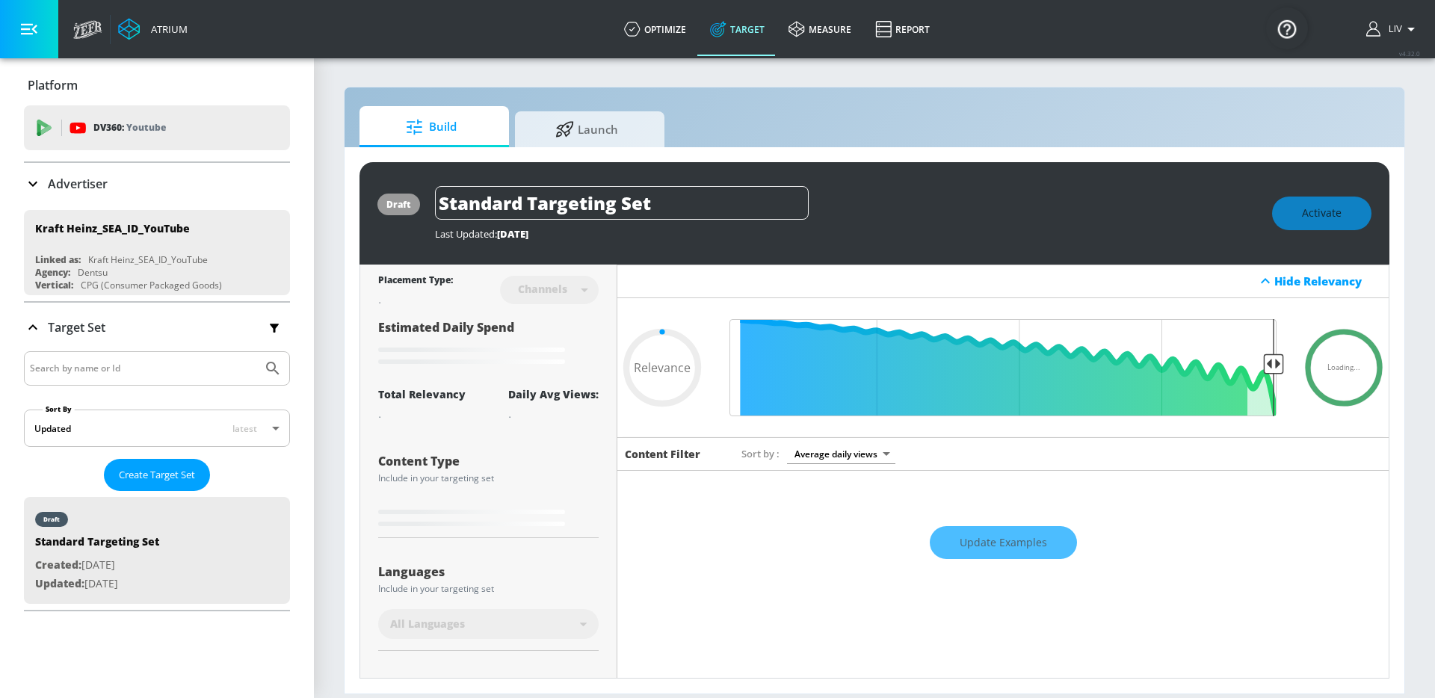
click at [457, 133] on span "Build" at bounding box center [431, 127] width 114 height 36
type input "0.6"
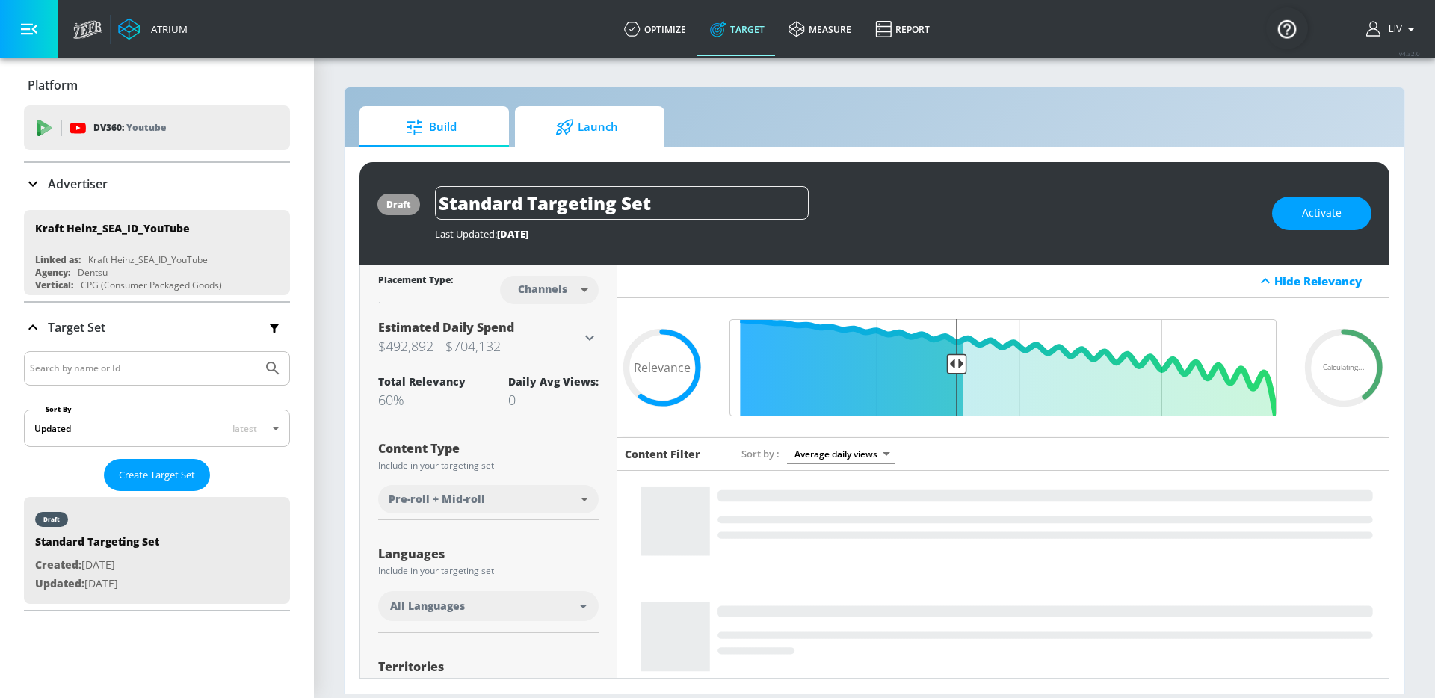
click at [569, 126] on icon at bounding box center [564, 127] width 19 height 16
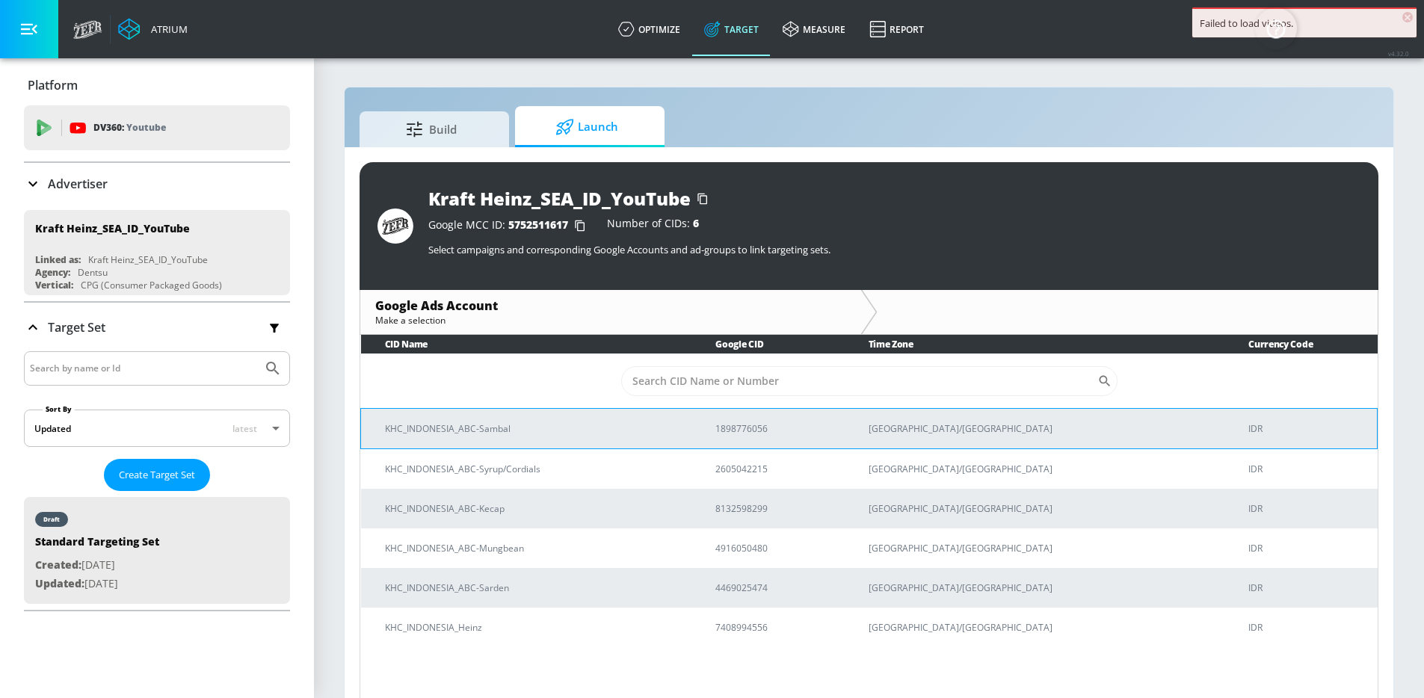
click at [603, 429] on p "KHC_INDONESIA_ABC-Sambal" at bounding box center [532, 429] width 294 height 16
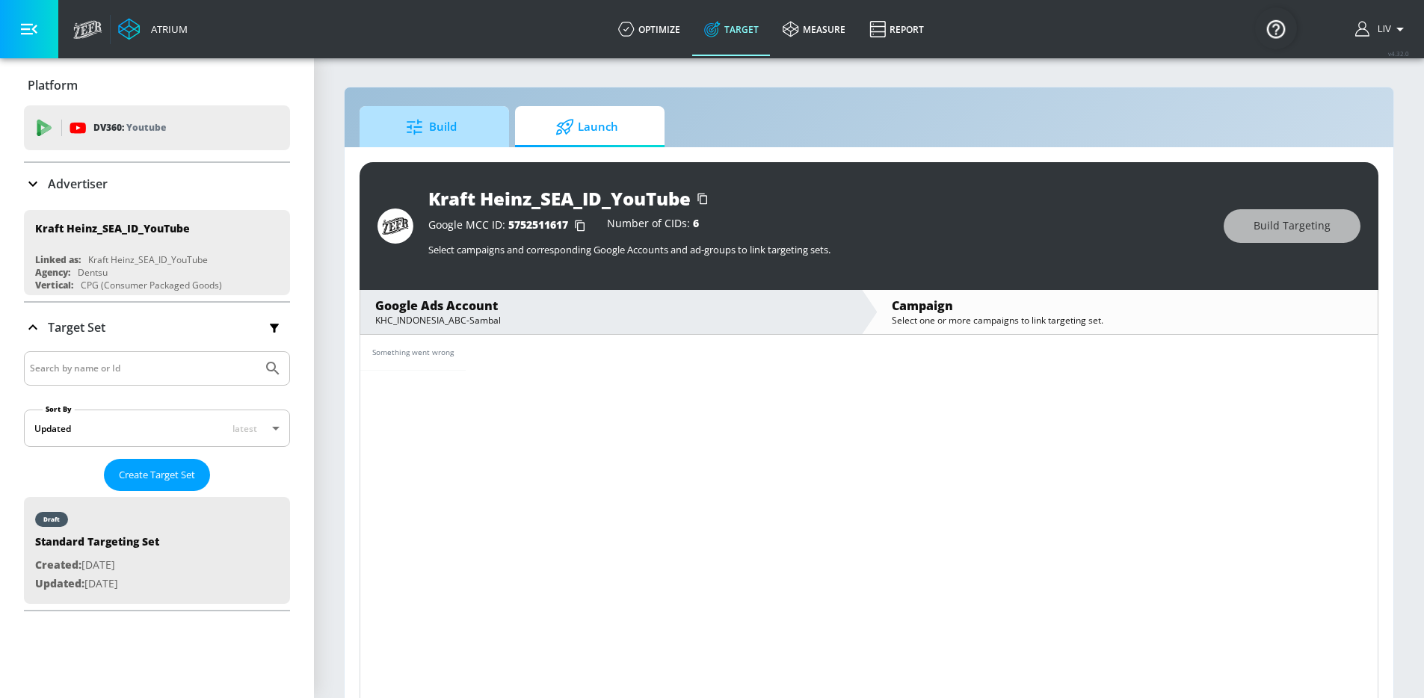
click at [463, 139] on span "Build" at bounding box center [431, 127] width 114 height 36
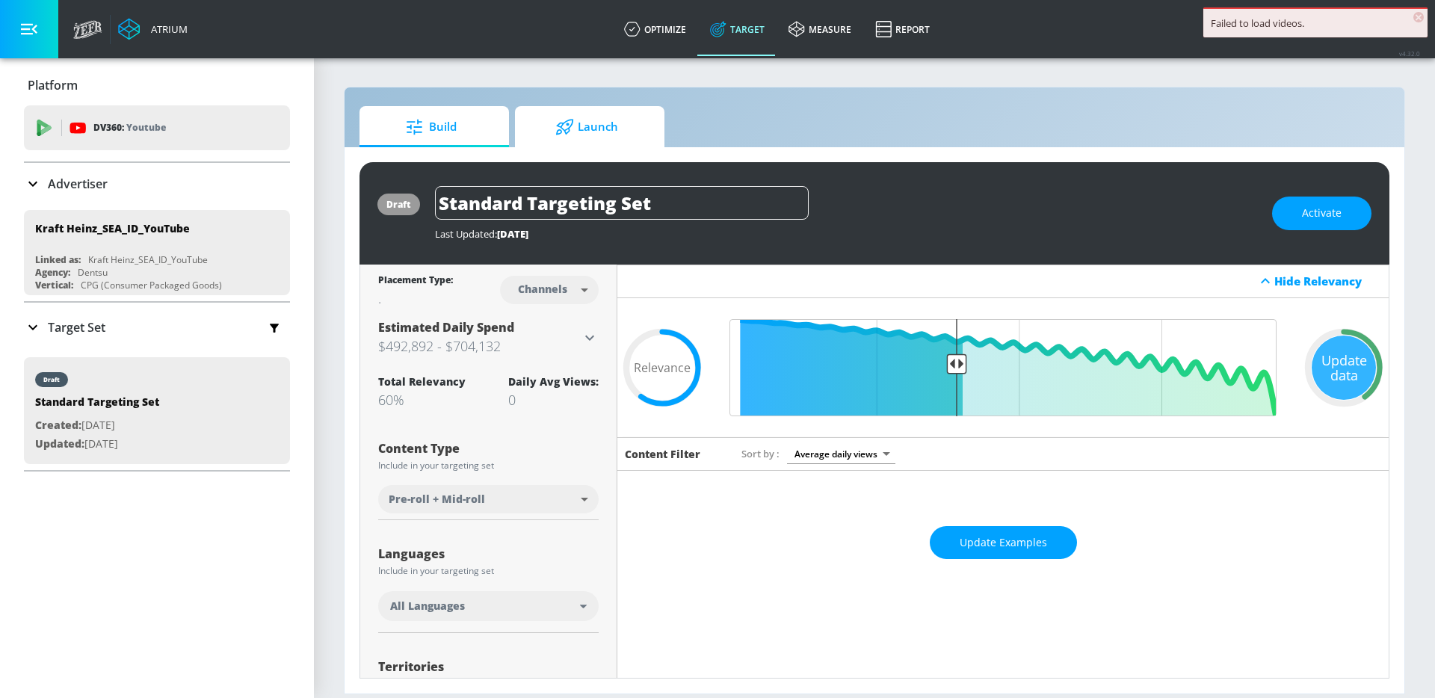
click at [614, 142] on span "Launch" at bounding box center [587, 127] width 114 height 36
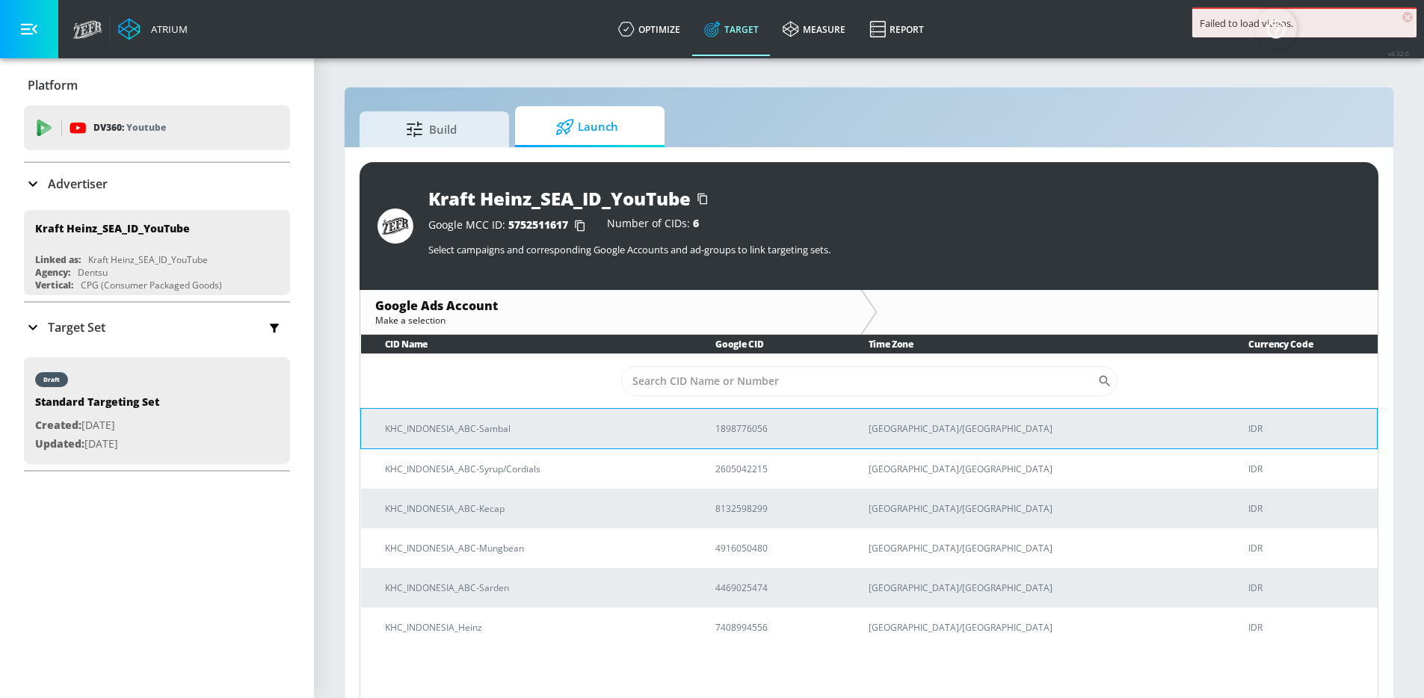
click at [617, 417] on td "KHC_INDONESIA_ABC-Sambal" at bounding box center [526, 428] width 331 height 40
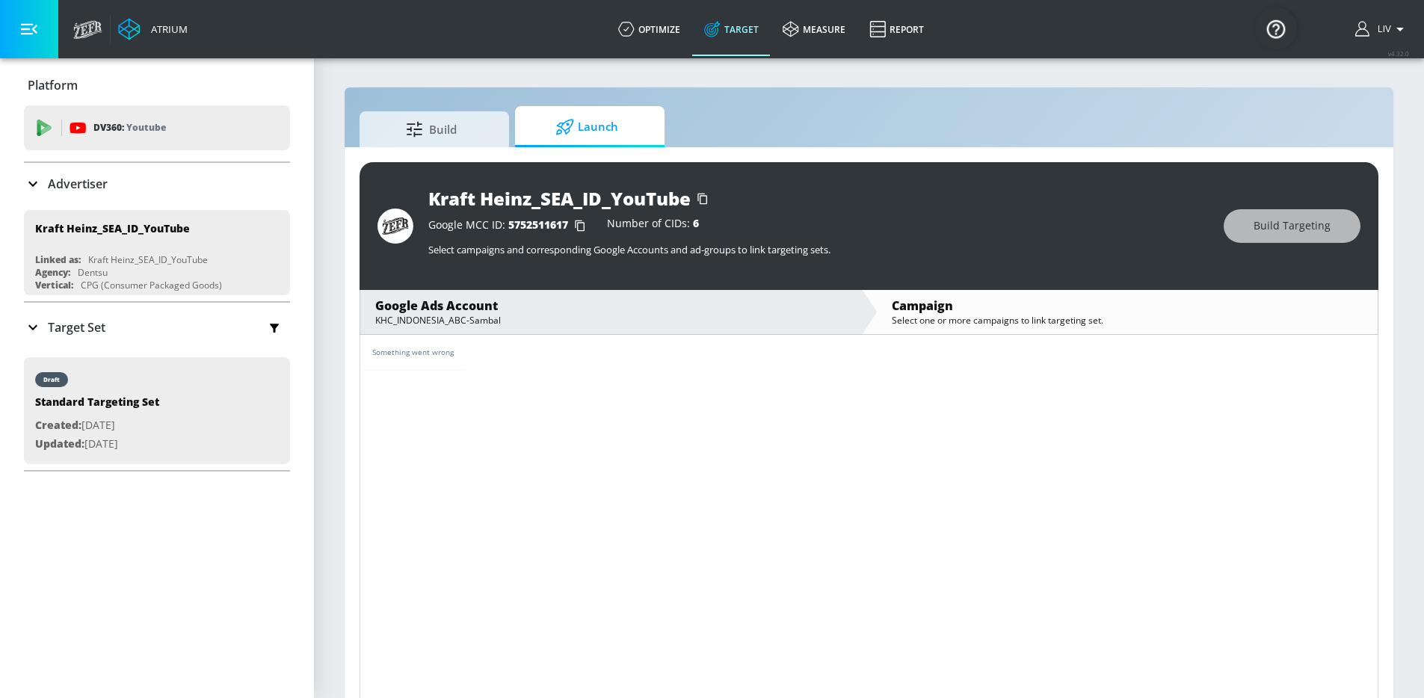
click at [641, 306] on div "Google Ads Account" at bounding box center [610, 305] width 471 height 16
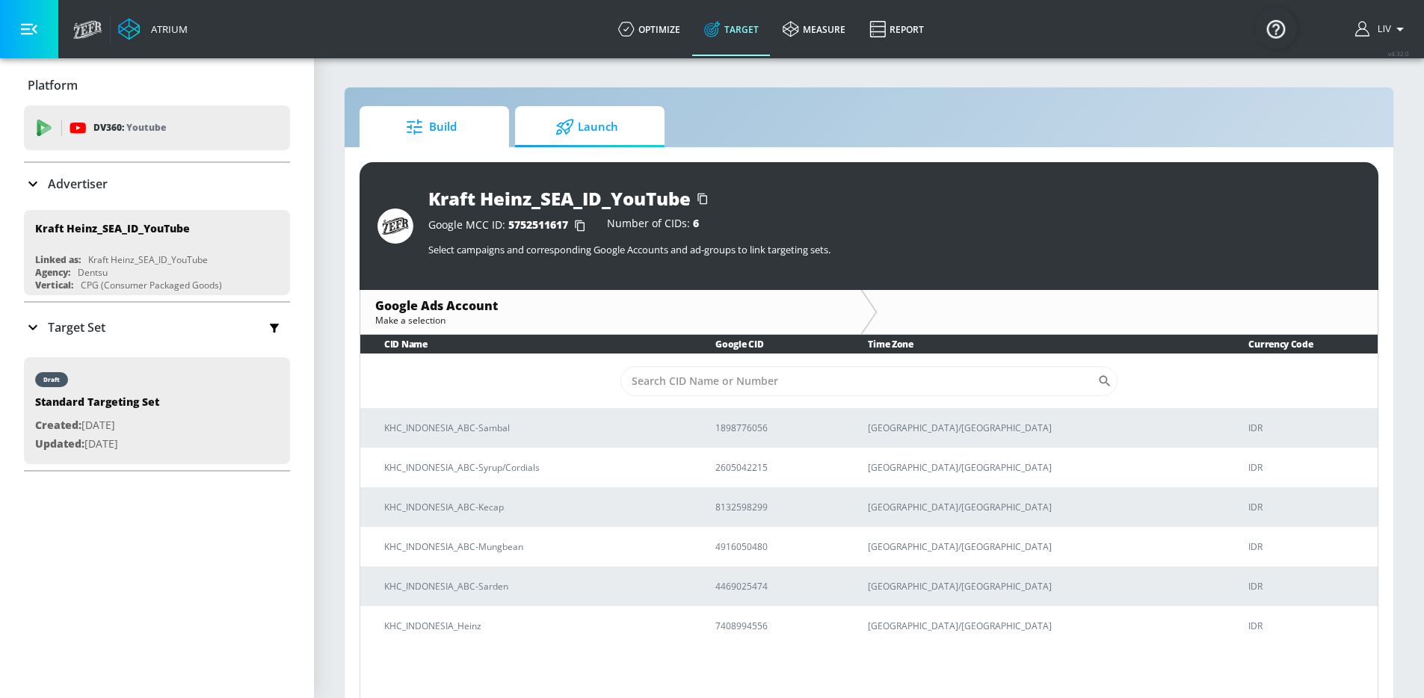
click at [462, 124] on span "Build" at bounding box center [431, 127] width 114 height 36
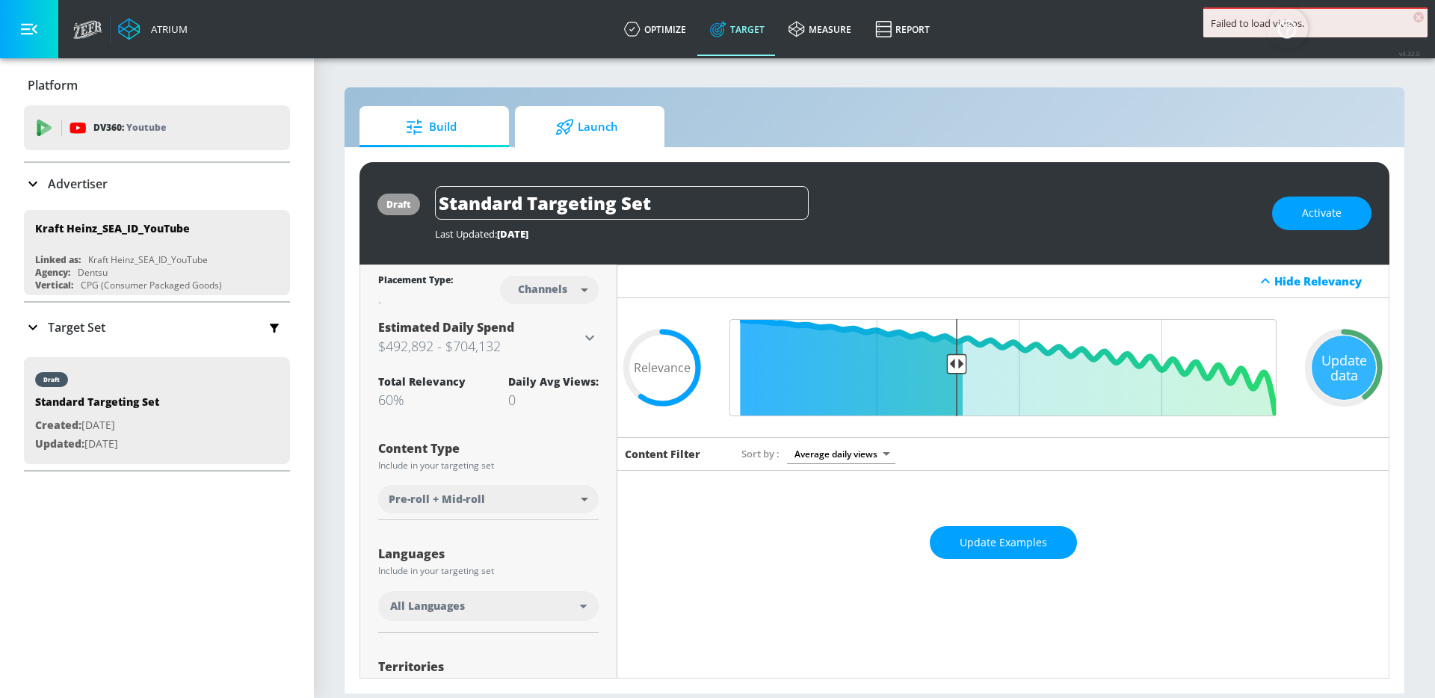
click at [524, 127] on link "Launch" at bounding box center [589, 126] width 149 height 41
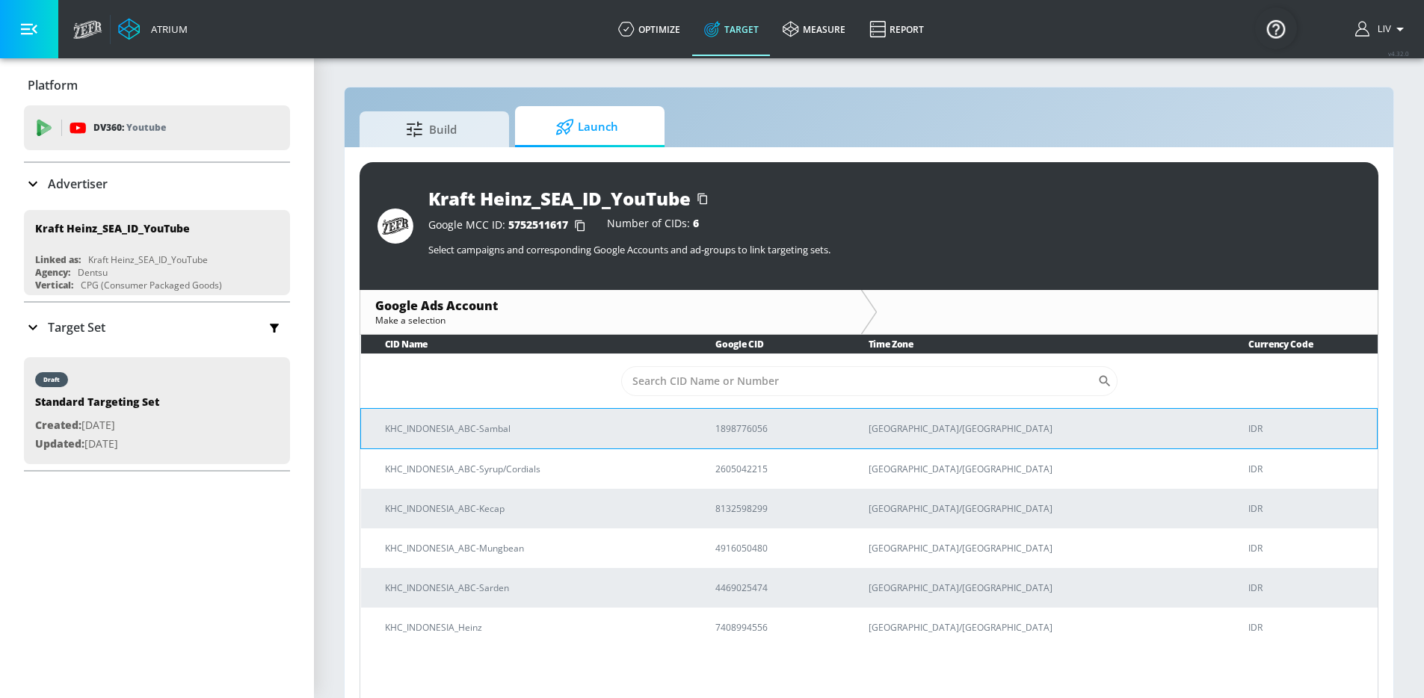
click at [637, 413] on td "KHC_INDONESIA_ABC-Sambal" at bounding box center [526, 428] width 331 height 40
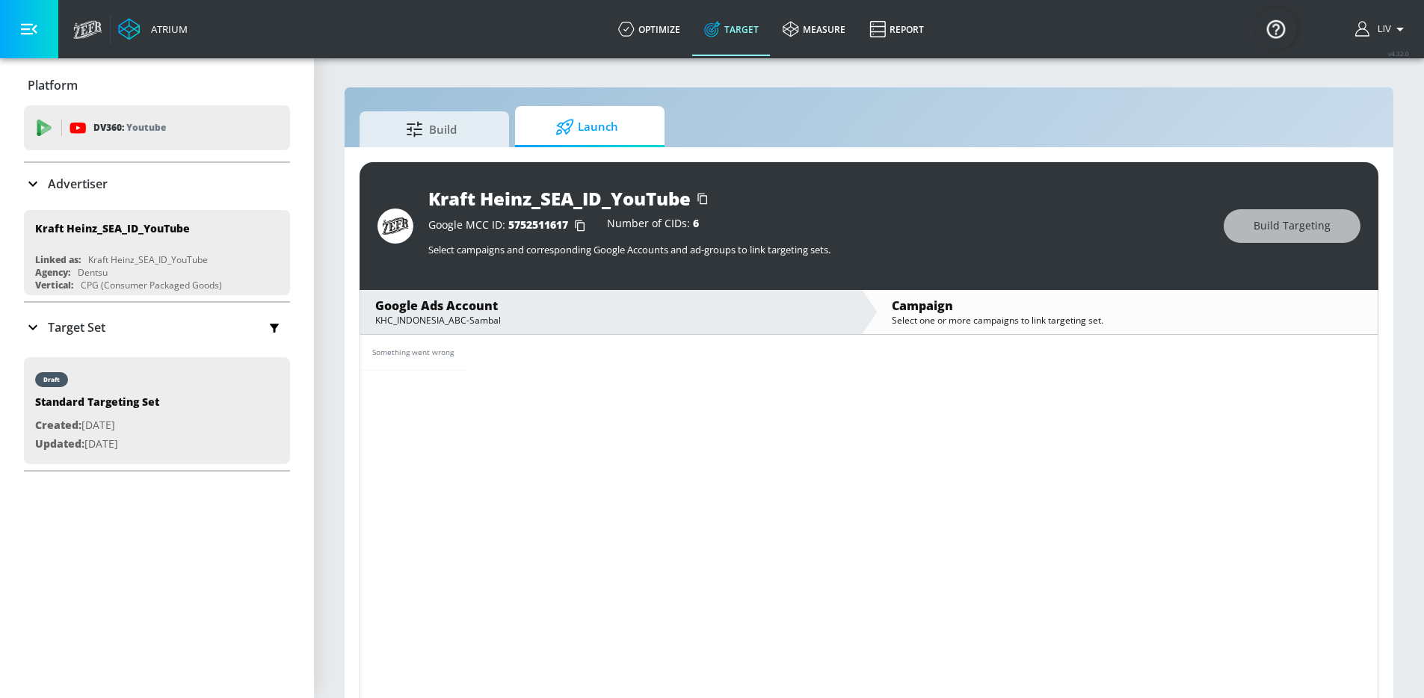
click at [618, 333] on div "Google Ads Account KHC_INDONESIA_ABC-Sambal" at bounding box center [610, 312] width 501 height 44
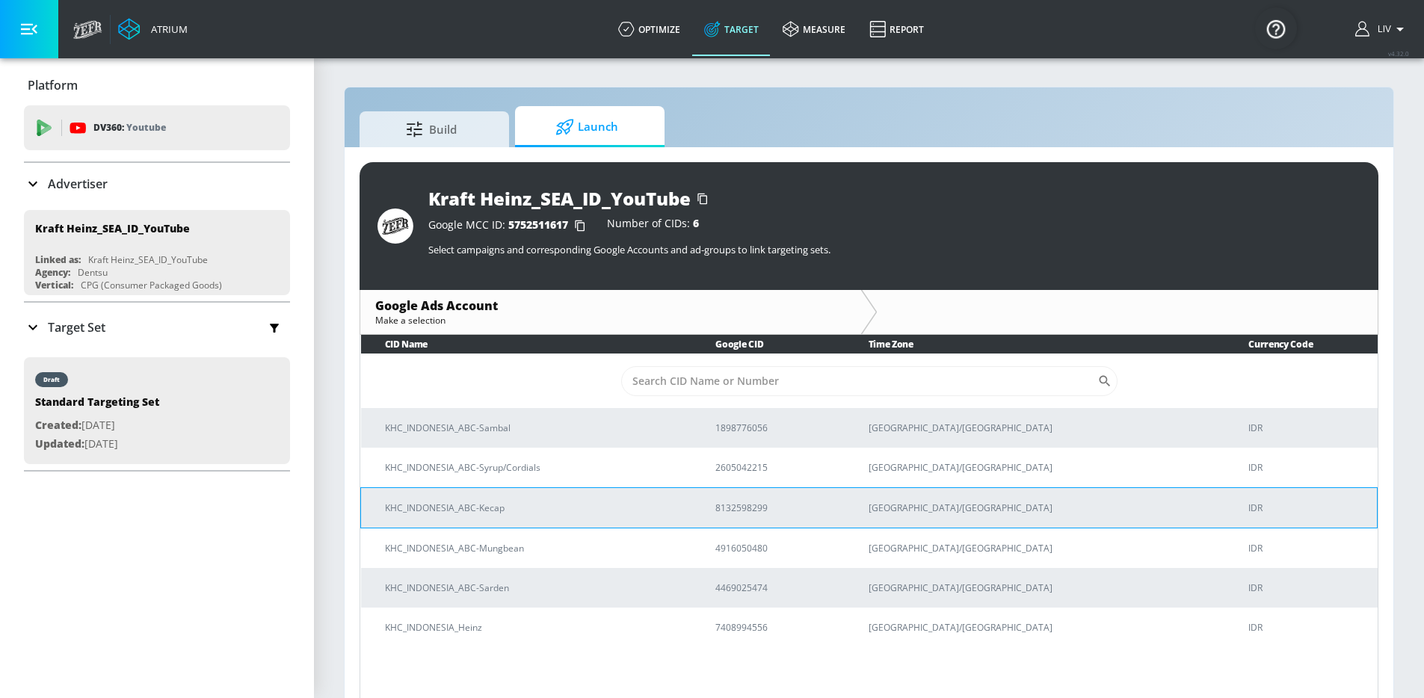
click at [556, 513] on p "KHC_INDONESIA_ABC-Kecap" at bounding box center [532, 508] width 294 height 16
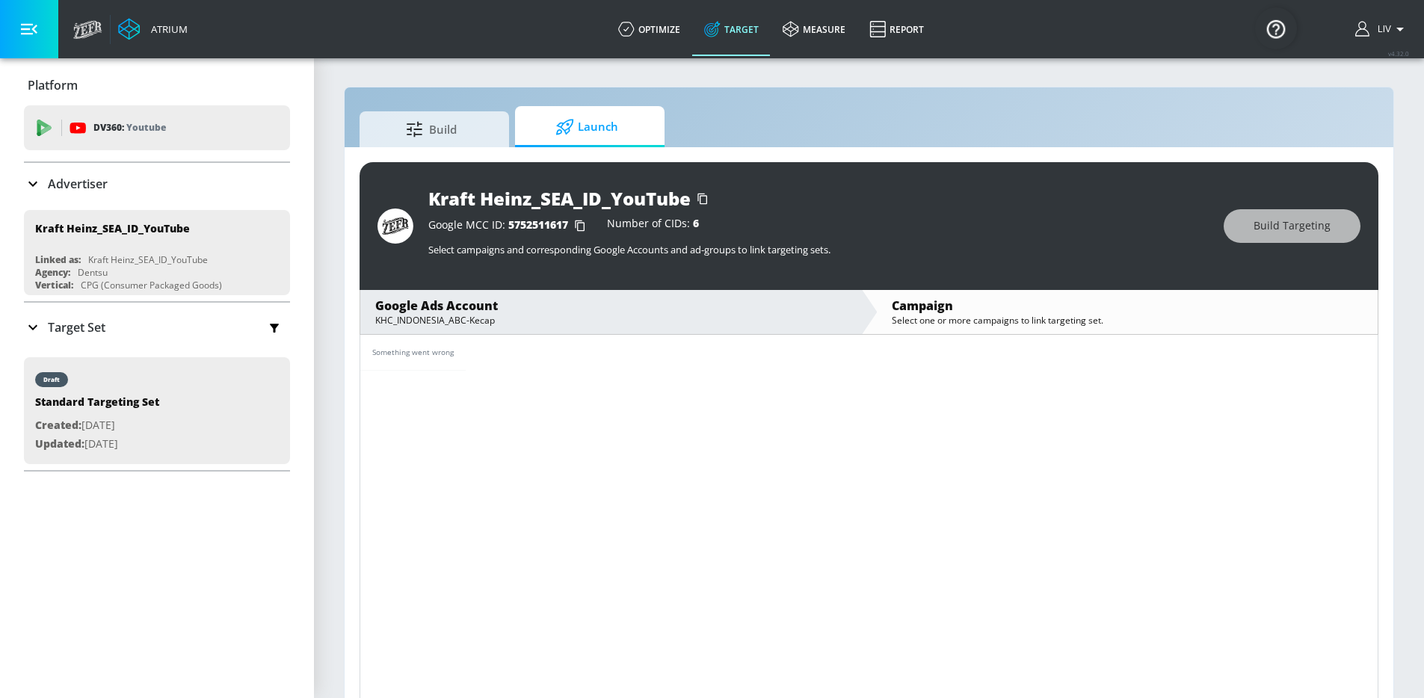
click at [622, 325] on div "KHC_INDONESIA_ABC-Kecap" at bounding box center [610, 320] width 471 height 13
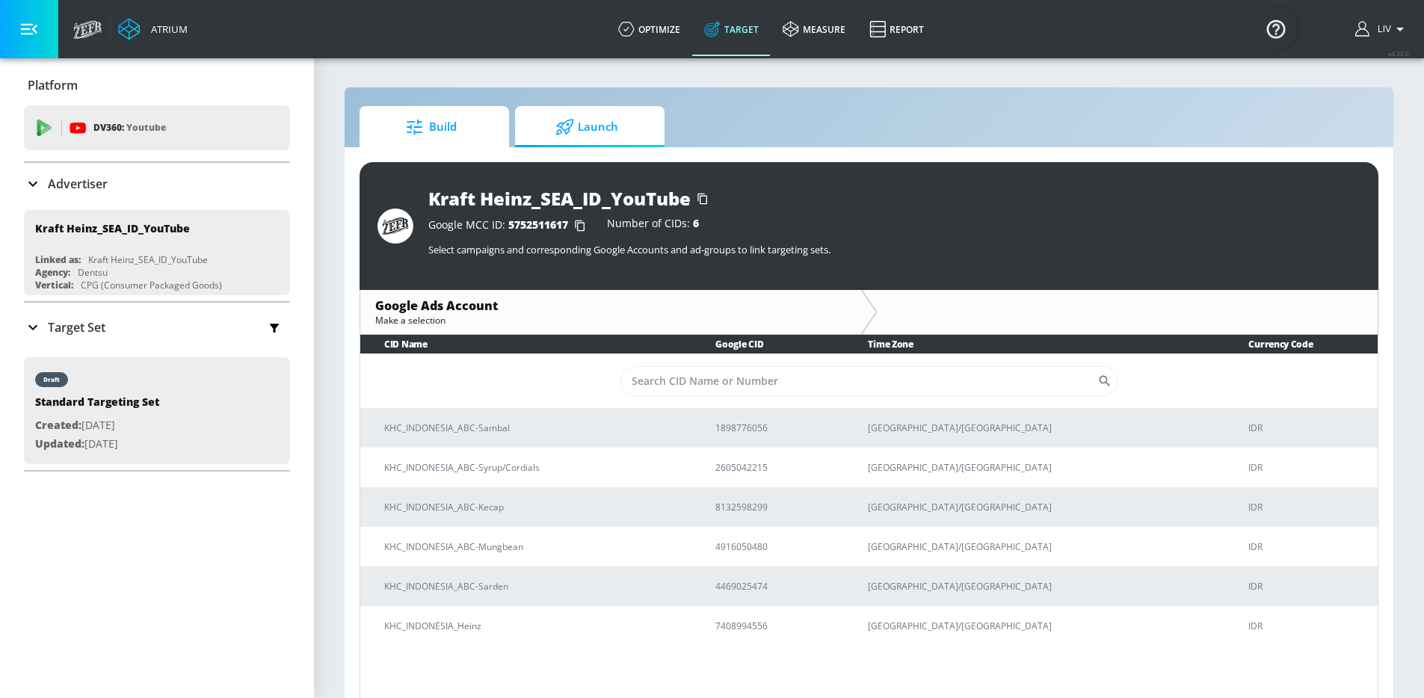
click at [454, 133] on span "Build" at bounding box center [431, 127] width 114 height 36
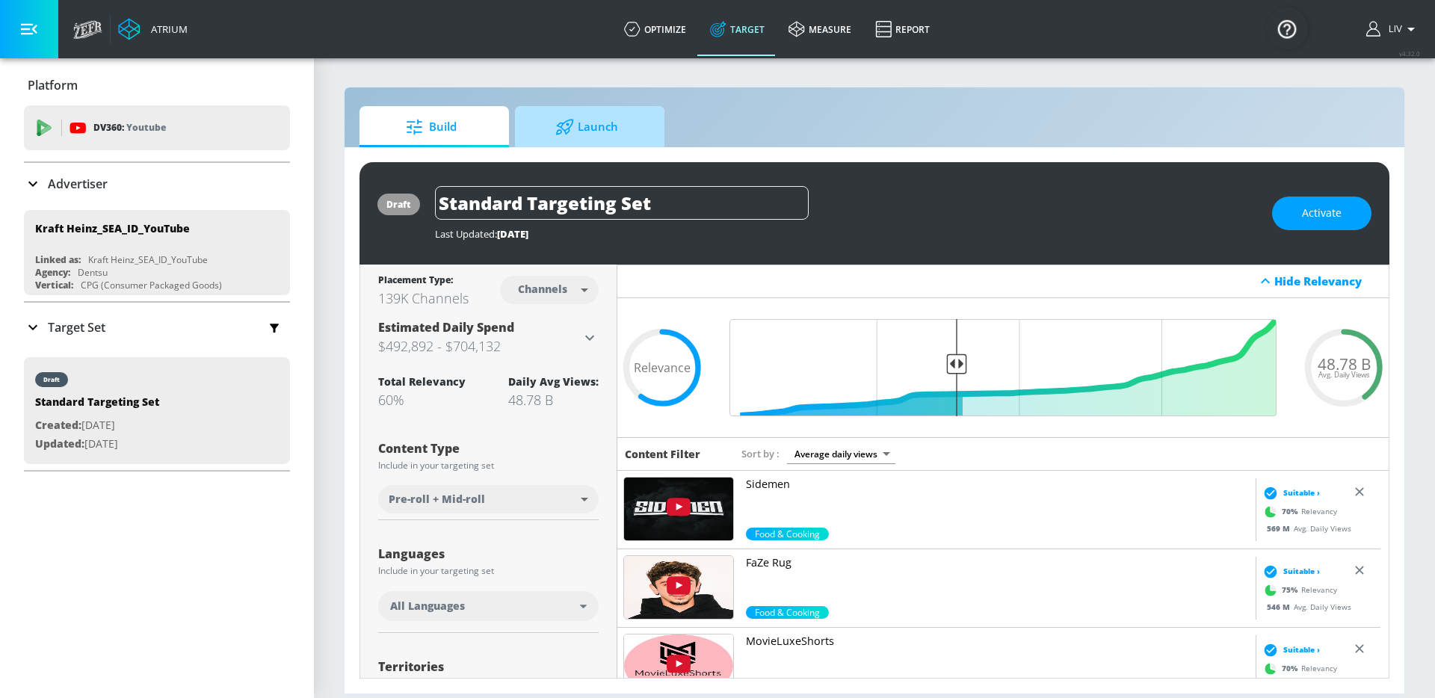
click at [625, 111] on span "Launch" at bounding box center [587, 127] width 114 height 36
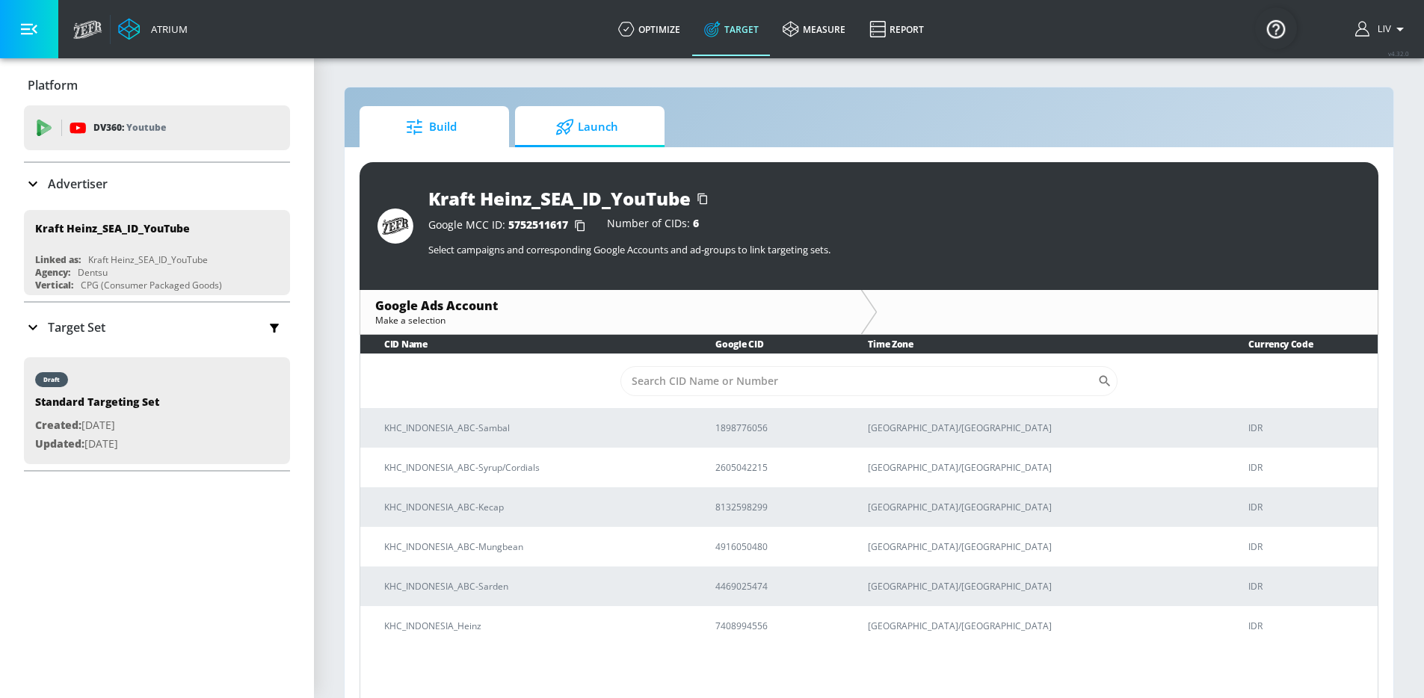
click at [445, 137] on span "Build" at bounding box center [431, 127] width 114 height 36
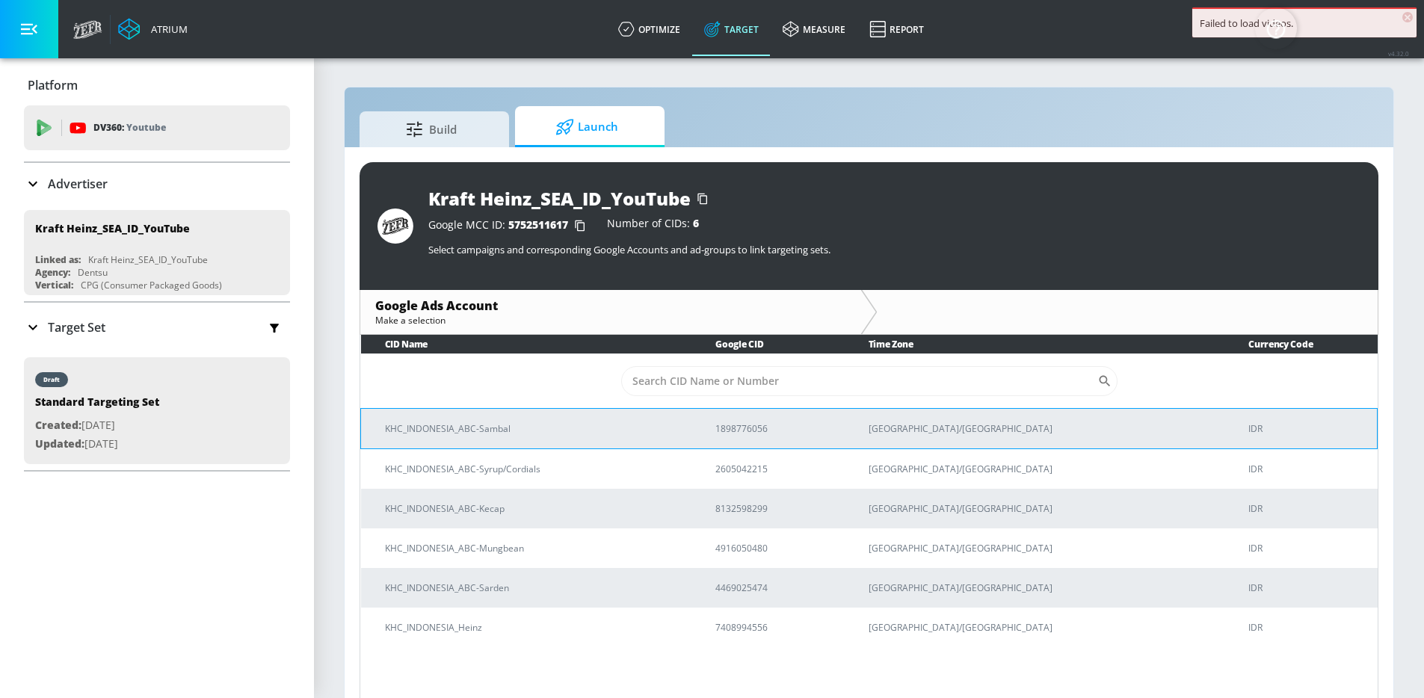
click at [675, 424] on p "KHC_INDONESIA_ABC-Sambal" at bounding box center [532, 429] width 294 height 16
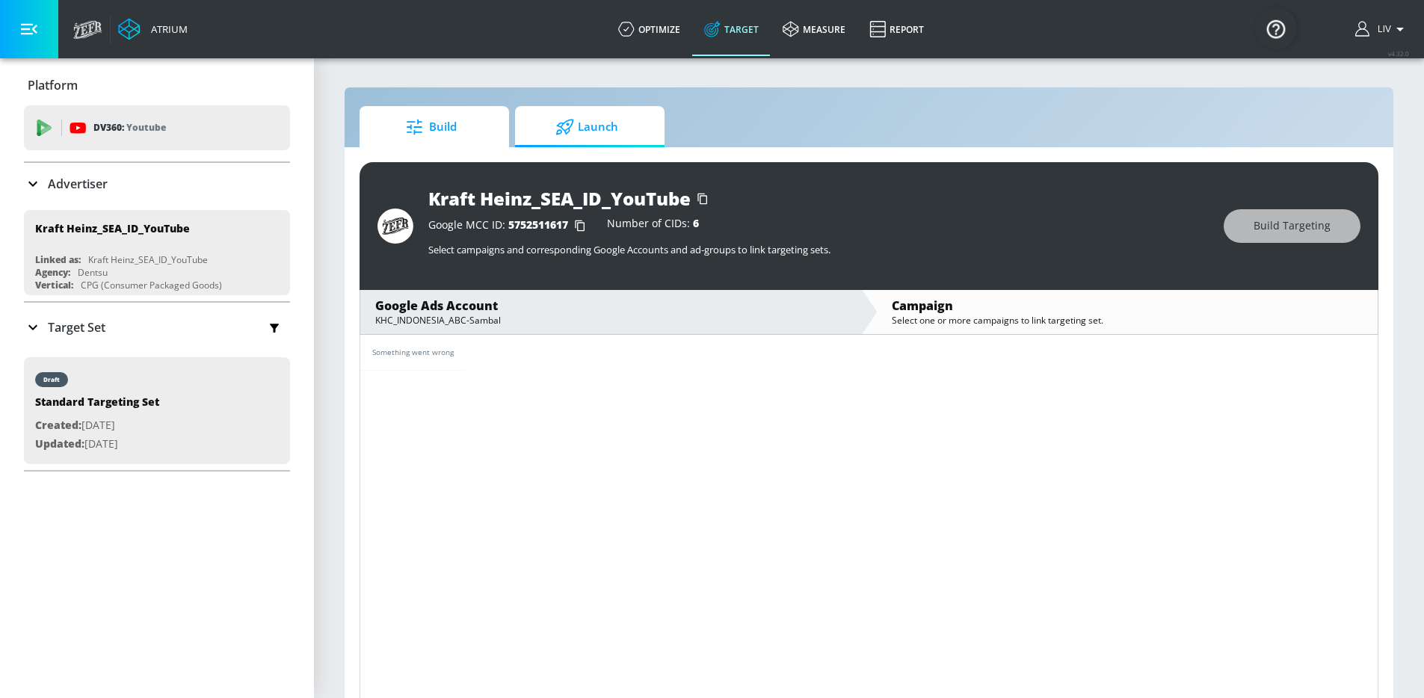
click at [481, 132] on span "Build" at bounding box center [431, 127] width 114 height 36
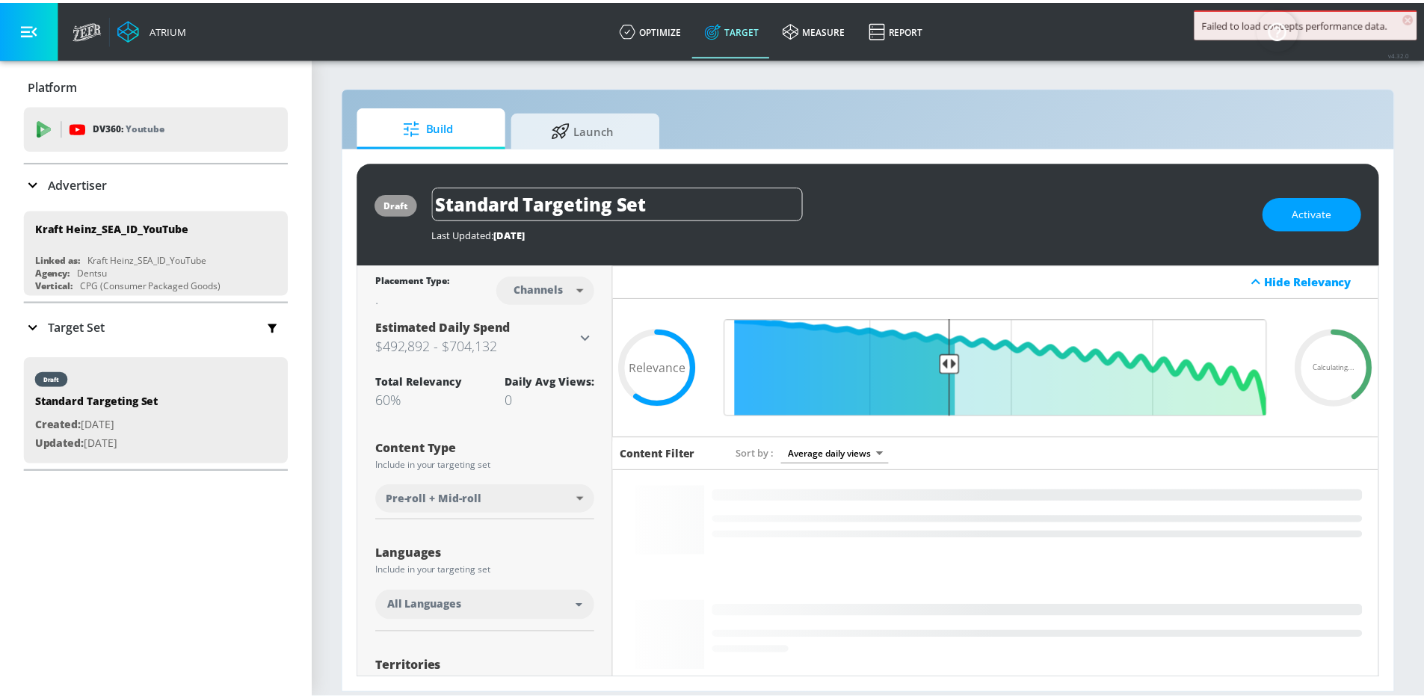
scroll to position [3, 0]
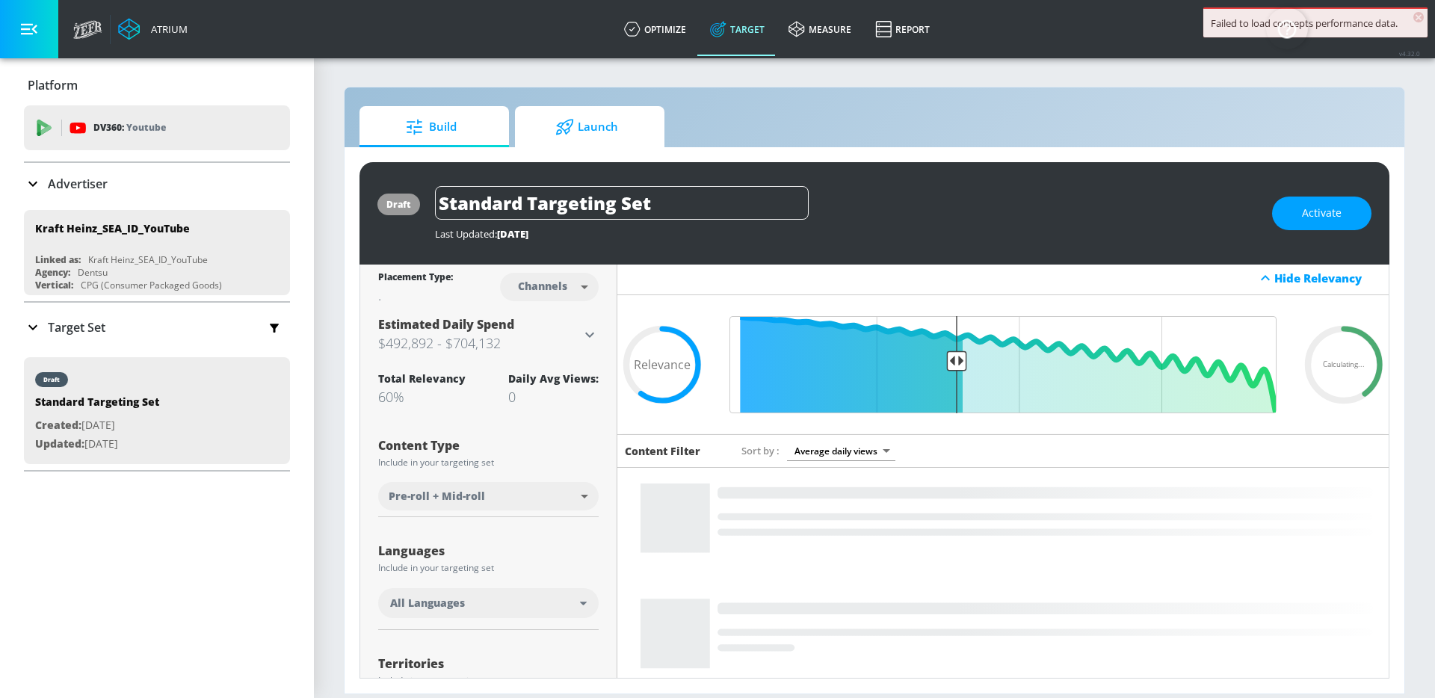
click at [595, 146] on link "Launch" at bounding box center [589, 126] width 149 height 41
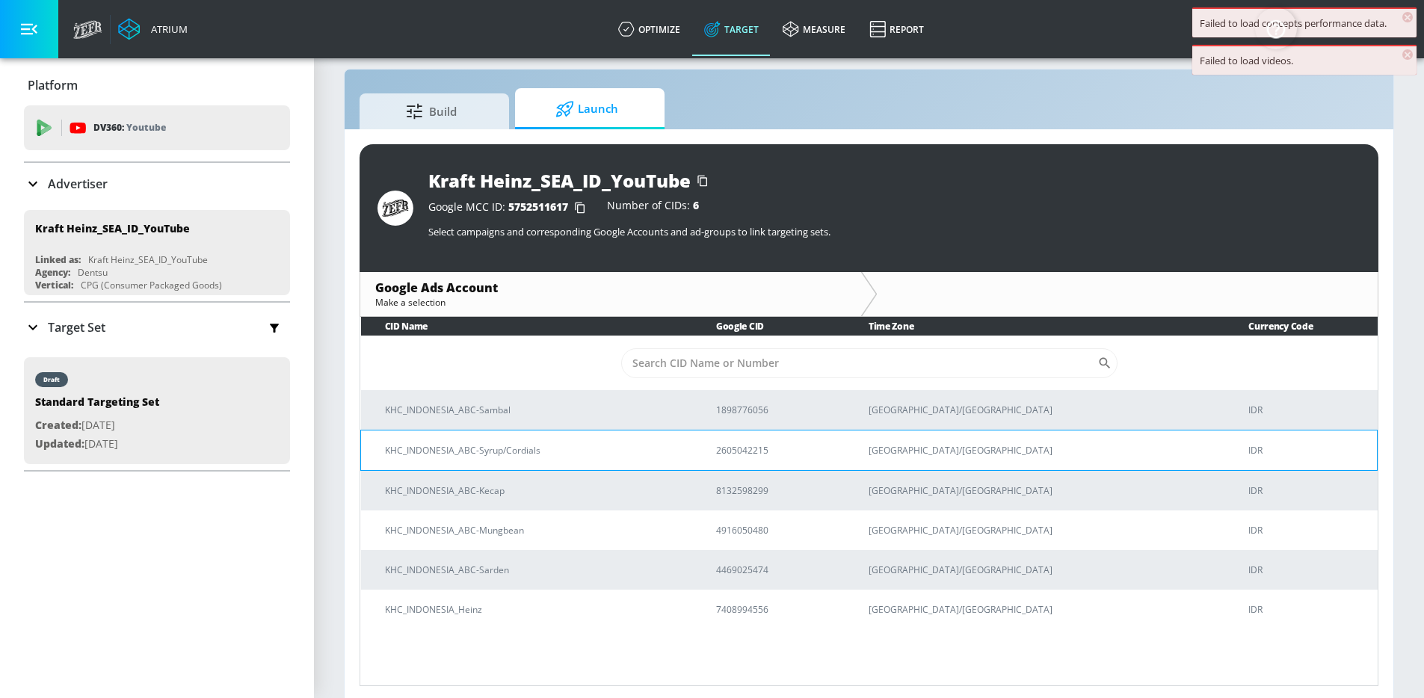
scroll to position [22, 0]
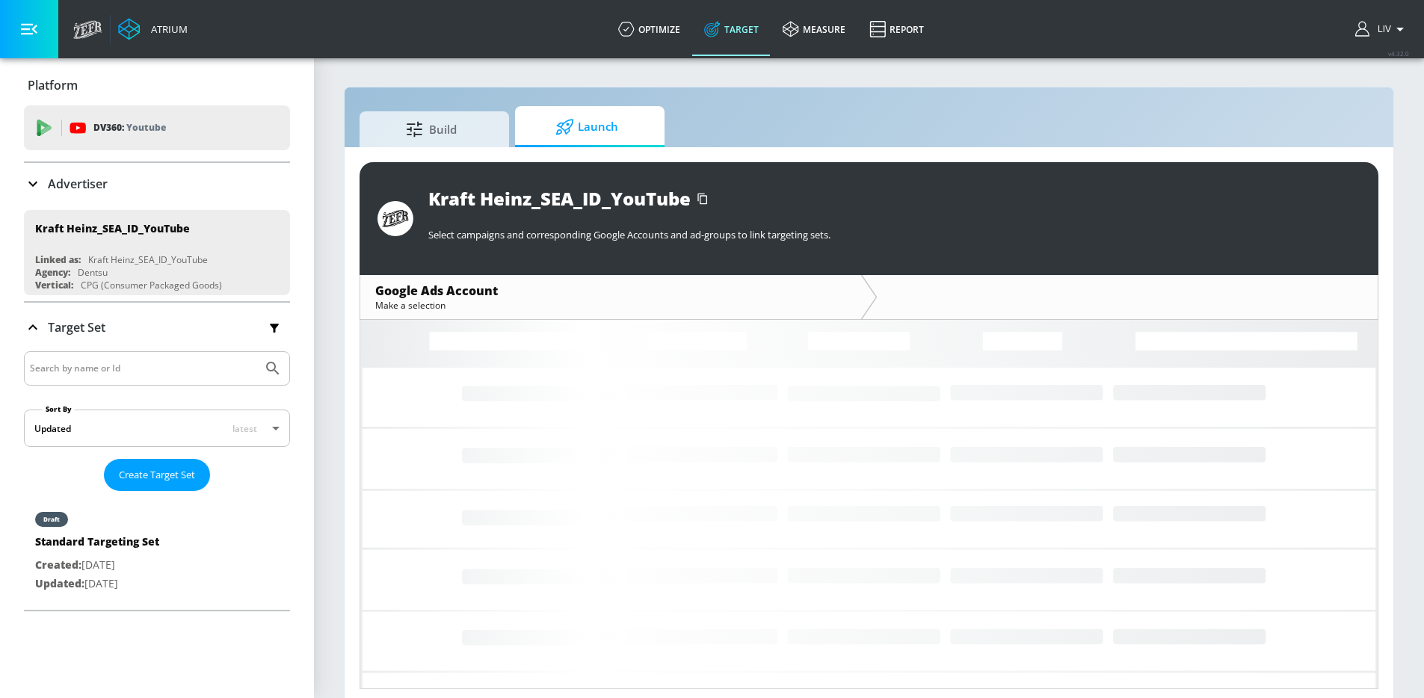
scroll to position [7, 0]
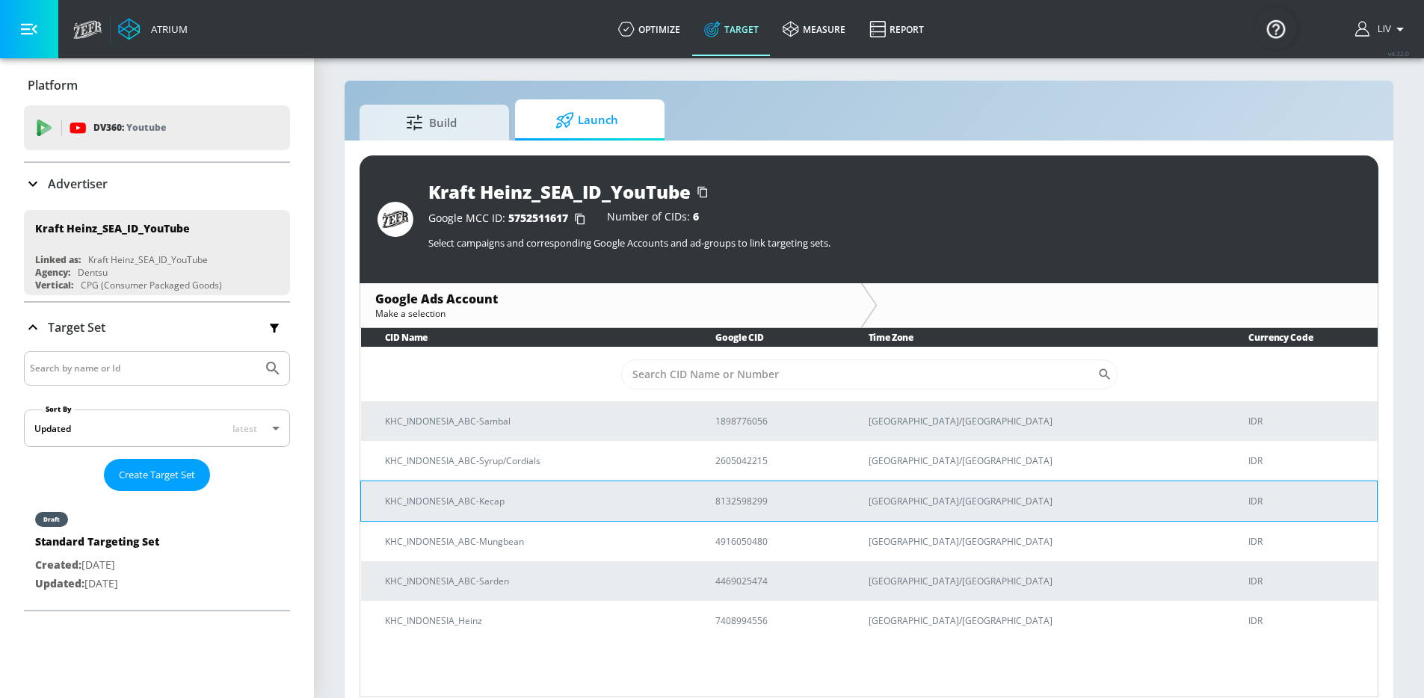
click at [597, 511] on td "KHC_INDONESIA_ABC-Kecap" at bounding box center [526, 501] width 331 height 40
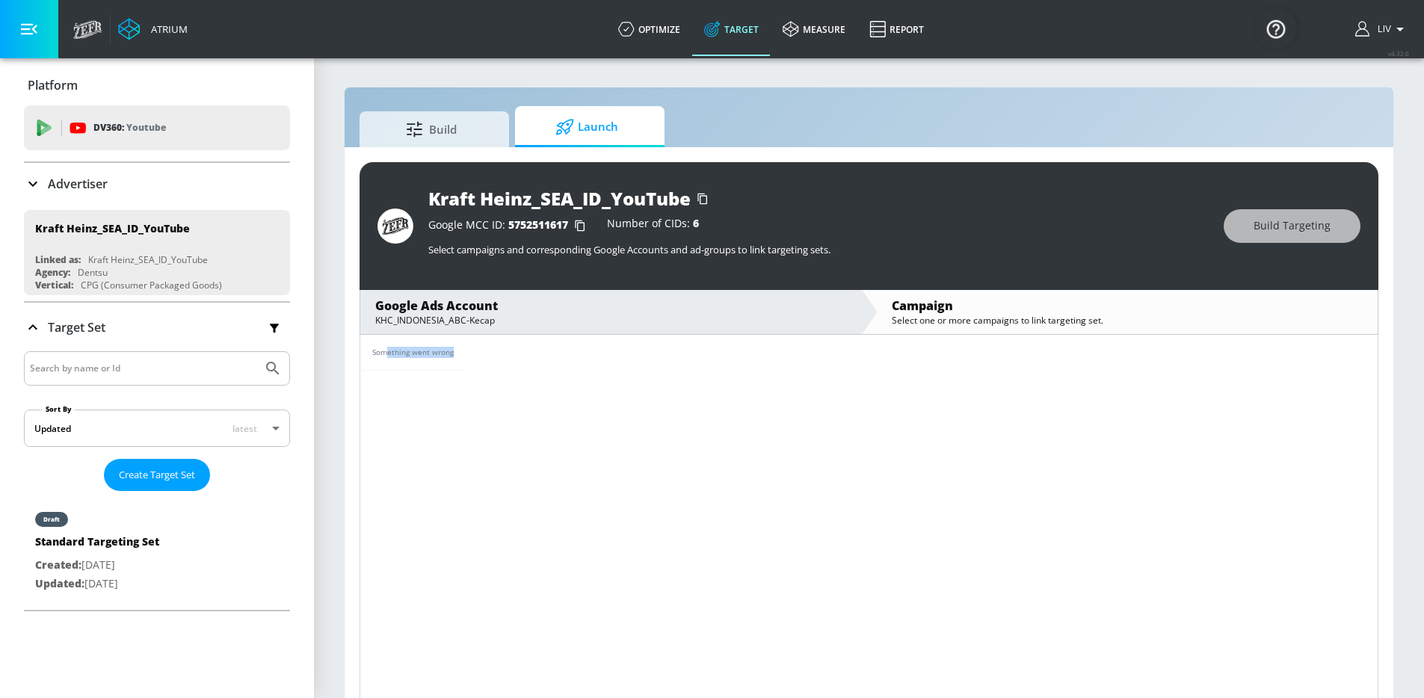
drag, startPoint x: 389, startPoint y: 351, endPoint x: 469, endPoint y: 355, distance: 79.3
click at [469, 355] on div "Something went wrong" at bounding box center [868, 353] width 1017 height 36
click at [508, 354] on div "Something went wrong" at bounding box center [868, 353] width 1017 height 36
drag, startPoint x: 450, startPoint y: 351, endPoint x: 359, endPoint y: 336, distance: 92.5
click at [360, 336] on div "Something went wrong" at bounding box center [869, 519] width 1019 height 369
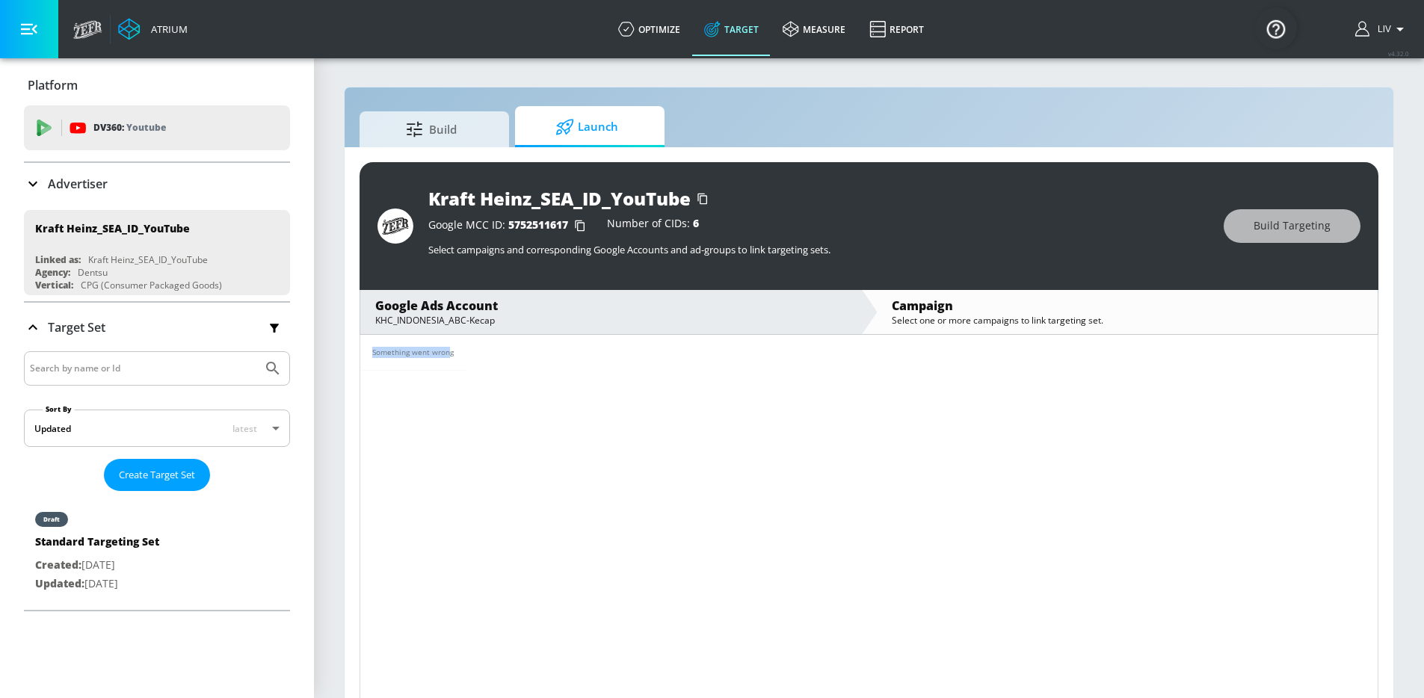
click at [421, 351] on div "Something went wrong" at bounding box center [412, 352] width 81 height 11
drag, startPoint x: 460, startPoint y: 355, endPoint x: 360, endPoint y: 353, distance: 100.9
click at [360, 353] on td "Something went wrong" at bounding box center [412, 353] width 105 height 36
click at [470, 132] on span "Build" at bounding box center [431, 127] width 114 height 36
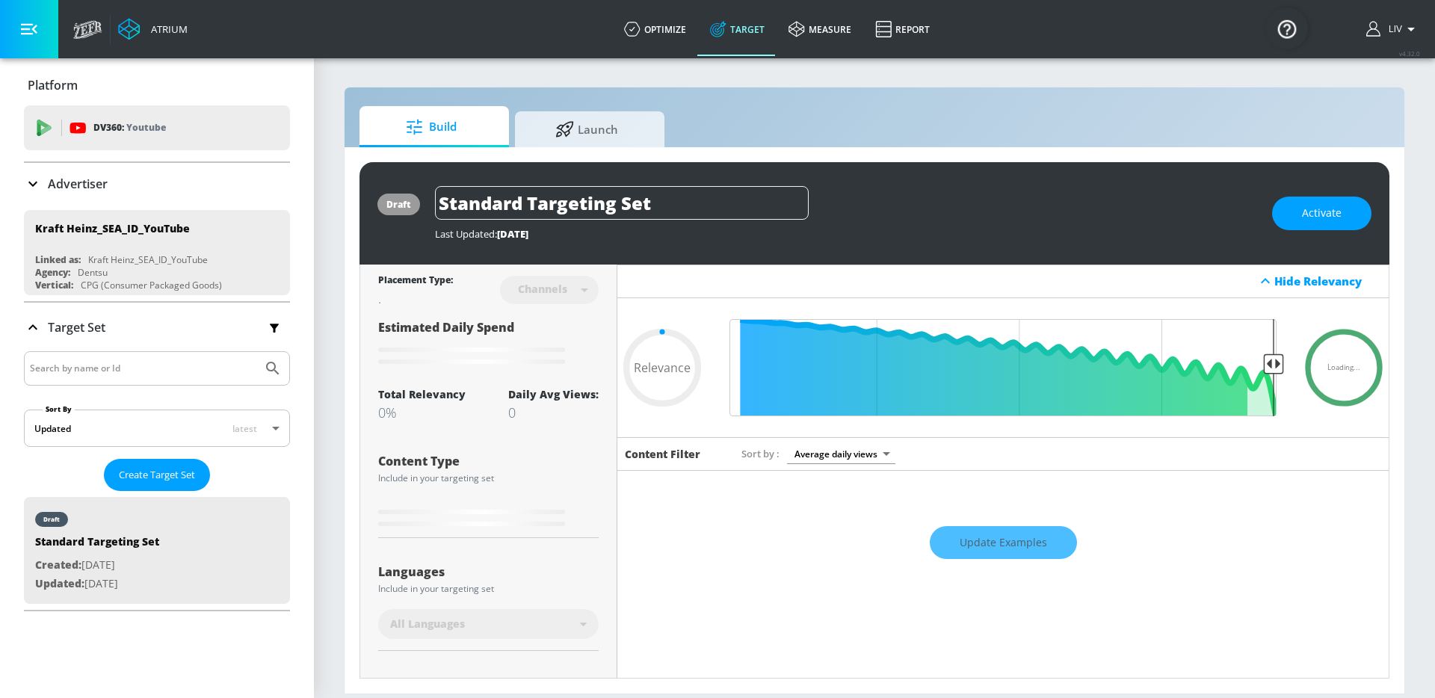
type input "0.6"
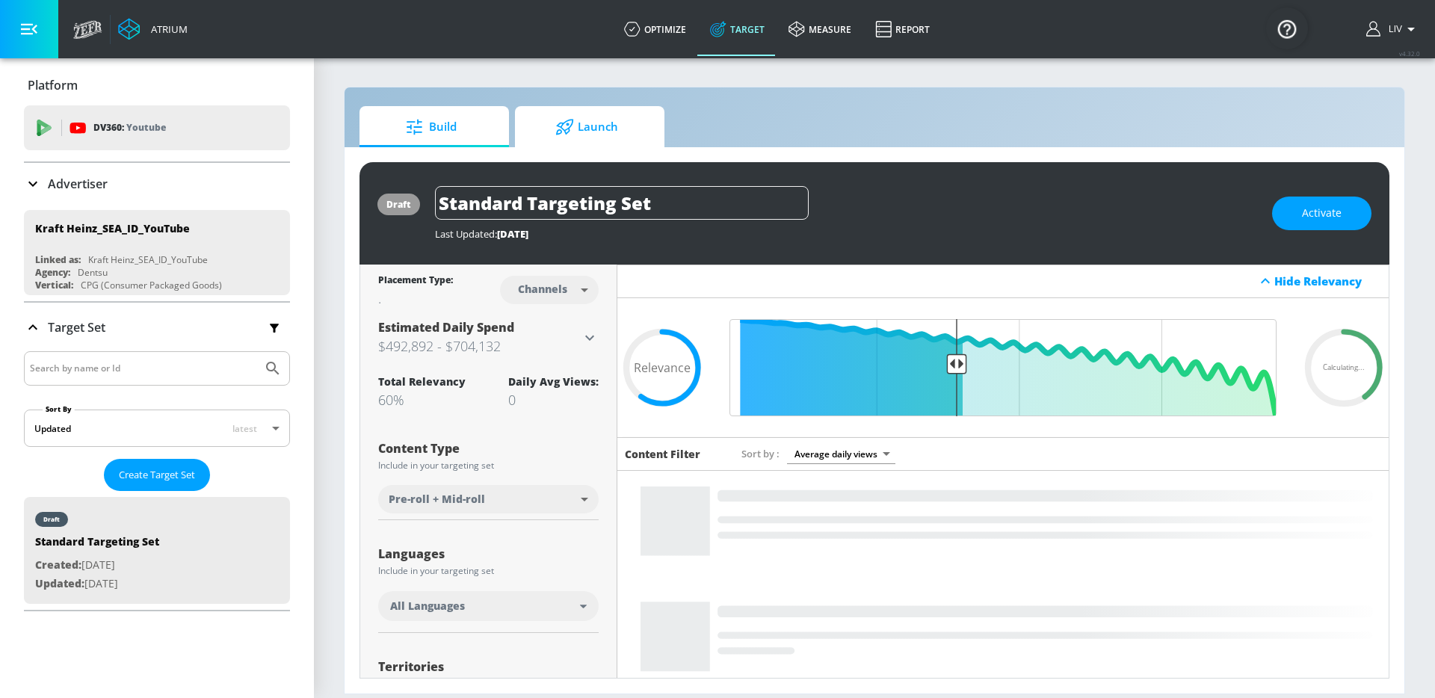
click at [627, 120] on span "Launch" at bounding box center [587, 127] width 114 height 36
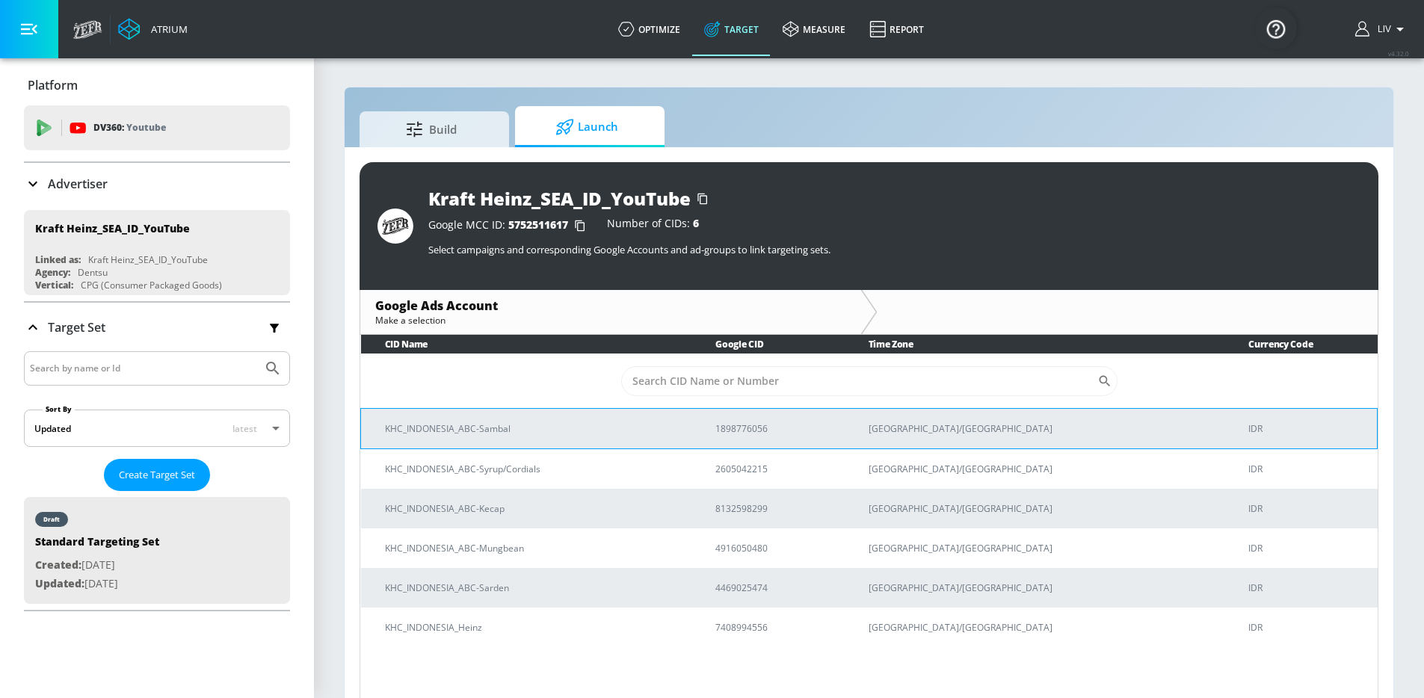
click at [516, 431] on p "KHC_INDONESIA_ABC-Sambal" at bounding box center [532, 429] width 294 height 16
